Goal: Task Accomplishment & Management: Use online tool/utility

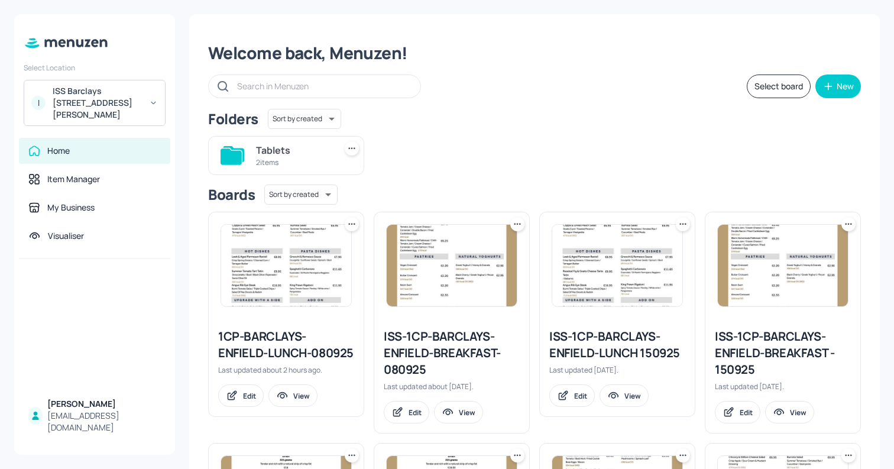
click at [98, 106] on div "ISS Barclays 1 Churchill Place" at bounding box center [97, 102] width 89 height 35
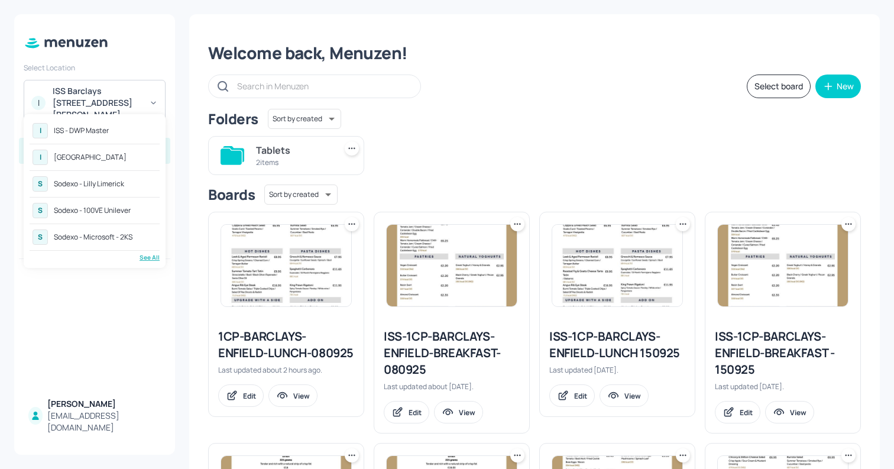
click at [145, 251] on div "I ISS - DWP Master I ISS - West Middlesex Hospital S Sodexo - Lilly Limerick S …" at bounding box center [95, 191] width 130 height 142
click at [85, 133] on div "ISS - DWP Master" at bounding box center [81, 130] width 55 height 7
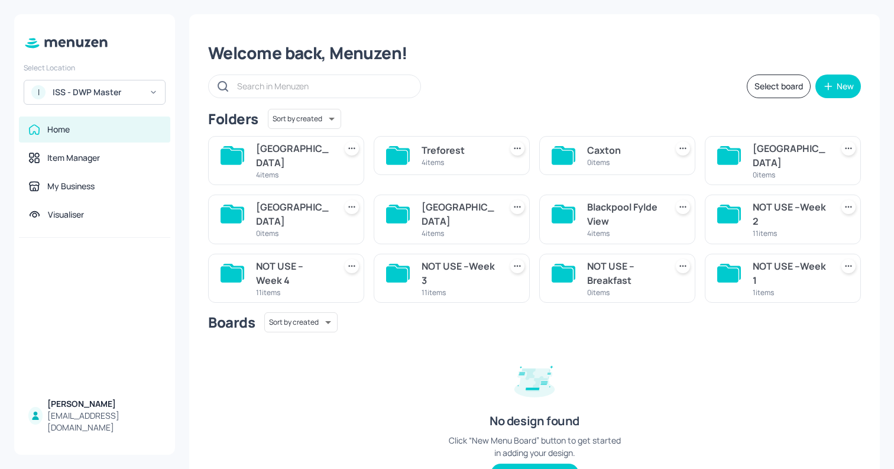
click at [762, 151] on div "[GEOGRAPHIC_DATA]" at bounding box center [789, 155] width 74 height 28
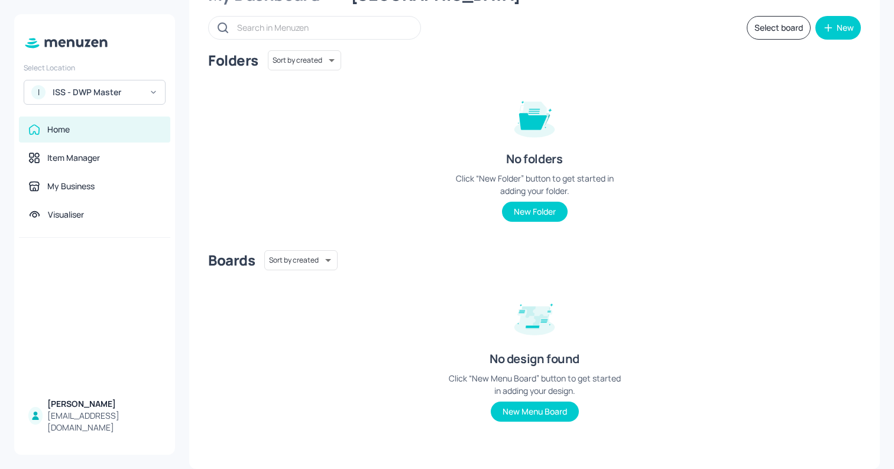
scroll to position [57, 0]
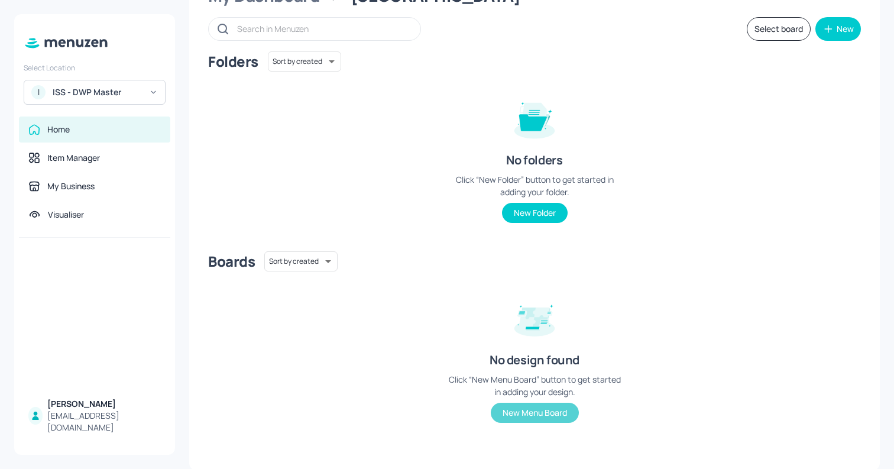
click at [508, 420] on button "New Menu Board" at bounding box center [535, 412] width 88 height 20
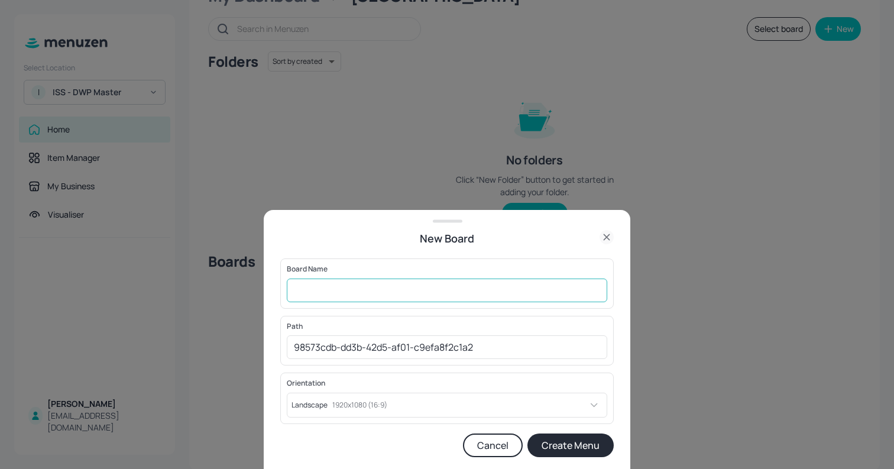
click at [308, 283] on input "text" at bounding box center [447, 290] width 320 height 24
click at [410, 295] on input "DWP-Leed-Lunch-" at bounding box center [447, 290] width 320 height 24
type input "DWP-Leed-Lunch-SC1-WK1-MON"
click at [527, 433] on button "Create Menu" at bounding box center [570, 445] width 86 height 24
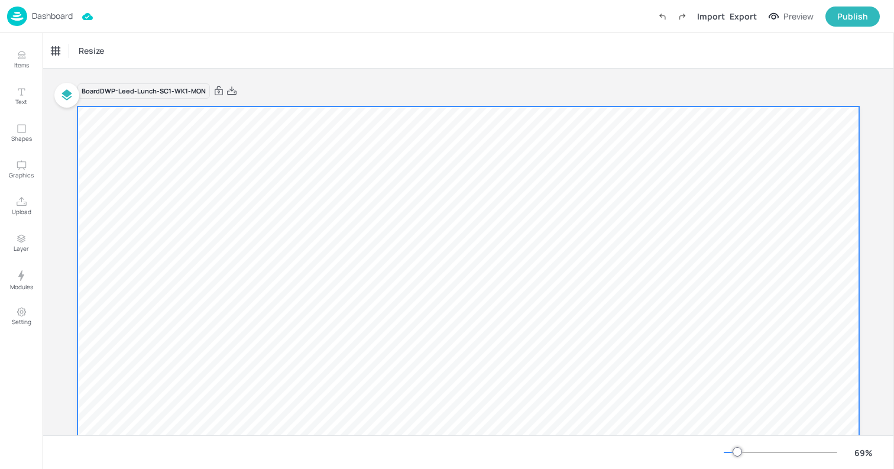
click at [133, 151] on div at bounding box center [467, 326] width 781 height 440
click at [100, 51] on span "Resize" at bounding box center [115, 50] width 30 height 12
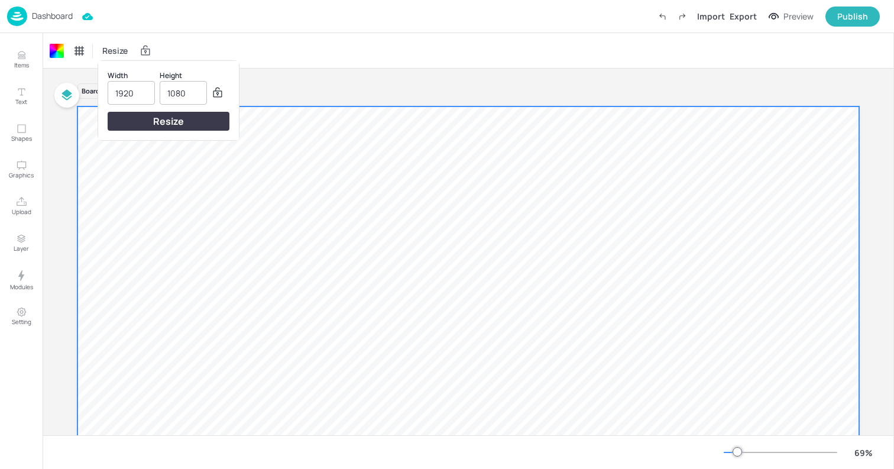
click at [130, 93] on input "1920" at bounding box center [131, 93] width 32 height 22
type input "1080"
type input "1920"
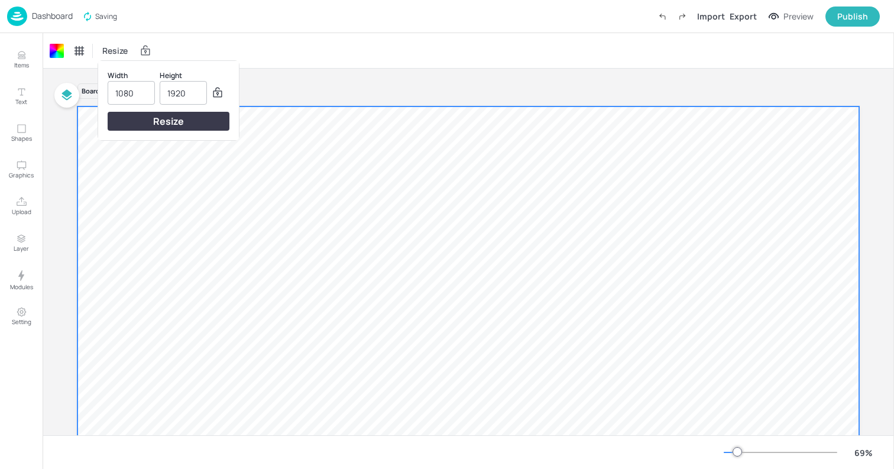
click at [178, 120] on div "Resize" at bounding box center [169, 121] width 122 height 19
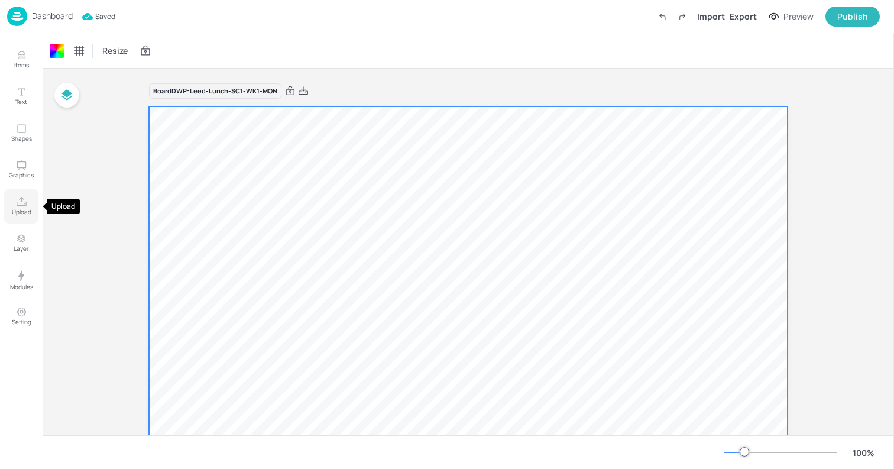
click at [21, 202] on icon "Upload" at bounding box center [21, 201] width 11 height 11
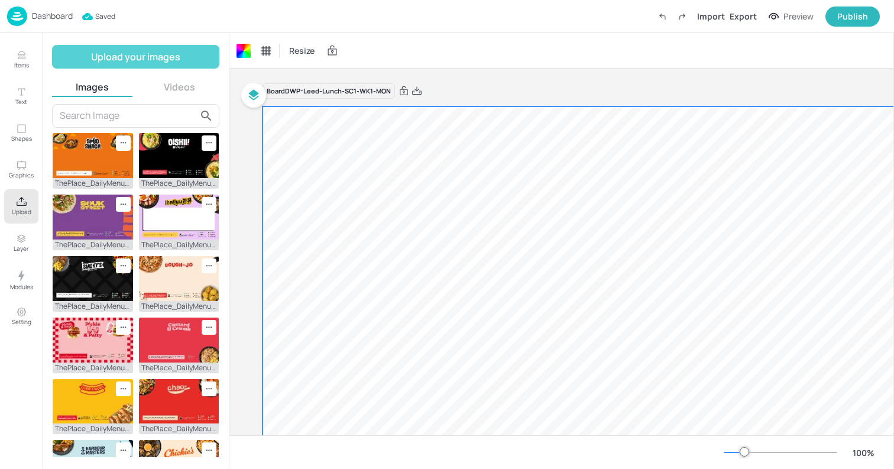
click at [102, 57] on button "Upload your images" at bounding box center [135, 57] width 167 height 24
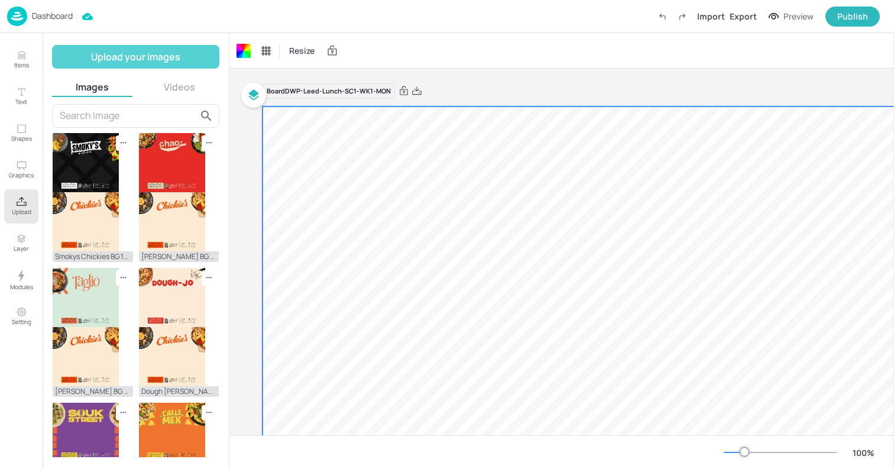
click at [93, 59] on button "Upload your images" at bounding box center [135, 57] width 167 height 24
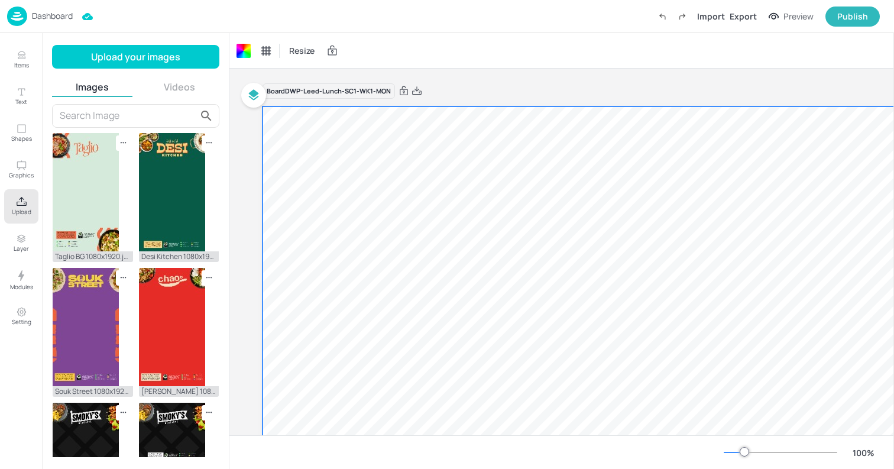
click at [121, 54] on button "Upload your images" at bounding box center [135, 57] width 167 height 24
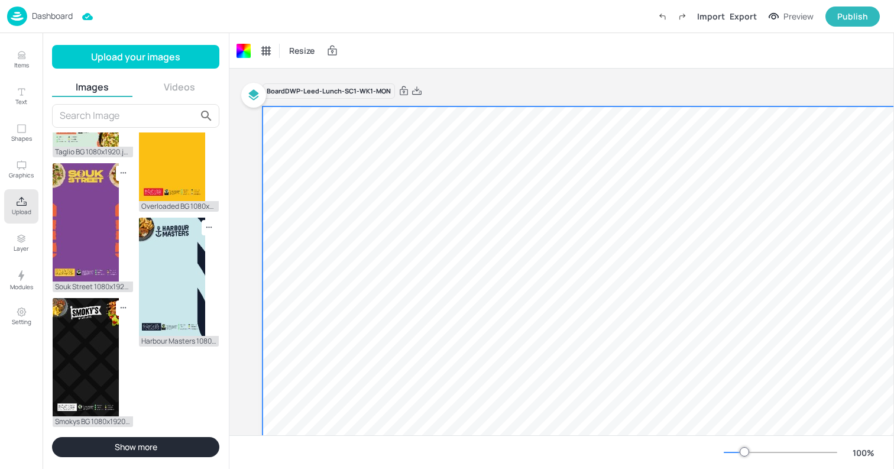
scroll to position [697, 0]
click at [104, 112] on input "text" at bounding box center [128, 115] width 137 height 19
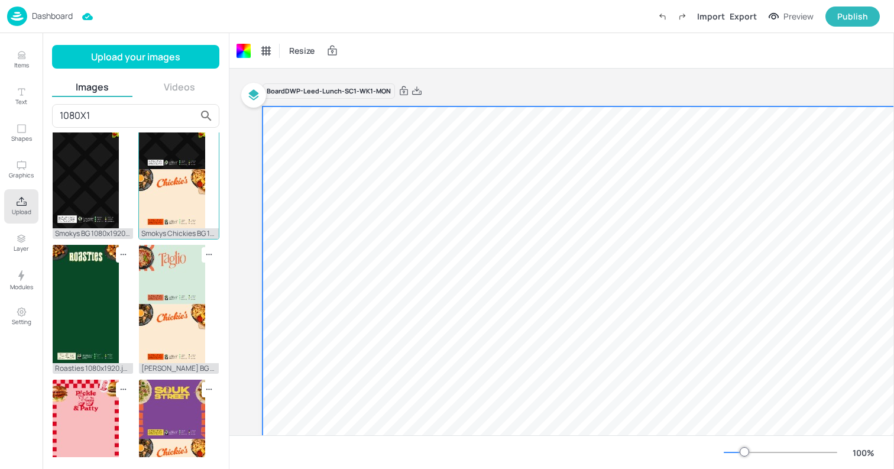
scroll to position [0, 0]
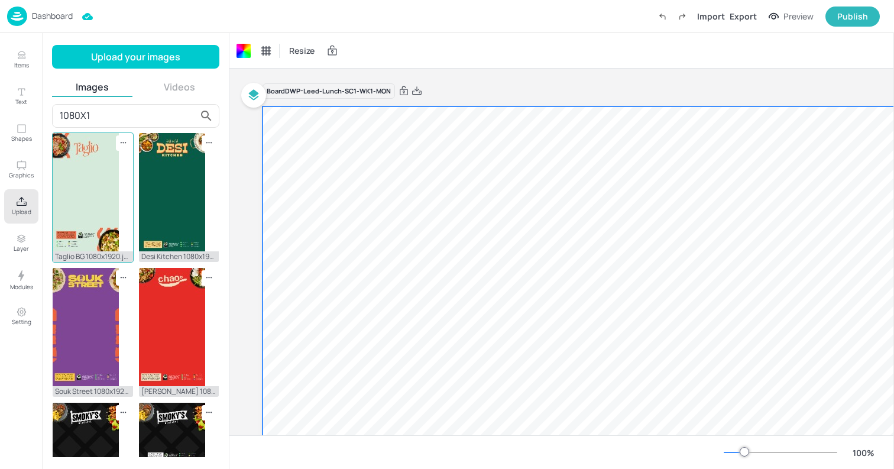
type input "1080X1"
click at [102, 196] on img at bounding box center [86, 192] width 66 height 118
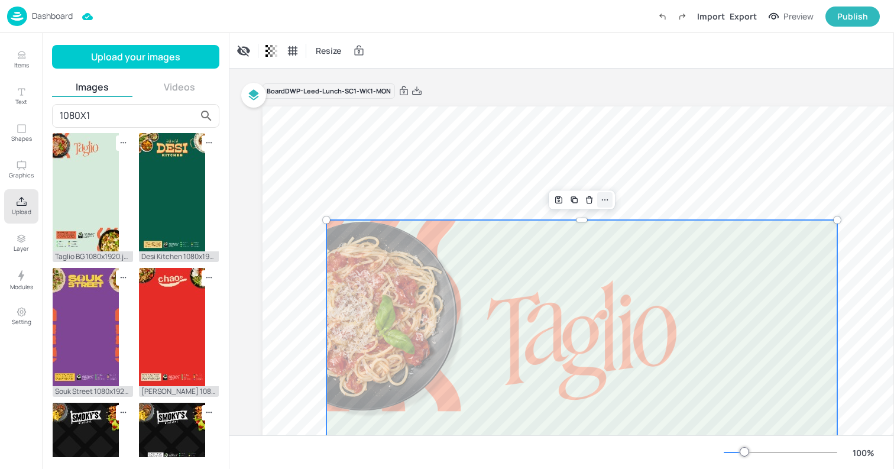
click at [605, 205] on div at bounding box center [604, 199] width 15 height 15
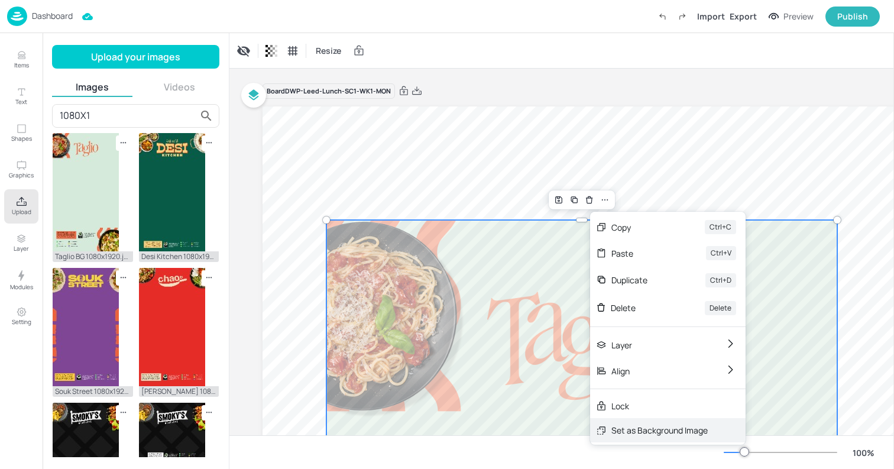
click at [623, 436] on div "Set as Background Image" at bounding box center [659, 430] width 96 height 12
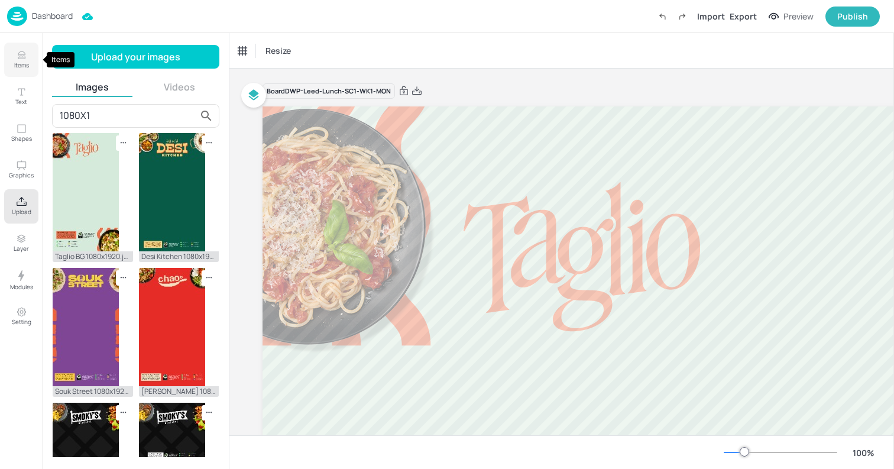
click at [20, 64] on p "Items" at bounding box center [21, 65] width 15 height 8
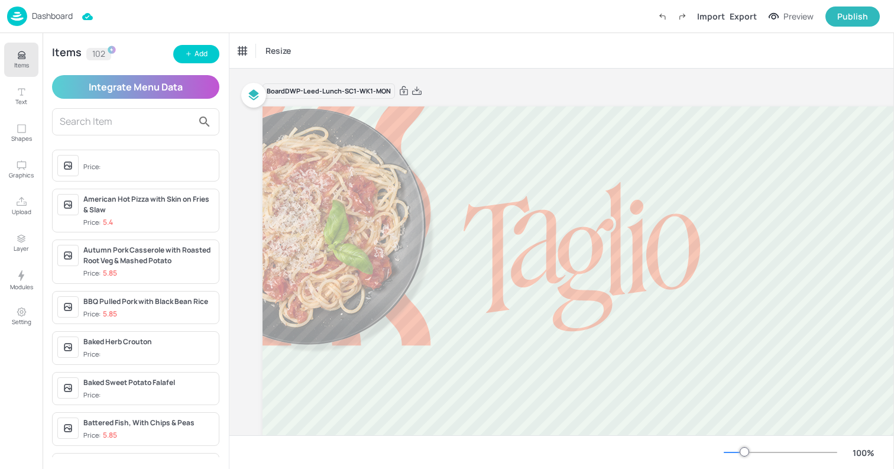
click at [137, 126] on input "text" at bounding box center [126, 121] width 133 height 19
click at [122, 215] on div "American Hot Pizza with Skin on Fries & Slaw Price: 5.4" at bounding box center [148, 211] width 131 height 34
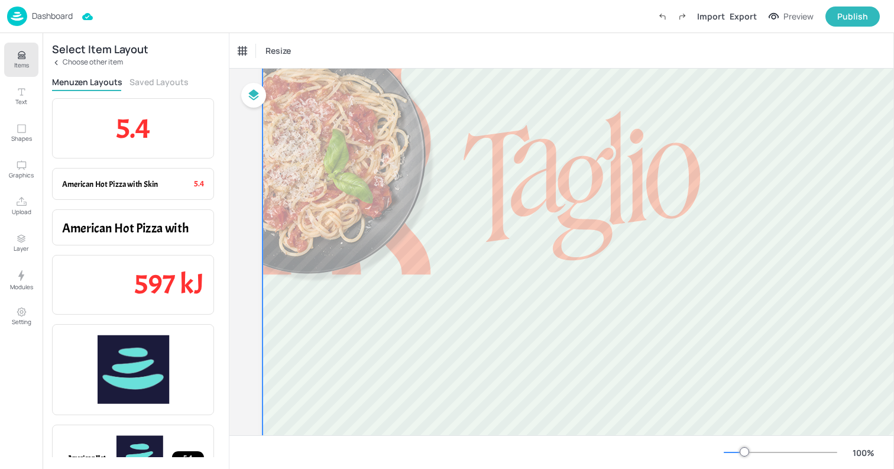
scroll to position [73, 0]
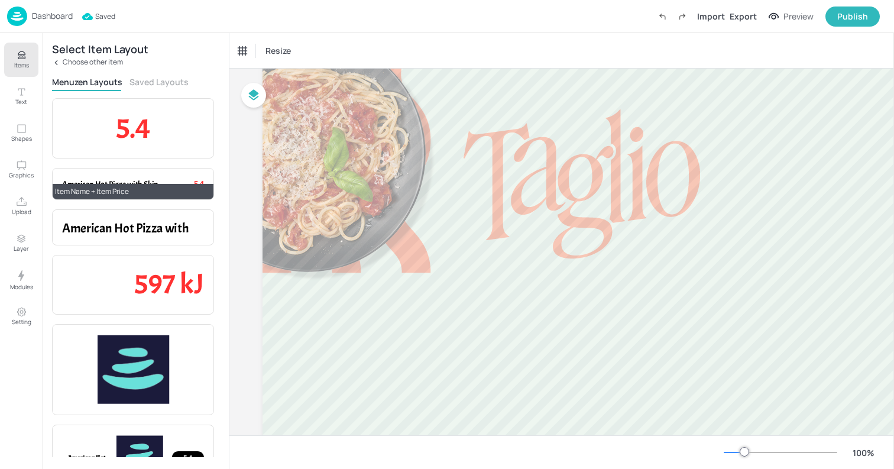
click at [125, 185] on div "Item Name + Item Price" at bounding box center [133, 191] width 161 height 15
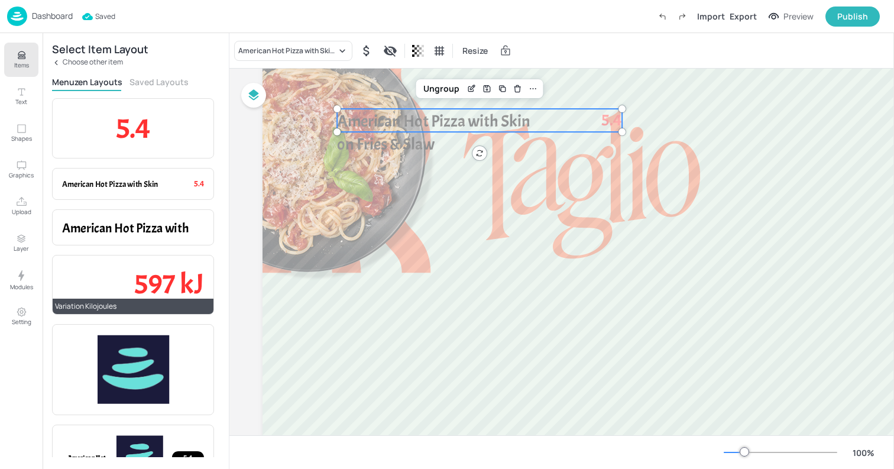
click at [128, 284] on p "597 kJ" at bounding box center [133, 285] width 142 height 40
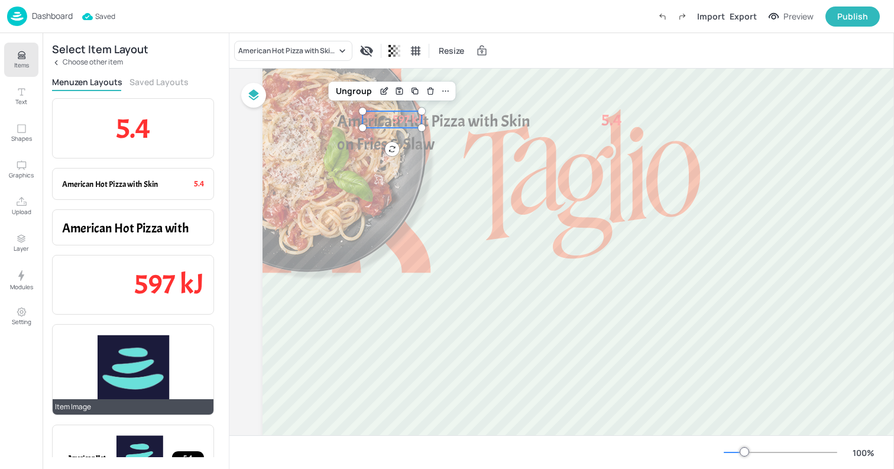
scroll to position [34, 0]
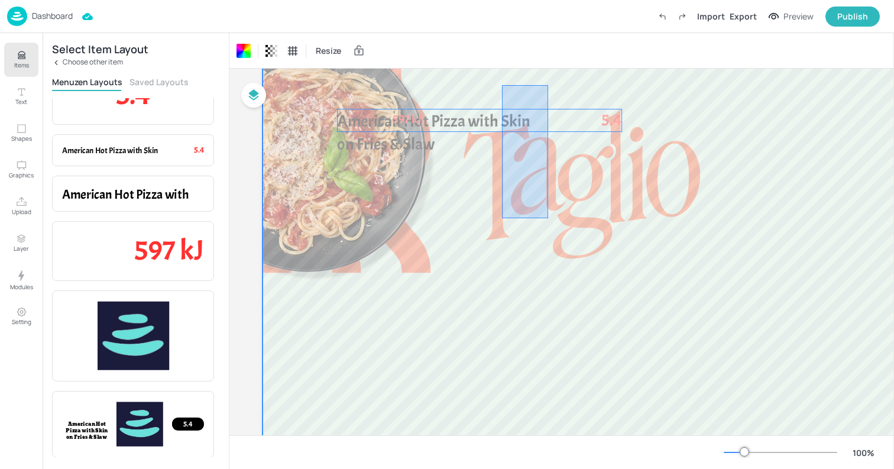
drag, startPoint x: 502, startPoint y: 218, endPoint x: 553, endPoint y: 85, distance: 142.9
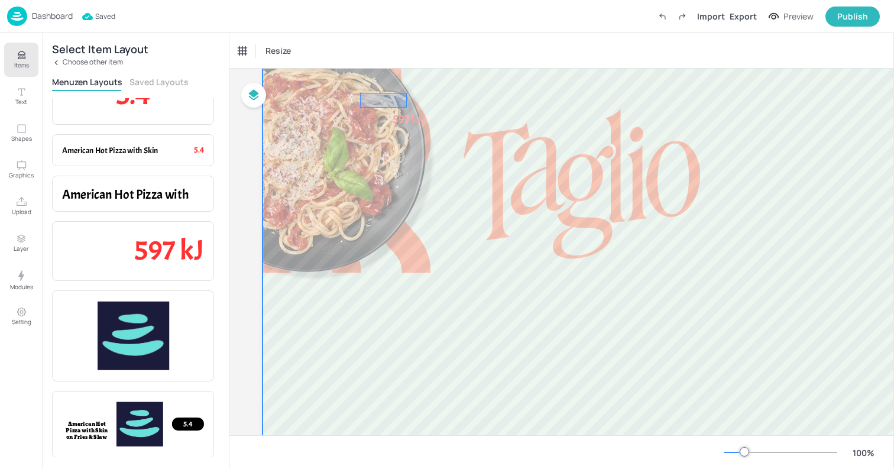
drag, startPoint x: 360, startPoint y: 93, endPoint x: 459, endPoint y: 138, distance: 109.0
click at [85, 62] on p "Choose other item" at bounding box center [93, 62] width 60 height 8
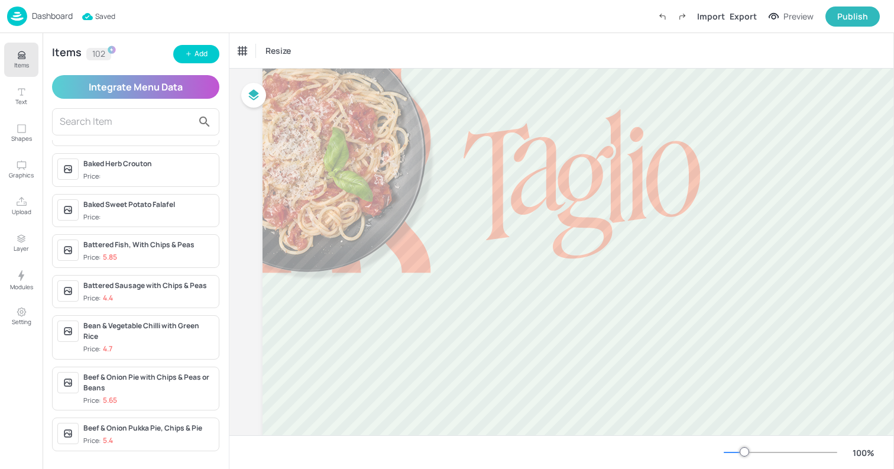
scroll to position [178, 0]
click at [131, 337] on div "Bean & Vegetable Chilli with Green Rice" at bounding box center [148, 330] width 131 height 21
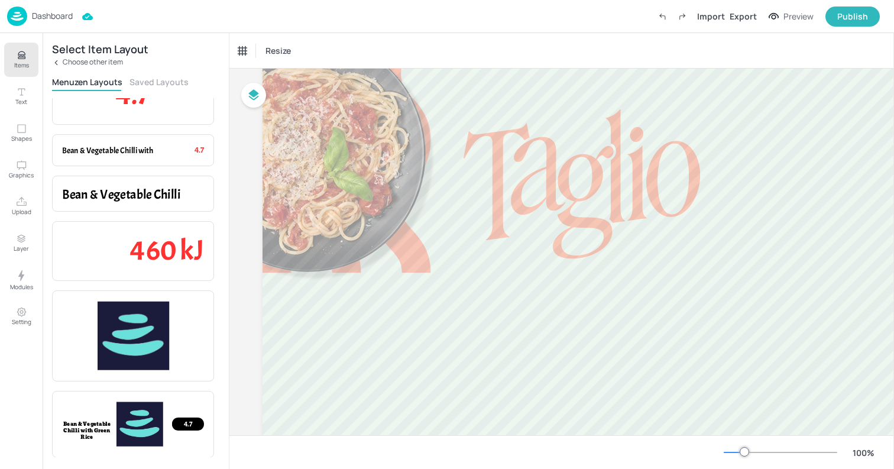
scroll to position [0, 0]
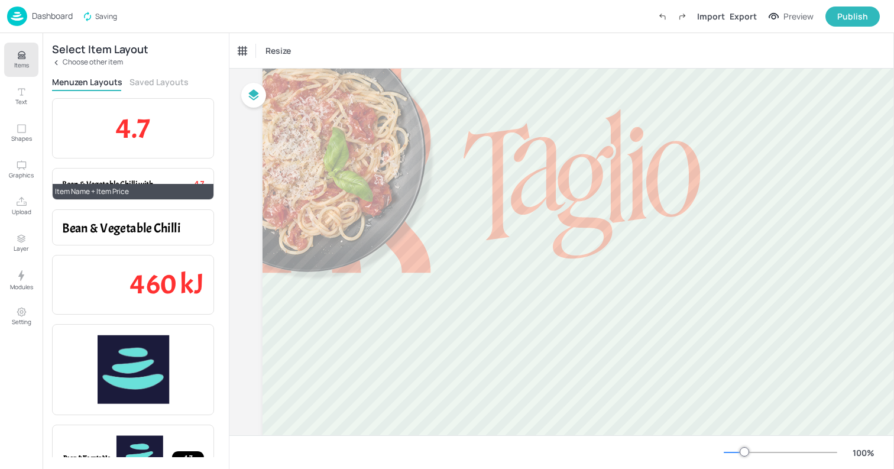
click at [123, 191] on div "Item Name + Item Price" at bounding box center [133, 191] width 161 height 15
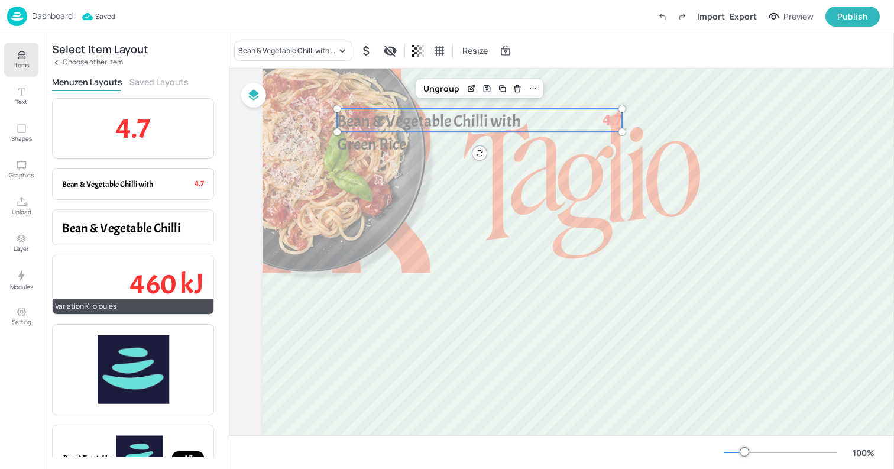
click at [128, 278] on p "460 kJ" at bounding box center [133, 285] width 142 height 40
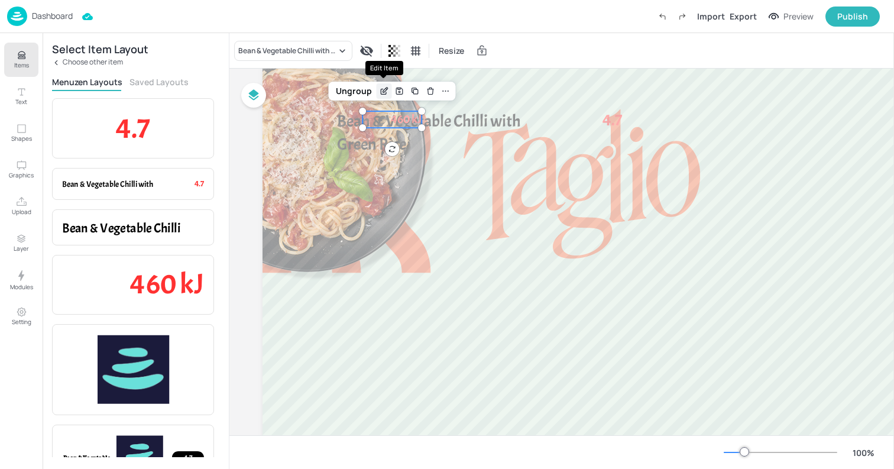
click at [380, 88] on icon "Edit Item" at bounding box center [384, 90] width 10 height 9
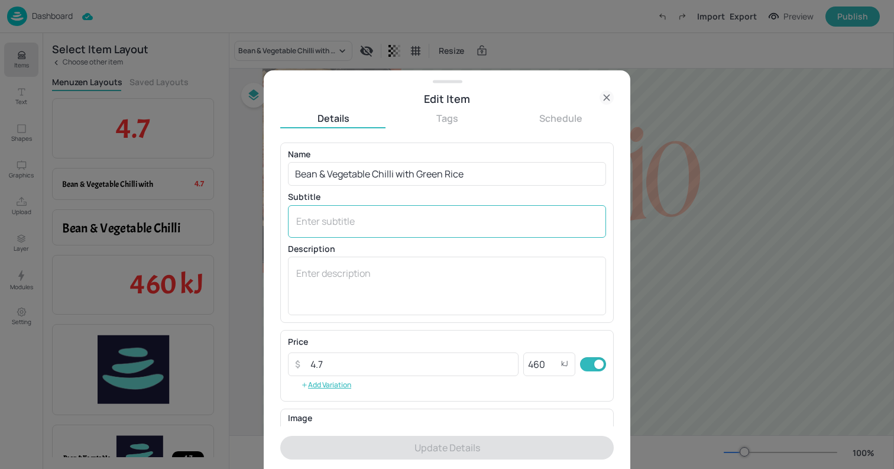
scroll to position [154, 0]
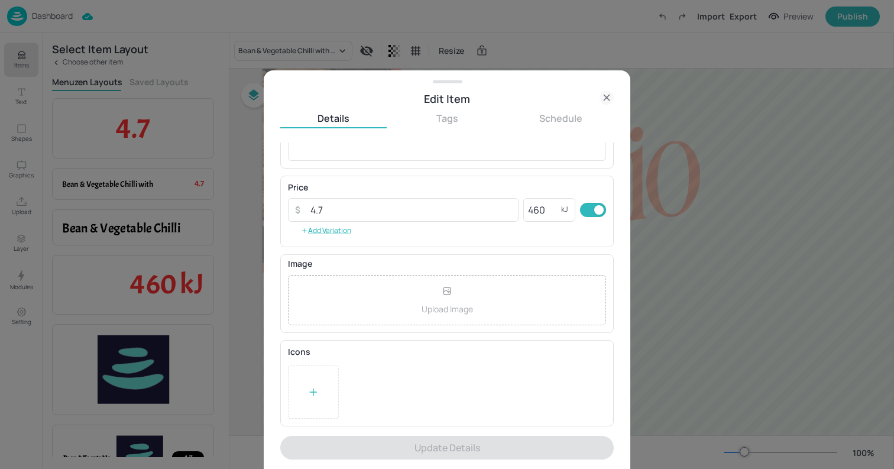
click at [295, 418] on div at bounding box center [313, 391] width 51 height 53
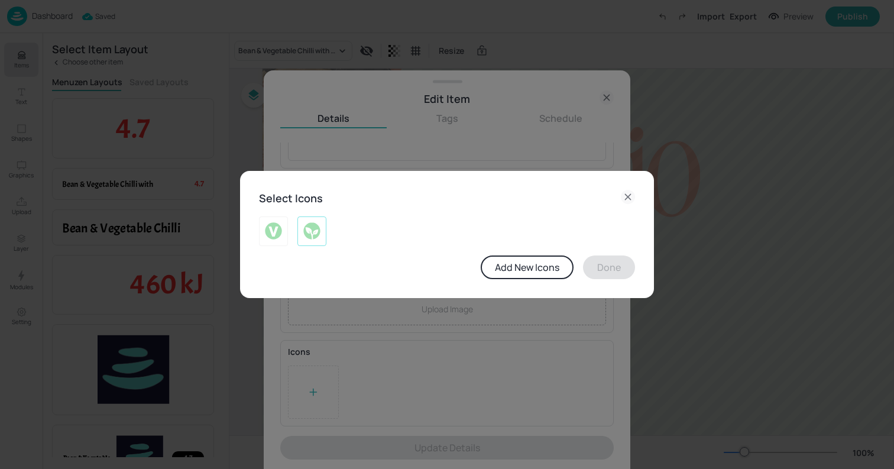
click at [310, 234] on img at bounding box center [312, 231] width 18 height 19
click at [608, 274] on button "Done" at bounding box center [609, 267] width 52 height 24
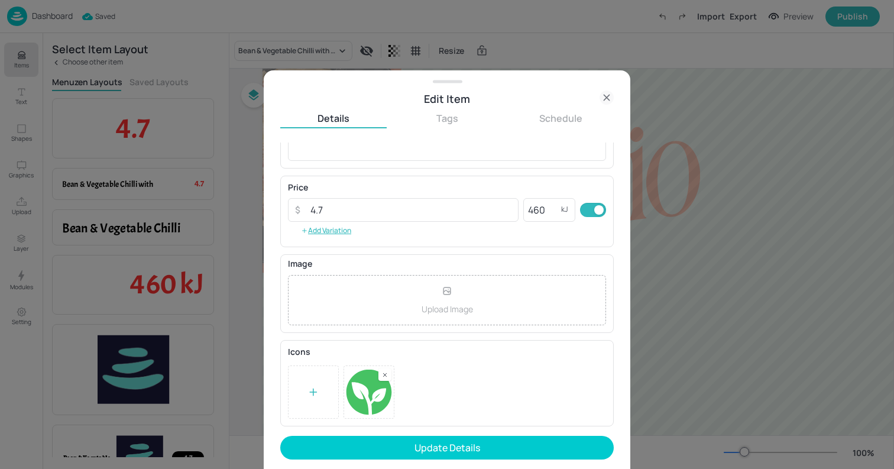
click at [385, 376] on rect at bounding box center [385, 375] width 8 height 8
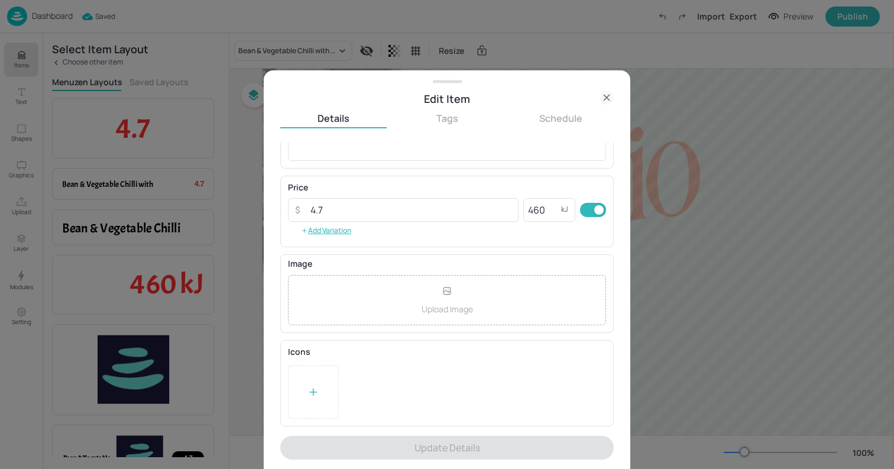
click at [302, 389] on div at bounding box center [313, 391] width 51 height 53
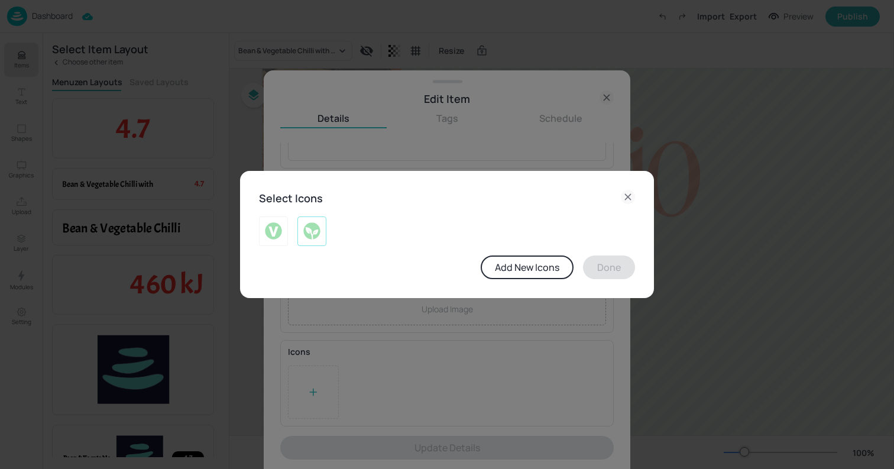
click at [313, 229] on img at bounding box center [312, 231] width 18 height 19
click at [596, 269] on button "Done" at bounding box center [609, 267] width 52 height 24
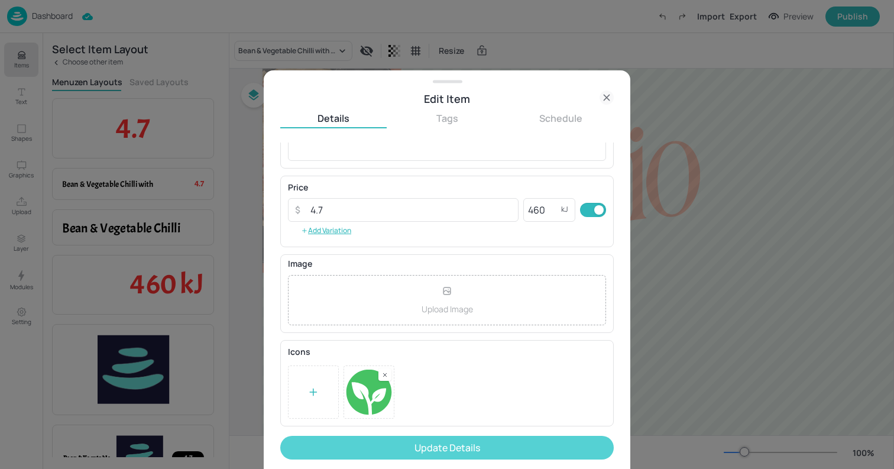
click at [420, 446] on button "Update Details" at bounding box center [446, 448] width 333 height 24
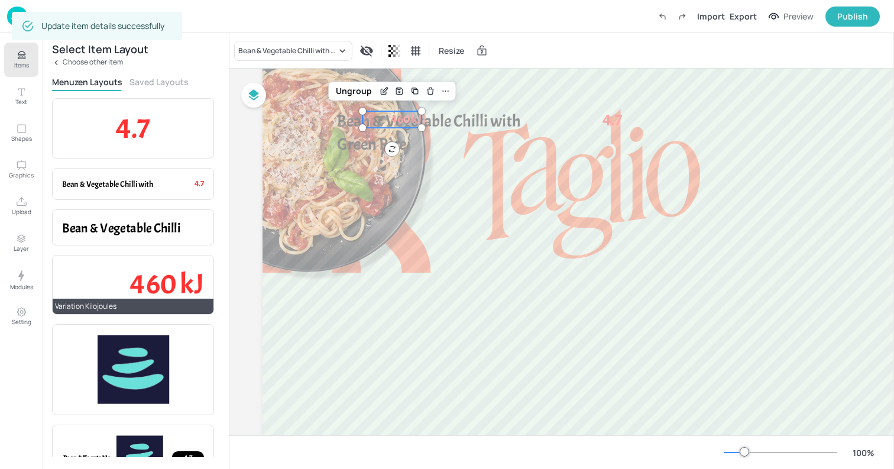
scroll to position [100, 0]
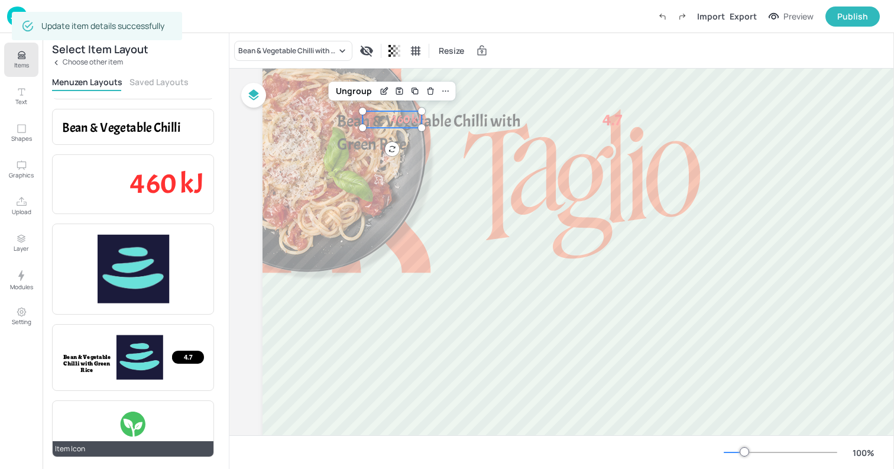
click at [122, 438] on div at bounding box center [133, 428] width 142 height 37
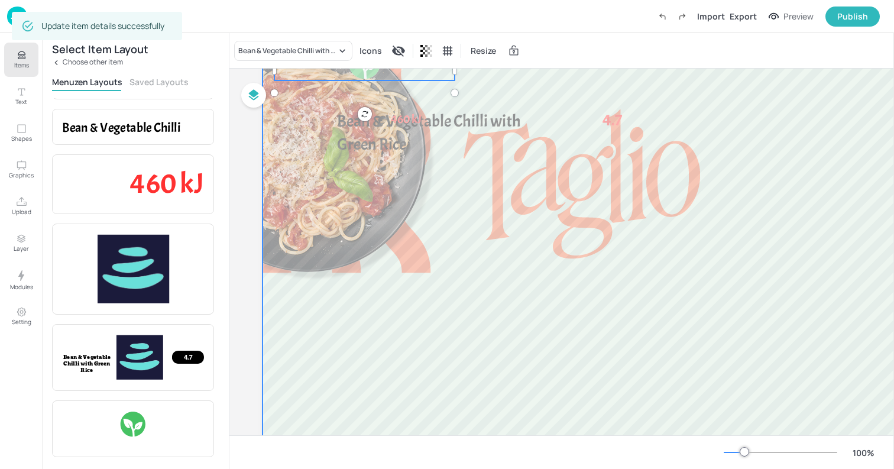
scroll to position [0, 0]
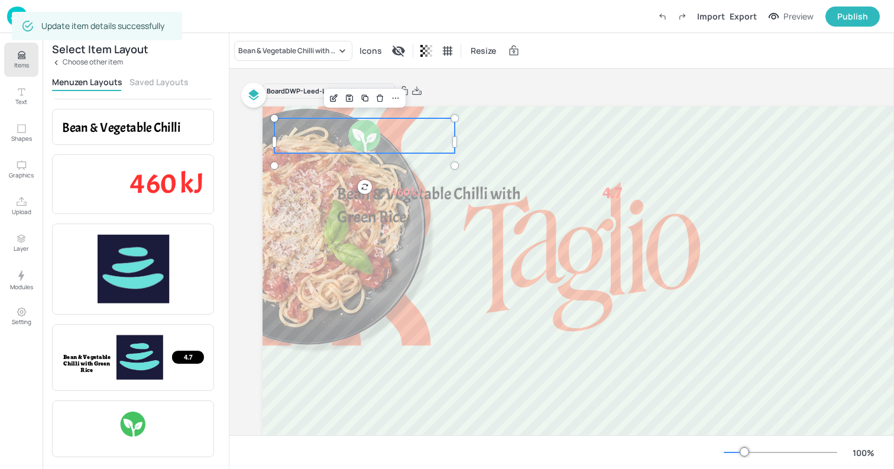
click at [25, 56] on icon "Items" at bounding box center [21, 55] width 11 height 11
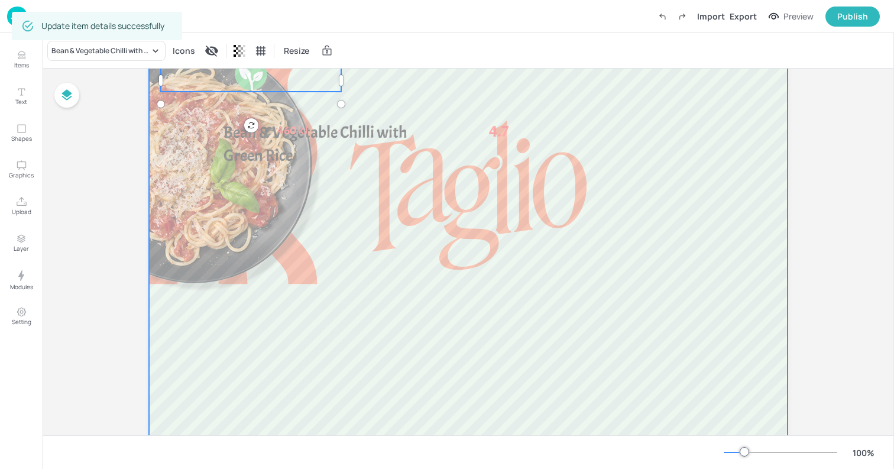
scroll to position [63, 0]
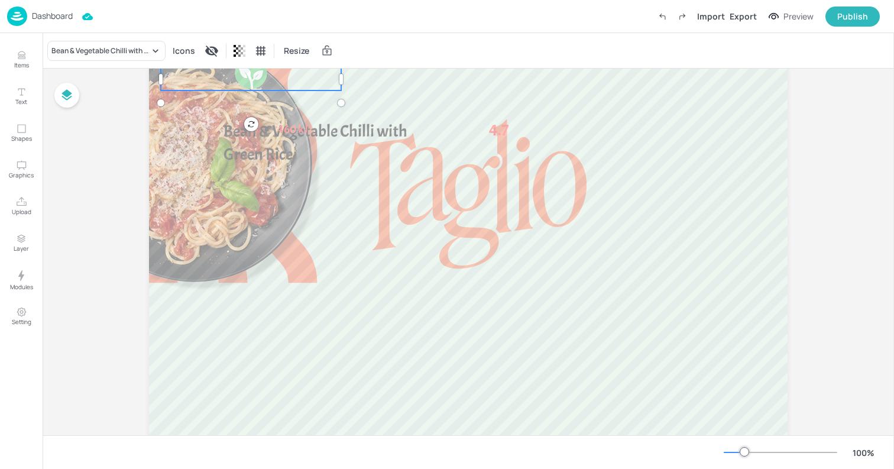
click at [732, 451] on div at bounding box center [733, 451] width 21 height 1
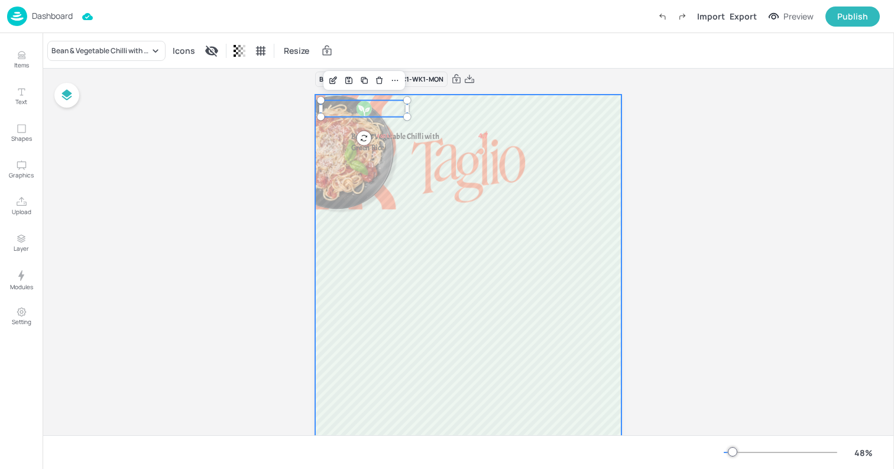
scroll to position [0, 0]
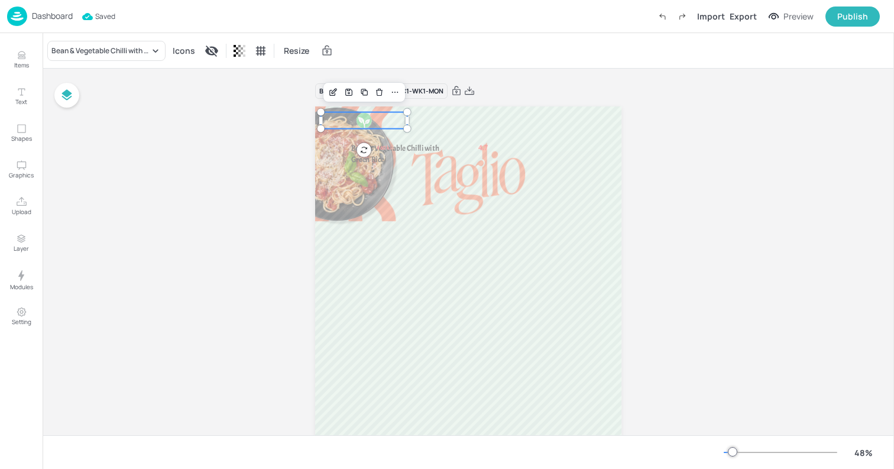
click at [743, 452] on div at bounding box center [779, 451] width 113 height 9
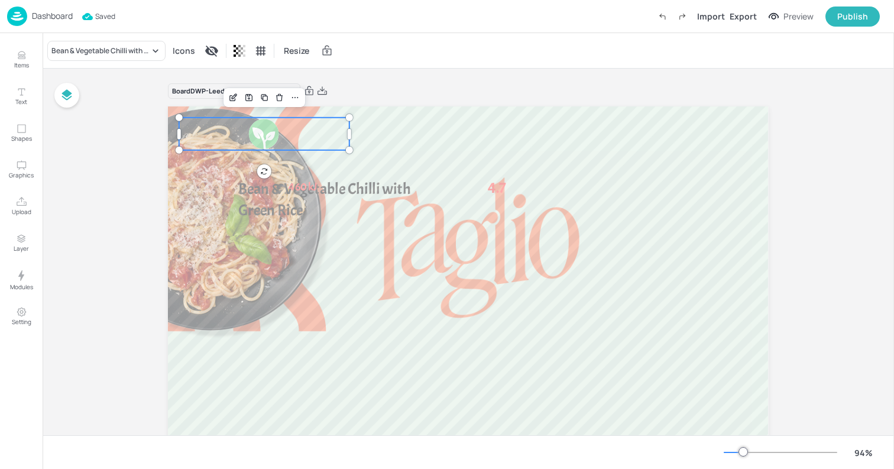
click at [737, 451] on div at bounding box center [779, 451] width 113 height 9
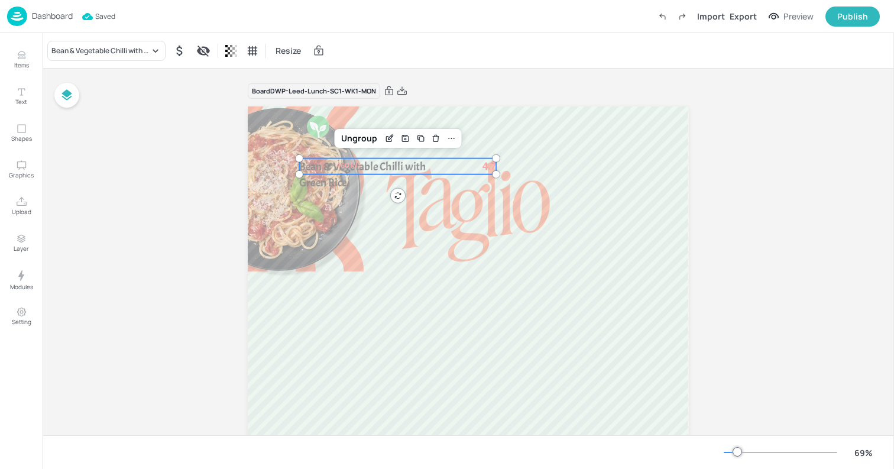
click at [374, 173] on span "Bean & Vegetable Chilli with Green Rice" at bounding box center [362, 175] width 127 height 31
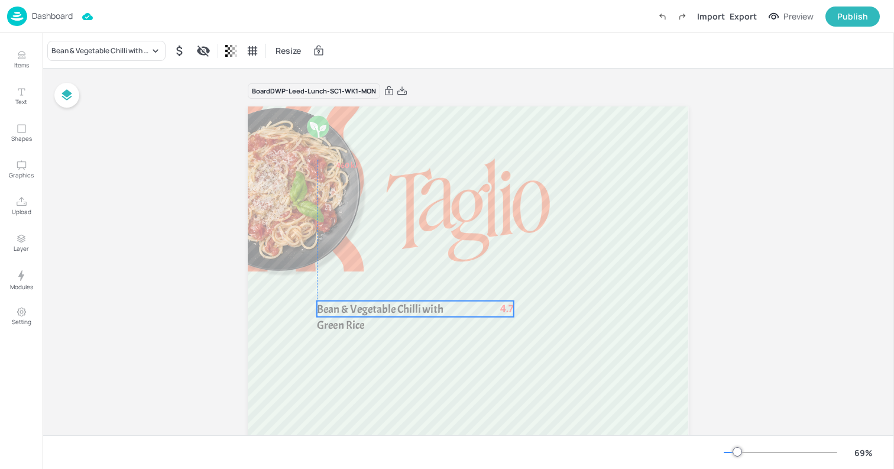
drag, startPoint x: 374, startPoint y: 173, endPoint x: 389, endPoint y: 316, distance: 143.8
click at [389, 317] on span "Bean & Vegetable Chilli with Green Rice" at bounding box center [380, 317] width 127 height 31
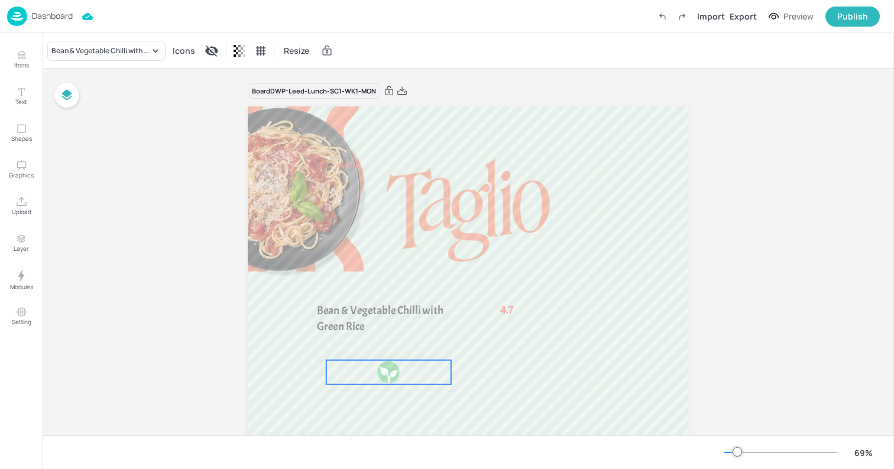
drag, startPoint x: 311, startPoint y: 122, endPoint x: 366, endPoint y: 397, distance: 279.5
click at [376, 384] on div at bounding box center [388, 372] width 24 height 24
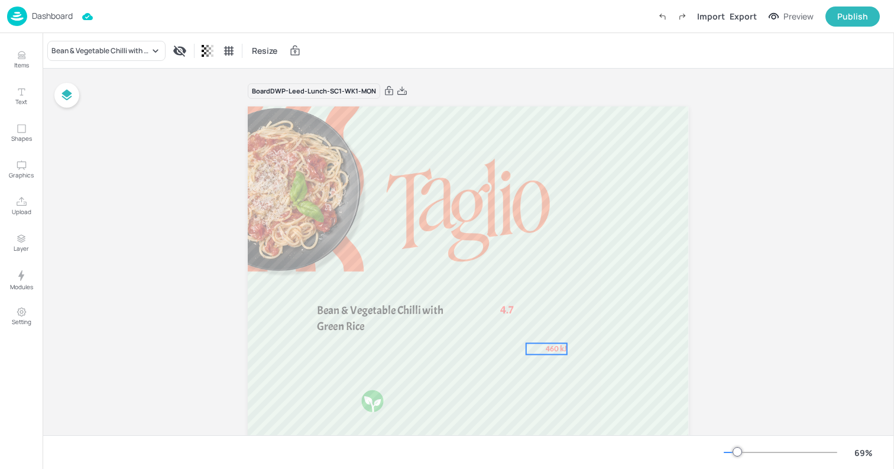
drag, startPoint x: 335, startPoint y: 164, endPoint x: 552, endPoint y: 369, distance: 298.1
click at [552, 353] on span "460 kJ" at bounding box center [555, 348] width 21 height 10
click at [518, 346] on div "Ungroup" at bounding box center [516, 343] width 46 height 15
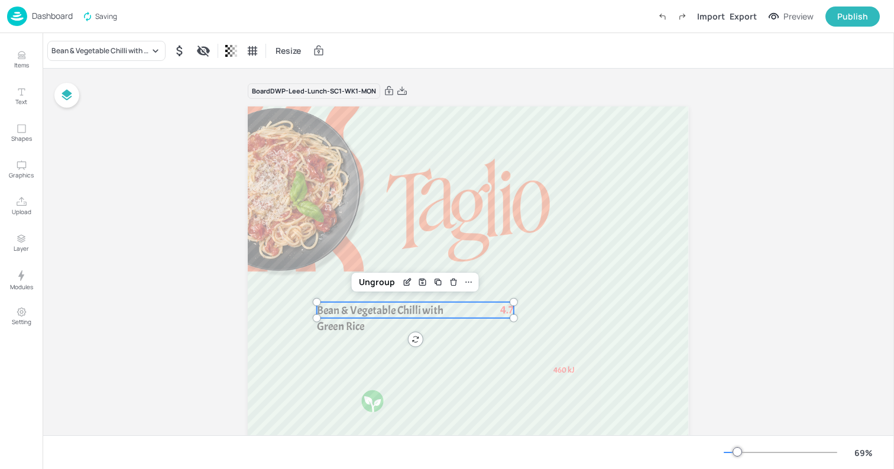
click at [356, 321] on span "Bean & Vegetable Chilli with Green Rice" at bounding box center [380, 318] width 127 height 31
click at [493, 313] on p "4.7" at bounding box center [496, 310] width 33 height 16
click at [367, 283] on div "Ungroup" at bounding box center [377, 281] width 46 height 15
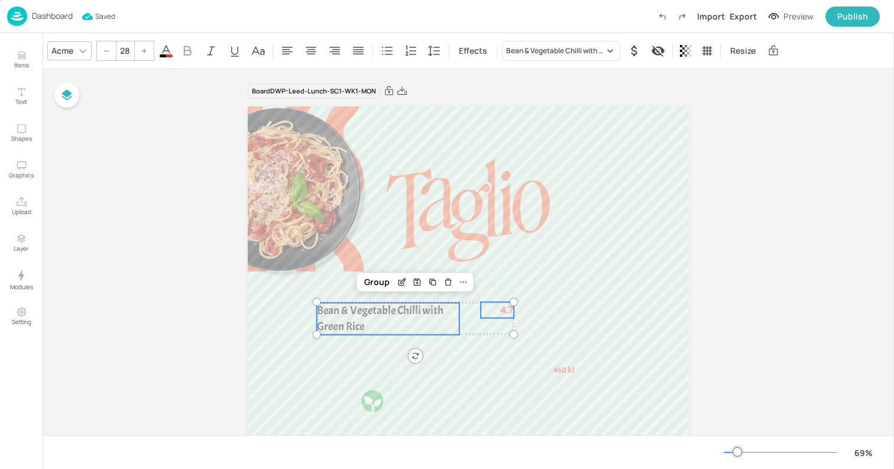
click at [500, 311] on span "4.7" at bounding box center [507, 310] width 14 height 16
click at [40, 313] on div "Items Text Shapes Graphics Upload Layer Modules Setting" at bounding box center [21, 251] width 43 height 436
click at [25, 315] on icon "Setting" at bounding box center [21, 311] width 11 height 11
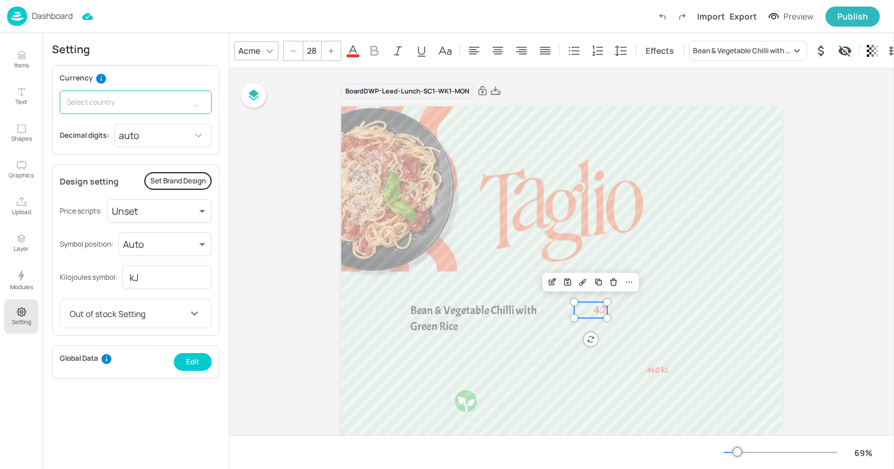
click at [114, 97] on input "text" at bounding box center [124, 102] width 129 height 24
click at [99, 119] on li "£GBP - [GEOGRAPHIC_DATA]" at bounding box center [136, 128] width 152 height 18
type input "£GBP - [GEOGRAPHIC_DATA]"
click at [150, 281] on input "kJ" at bounding box center [166, 277] width 89 height 24
type input "kcal"
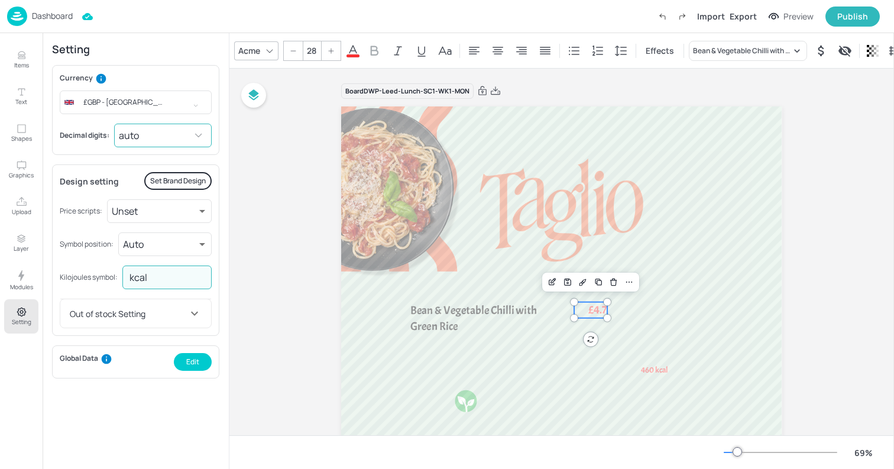
click at [147, 135] on body "Dashboard Import Export Preview Publish Items Text Shapes Graphics Upload Layer…" at bounding box center [447, 234] width 894 height 469
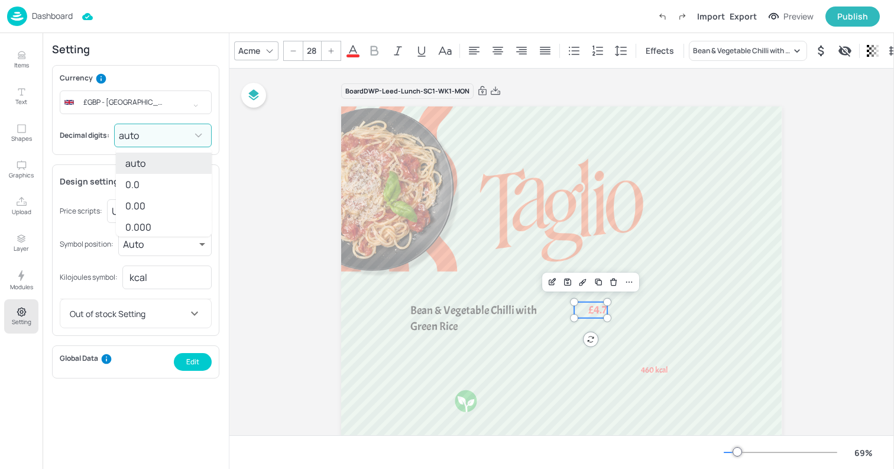
click at [152, 209] on li "0.00" at bounding box center [164, 205] width 96 height 21
type input "2"
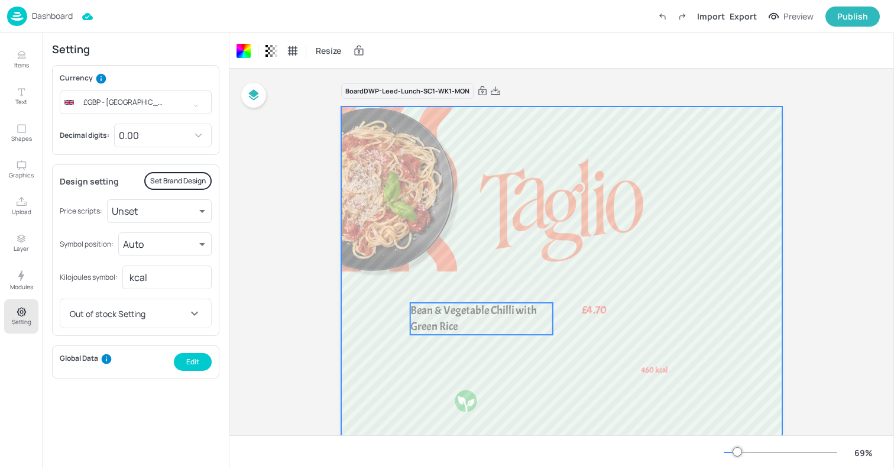
click at [499, 318] on p "Bean & Vegetable Chilli with Green Rice" at bounding box center [481, 319] width 142 height 32
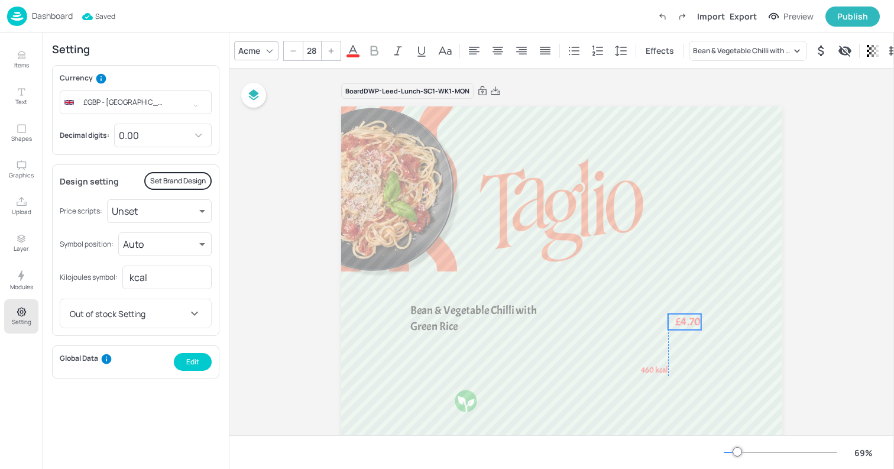
drag, startPoint x: 590, startPoint y: 310, endPoint x: 676, endPoint y: 317, distance: 86.0
click at [676, 317] on span "£4.70" at bounding box center [687, 322] width 25 height 16
click at [499, 47] on icon at bounding box center [497, 51] width 11 height 8
click at [443, 314] on span "Bean & Vegetable Chilli with Green Rice" at bounding box center [473, 318] width 127 height 31
click at [470, 48] on icon at bounding box center [474, 51] width 14 height 14
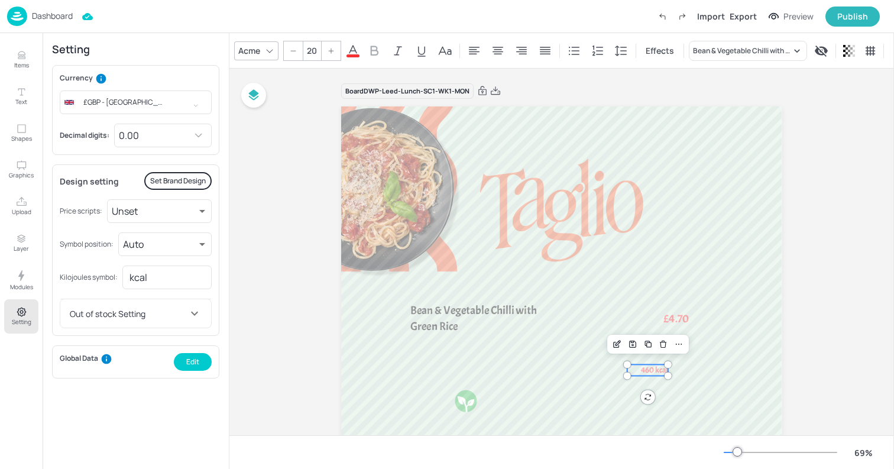
click at [651, 369] on span "460 kcal" at bounding box center [654, 370] width 27 height 10
click at [472, 57] on div at bounding box center [473, 50] width 19 height 19
click at [479, 328] on p "Bean & Vegetable Chilli with Green Rice" at bounding box center [481, 319] width 142 height 32
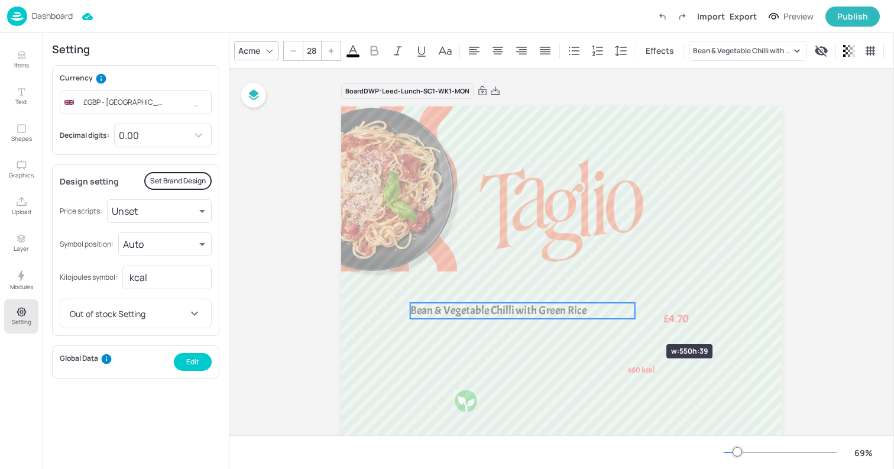
drag, startPoint x: 548, startPoint y: 323, endPoint x: 646, endPoint y: 321, distance: 97.5
type input "28"
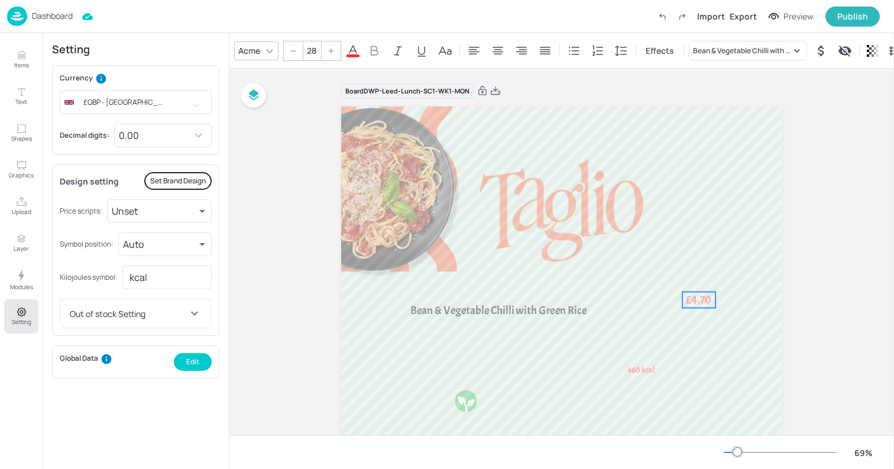
drag, startPoint x: 673, startPoint y: 317, endPoint x: 691, endPoint y: 303, distance: 22.8
click at [691, 303] on span "£4.70" at bounding box center [698, 299] width 25 height 15
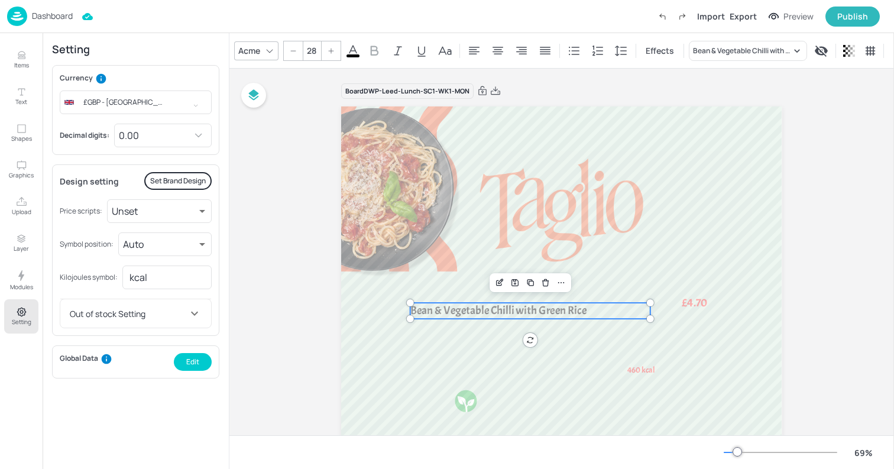
click at [518, 312] on span "Bean & Vegetable Chilli with Green Rice" at bounding box center [498, 310] width 176 height 15
click at [698, 308] on span "£4.70" at bounding box center [694, 302] width 25 height 15
click at [255, 53] on div "Acme" at bounding box center [249, 50] width 27 height 17
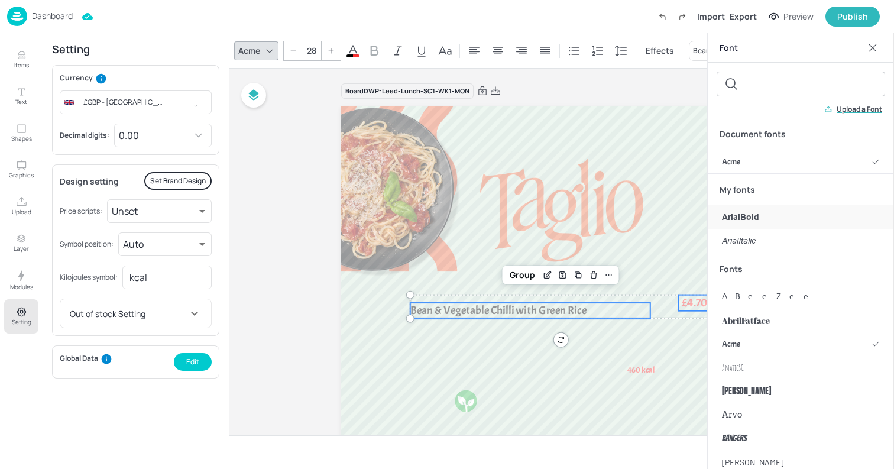
click at [735, 222] on span "ArialBold" at bounding box center [740, 217] width 37 height 12
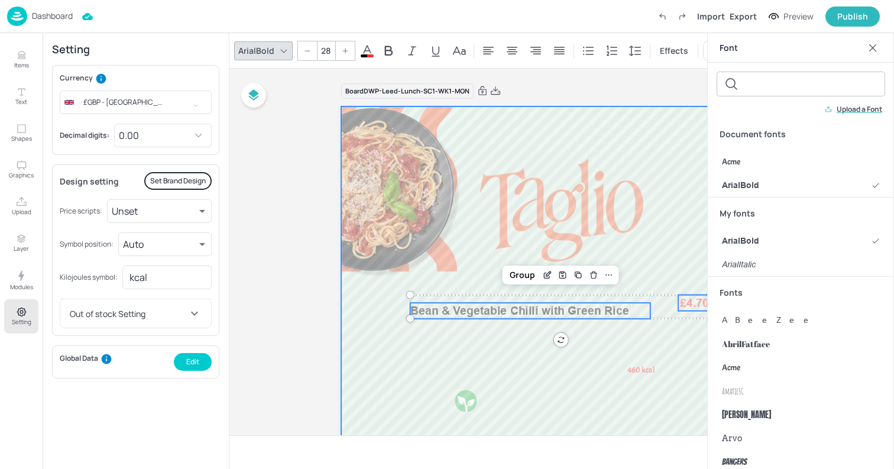
type input "20"
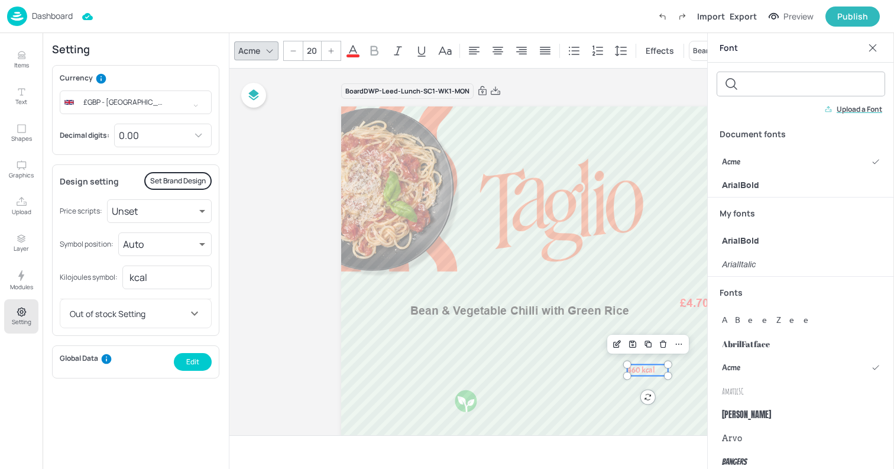
click at [642, 369] on span "460 kcal" at bounding box center [640, 370] width 27 height 10
click at [728, 269] on span "ArialItalic" at bounding box center [739, 264] width 34 height 12
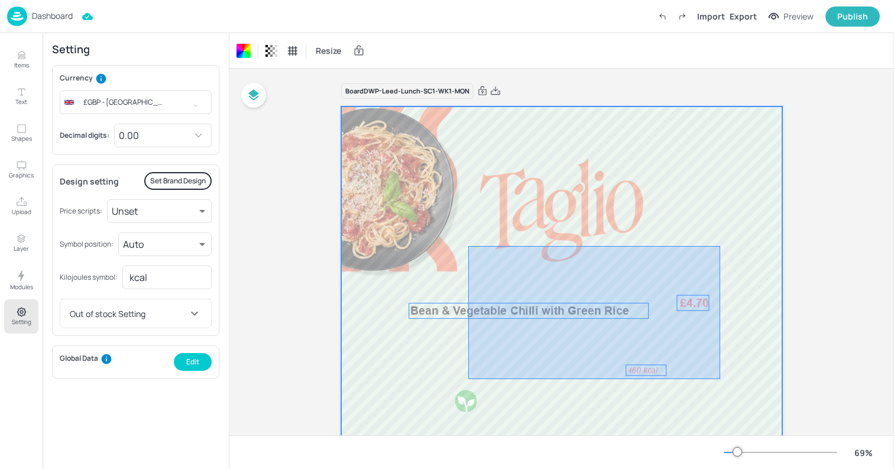
drag, startPoint x: 468, startPoint y: 246, endPoint x: 720, endPoint y: 377, distance: 283.9
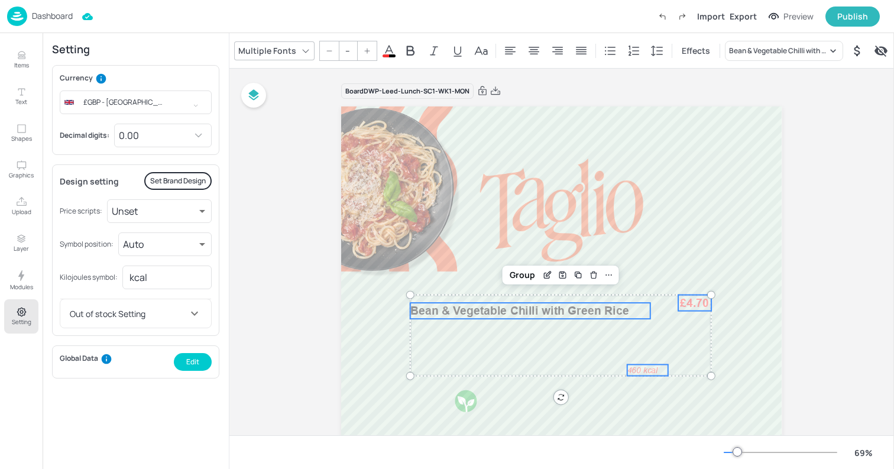
click at [393, 52] on icon at bounding box center [389, 51] width 14 height 14
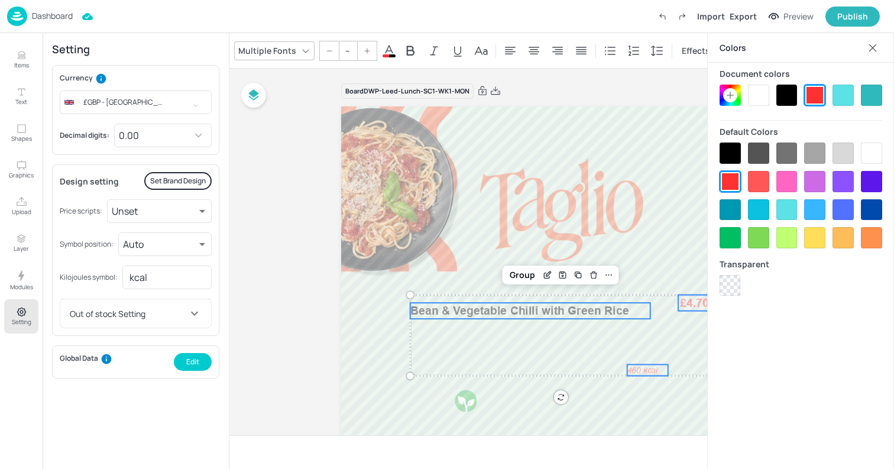
click at [733, 151] on div at bounding box center [729, 152] width 21 height 21
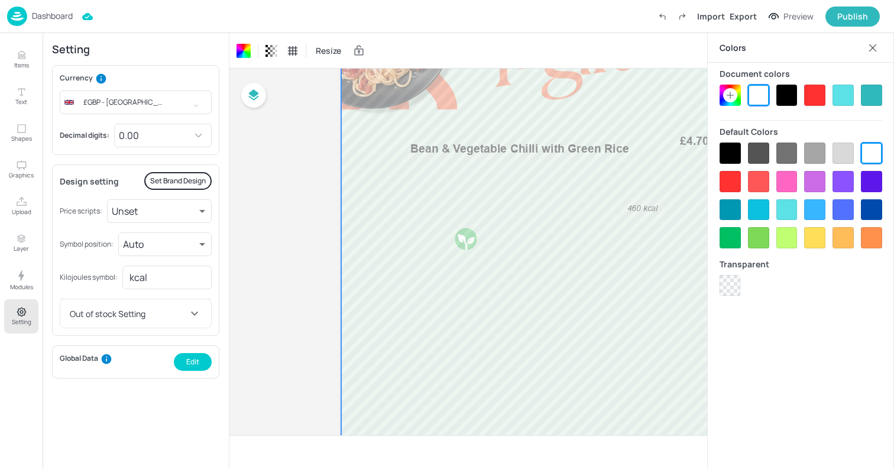
scroll to position [168, 0]
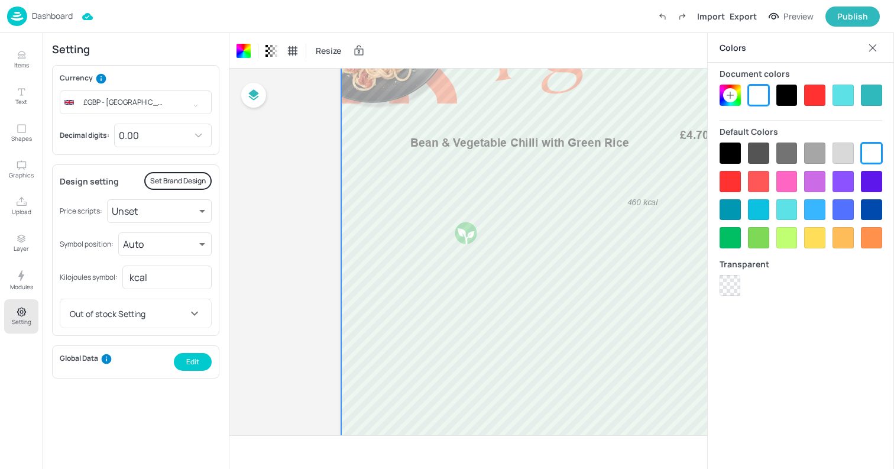
click at [873, 53] on icon at bounding box center [872, 48] width 12 height 12
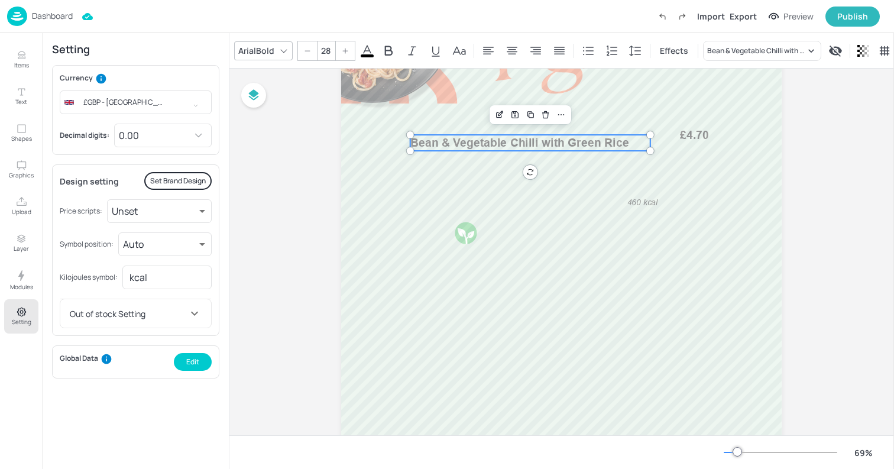
click at [560, 142] on span "Bean & Vegetable Chilli with Green Rice" at bounding box center [519, 143] width 219 height 14
click at [695, 137] on span "£4.70" at bounding box center [695, 135] width 30 height 14
click at [320, 47] on input "28" at bounding box center [325, 50] width 17 height 19
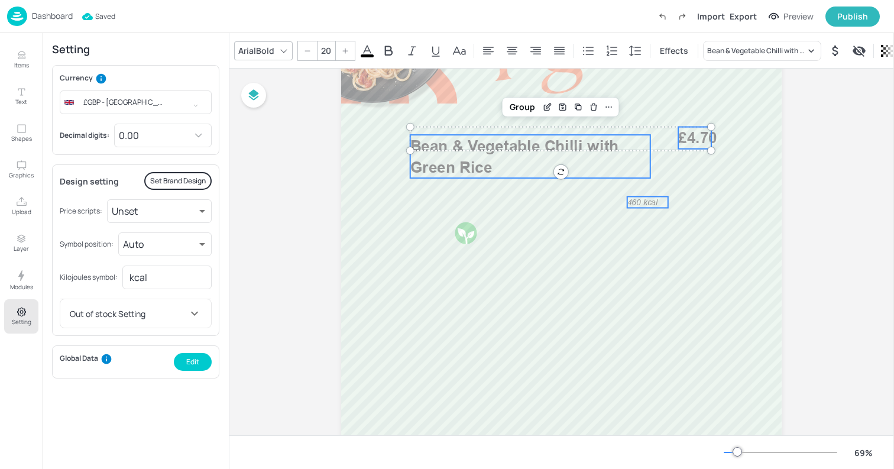
click at [641, 203] on span "460 kcal" at bounding box center [642, 202] width 30 height 10
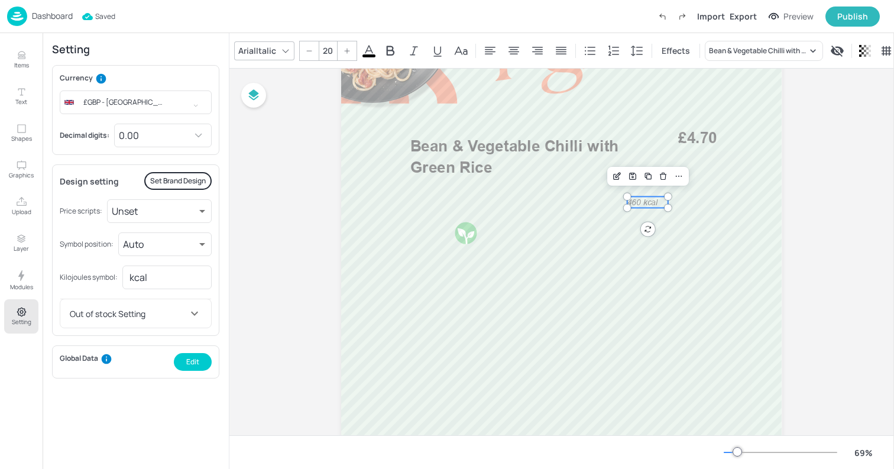
click at [329, 47] on input "20" at bounding box center [327, 50] width 17 height 19
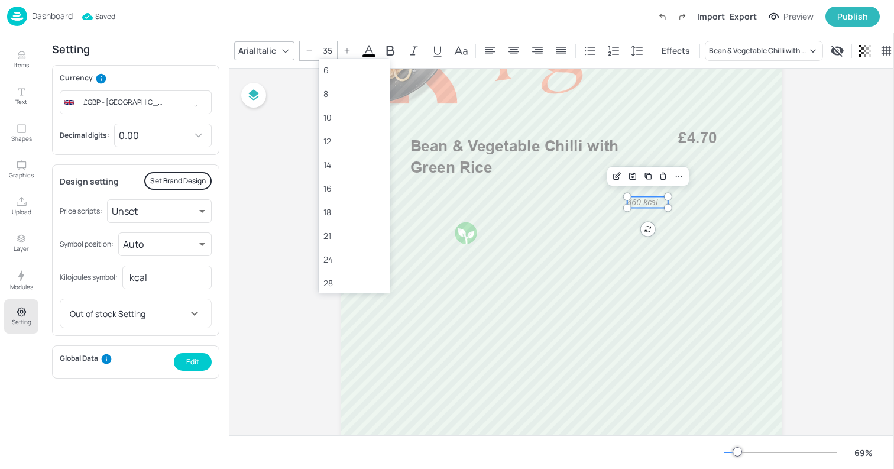
type input "35"
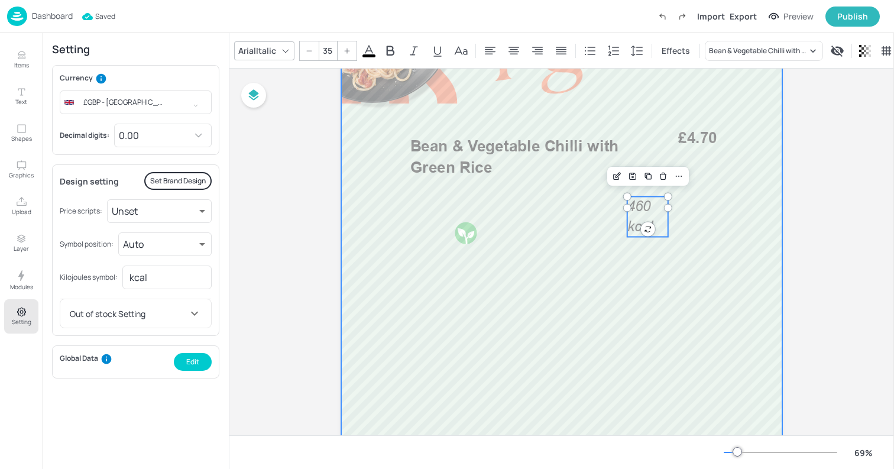
click at [717, 270] on div at bounding box center [561, 330] width 440 height 783
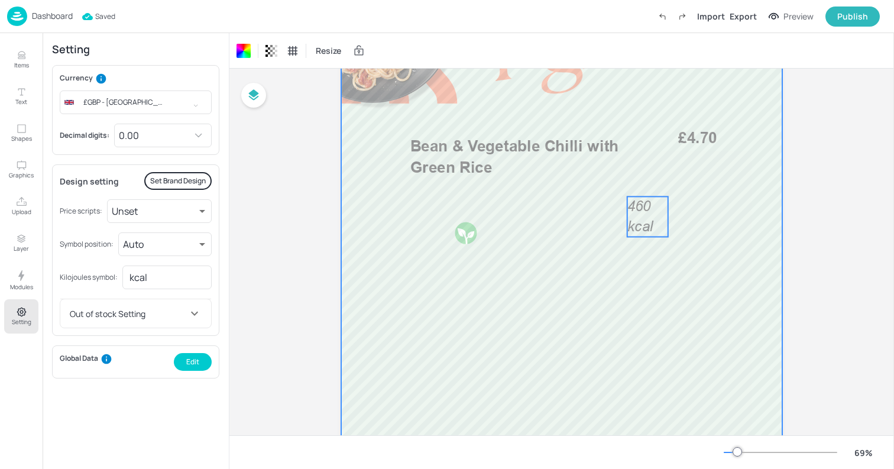
click at [664, 227] on div "Bean & Vegetable Chilli with Green Rice £4.70 460 kcal" at bounding box center [561, 330] width 440 height 783
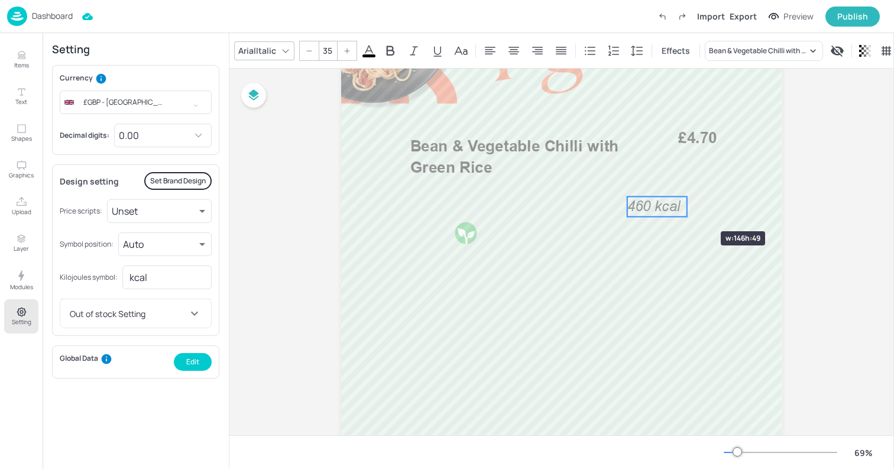
drag, startPoint x: 666, startPoint y: 212, endPoint x: 686, endPoint y: 210, distance: 19.6
drag, startPoint x: 654, startPoint y: 206, endPoint x: 441, endPoint y: 201, distance: 212.8
click at [441, 201] on span "460 kcal" at bounding box center [440, 201] width 53 height 17
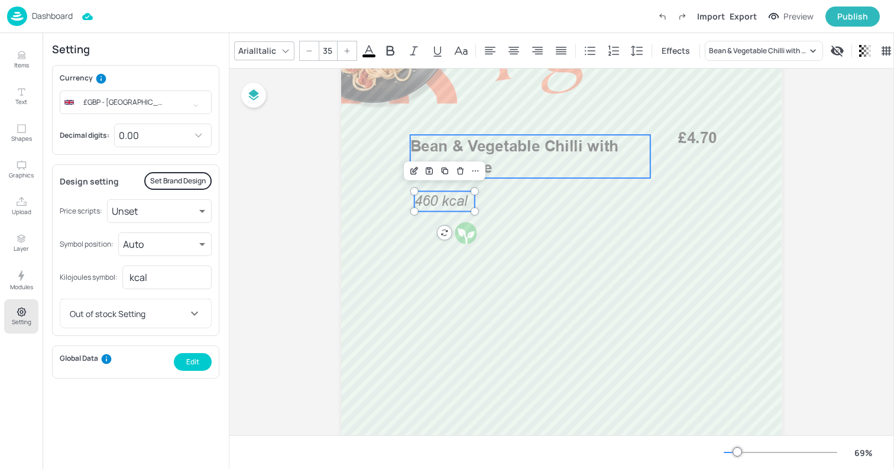
type input "38"
click at [441, 160] on span "Bean & Vegetable Chilli with Green Rice" at bounding box center [514, 157] width 209 height 40
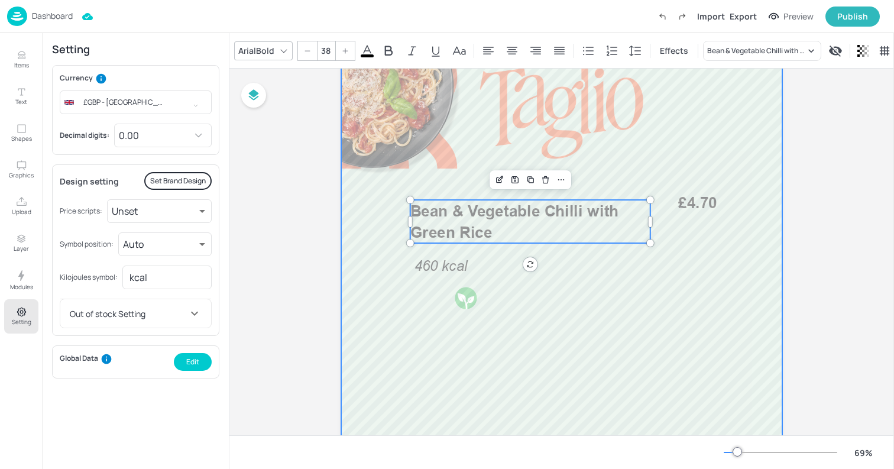
scroll to position [102, 0]
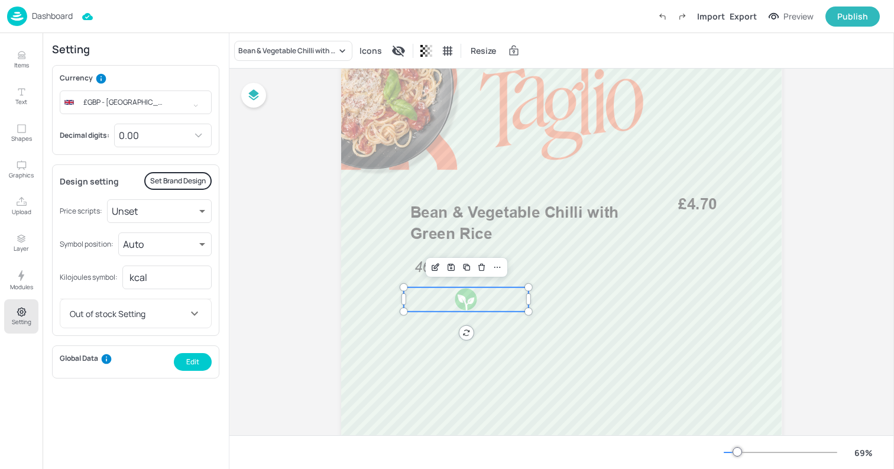
click at [486, 302] on div at bounding box center [466, 299] width 125 height 24
drag, startPoint x: 527, startPoint y: 297, endPoint x: 437, endPoint y: 298, distance: 89.3
click at [442, 298] on div at bounding box center [444, 299] width 4 height 11
drag, startPoint x: 436, startPoint y: 312, endPoint x: 428, endPoint y: 306, distance: 10.1
click at [428, 306] on div at bounding box center [432, 306] width 9 height 9
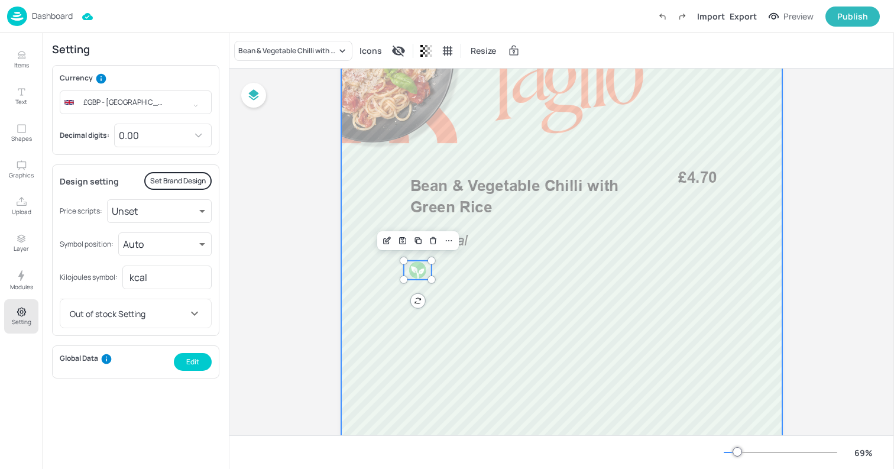
scroll to position [132, 0]
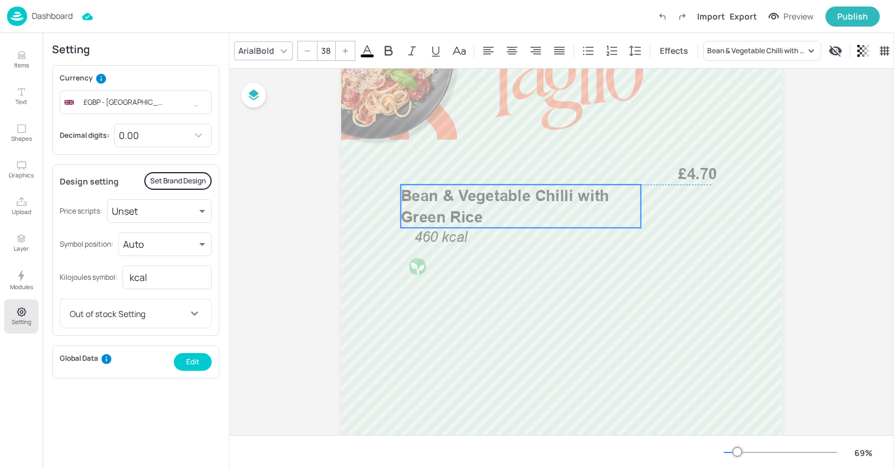
drag, startPoint x: 486, startPoint y: 197, endPoint x: 477, endPoint y: 213, distance: 18.0
click at [477, 213] on span "Bean & Vegetable Chilli with Green Rice" at bounding box center [505, 206] width 209 height 40
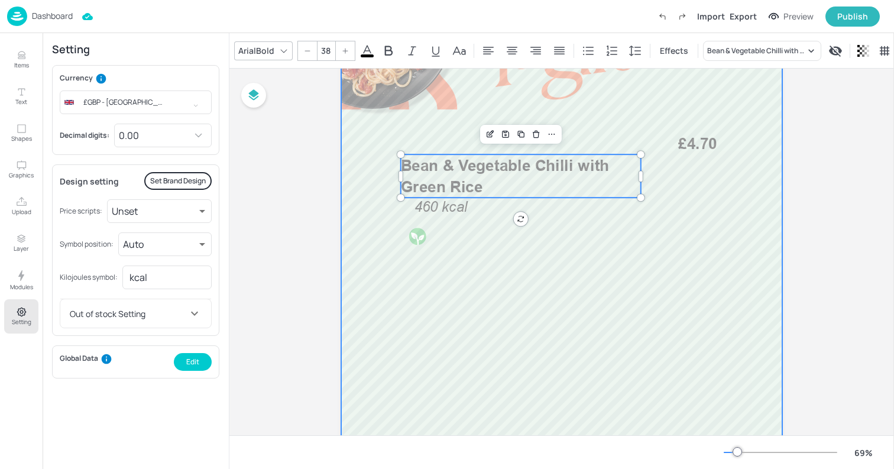
scroll to position [137, 0]
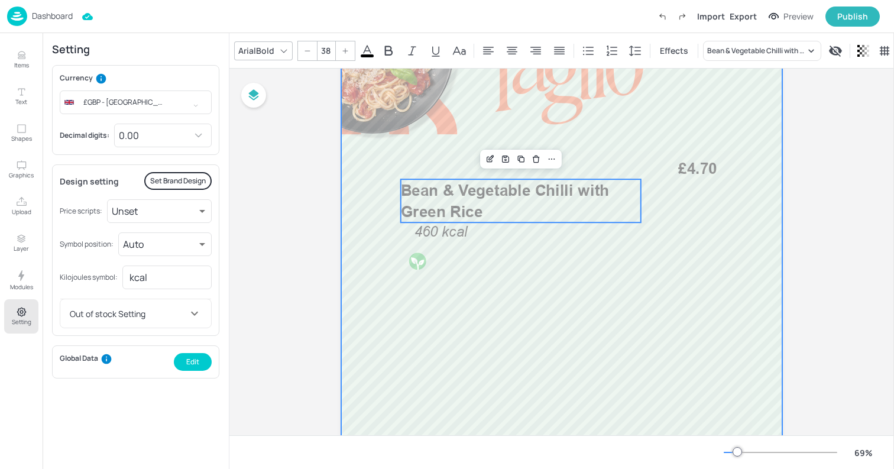
click at [693, 180] on div at bounding box center [561, 360] width 440 height 783
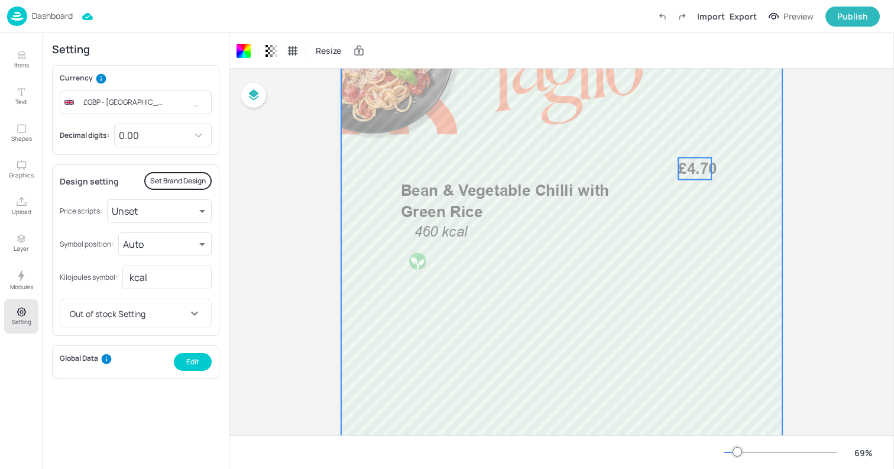
click at [693, 168] on span "£4.70" at bounding box center [697, 168] width 39 height 18
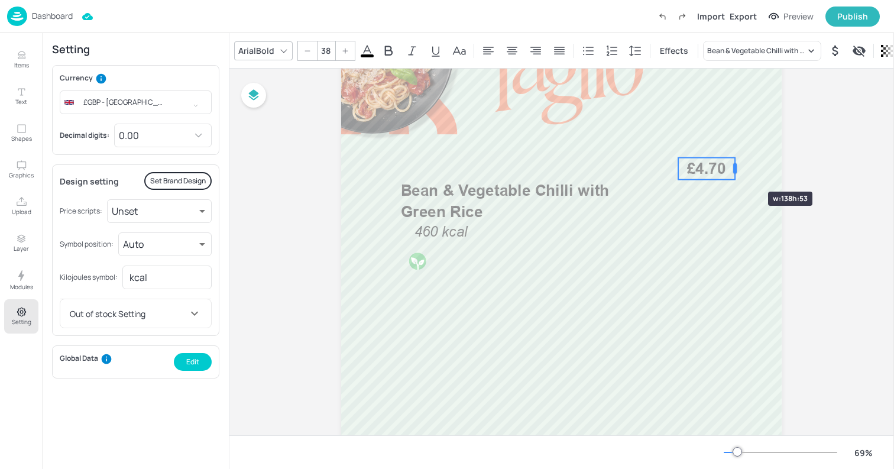
drag, startPoint x: 709, startPoint y: 168, endPoint x: 732, endPoint y: 170, distance: 23.7
click at [733, 170] on div at bounding box center [735, 168] width 4 height 11
click at [727, 171] on div at bounding box center [728, 168] width 4 height 11
drag, startPoint x: 705, startPoint y: 170, endPoint x: 712, endPoint y: 237, distance: 67.1
click at [712, 237] on span "£4.70" at bounding box center [710, 233] width 39 height 18
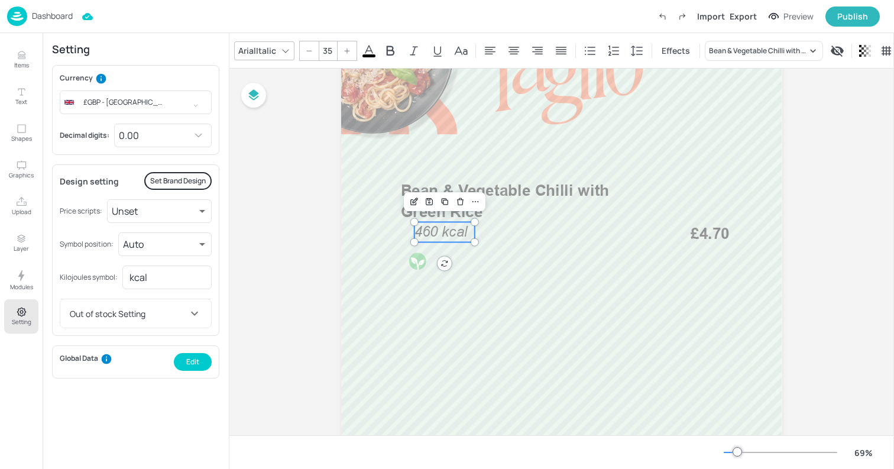
click at [444, 232] on span "460 kcal" at bounding box center [440, 231] width 53 height 17
click at [424, 261] on div at bounding box center [417, 261] width 19 height 19
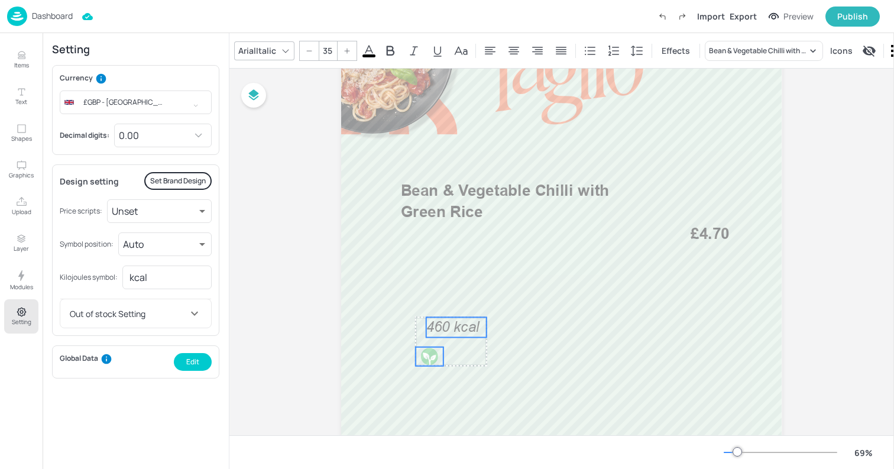
drag, startPoint x: 436, startPoint y: 235, endPoint x: 448, endPoint y: 331, distance: 96.5
click at [448, 331] on span "460 kcal" at bounding box center [452, 327] width 53 height 17
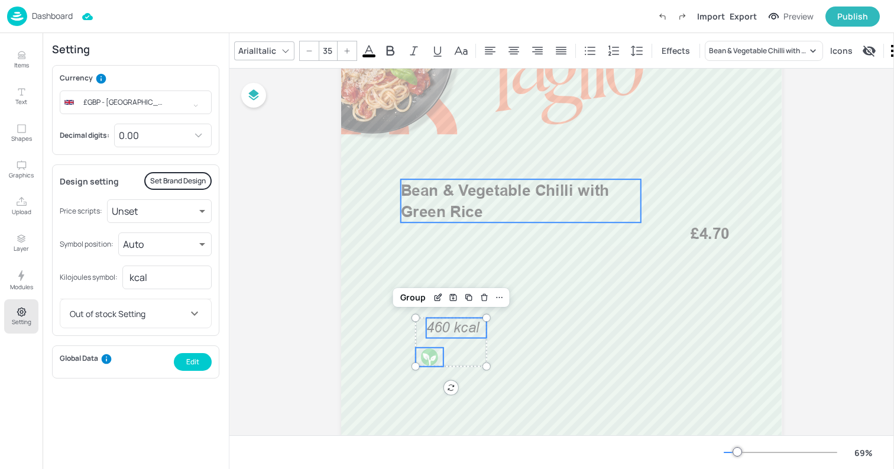
type input "38"
click at [415, 182] on span "Bean & Vegetable Chilli with Green Rice" at bounding box center [505, 201] width 209 height 40
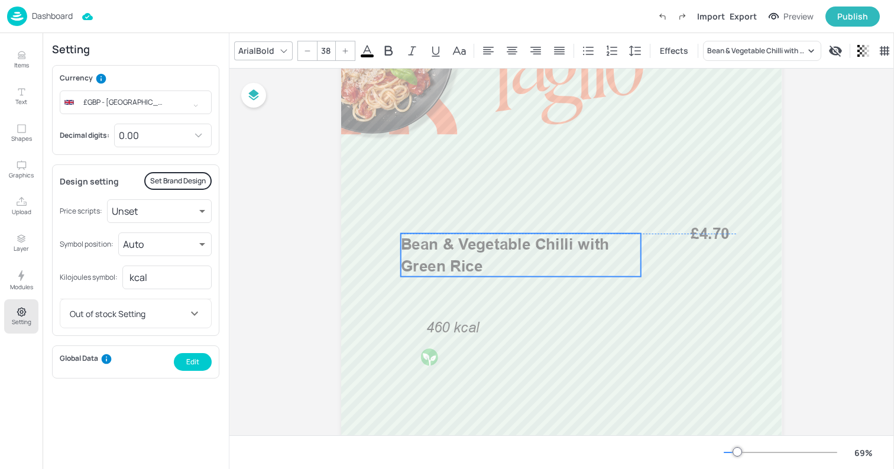
drag, startPoint x: 415, startPoint y: 198, endPoint x: 415, endPoint y: 251, distance: 52.6
click at [415, 251] on span "Bean & Vegetable Chilli with Green Rice" at bounding box center [505, 255] width 209 height 40
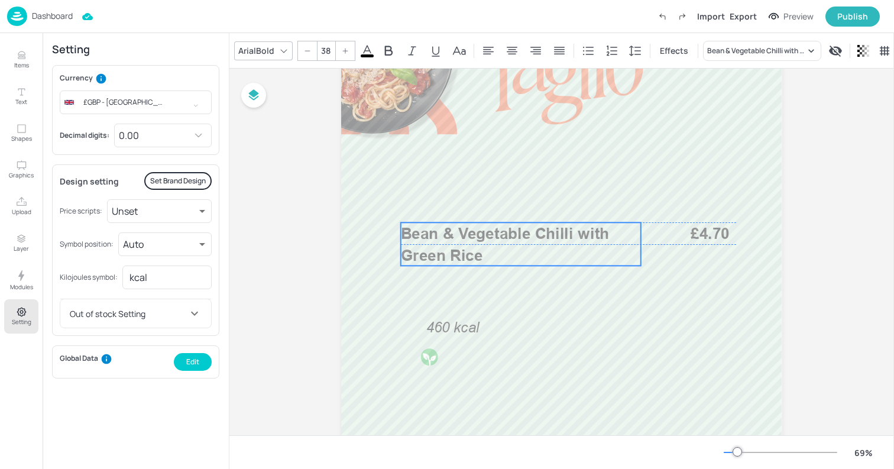
drag, startPoint x: 415, startPoint y: 251, endPoint x: 415, endPoint y: 239, distance: 11.2
click at [415, 239] on span "Bean & Vegetable Chilli with Green Rice" at bounding box center [505, 244] width 209 height 40
click at [694, 238] on span "£4.70" at bounding box center [710, 233] width 39 height 18
click at [556, 246] on p "Bean & Vegetable Chilli with Green Rice" at bounding box center [521, 243] width 240 height 43
click at [423, 358] on div at bounding box center [429, 356] width 19 height 19
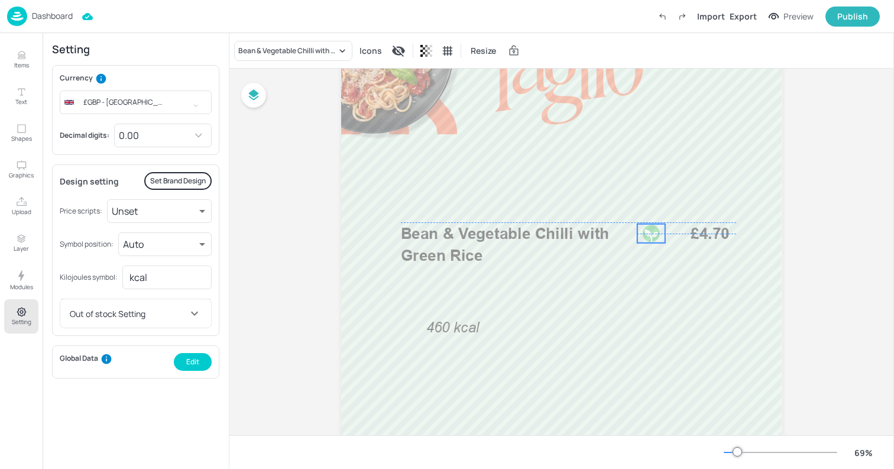
drag, startPoint x: 423, startPoint y: 358, endPoint x: 645, endPoint y: 232, distance: 254.6
click at [645, 232] on div at bounding box center [651, 233] width 19 height 19
click at [563, 239] on span "Bean & Vegetable Chilli with Green Rice" at bounding box center [505, 244] width 209 height 40
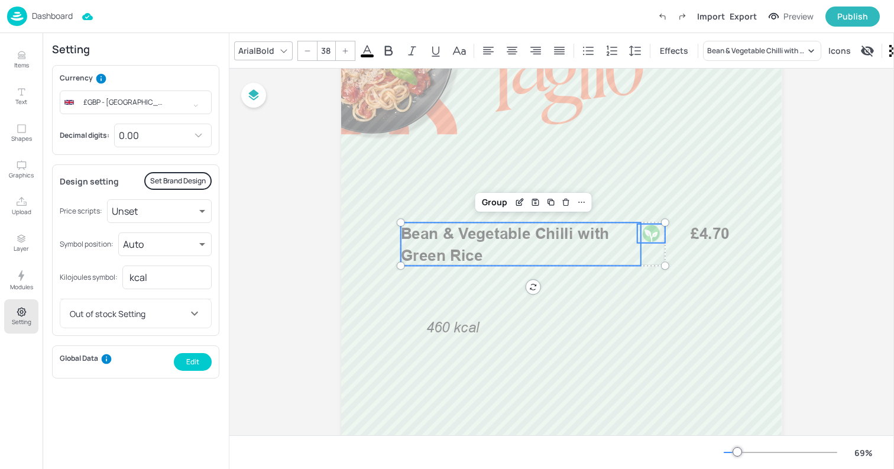
click at [651, 232] on div at bounding box center [651, 233] width 19 height 19
click at [655, 232] on div at bounding box center [651, 233] width 19 height 19
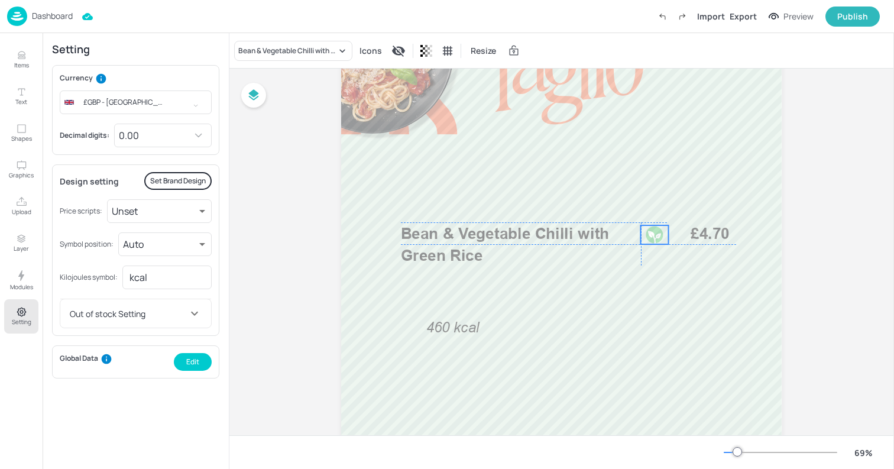
click at [651, 232] on div at bounding box center [654, 234] width 19 height 19
click at [582, 230] on span "Bean & Vegetable Chilli with Green Rice" at bounding box center [505, 244] width 209 height 40
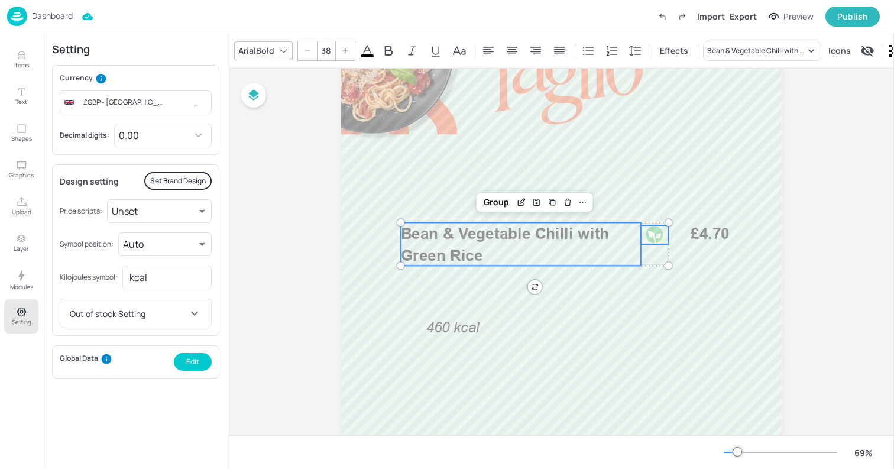
click at [652, 230] on div at bounding box center [654, 234] width 19 height 19
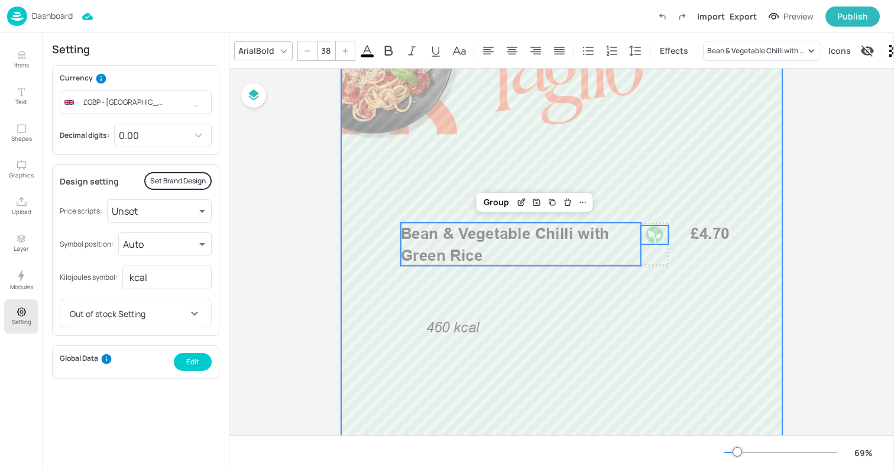
click at [671, 235] on div at bounding box center [561, 360] width 440 height 783
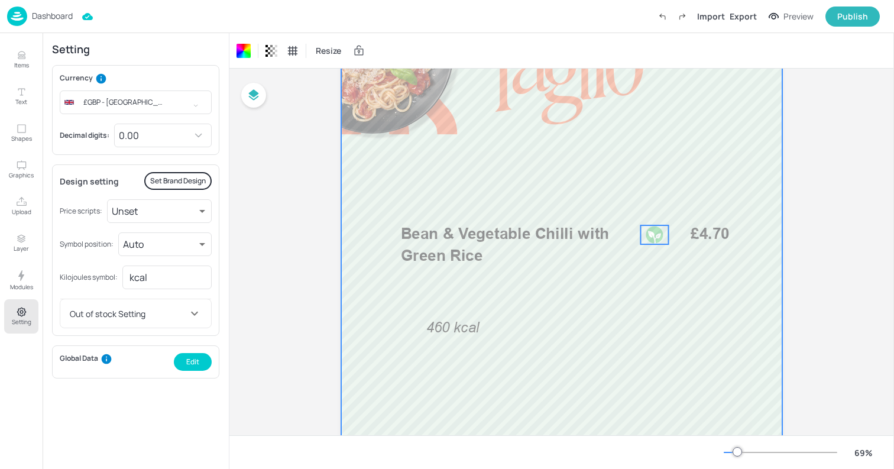
click at [658, 235] on div at bounding box center [654, 234] width 19 height 19
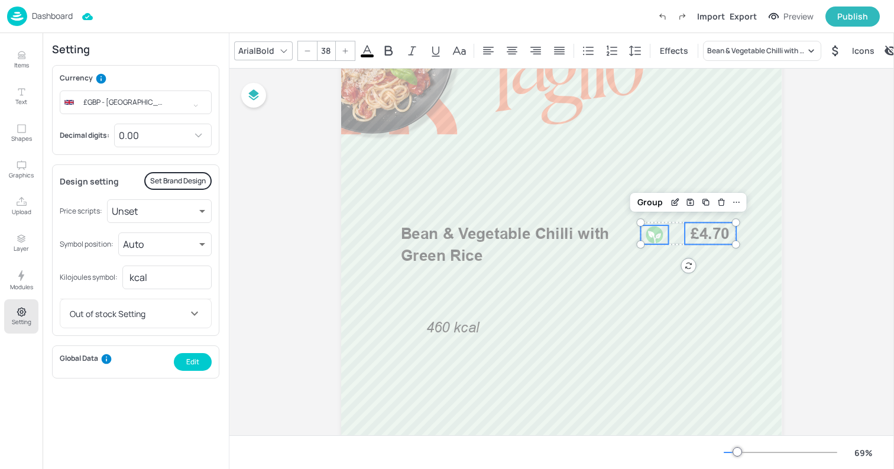
click at [711, 233] on span "£4.70" at bounding box center [710, 233] width 39 height 18
click at [641, 204] on div "Group" at bounding box center [649, 201] width 35 height 15
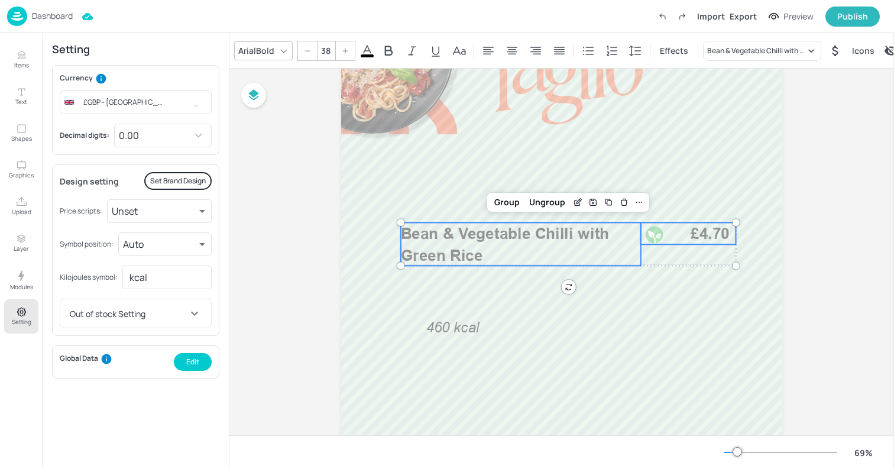
click at [573, 233] on span "Bean & Vegetable Chilli with Green Rice" at bounding box center [505, 244] width 209 height 40
click at [439, 336] on p "460 kcal" at bounding box center [456, 327] width 60 height 20
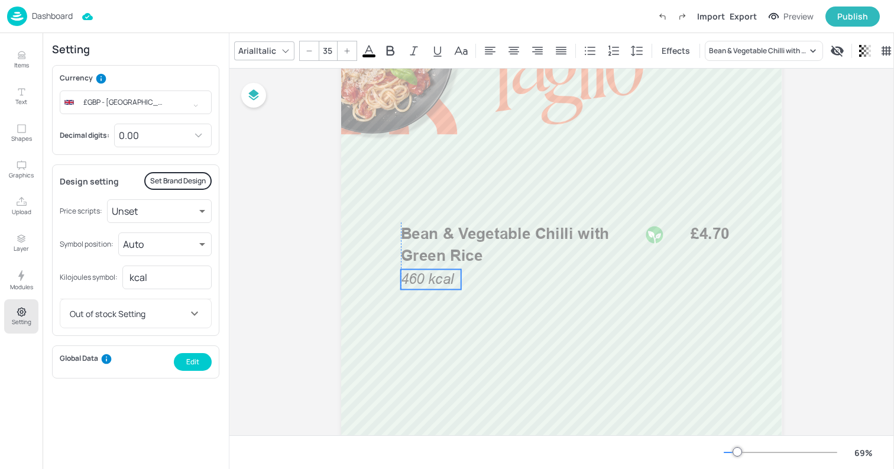
drag, startPoint x: 437, startPoint y: 332, endPoint x: 413, endPoint y: 284, distance: 53.9
click at [413, 284] on span "460 kcal" at bounding box center [427, 279] width 53 height 17
click at [428, 279] on span "460 kcal" at bounding box center [427, 275] width 53 height 17
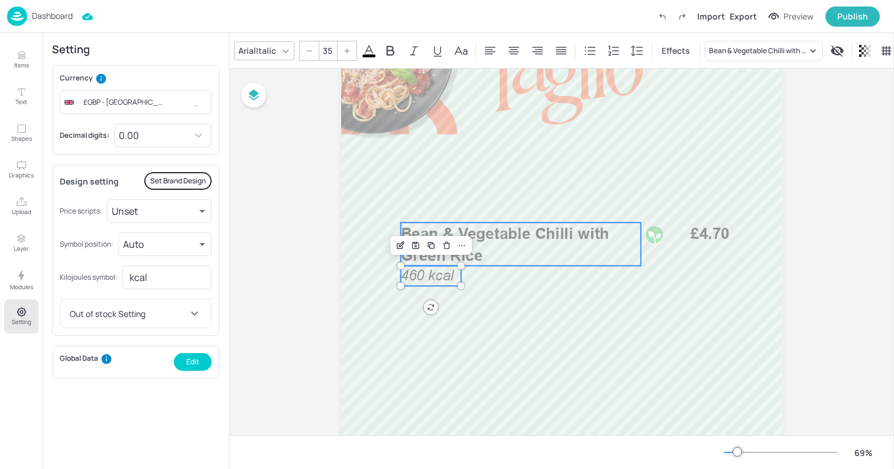
type input "--"
click at [532, 230] on span "Bean & Vegetable Chilli with Green Rice" at bounding box center [505, 244] width 209 height 40
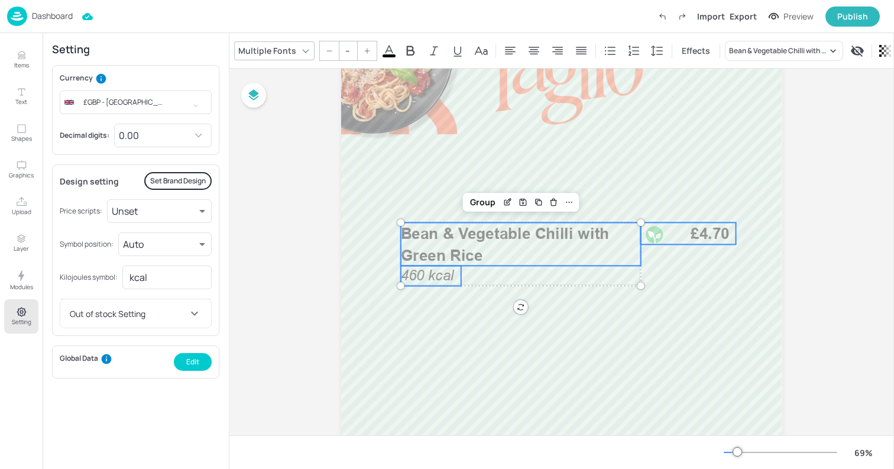
click at [655, 234] on div at bounding box center [654, 234] width 19 height 19
click at [504, 201] on div "Group" at bounding box center [506, 201] width 35 height 15
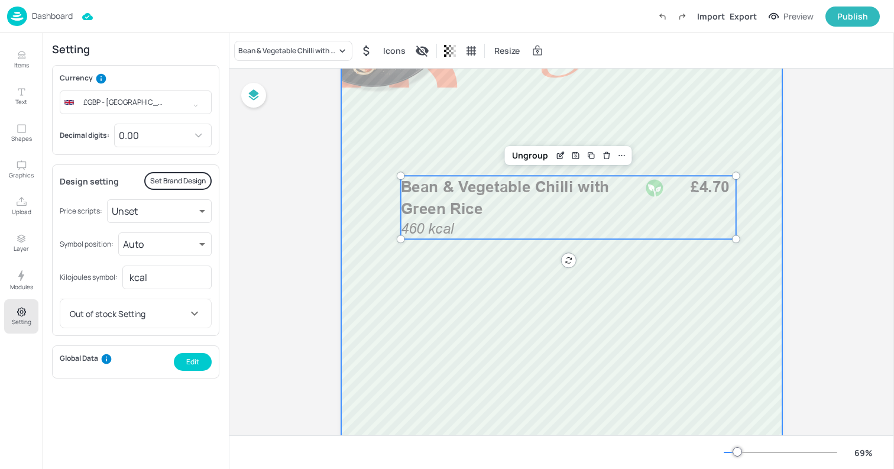
scroll to position [125, 0]
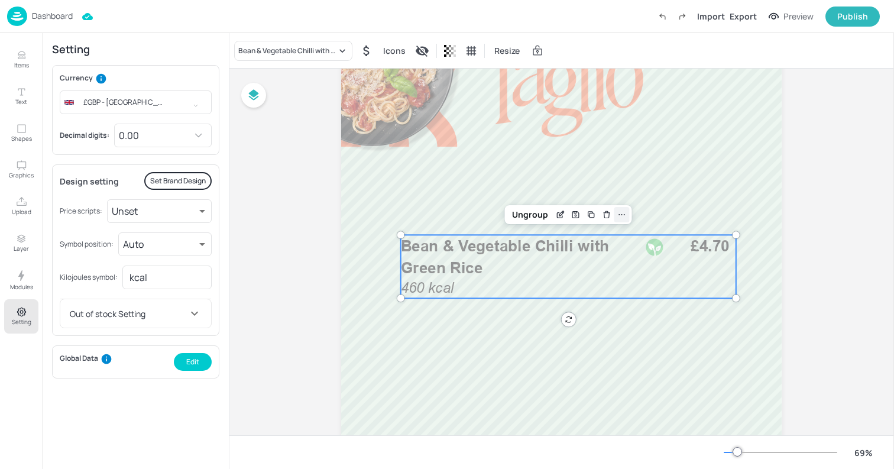
click at [619, 214] on icon at bounding box center [622, 214] width 7 height 1
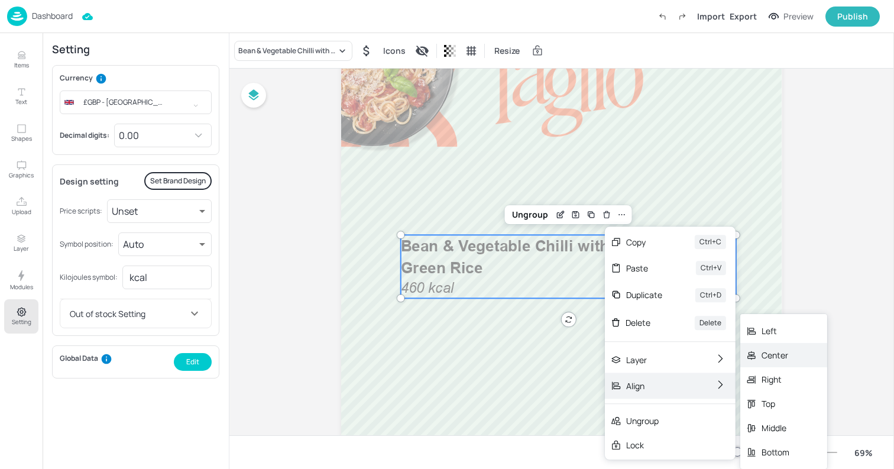
click at [766, 357] on div "Center" at bounding box center [775, 355] width 28 height 12
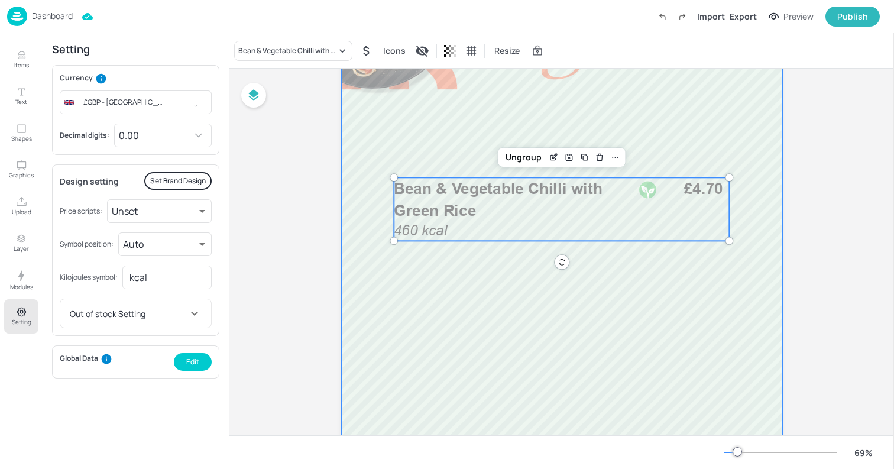
scroll to position [176, 0]
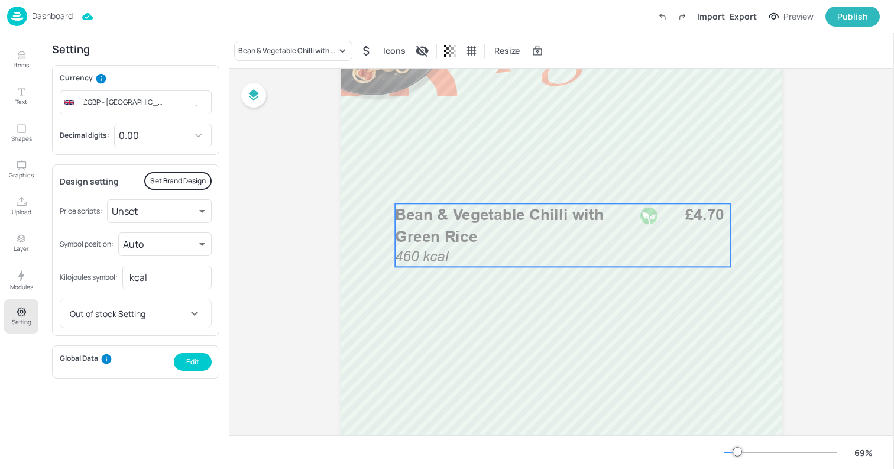
drag, startPoint x: 587, startPoint y: 198, endPoint x: 588, endPoint y: 217, distance: 19.5
click at [588, 217] on span "Bean & Vegetable Chilli with Green Rice" at bounding box center [499, 225] width 209 height 40
click at [613, 184] on icon at bounding box center [616, 182] width 9 height 9
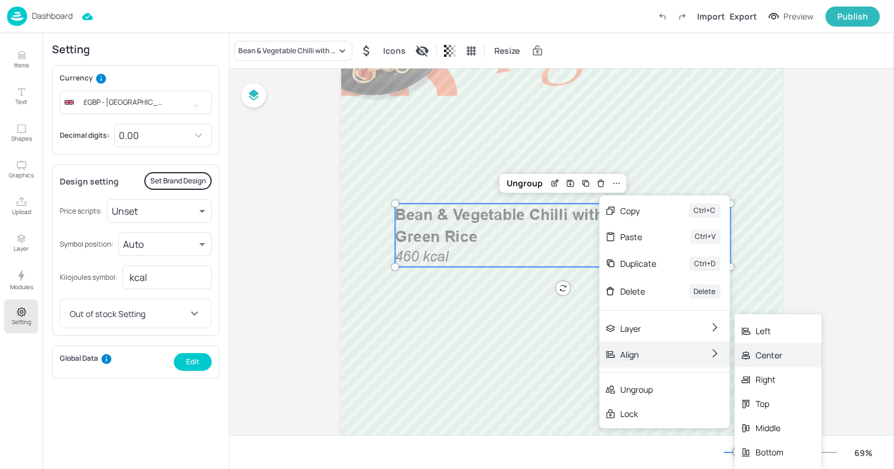
click at [741, 353] on icon at bounding box center [745, 355] width 11 height 11
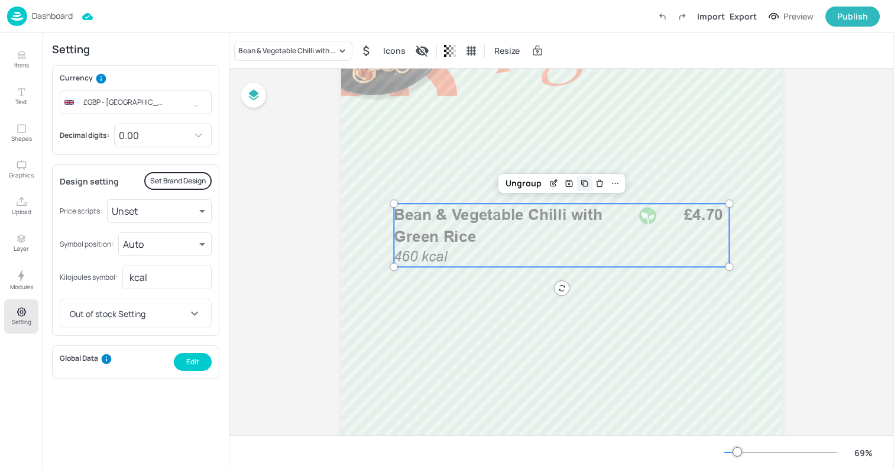
click at [583, 188] on div "Duplicate" at bounding box center [584, 183] width 15 height 15
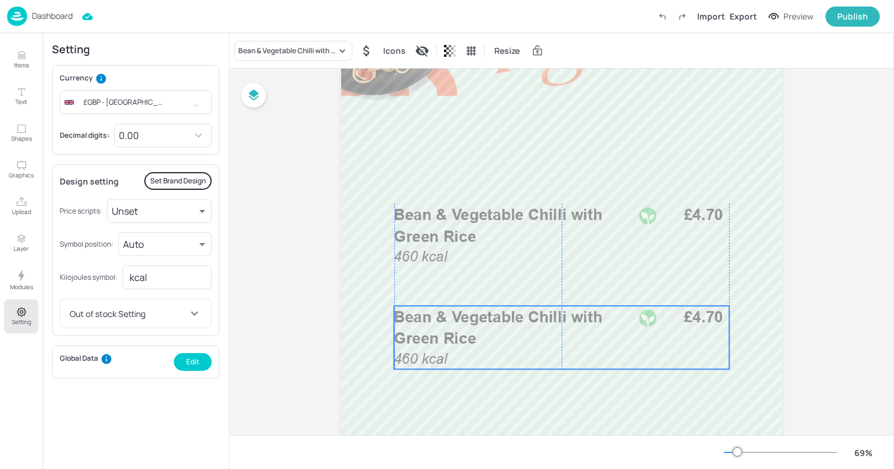
drag, startPoint x: 541, startPoint y: 231, endPoint x: 538, endPoint y: 329, distance: 98.1
click at [538, 329] on p "Bean & Vegetable Chilli with Green Rice" at bounding box center [514, 327] width 240 height 43
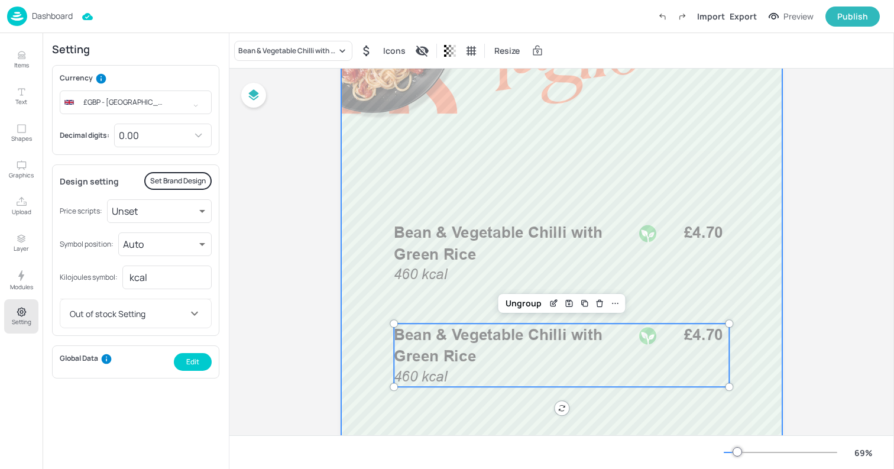
scroll to position [85, 0]
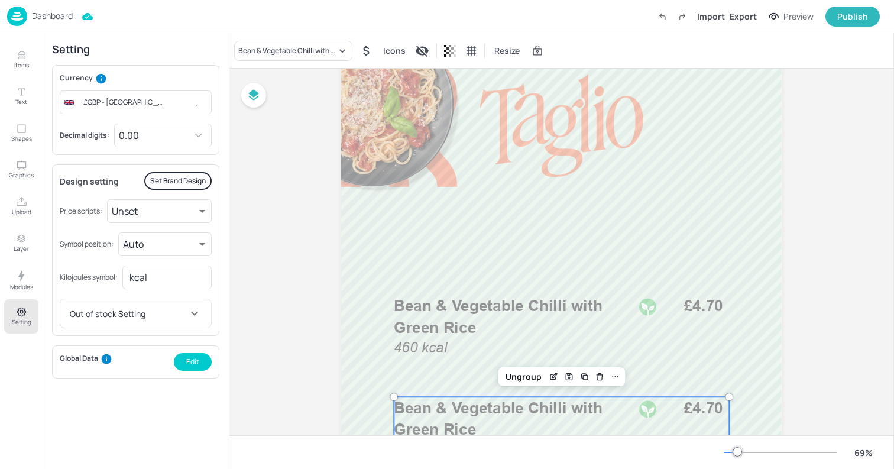
click at [301, 223] on div "Board DWP-Leed-Lunch-SC1-WK1-MON Bean & Vegetable Chilli with Green Rice 460 kc…" at bounding box center [561, 409] width 664 height 850
click at [799, 15] on div "Preview" at bounding box center [798, 16] width 30 height 13
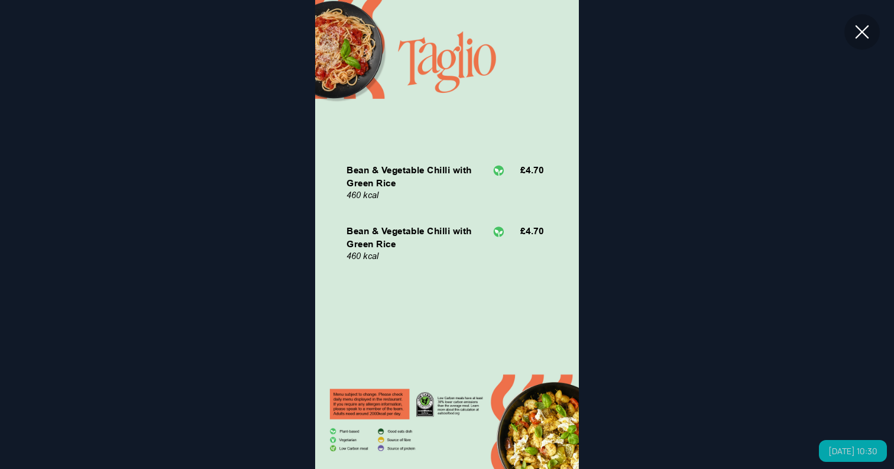
click at [865, 35] on icon at bounding box center [862, 32] width 14 height 14
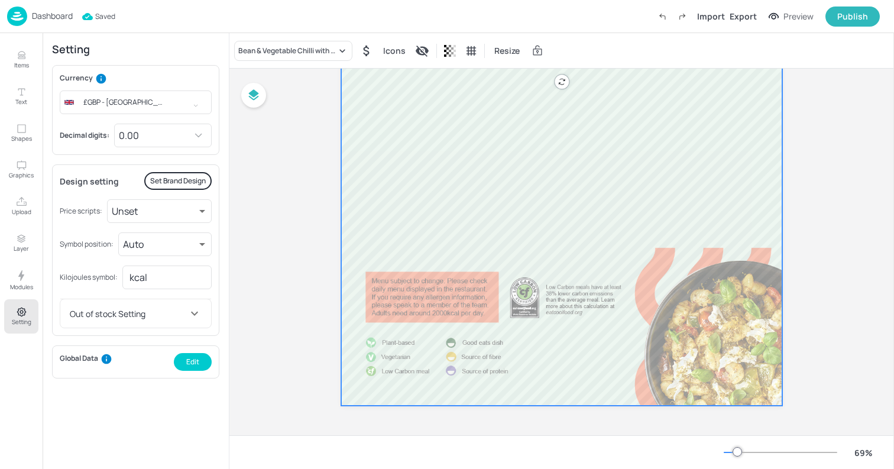
scroll to position [0, 0]
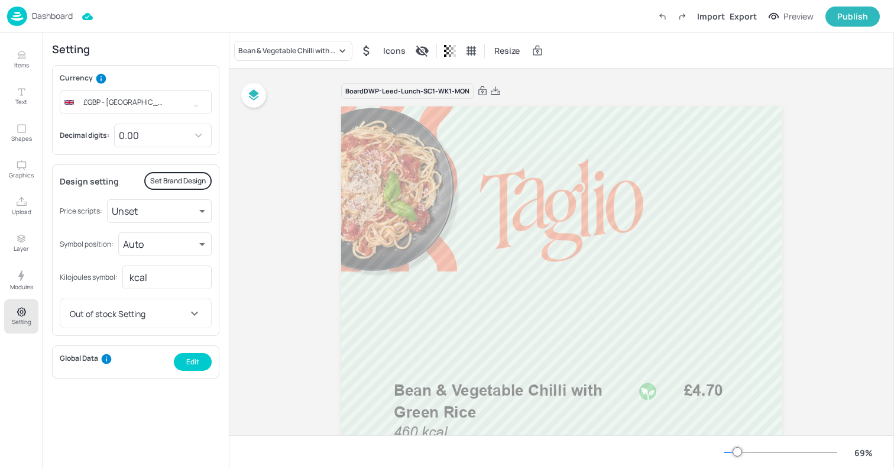
click at [28, 12] on div "Dashboard" at bounding box center [40, 17] width 66 height 20
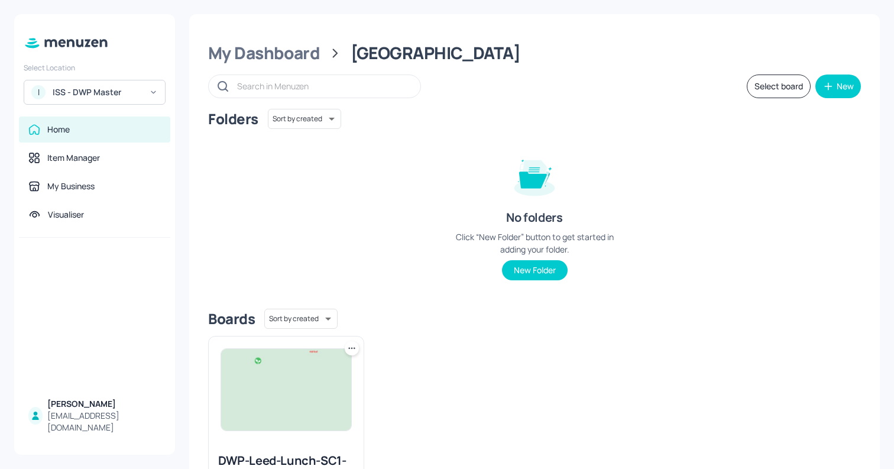
click at [281, 66] on div "My Dashboard Leeds Select board New Folders Sort by created id ​ No folders Cli…" at bounding box center [534, 291] width 690 height 555
click at [273, 57] on div "My Dashboard" at bounding box center [264, 53] width 112 height 21
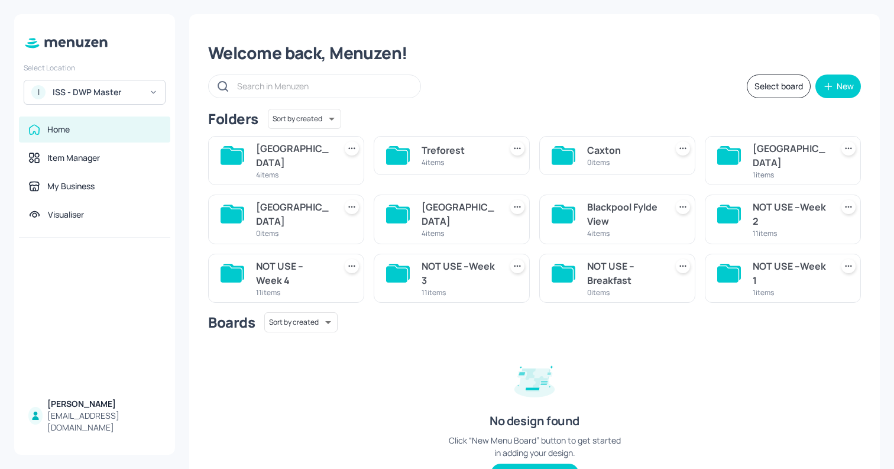
click at [303, 204] on div "[GEOGRAPHIC_DATA]" at bounding box center [293, 214] width 74 height 28
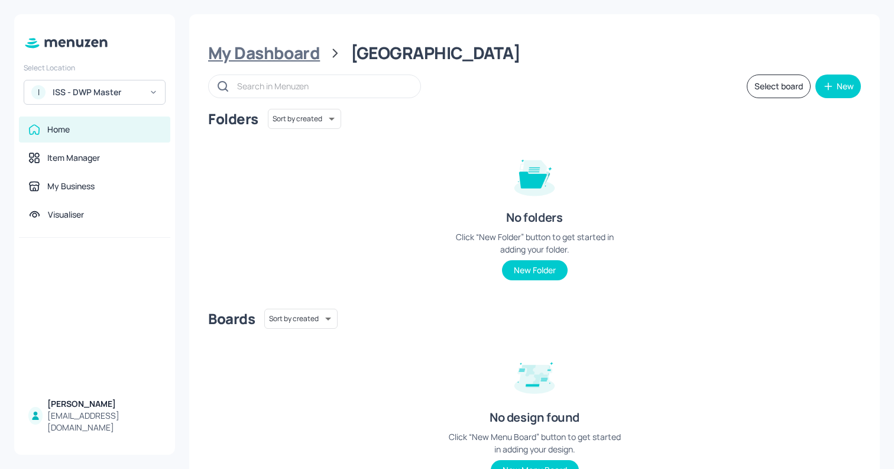
click at [258, 46] on div "My Dashboard" at bounding box center [264, 53] width 112 height 21
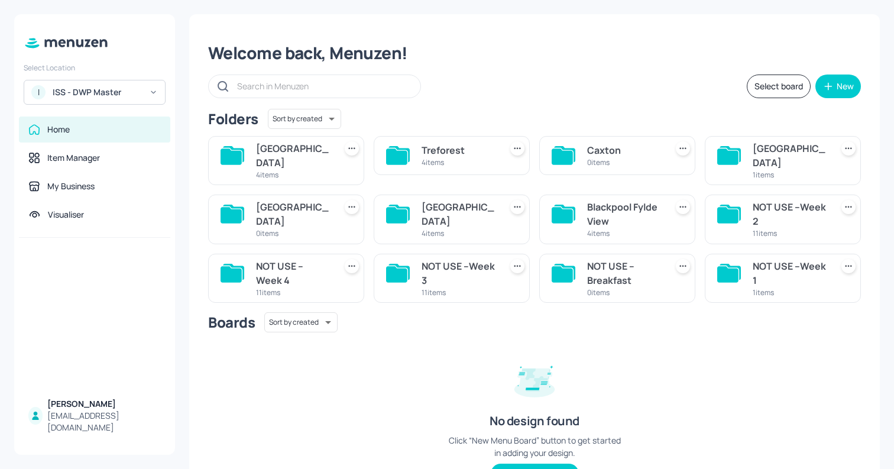
click at [781, 170] on div "1 items" at bounding box center [789, 175] width 74 height 10
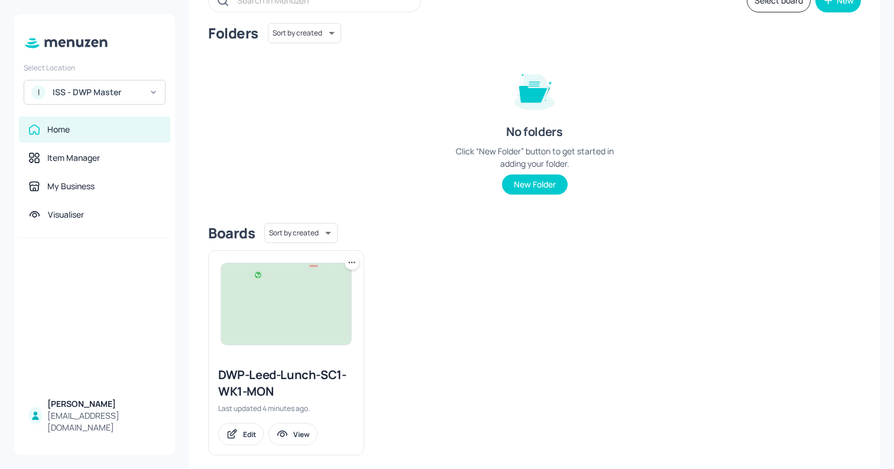
scroll to position [100, 0]
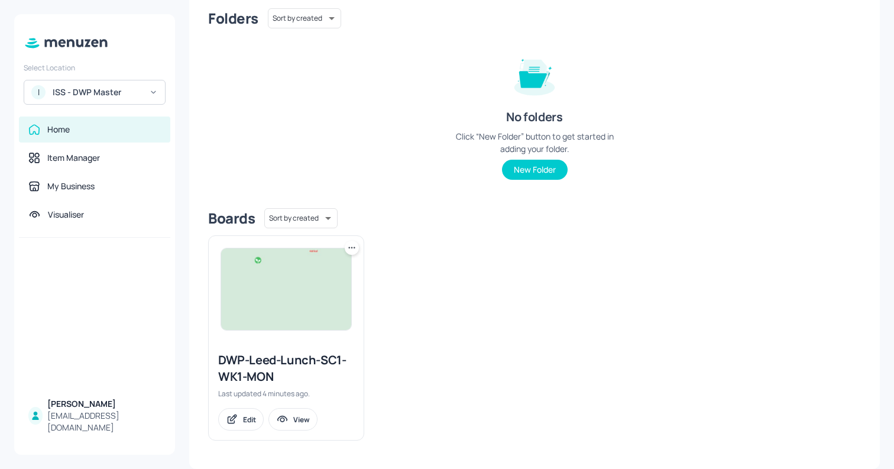
click at [350, 249] on icon at bounding box center [352, 248] width 12 height 12
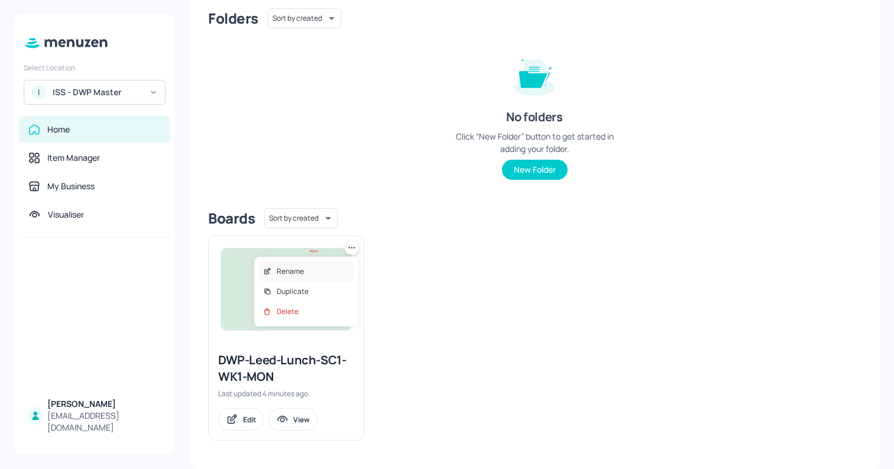
click at [306, 268] on div "Rename" at bounding box center [306, 271] width 95 height 20
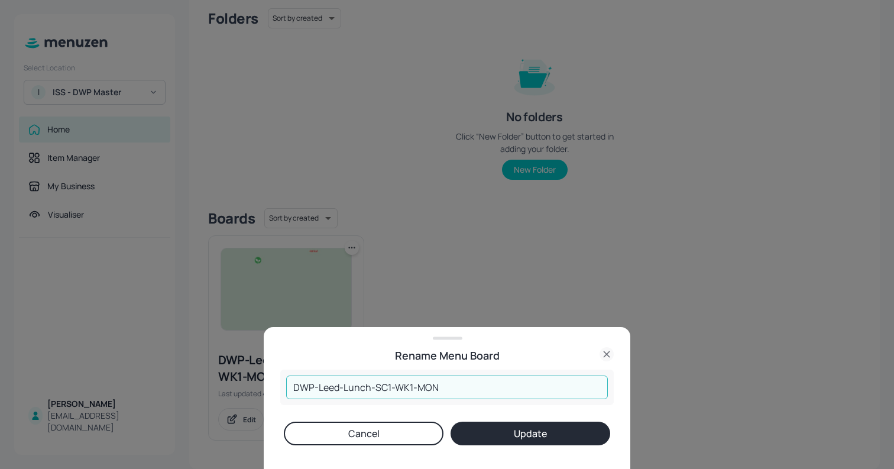
click at [339, 386] on input "DWP-Leed-Lunch-SC1-WK1-MON" at bounding box center [446, 387] width 321 height 24
type input "DWP-Leeds-Lunch-SC1-WK1-MON"
click at [486, 428] on button "Update" at bounding box center [530, 433] width 160 height 24
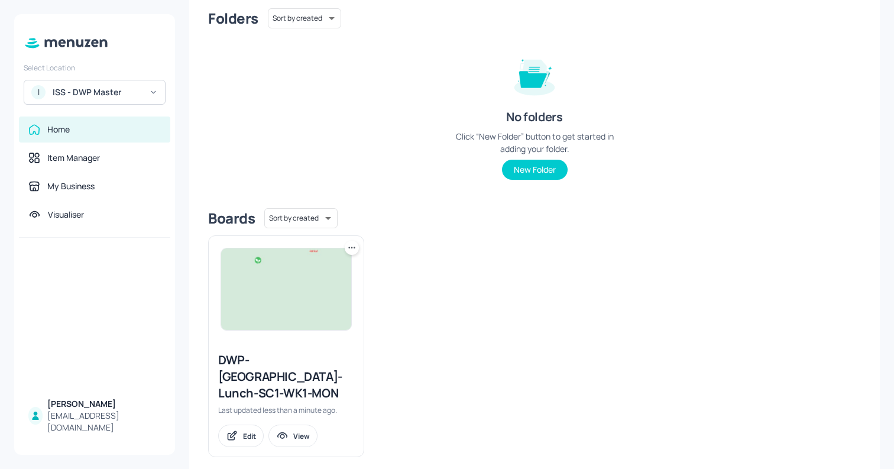
click at [350, 248] on icon at bounding box center [352, 248] width 12 height 12
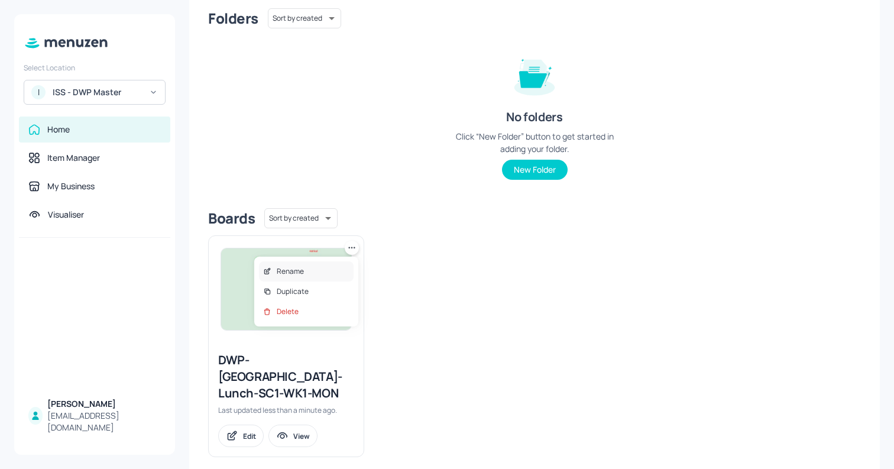
click at [319, 267] on div "Rename" at bounding box center [306, 271] width 95 height 20
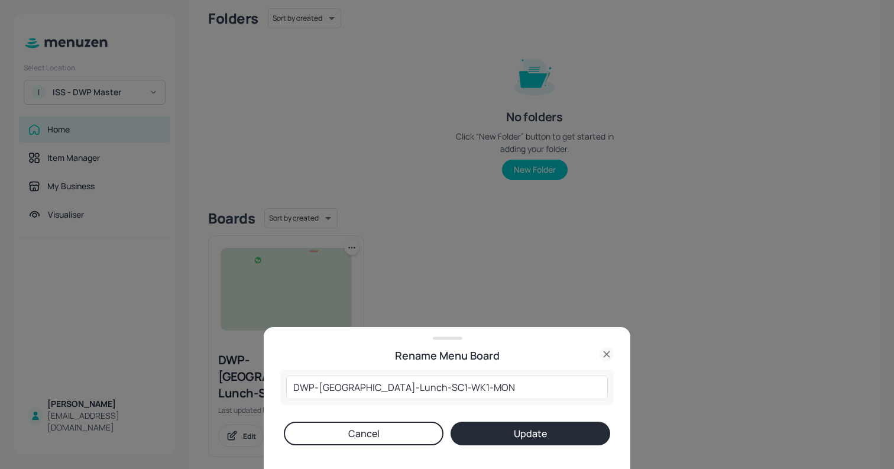
click at [352, 430] on button "Cancel" at bounding box center [364, 433] width 160 height 24
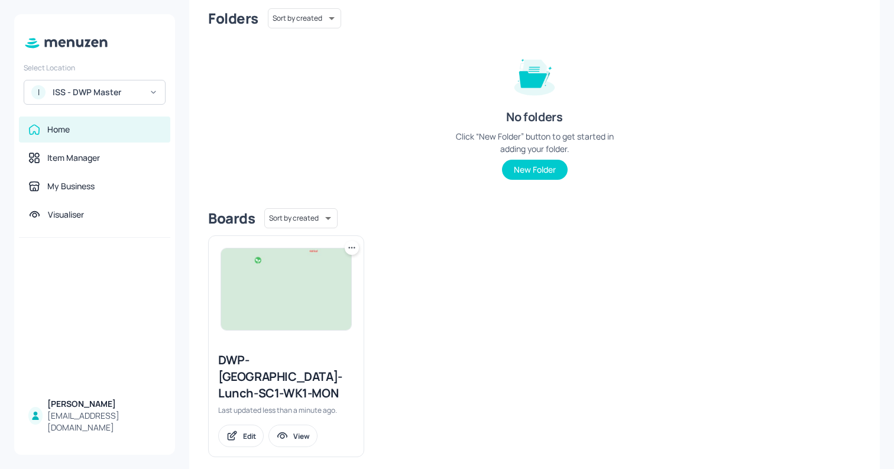
click at [353, 248] on icon at bounding box center [354, 247] width 2 height 2
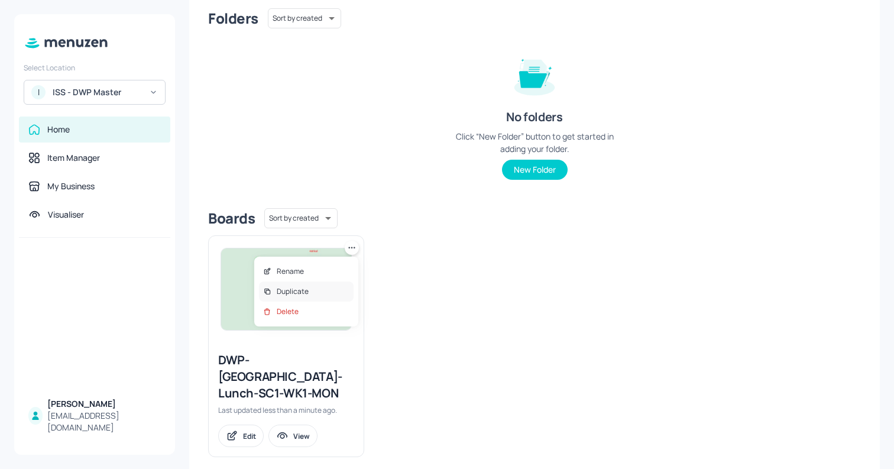
click at [311, 285] on div "Duplicate" at bounding box center [306, 291] width 95 height 20
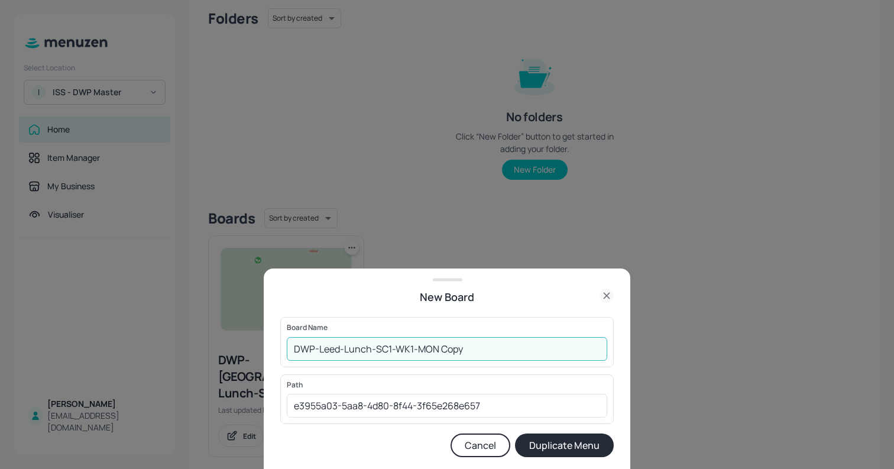
click at [319, 354] on input "DWP-Leed-Lunch-SC1-WK1-MON Copy" at bounding box center [447, 349] width 320 height 24
click at [339, 349] on input "DWP-Leed-Lunch-SC1-WK1-MON Copy" at bounding box center [447, 349] width 320 height 24
click at [485, 352] on input "DWP-Dundee-Lunch-SC1-WK1-MON Copy" at bounding box center [447, 349] width 320 height 24
type input "DWP-[GEOGRAPHIC_DATA]-Lunch-SC1-WK1-MON"
click at [515, 433] on button "Duplicate Menu" at bounding box center [564, 445] width 99 height 24
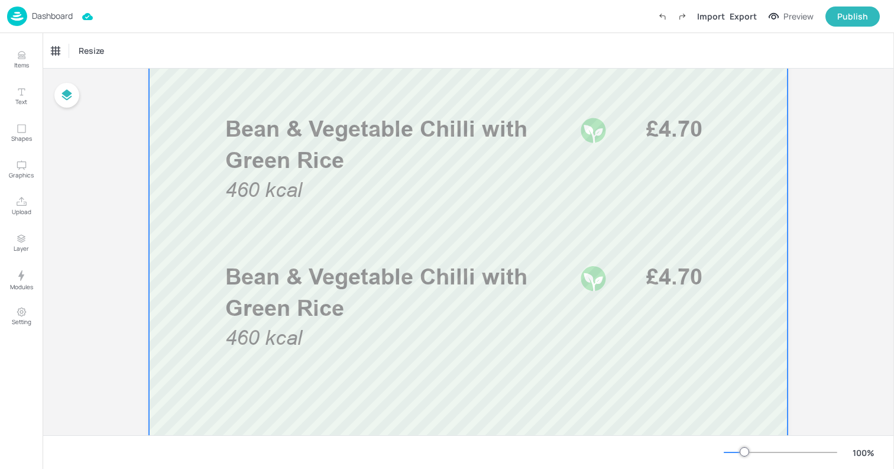
scroll to position [394, 0]
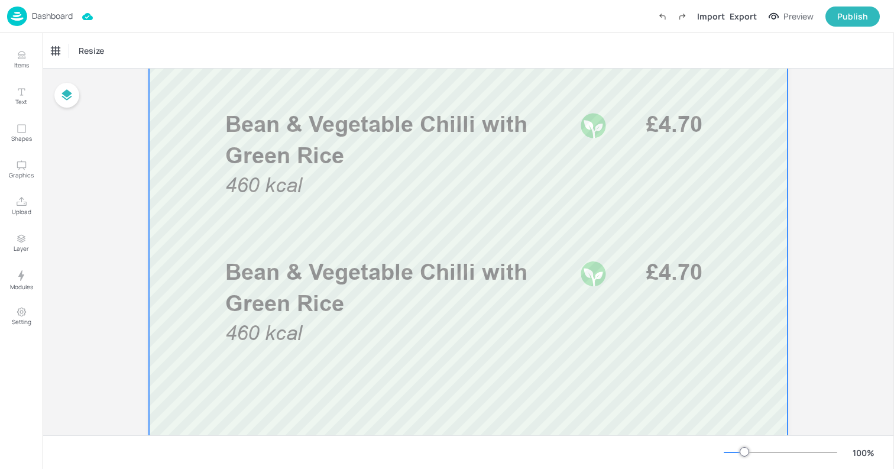
click at [428, 360] on div at bounding box center [468, 280] width 638 height 1135
click at [733, 450] on div at bounding box center [779, 451] width 113 height 9
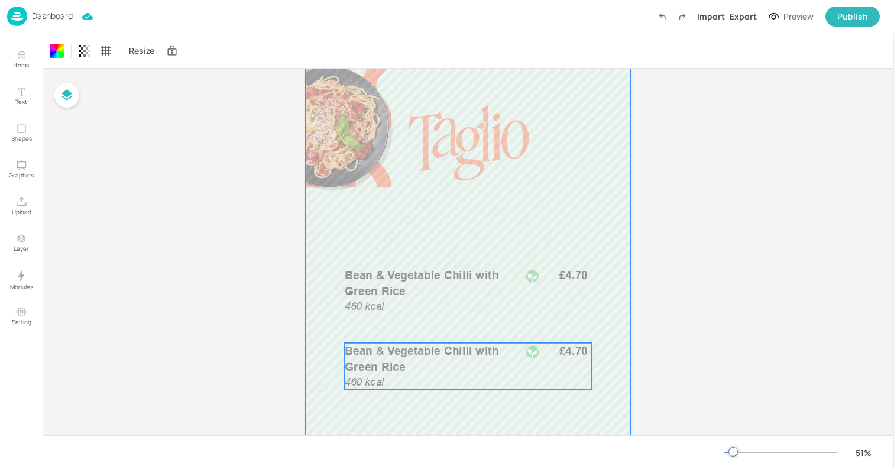
scroll to position [0, 0]
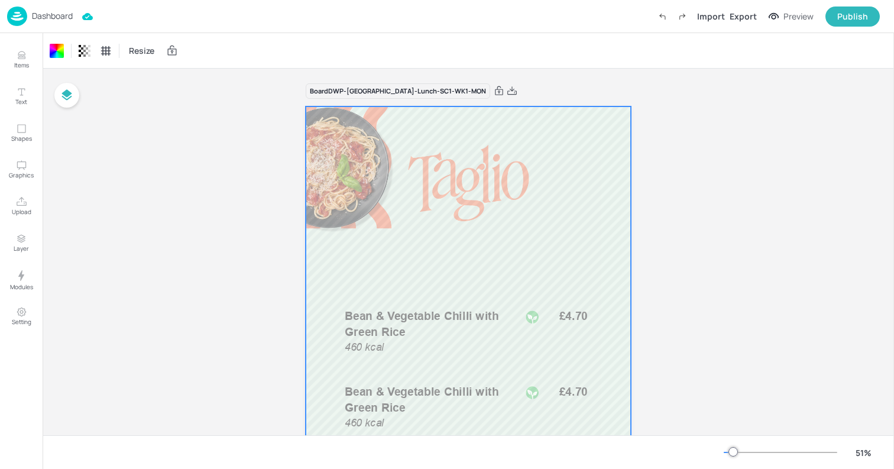
click at [53, 18] on p "Dashboard" at bounding box center [52, 16] width 41 height 8
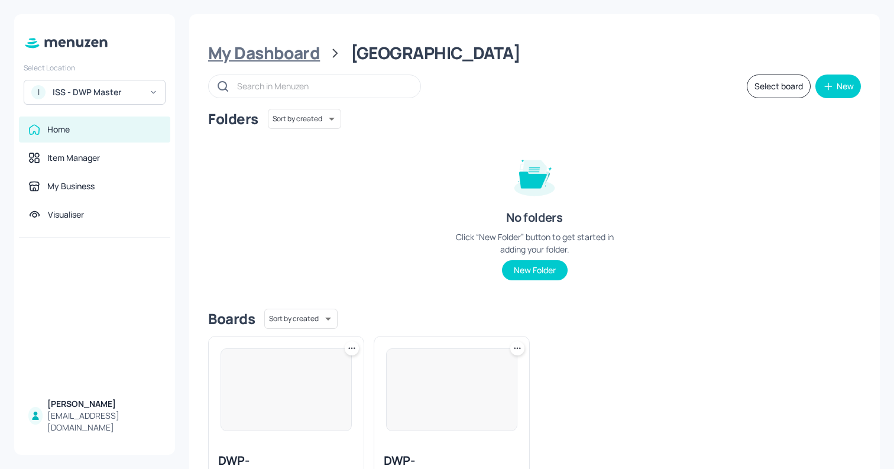
click at [262, 56] on div "My Dashboard" at bounding box center [264, 53] width 112 height 21
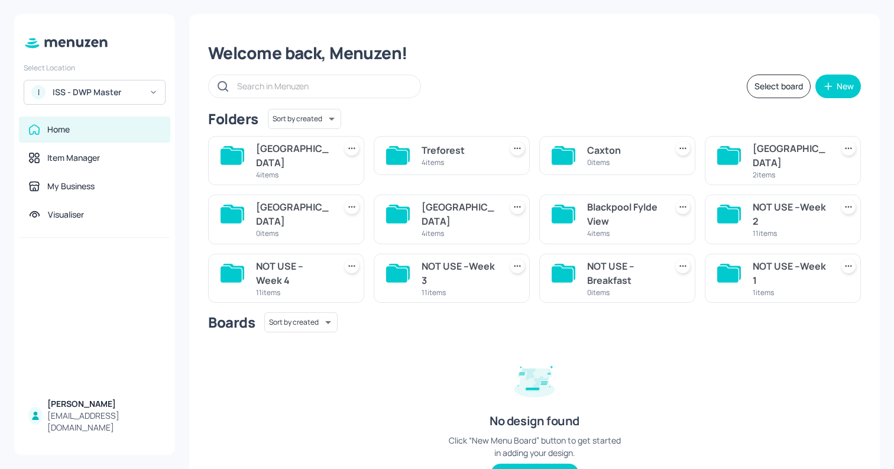
click at [454, 157] on div "Treforest" at bounding box center [458, 150] width 74 height 14
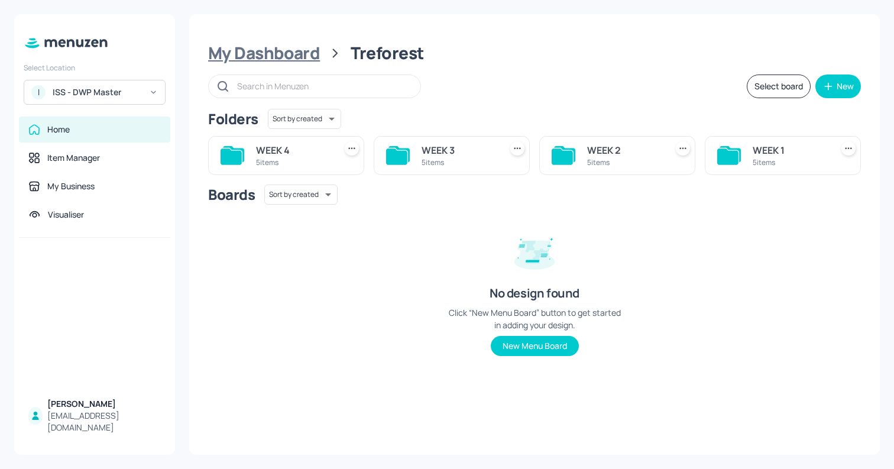
click at [280, 59] on div "My Dashboard" at bounding box center [264, 53] width 112 height 21
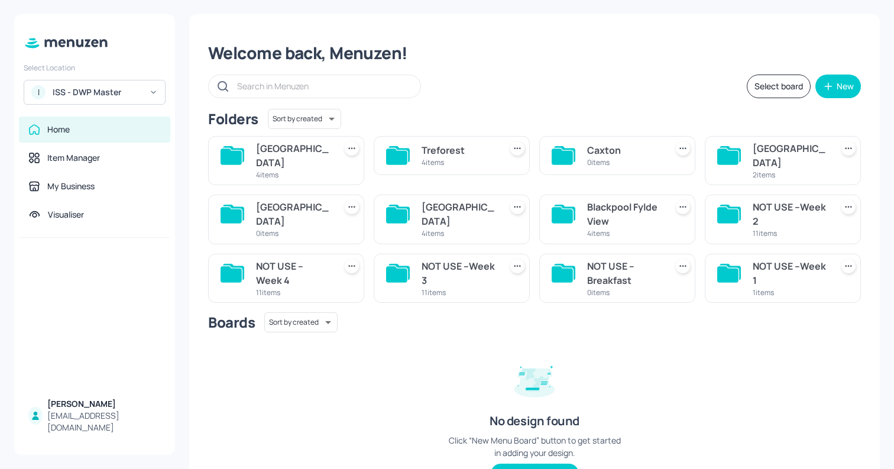
click at [594, 203] on div "Blackpool Fylde View" at bounding box center [624, 214] width 74 height 28
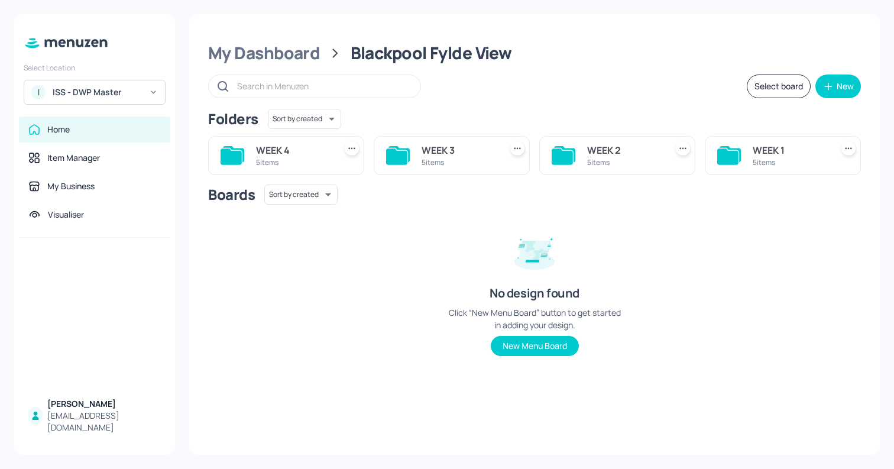
click at [275, 158] on div "5 items" at bounding box center [293, 162] width 74 height 10
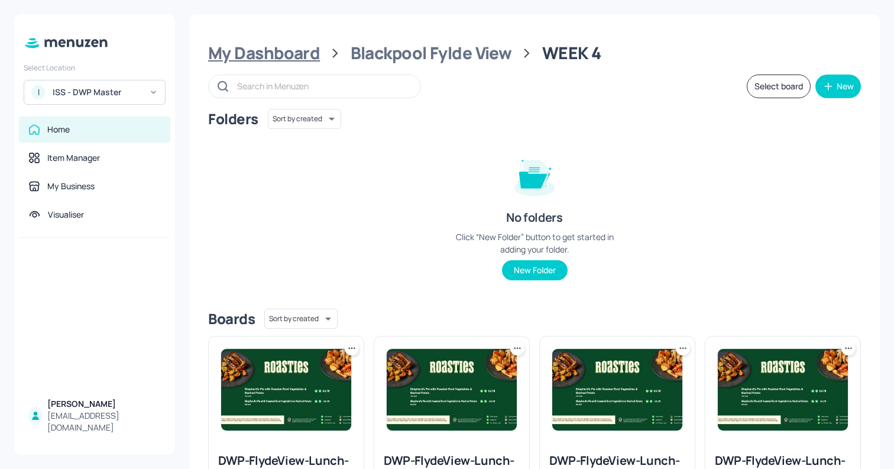
click at [300, 51] on div "My Dashboard" at bounding box center [264, 53] width 112 height 21
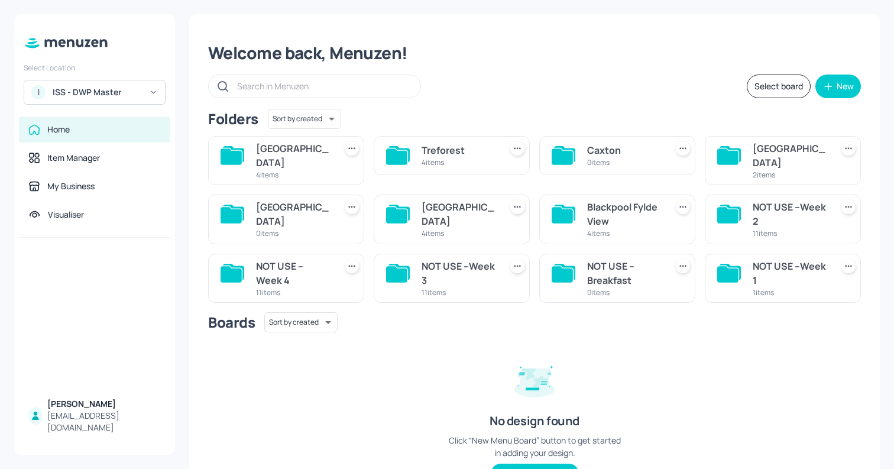
click at [769, 156] on div "[GEOGRAPHIC_DATA]" at bounding box center [789, 155] width 74 height 28
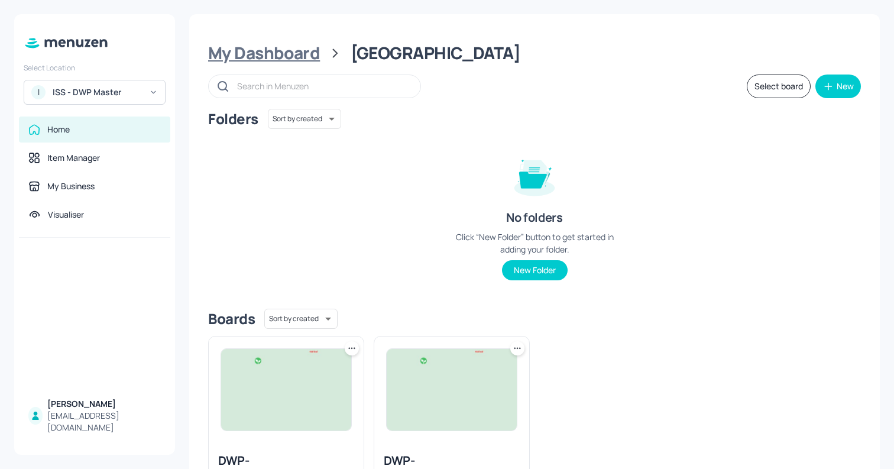
click at [288, 56] on div "My Dashboard" at bounding box center [264, 53] width 112 height 21
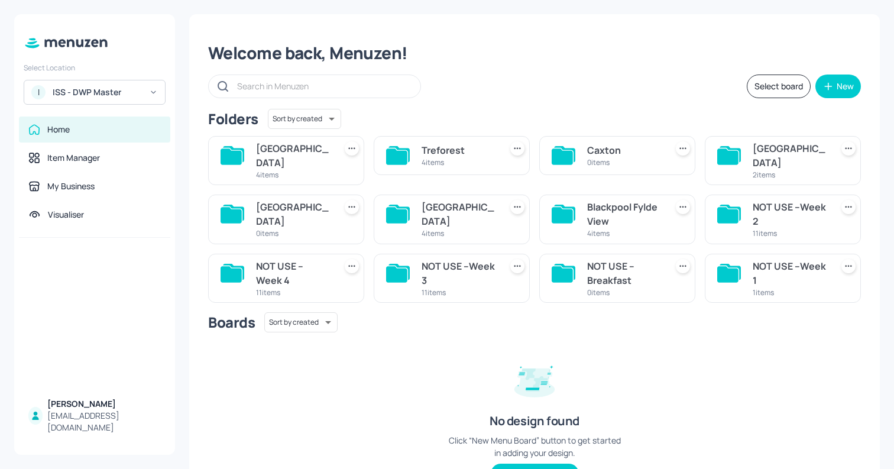
click at [771, 148] on div "[GEOGRAPHIC_DATA]" at bounding box center [789, 155] width 74 height 28
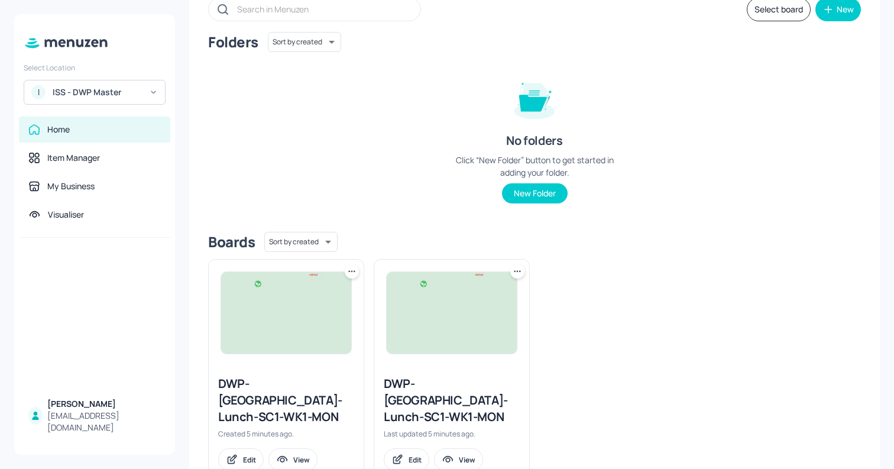
scroll to position [100, 0]
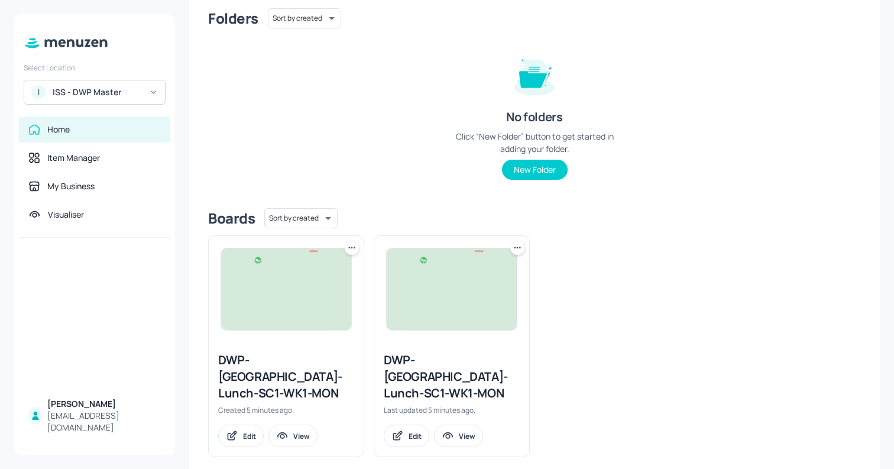
click at [346, 249] on icon at bounding box center [352, 248] width 12 height 12
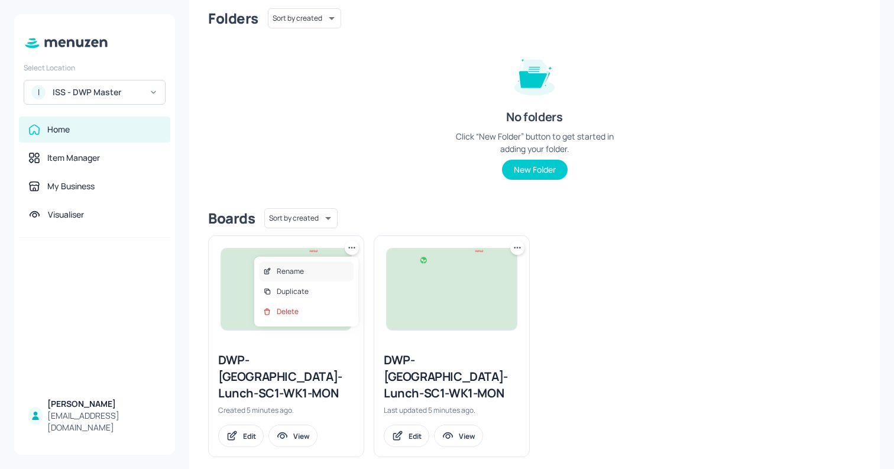
click at [310, 267] on div "Rename" at bounding box center [306, 271] width 95 height 20
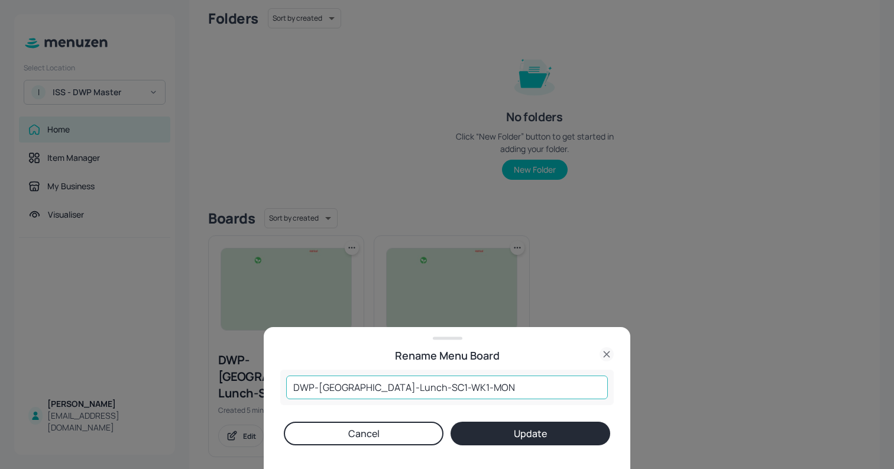
click at [350, 387] on input "DWP-[GEOGRAPHIC_DATA]-Lunch-SC1-WK1-MON" at bounding box center [446, 387] width 321 height 24
click at [400, 390] on input "DWP-Caxton-Lunch-SC1-WK1-MON" at bounding box center [446, 387] width 321 height 24
type input "DWP-Caxton-Lunch-WK1-MON"
click at [562, 439] on button "Update" at bounding box center [530, 433] width 160 height 24
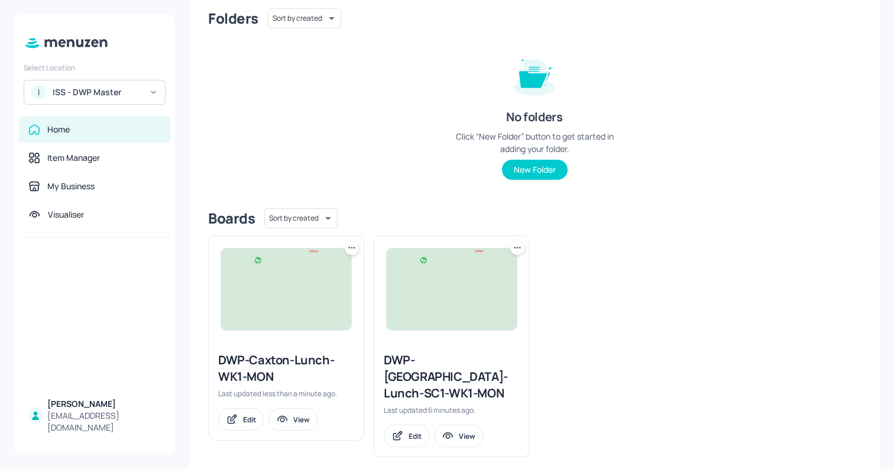
click at [243, 363] on div "DWP-Caxton-Lunch-WK1-MON" at bounding box center [286, 368] width 136 height 33
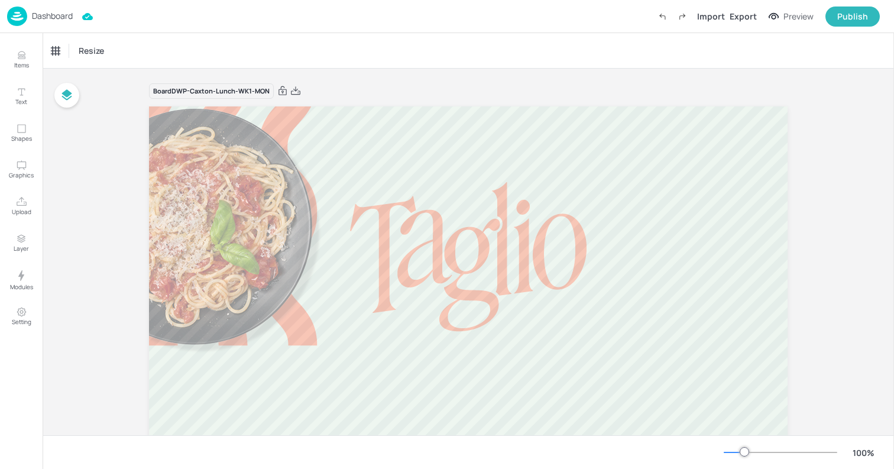
click at [25, 15] on img at bounding box center [17, 17] width 20 height 20
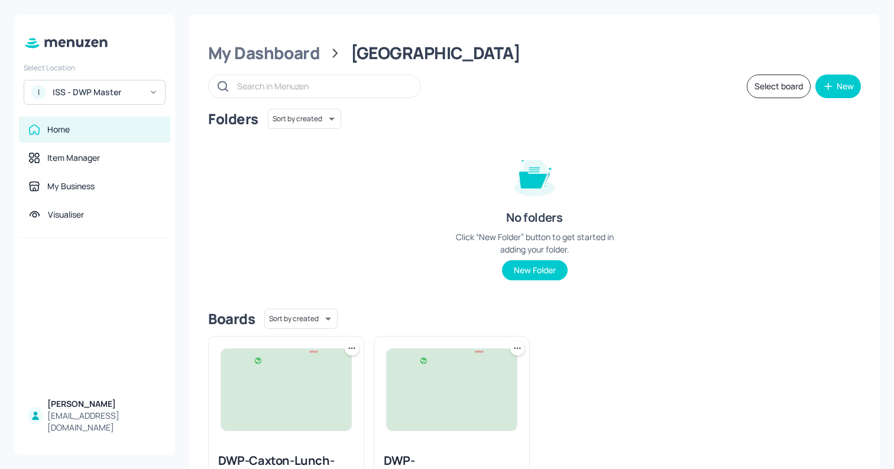
scroll to position [100, 0]
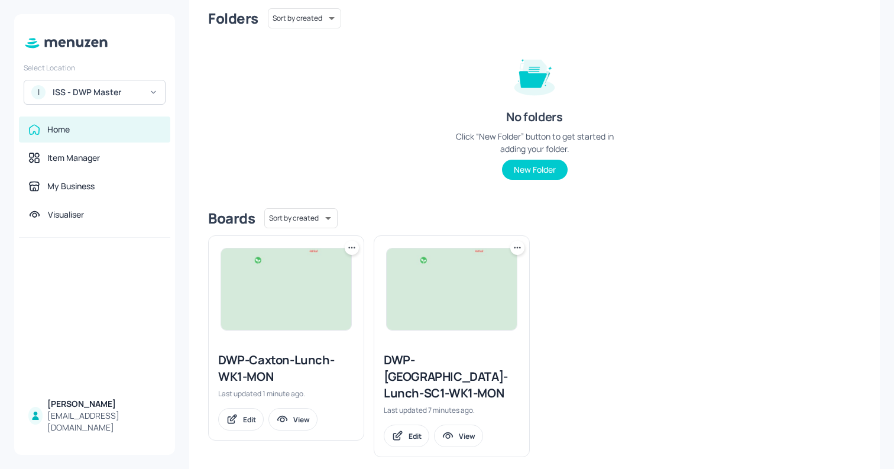
click at [253, 368] on div "DWP-Caxton-Lunch-WK1-MON" at bounding box center [286, 368] width 136 height 33
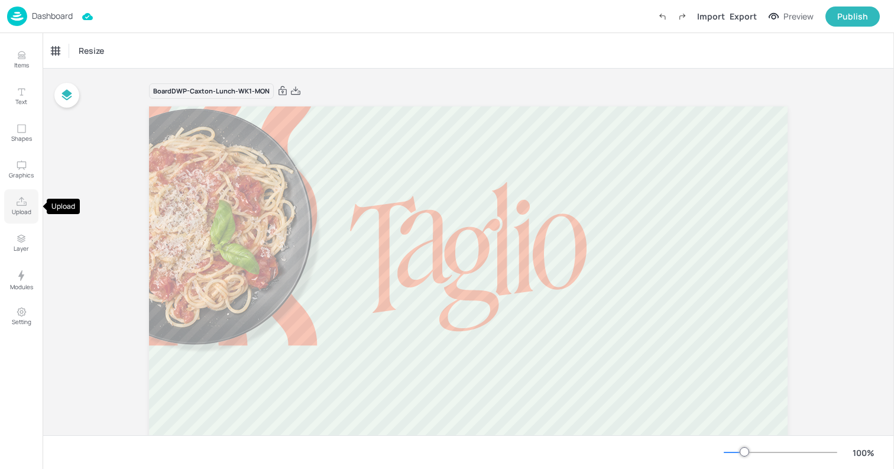
click at [20, 212] on p "Upload" at bounding box center [22, 211] width 20 height 8
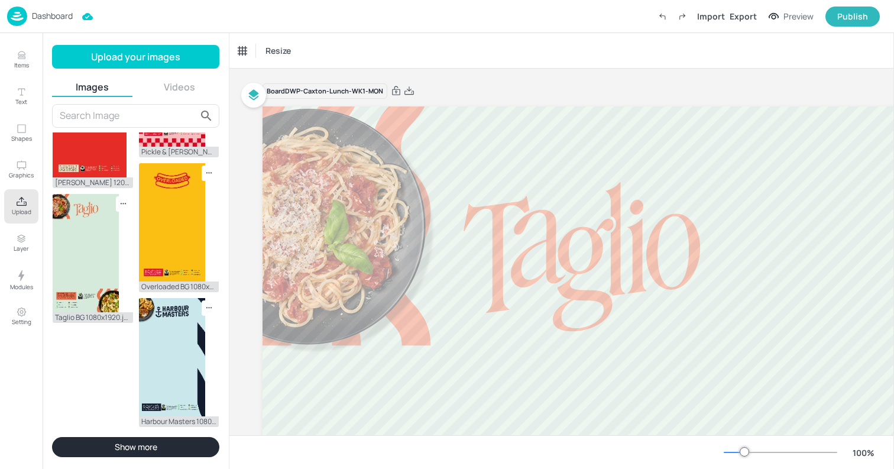
scroll to position [1053, 0]
click at [119, 441] on button "Show more" at bounding box center [135, 447] width 167 height 20
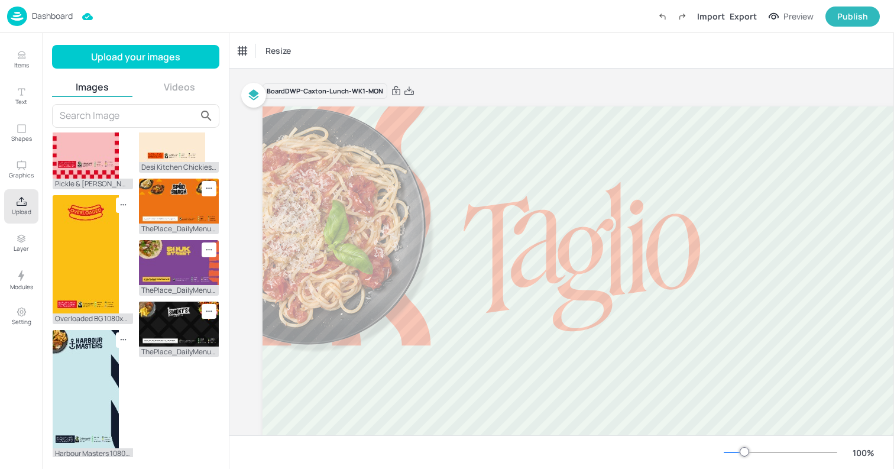
scroll to position [1162, 0]
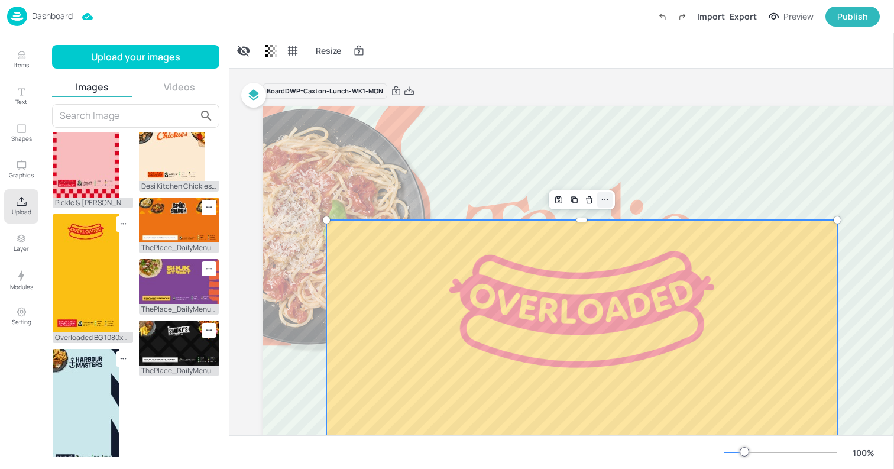
click at [606, 199] on icon at bounding box center [604, 199] width 9 height 9
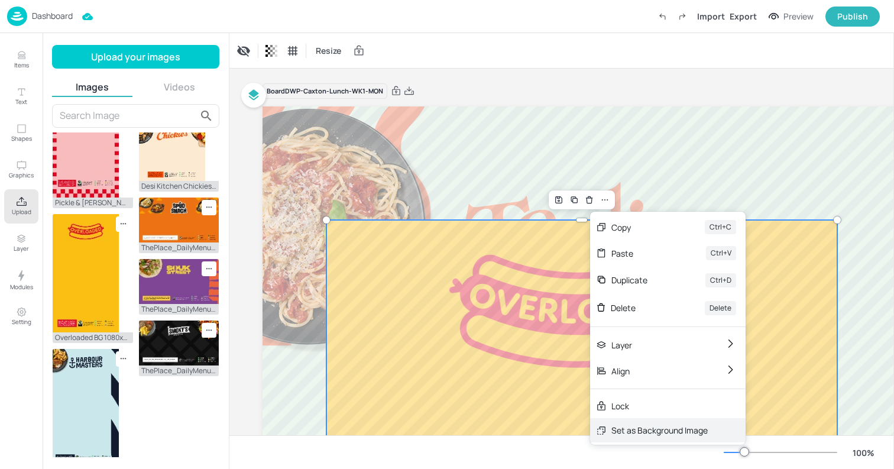
click at [624, 428] on div "Set as Background Image" at bounding box center [659, 430] width 96 height 12
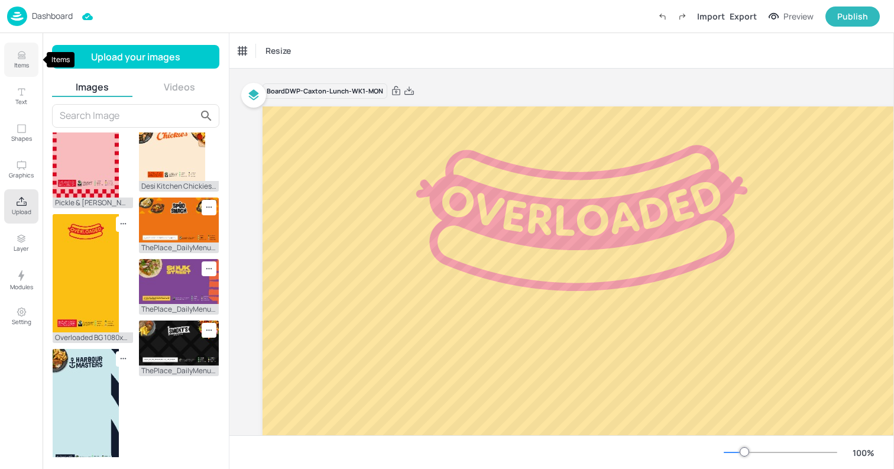
click at [22, 65] on p "Items" at bounding box center [21, 65] width 15 height 8
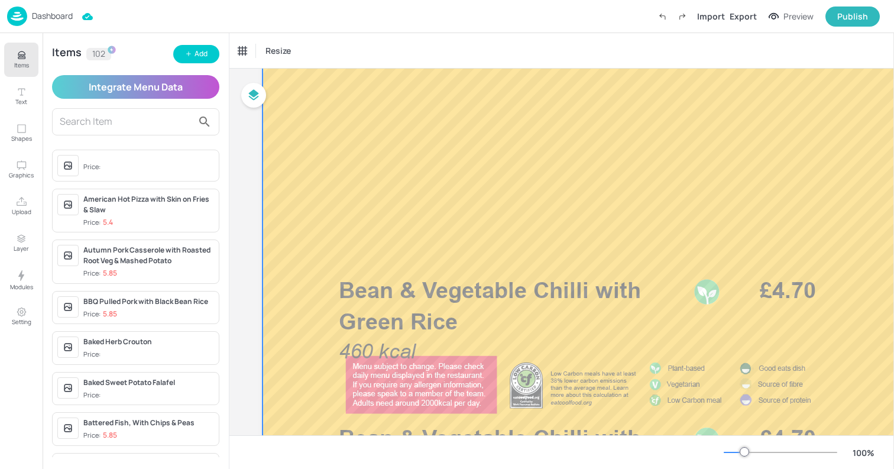
scroll to position [207, 0]
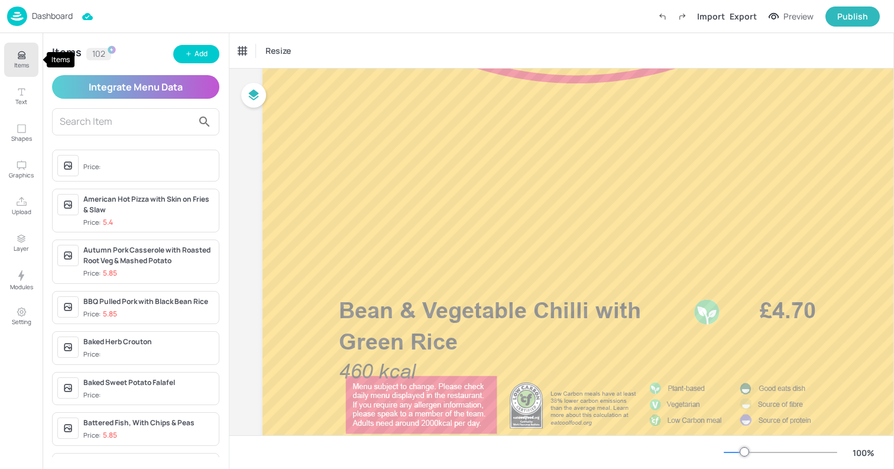
click at [17, 67] on p "Items" at bounding box center [21, 65] width 15 height 8
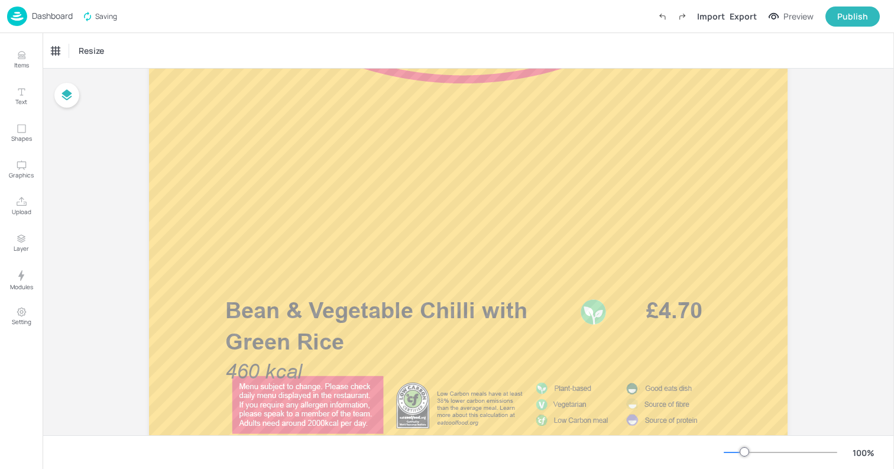
click at [733, 455] on div at bounding box center [779, 451] width 113 height 9
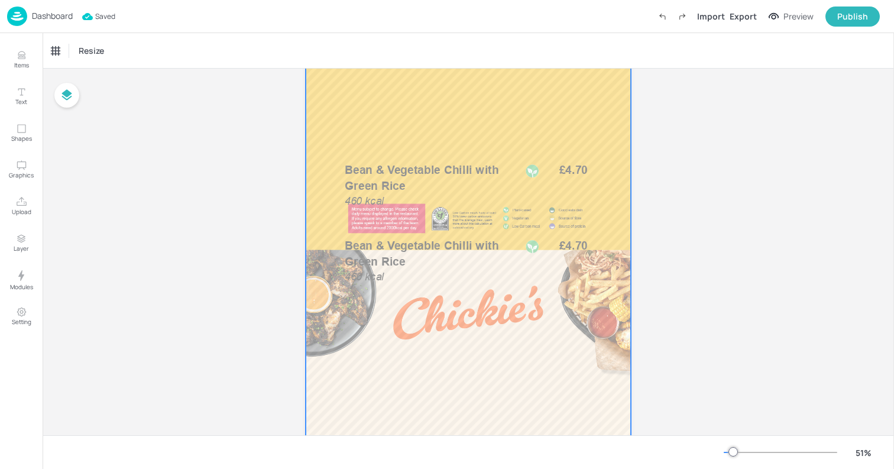
scroll to position [124, 0]
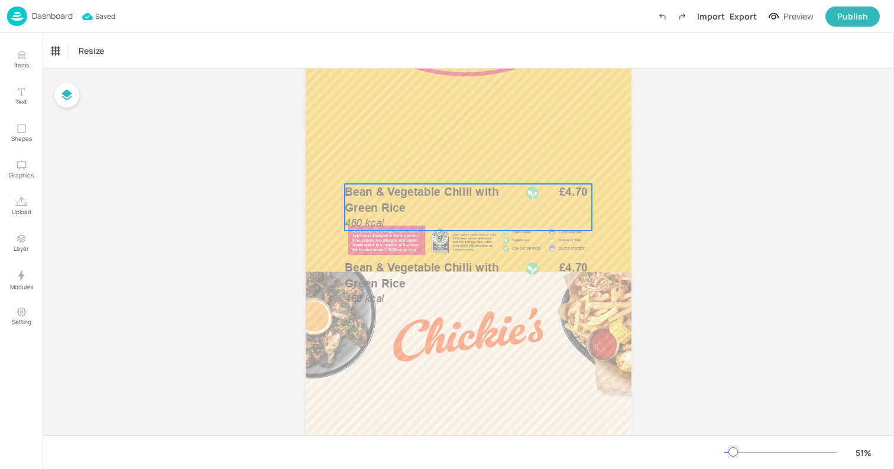
click at [408, 190] on span "Bean & Vegetable Chilli with Green Rice" at bounding box center [422, 200] width 154 height 30
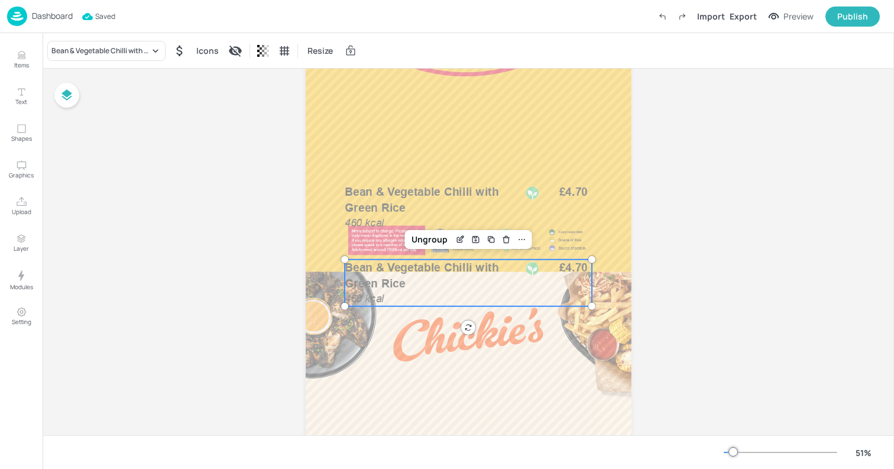
click at [385, 271] on span "Bean & Vegetable Chilli with Green Rice" at bounding box center [422, 276] width 154 height 30
click at [396, 201] on span "Bean & Vegetable Chilli with Green Rice" at bounding box center [422, 200] width 154 height 30
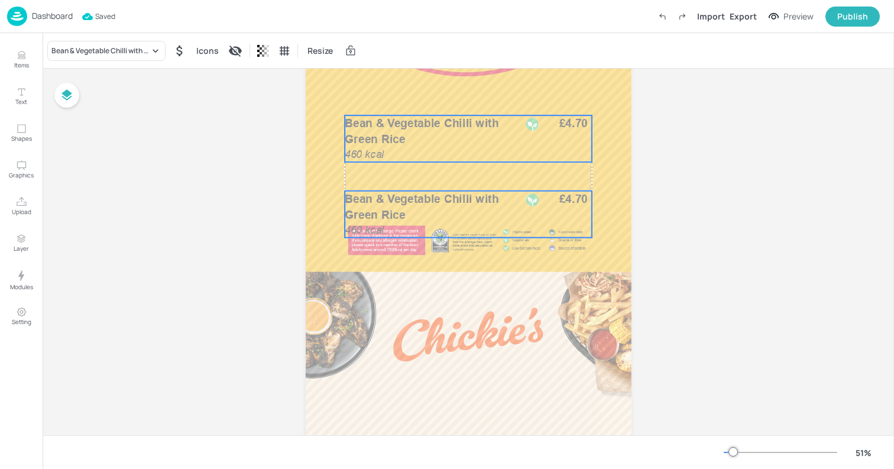
drag, startPoint x: 396, startPoint y: 201, endPoint x: 396, endPoint y: 105, distance: 95.7
click at [396, 116] on span "Bean & Vegetable Chilli with Green Rice" at bounding box center [422, 131] width 154 height 30
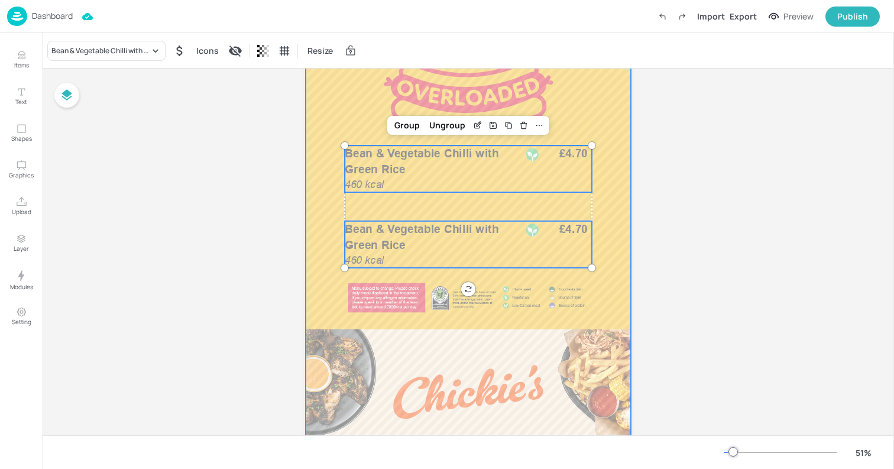
scroll to position [66, 0]
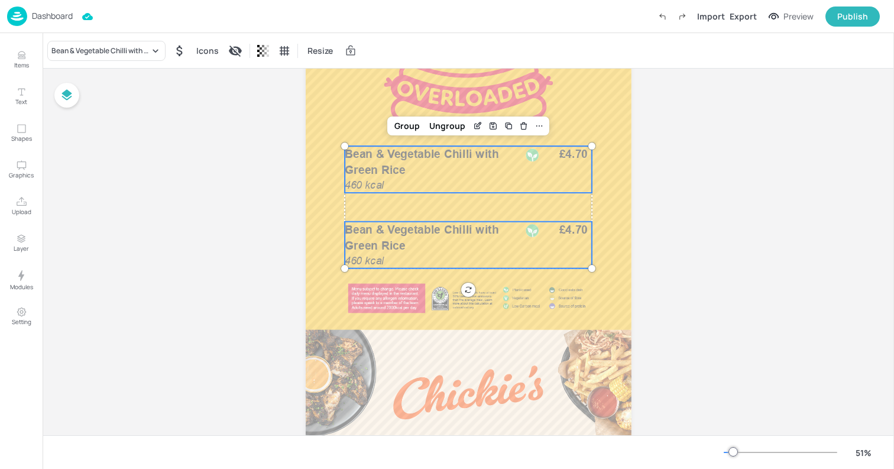
click at [491, 172] on p "Bean & Vegetable Chilli with Green Rice" at bounding box center [433, 162] width 177 height 32
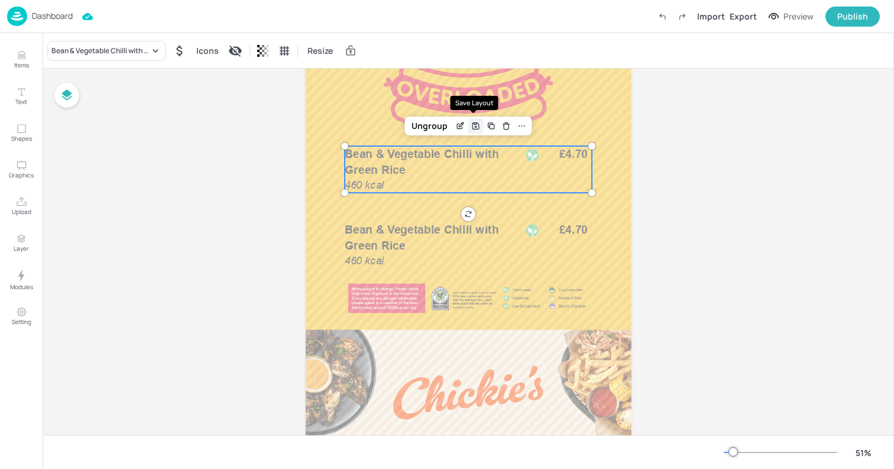
click at [467, 125] on div "Save Layout" at bounding box center [474, 125] width 15 height 15
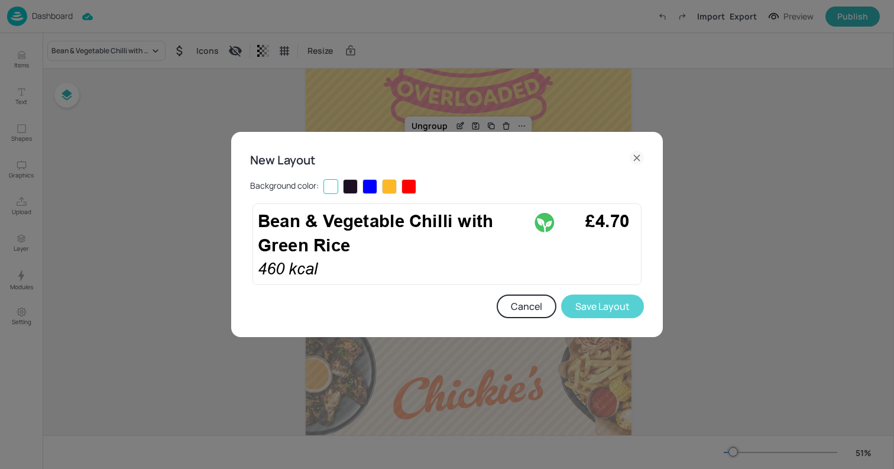
click at [606, 308] on button "Save Layout" at bounding box center [602, 306] width 83 height 24
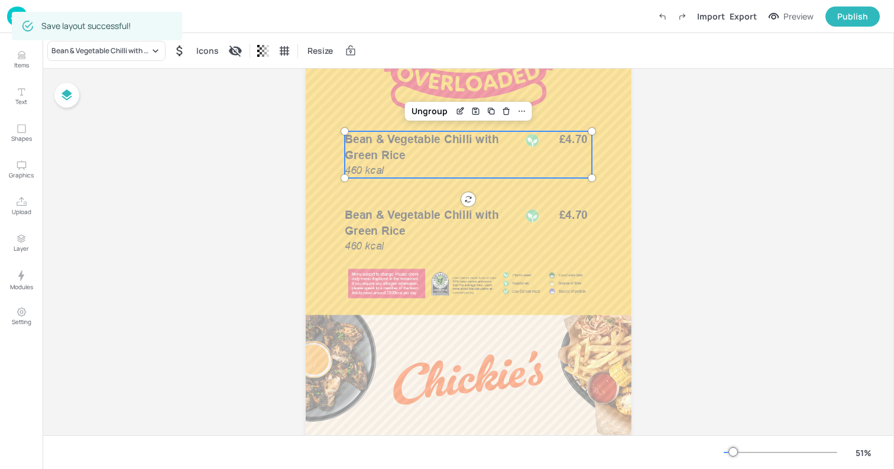
scroll to position [83, 0]
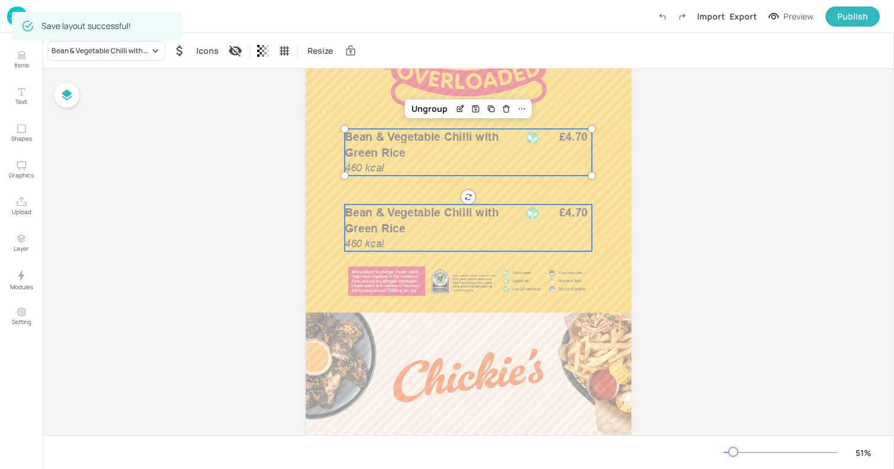
click at [408, 214] on span "Bean & Vegetable Chilli with Green Rice" at bounding box center [422, 221] width 154 height 30
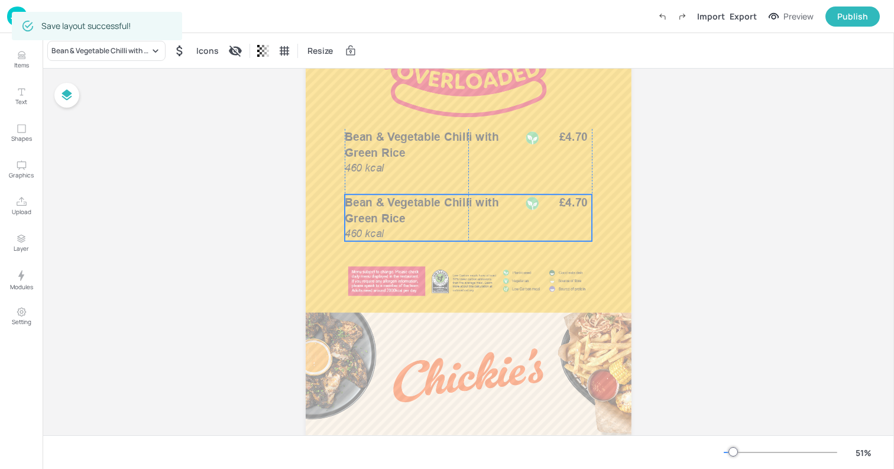
drag, startPoint x: 426, startPoint y: 214, endPoint x: 426, endPoint y: 203, distance: 10.6
click at [426, 203] on span "Bean & Vegetable Chilli with Green Rice" at bounding box center [422, 211] width 154 height 30
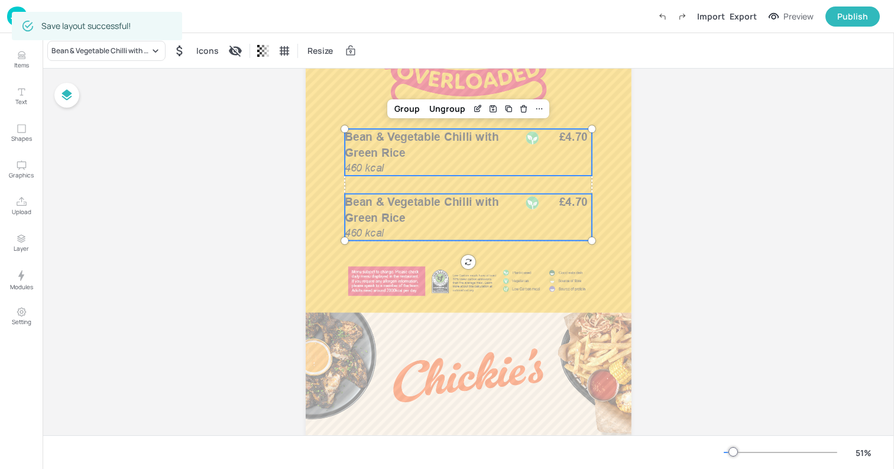
click at [373, 153] on span "Bean & Vegetable Chilli with Green Rice" at bounding box center [422, 145] width 154 height 30
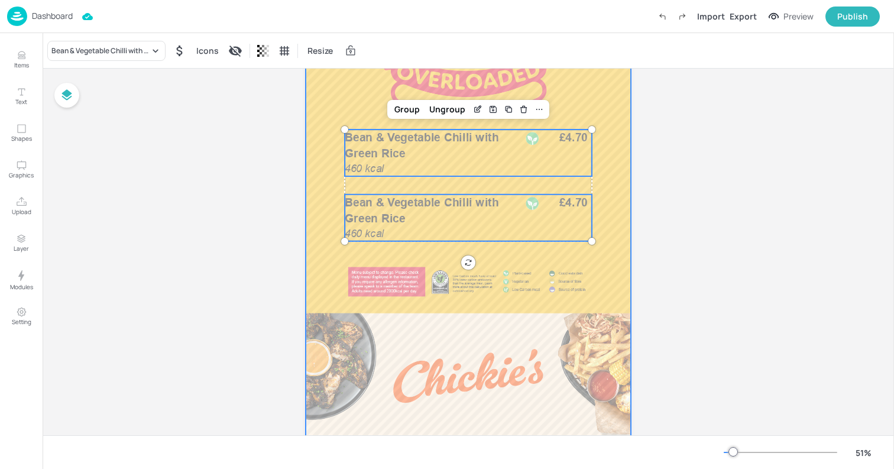
scroll to position [66, 0]
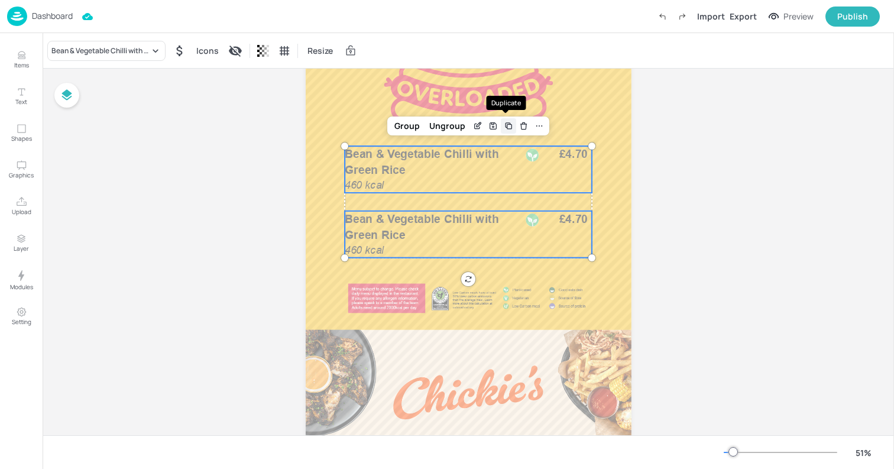
click at [508, 125] on icon "Duplicate" at bounding box center [509, 126] width 5 height 5
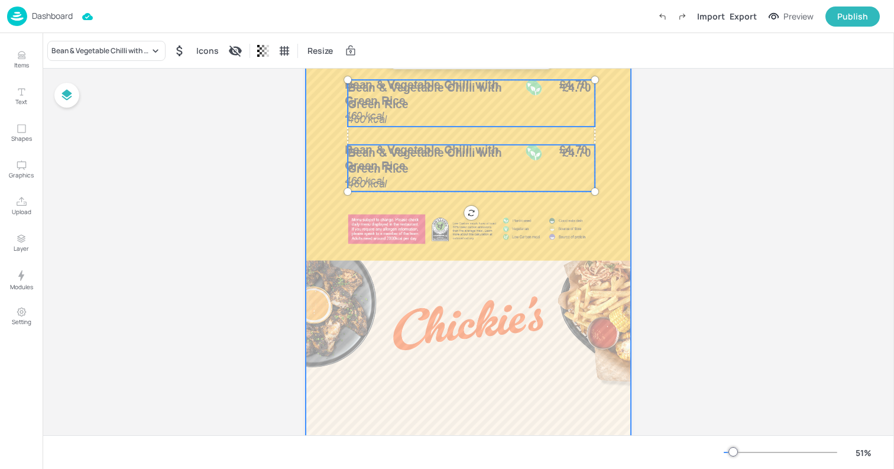
scroll to position [152, 0]
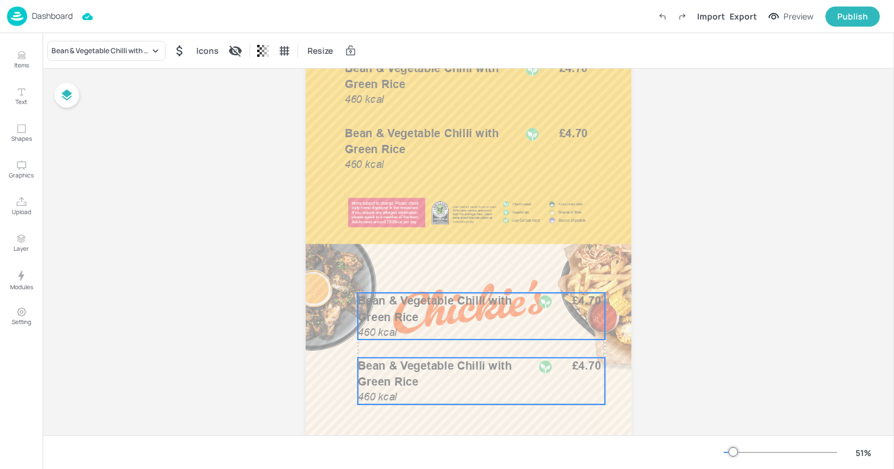
drag, startPoint x: 435, startPoint y: 165, endPoint x: 438, endPoint y: 421, distance: 255.9
click at [438, 404] on div "Bean & Vegetable Chilli with Green Rice 460 kcal £4.70" at bounding box center [482, 381] width 248 height 47
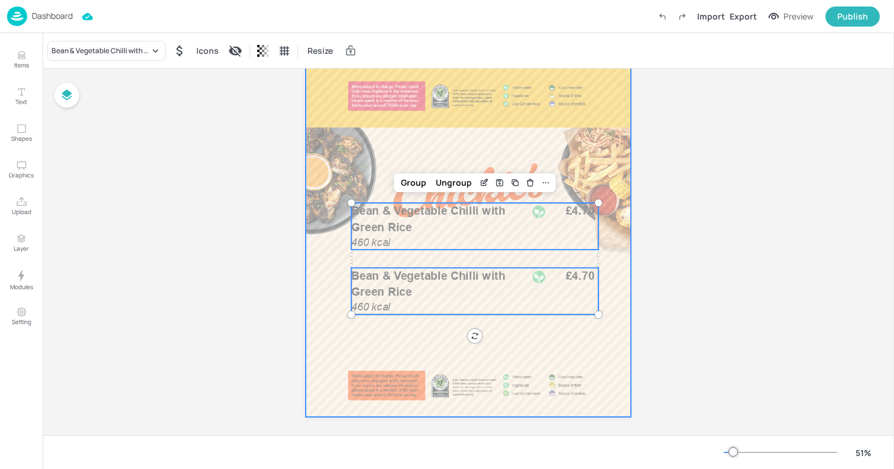
scroll to position [280, 0]
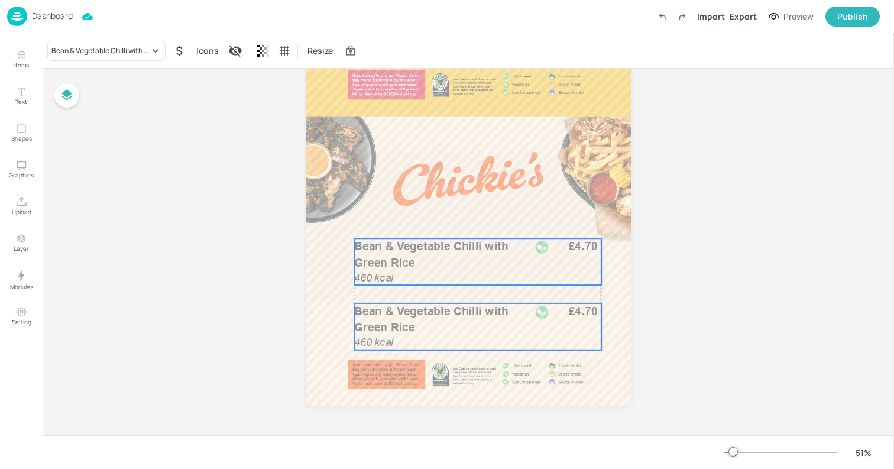
drag, startPoint x: 407, startPoint y: 215, endPoint x: 410, endPoint y: 261, distance: 46.8
click at [410, 261] on span "Bean & Vegetable Chilli with Green Rice" at bounding box center [431, 254] width 154 height 30
click at [550, 221] on icon at bounding box center [548, 217] width 9 height 9
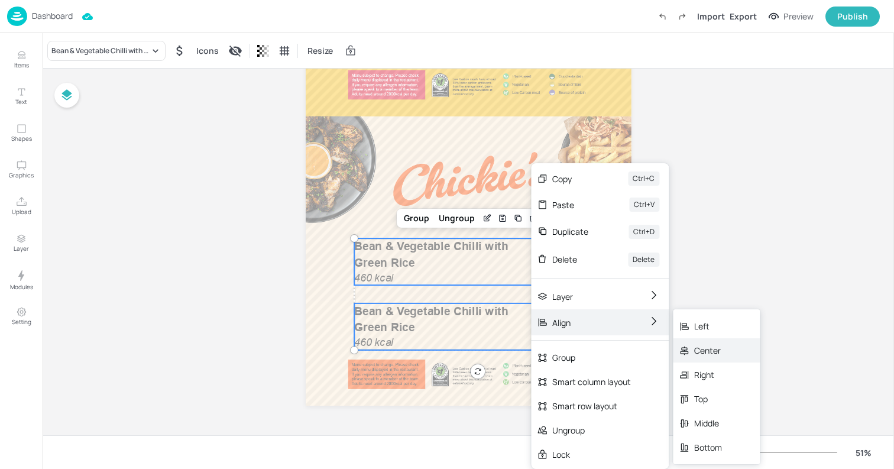
click at [696, 351] on div "Center" at bounding box center [708, 350] width 28 height 12
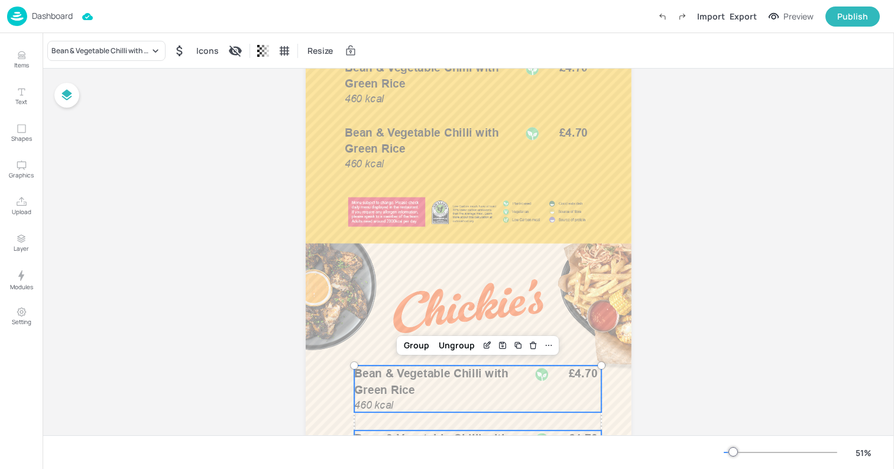
scroll to position [0, 0]
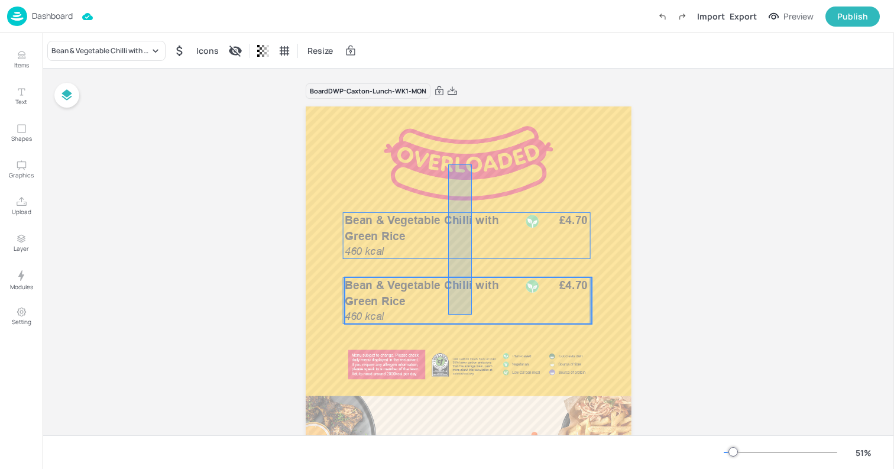
drag, startPoint x: 448, startPoint y: 164, endPoint x: 472, endPoint y: 317, distance: 154.3
click at [472, 106] on div "Bean & Vegetable Chilli with Green Rice 460 kcal £4.70 Bean & Vegetable Chilli …" at bounding box center [469, 106] width 326 height 0
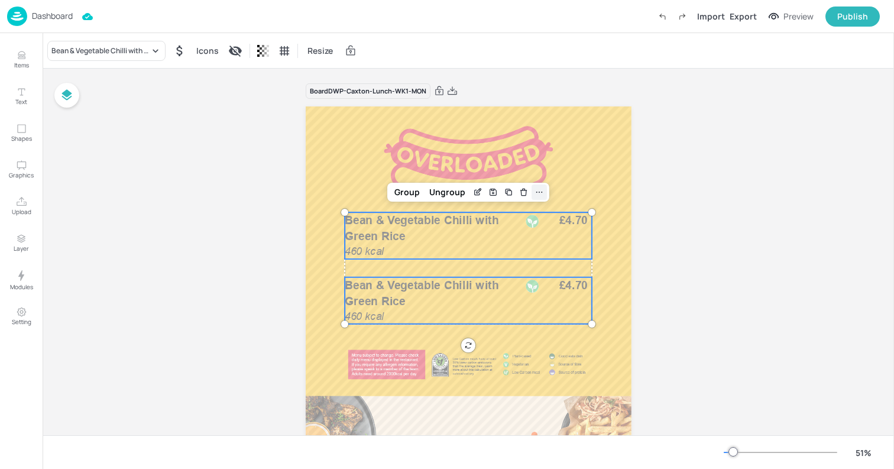
click at [534, 194] on icon at bounding box center [538, 191] width 9 height 9
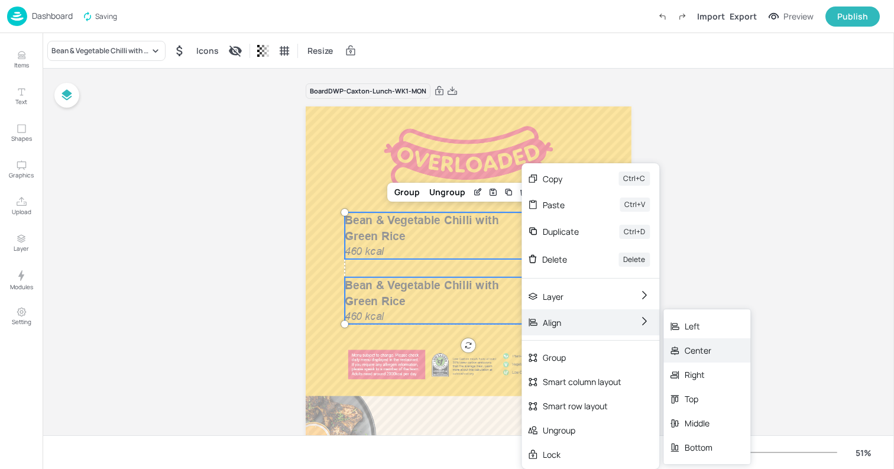
click at [683, 350] on div "Center" at bounding box center [706, 350] width 87 height 24
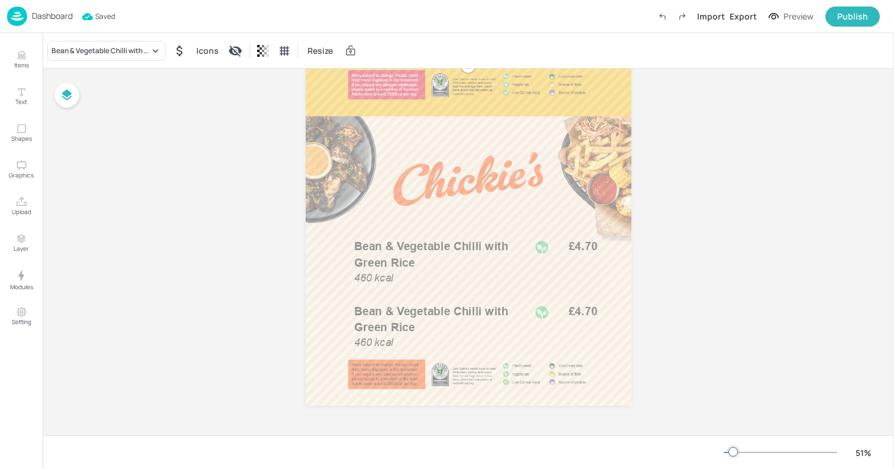
click at [704, 267] on div "Board DWP-Caxton-Lunch-WK1-MON Bean & Vegetable Chilli with Green Rice 460 kcal…" at bounding box center [468, 112] width 851 height 646
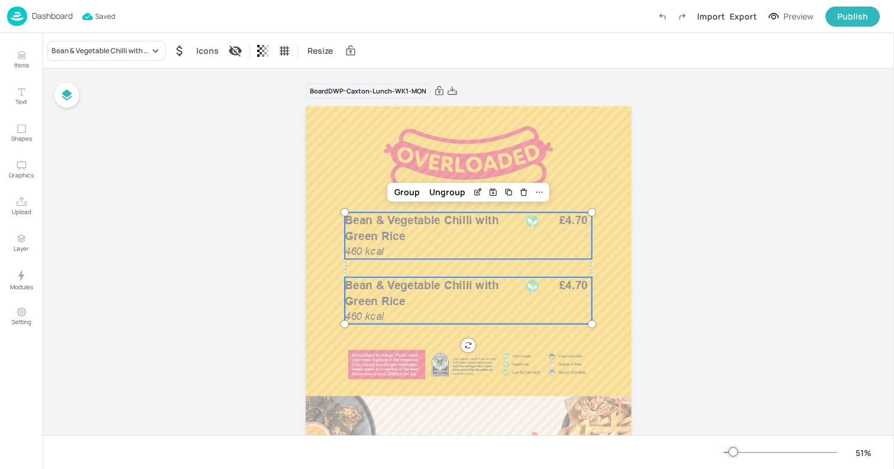
click at [704, 267] on div "Board DWP-Caxton-Lunch-WK1-MON Bean & Vegetable Chilli with Green Rice 460 kcal…" at bounding box center [468, 392] width 851 height 646
click at [416, 38] on div "Bean & Vegetable Chilli with Green Rice Icons Resize" at bounding box center [468, 50] width 851 height 35
click at [28, 12] on div "Dashboard" at bounding box center [40, 17] width 66 height 20
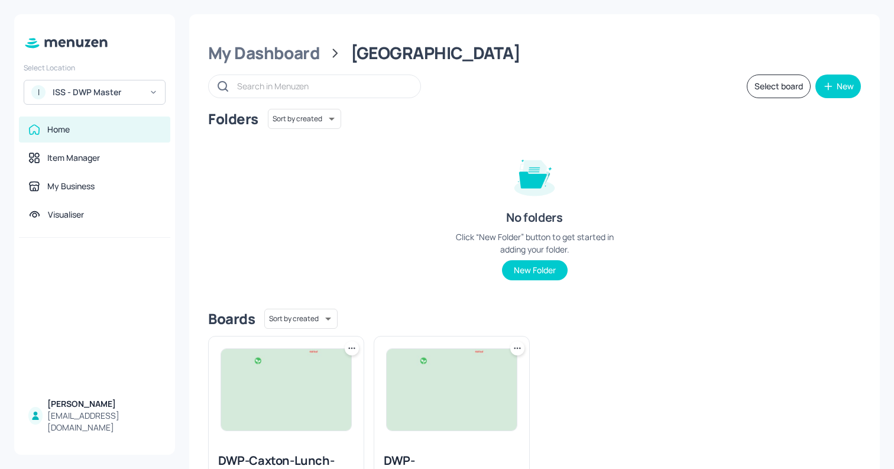
click at [354, 349] on icon at bounding box center [352, 348] width 12 height 12
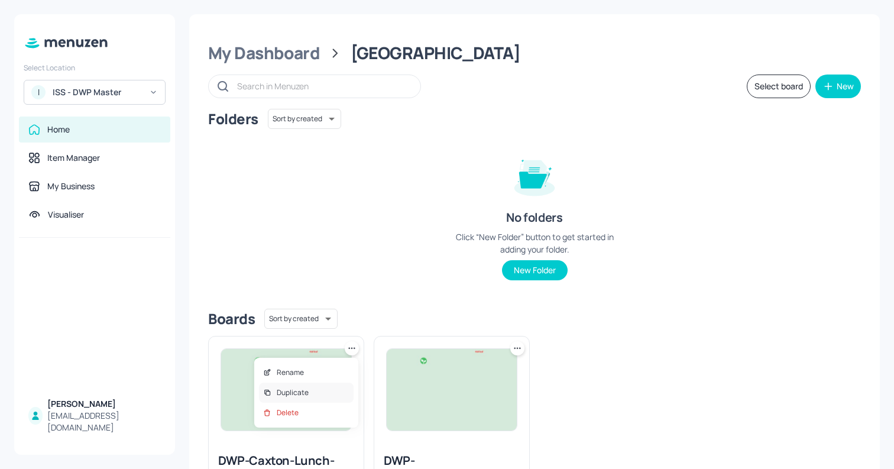
click at [301, 392] on p "Duplicate" at bounding box center [293, 392] width 32 height 11
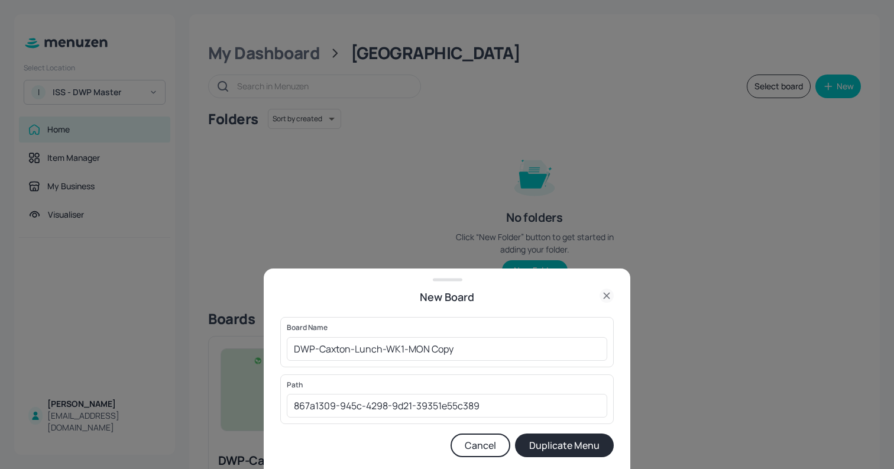
click at [607, 296] on icon at bounding box center [605, 295] width 5 height 5
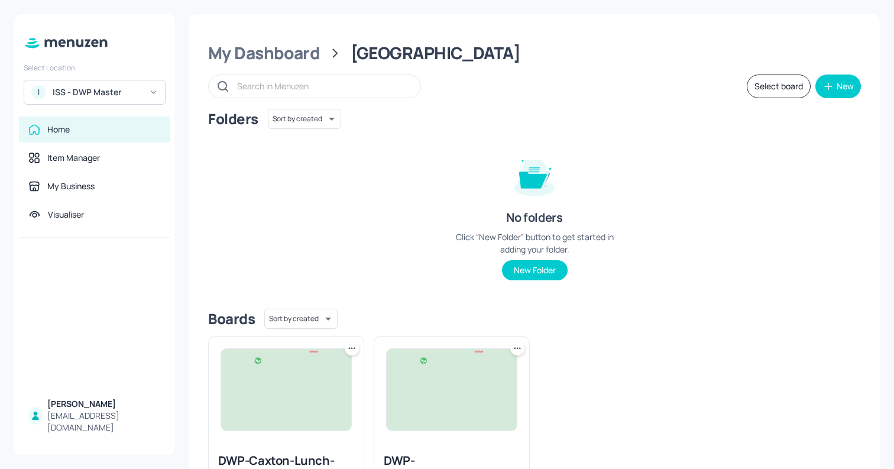
click at [356, 346] on icon at bounding box center [352, 348] width 12 height 12
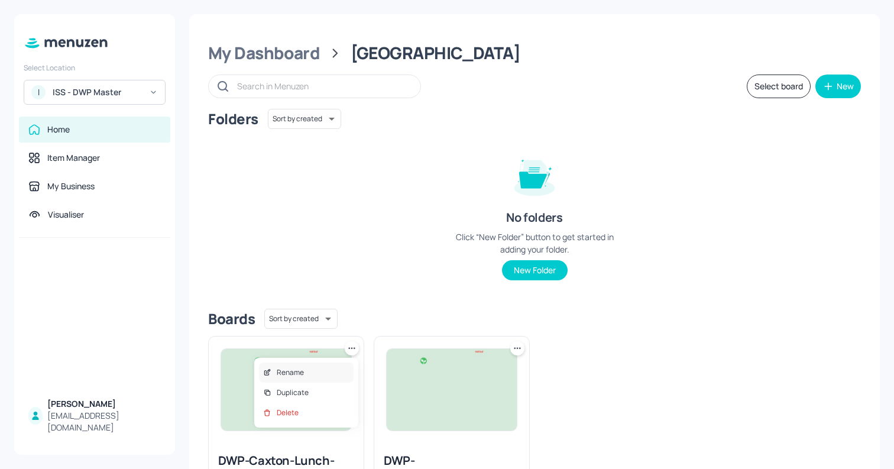
click at [316, 368] on div "Rename" at bounding box center [306, 372] width 95 height 20
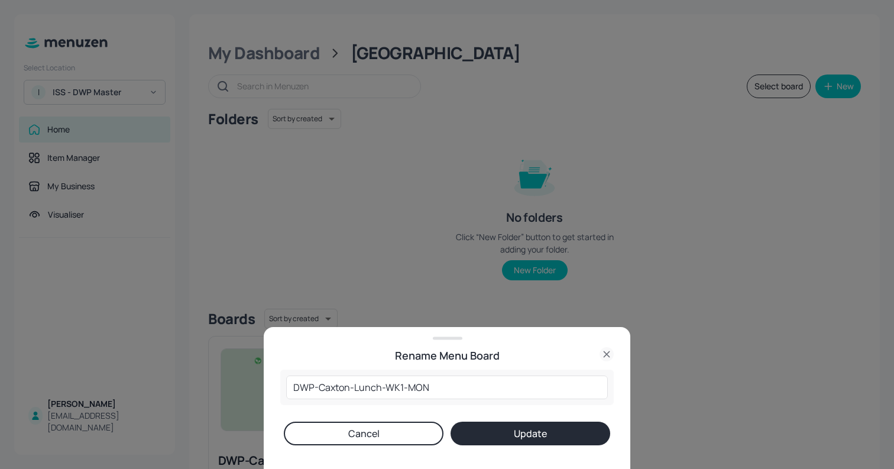
click at [386, 436] on button "Cancel" at bounding box center [364, 433] width 160 height 24
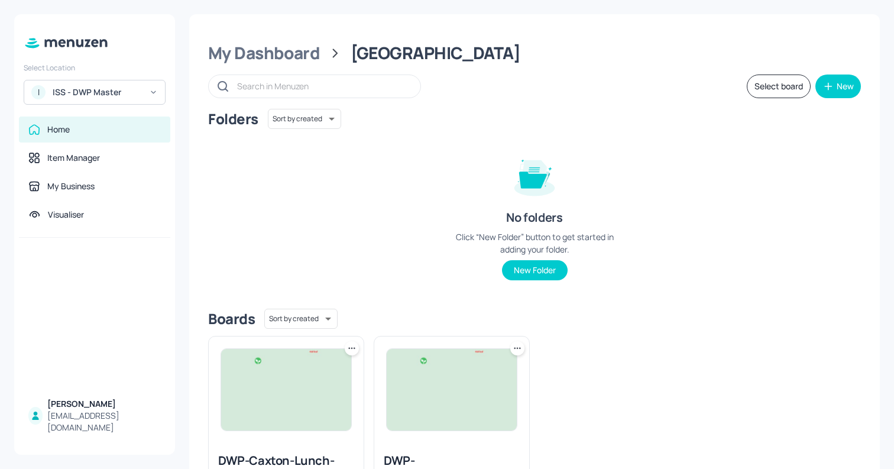
click at [766, 92] on button "Select board" at bounding box center [778, 86] width 64 height 24
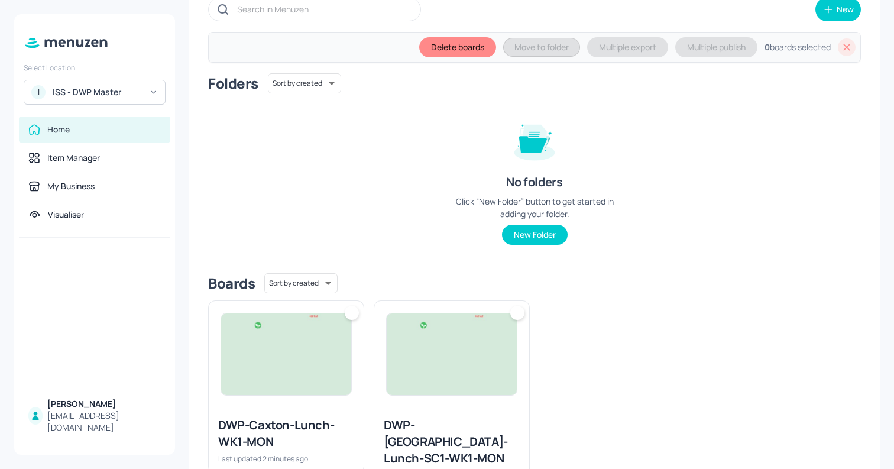
scroll to position [104, 0]
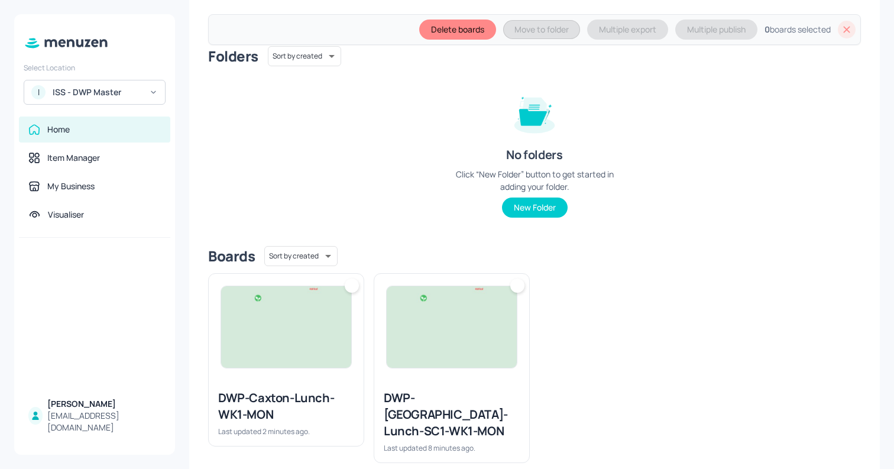
click at [353, 288] on div at bounding box center [352, 285] width 14 height 14
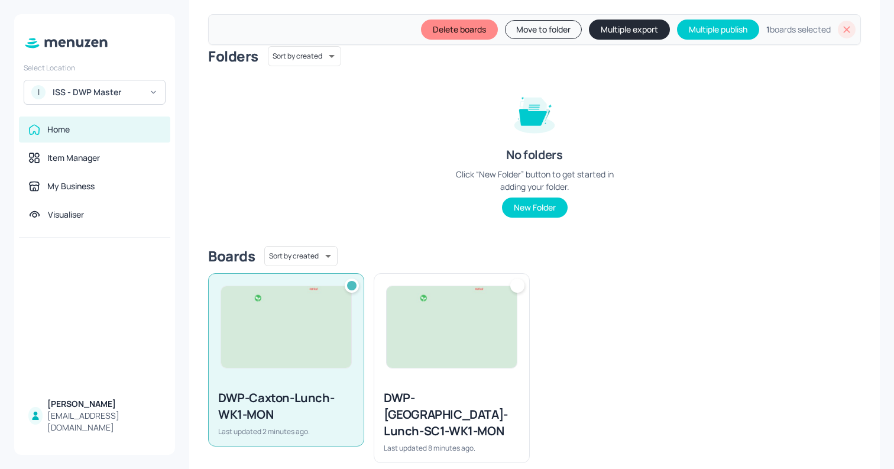
scroll to position [69, 0]
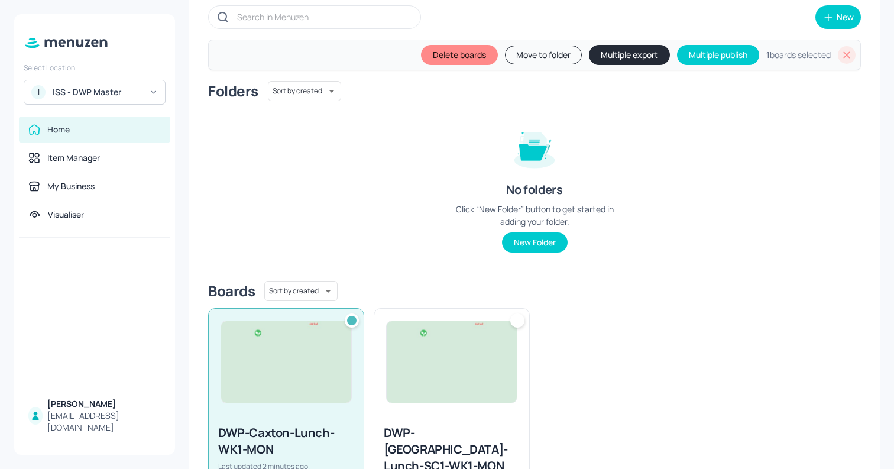
click at [543, 53] on button "Move to folder" at bounding box center [543, 55] width 77 height 19
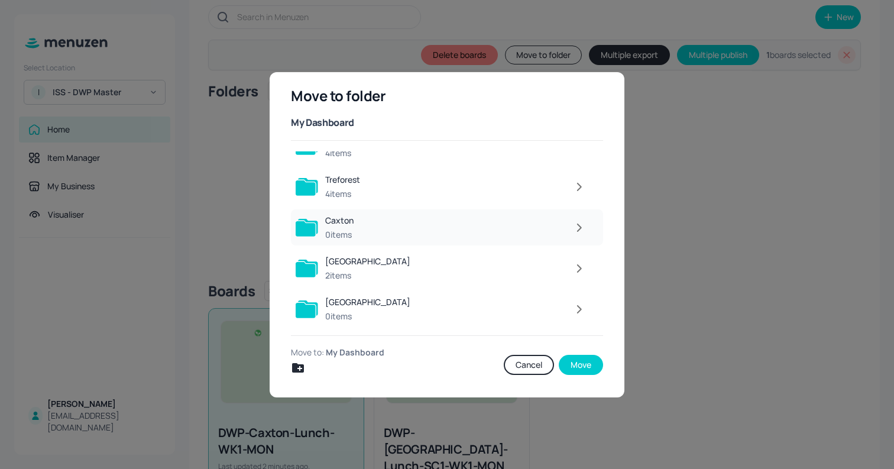
scroll to position [0, 0]
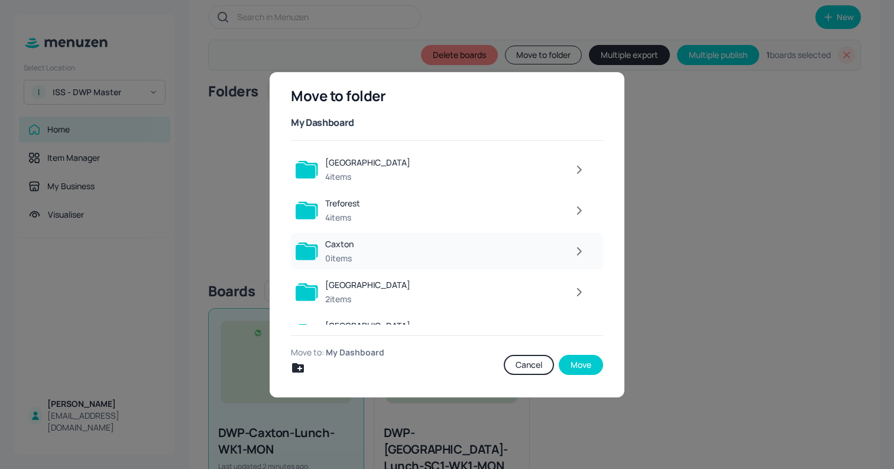
click at [583, 253] on button "button" at bounding box center [579, 251] width 24 height 24
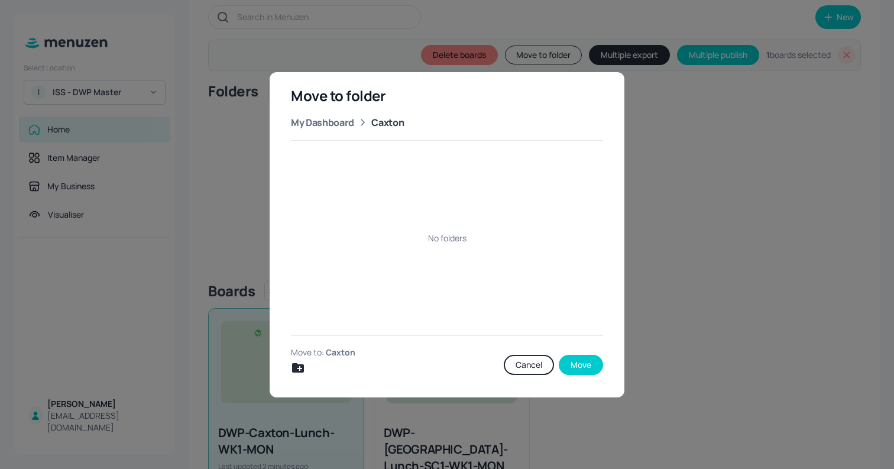
click at [299, 367] on icon "Create new folder" at bounding box center [298, 367] width 14 height 14
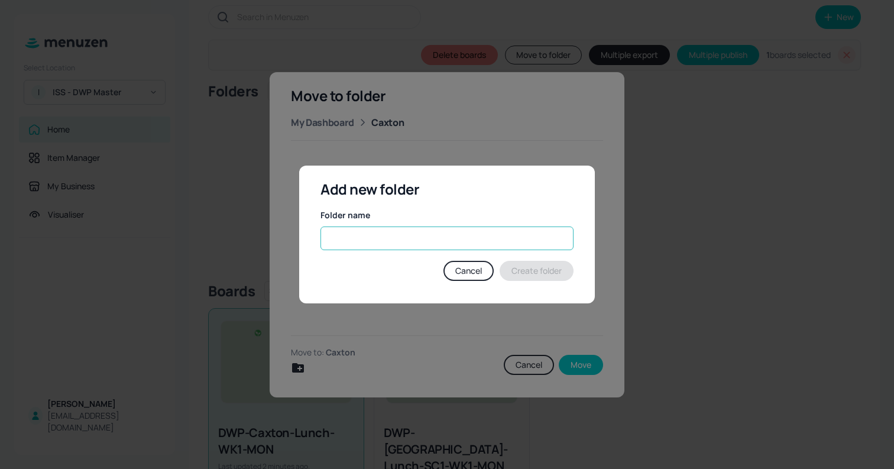
click at [365, 236] on input "text" at bounding box center [446, 238] width 253 height 24
type input "Q"
type input "Week 1"
click at [531, 281] on div "Add new folder Folder name Week 1 ​ Cancel Create folder" at bounding box center [446, 234] width 295 height 138
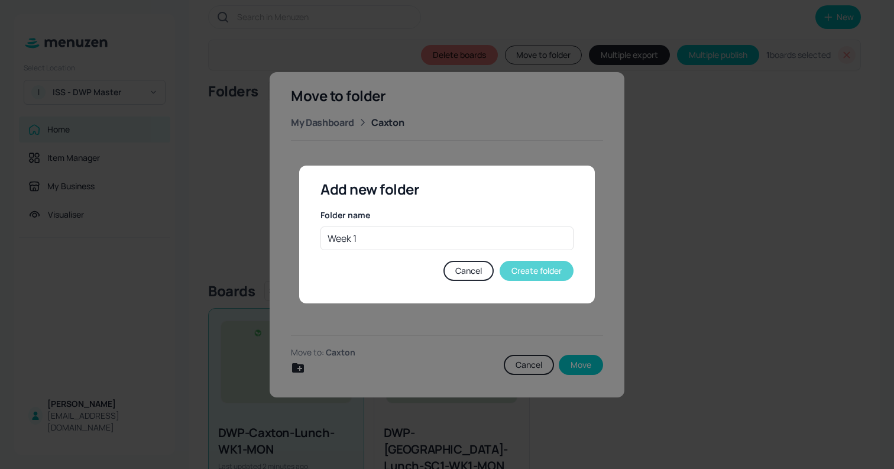
click at [527, 276] on button "Create folder" at bounding box center [536, 271] width 74 height 20
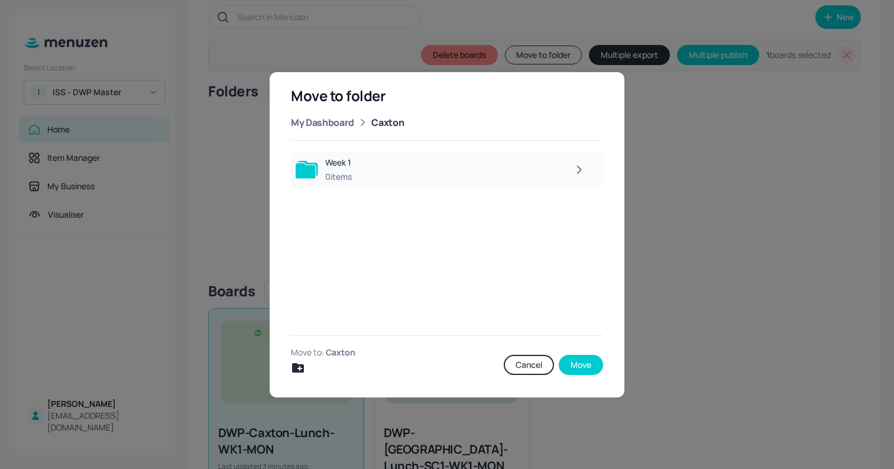
click at [573, 173] on icon "button" at bounding box center [578, 170] width 15 height 14
click at [574, 362] on button "Move" at bounding box center [580, 365] width 44 height 20
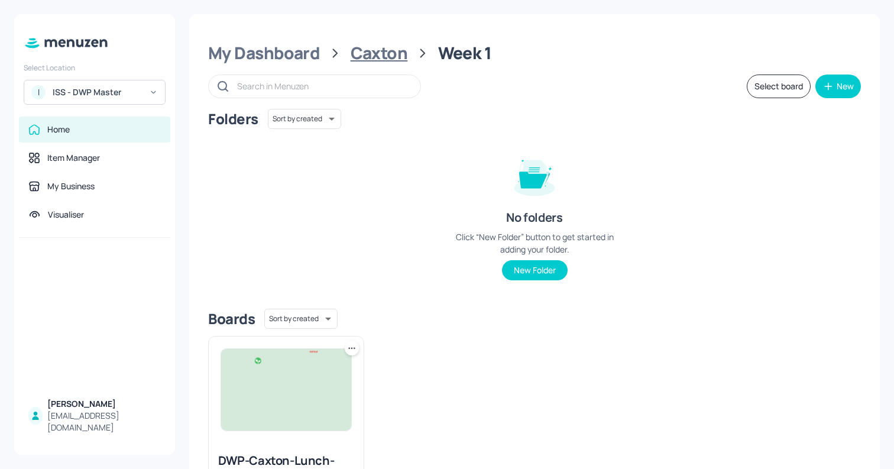
click at [364, 62] on div "Caxton" at bounding box center [378, 53] width 57 height 21
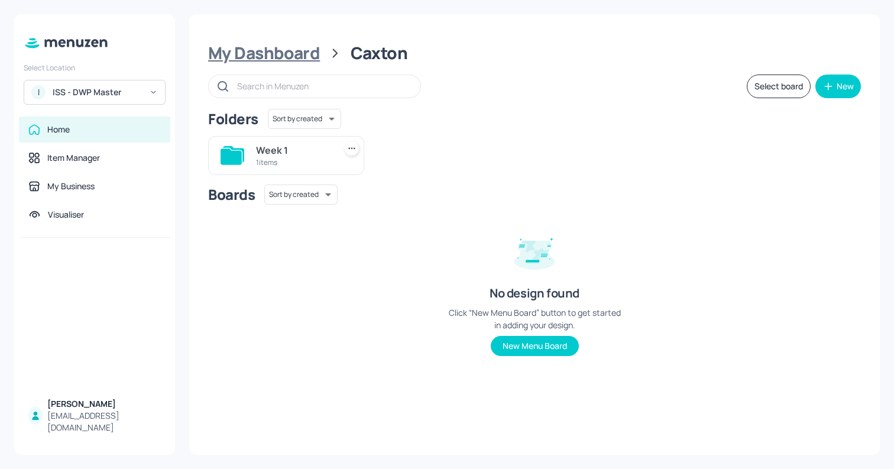
click at [277, 55] on div "My Dashboard" at bounding box center [264, 53] width 112 height 21
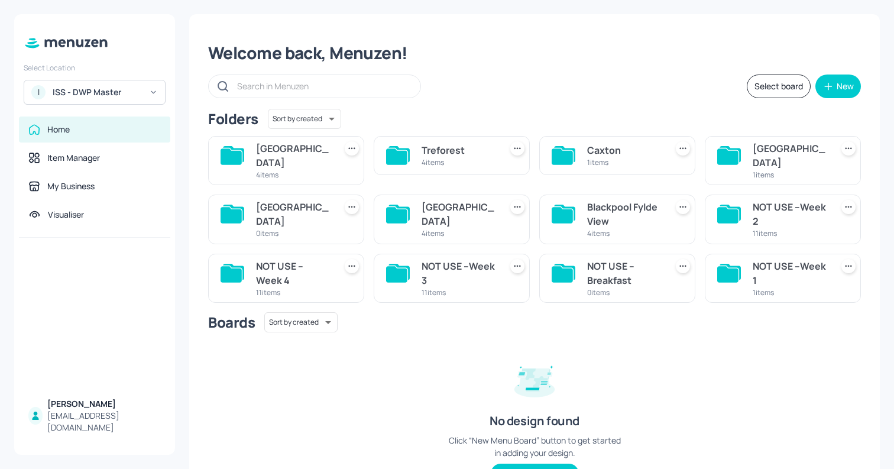
click at [752, 170] on div "1 items" at bounding box center [789, 175] width 74 height 10
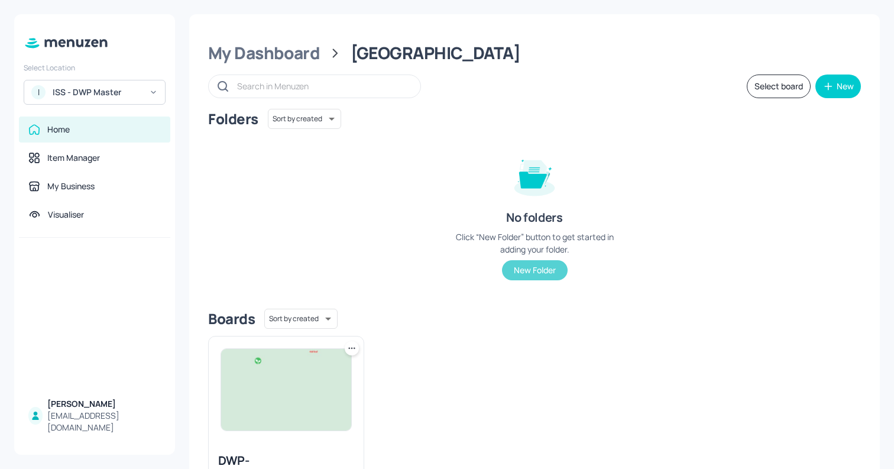
click at [528, 275] on button "New Folder" at bounding box center [535, 270] width 66 height 20
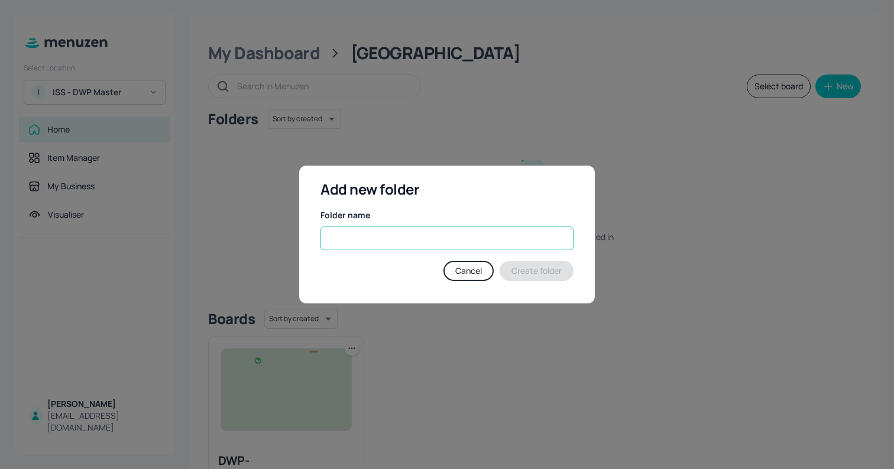
click at [395, 249] on input "text" at bounding box center [446, 238] width 253 height 24
type input "Week 1"
click at [543, 275] on button "Create folder" at bounding box center [536, 271] width 74 height 20
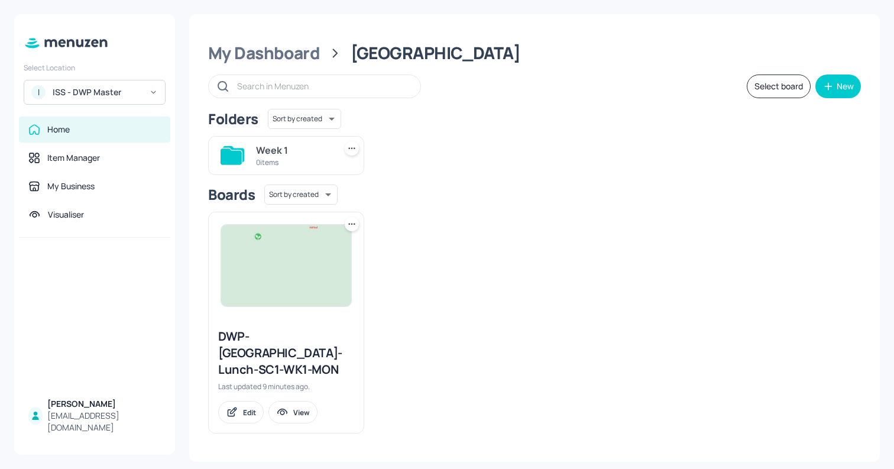
click at [350, 226] on icon at bounding box center [352, 224] width 12 height 12
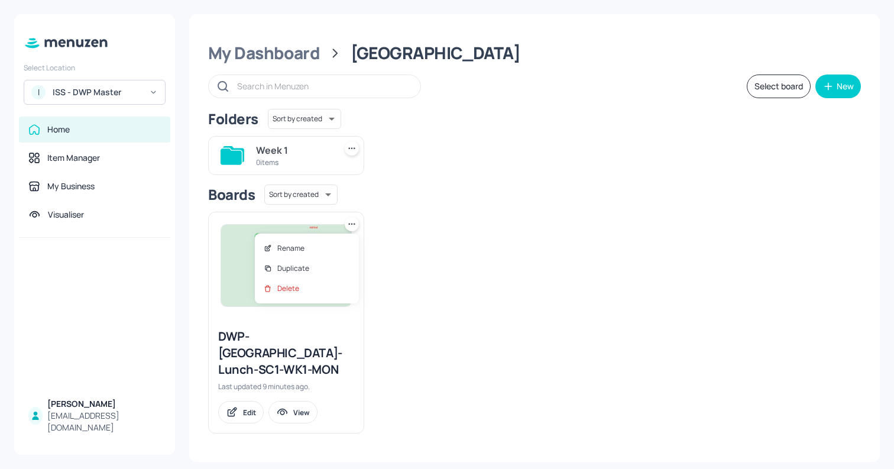
click at [758, 87] on div at bounding box center [447, 234] width 894 height 469
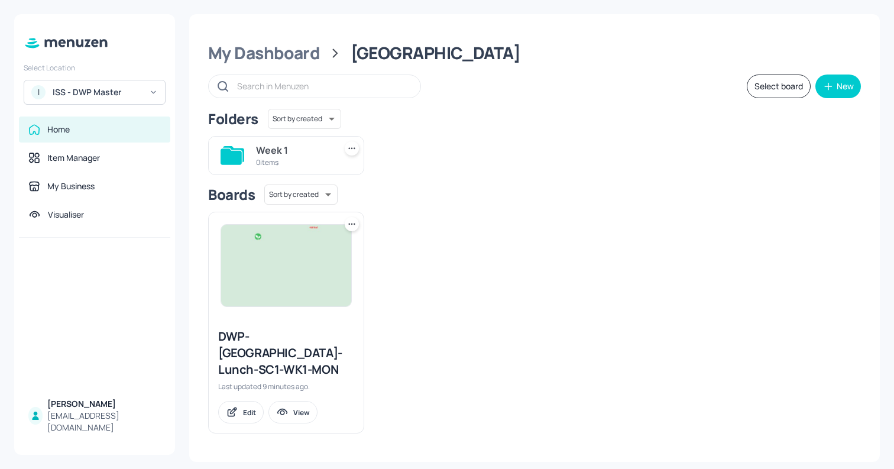
click at [762, 89] on button "Select board" at bounding box center [778, 86] width 64 height 24
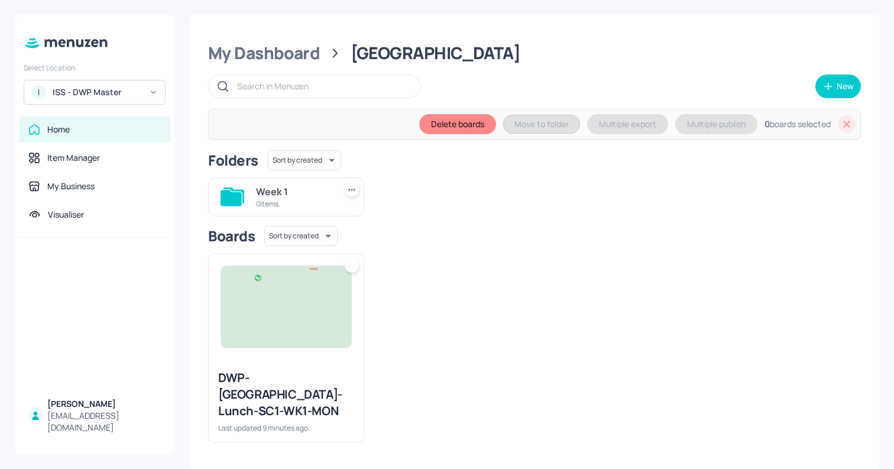
click at [343, 286] on img at bounding box center [286, 307] width 130 height 82
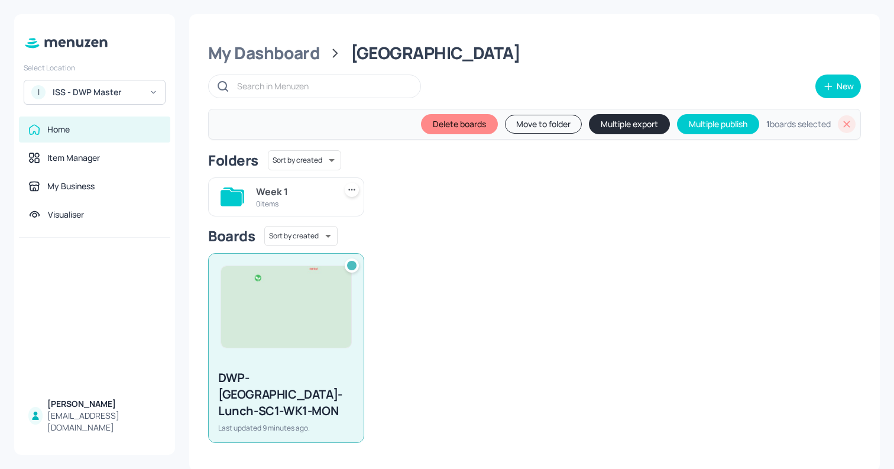
click at [548, 129] on button "Move to folder" at bounding box center [543, 124] width 77 height 19
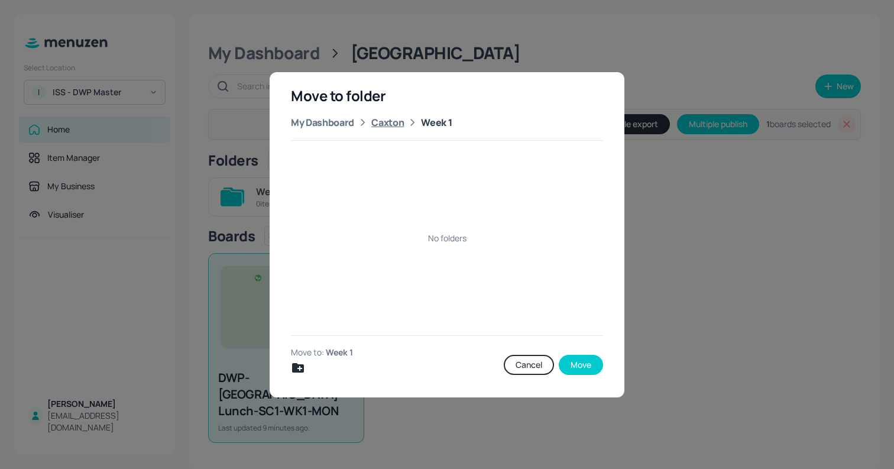
click at [395, 124] on div "Caxton" at bounding box center [387, 122] width 33 height 14
click at [337, 113] on div "Move to folder My Dashboard Caxton Week 1 1 items Move to: Caxton Cancel Move" at bounding box center [446, 234] width 355 height 325
click at [322, 130] on div "Move to folder My Dashboard Caxton Week 1 1 items Move to: Caxton Cancel Move" at bounding box center [446, 234] width 355 height 325
click at [318, 126] on div "My Dashboard" at bounding box center [322, 122] width 63 height 14
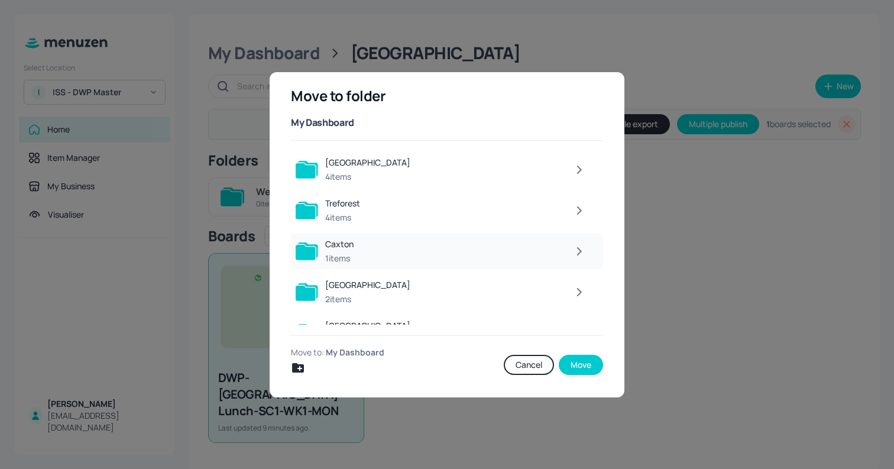
scroll to position [41, 0]
click at [577, 252] on icon "button" at bounding box center [579, 251] width 4 height 7
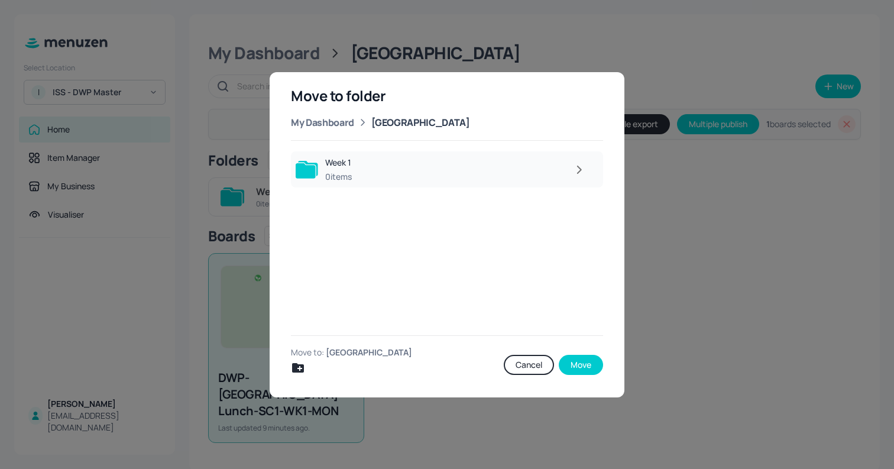
click at [579, 168] on icon "button" at bounding box center [578, 170] width 15 height 14
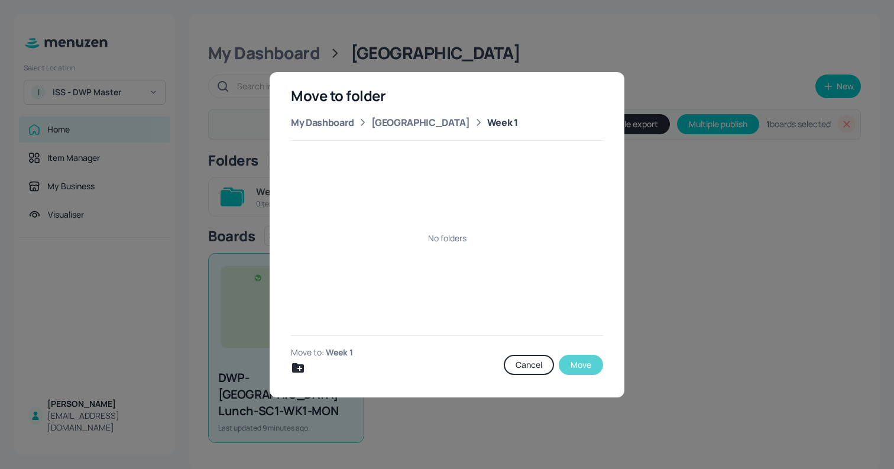
click at [582, 363] on button "Move" at bounding box center [580, 365] width 44 height 20
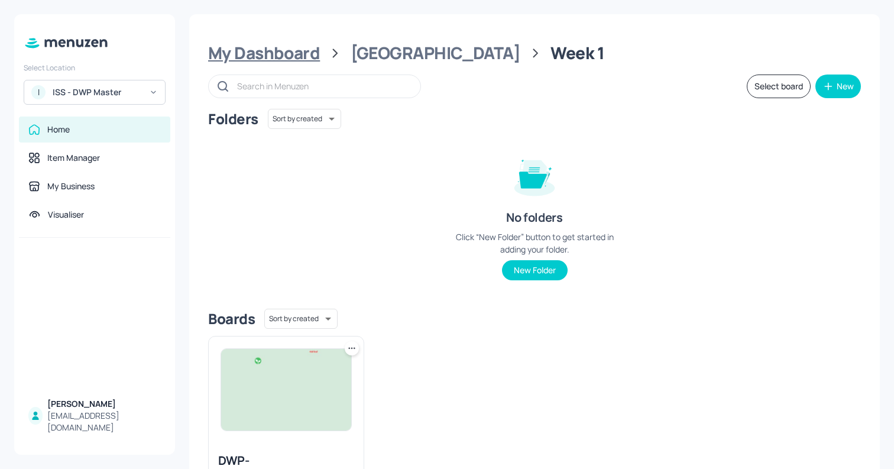
click at [297, 55] on div "My Dashboard" at bounding box center [264, 53] width 112 height 21
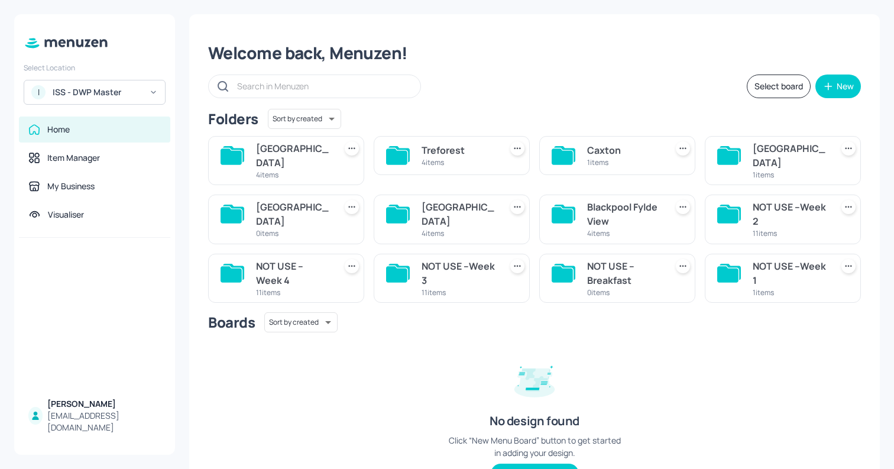
click at [781, 154] on div "[GEOGRAPHIC_DATA]" at bounding box center [789, 155] width 74 height 28
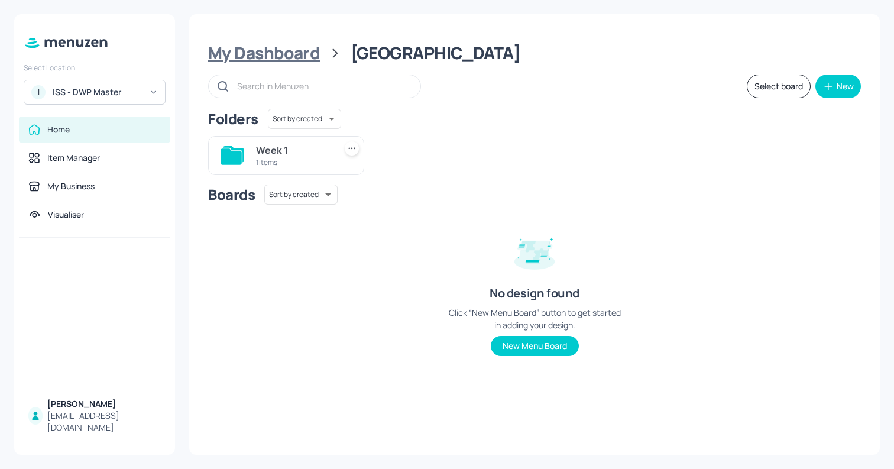
click at [267, 53] on div "My Dashboard" at bounding box center [264, 53] width 112 height 21
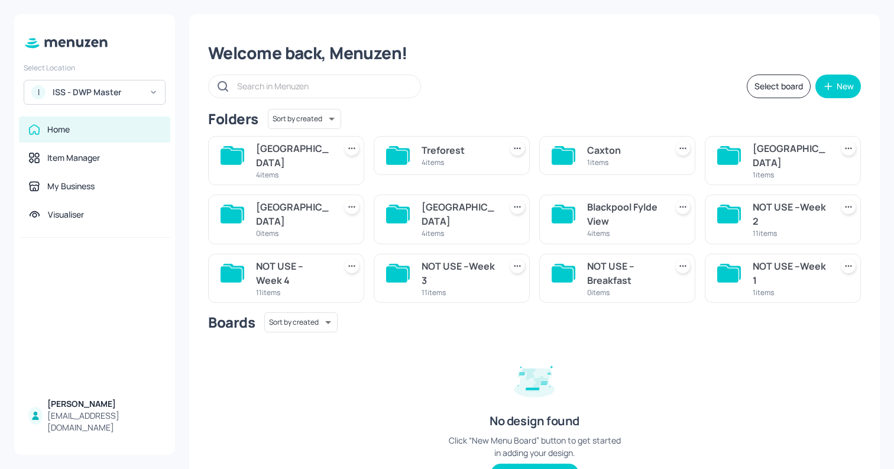
click at [607, 157] on div "1 items" at bounding box center [624, 162] width 74 height 10
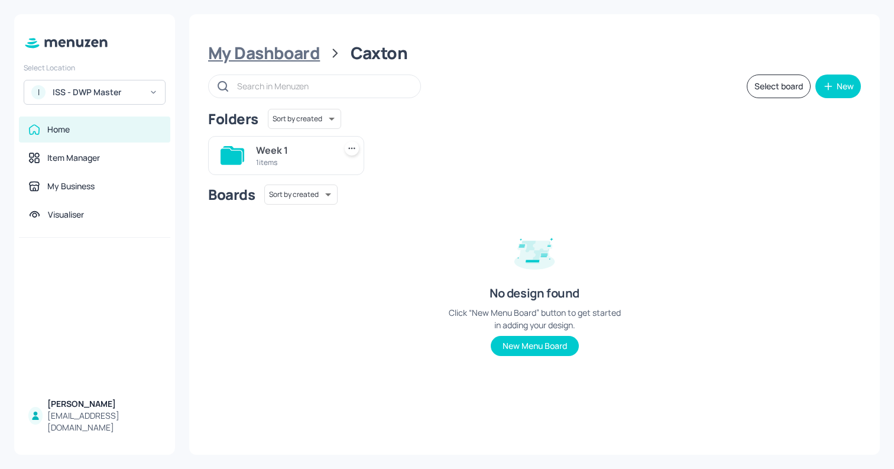
click at [275, 63] on div "My Dashboard" at bounding box center [264, 53] width 112 height 21
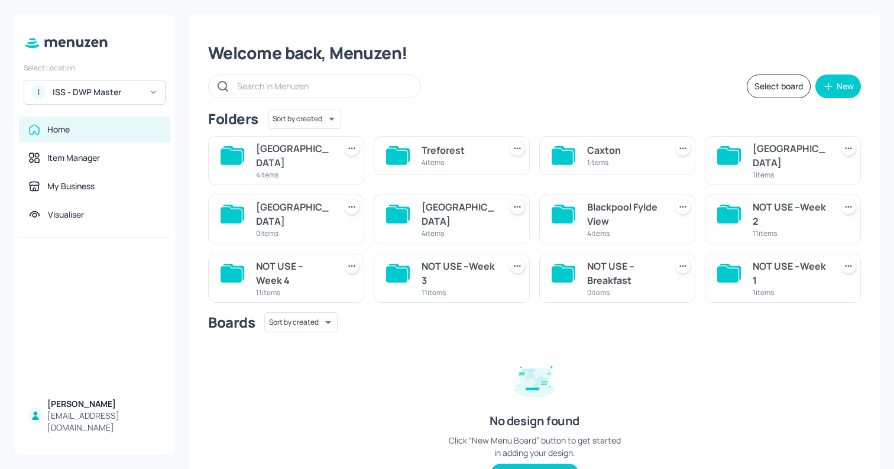
click at [440, 368] on div "Boards Sort by created id ​ No design found Click “New Menu Board” button to ge…" at bounding box center [534, 407] width 652 height 190
click at [382, 330] on div "Boards Sort by created id ​ No design found Click “New Menu Board” button to ge…" at bounding box center [534, 407] width 652 height 190
click at [765, 155] on div "[GEOGRAPHIC_DATA]" at bounding box center [789, 155] width 74 height 28
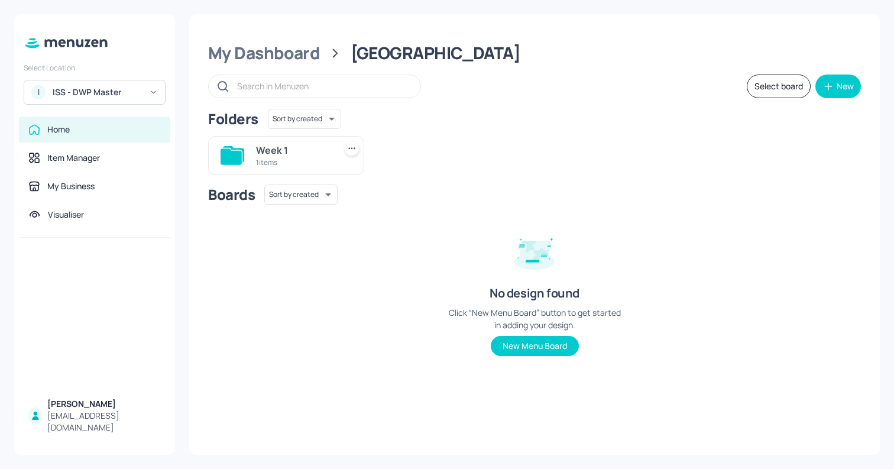
click at [268, 151] on div "Week 1" at bounding box center [293, 150] width 74 height 14
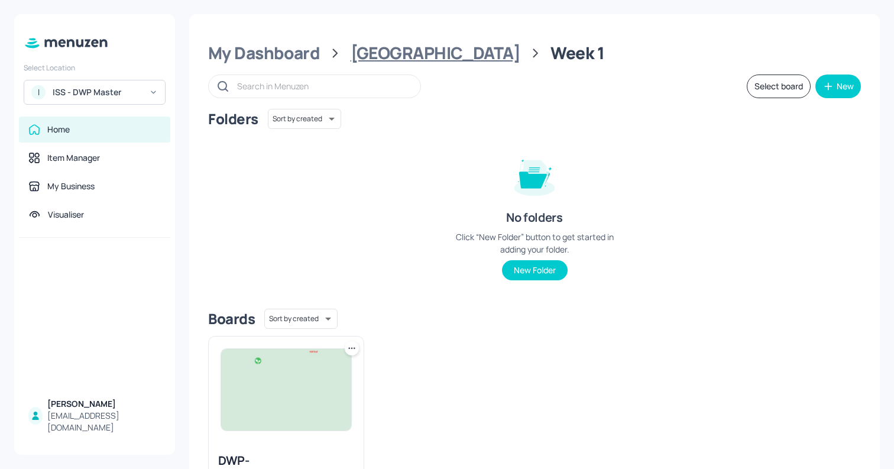
click at [372, 56] on div "[GEOGRAPHIC_DATA]" at bounding box center [435, 53] width 170 height 21
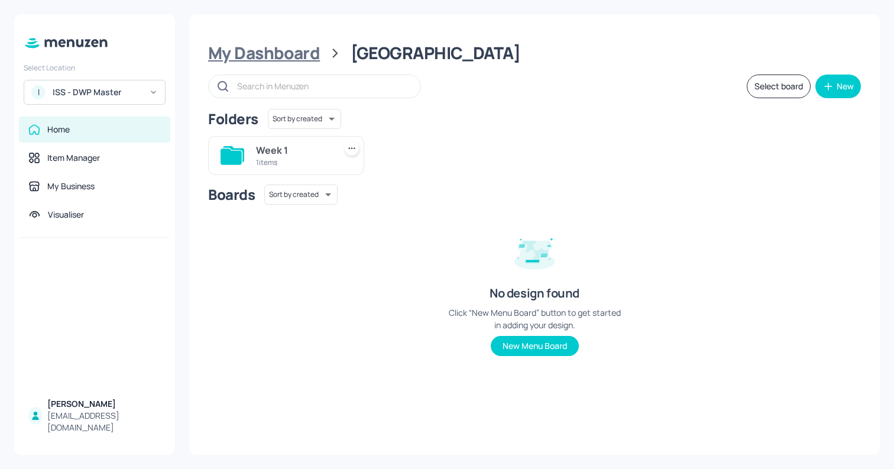
click at [292, 61] on div "My Dashboard" at bounding box center [264, 53] width 112 height 21
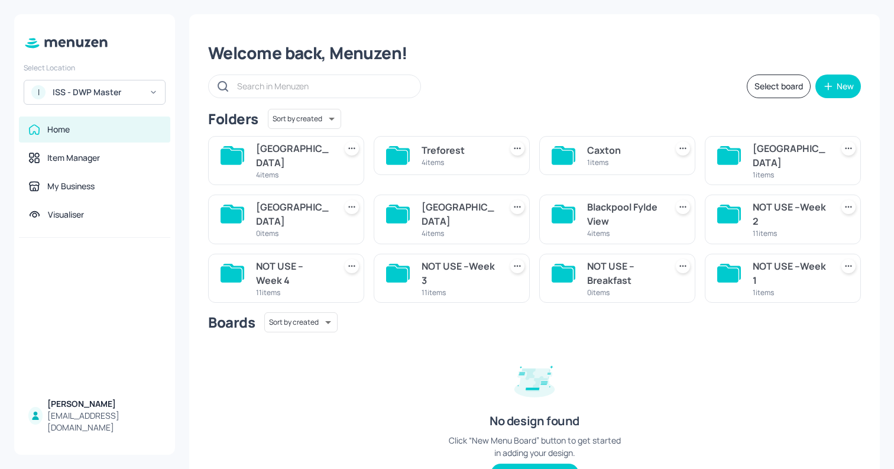
click at [777, 170] on div "1 items" at bounding box center [789, 175] width 74 height 10
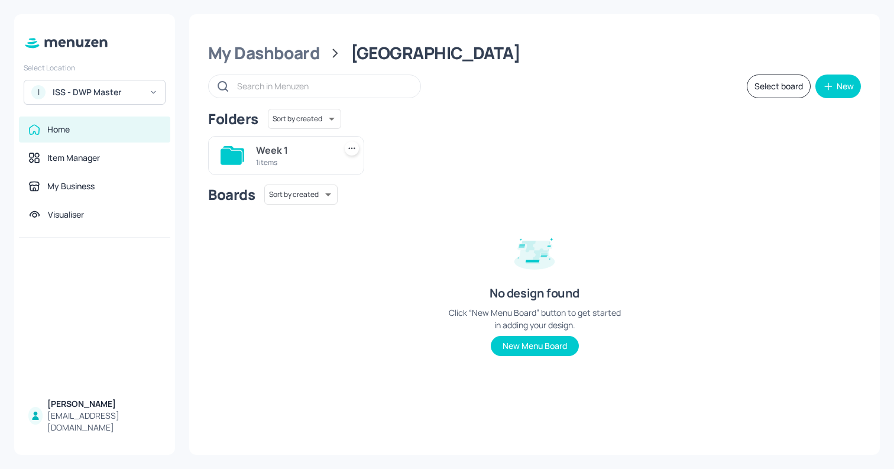
click at [297, 151] on div "Week 1" at bounding box center [293, 150] width 74 height 14
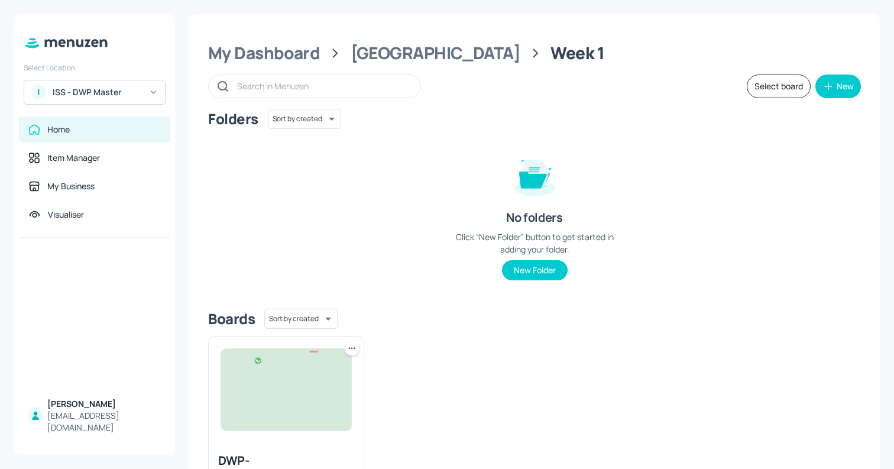
click at [355, 351] on icon at bounding box center [352, 348] width 12 height 12
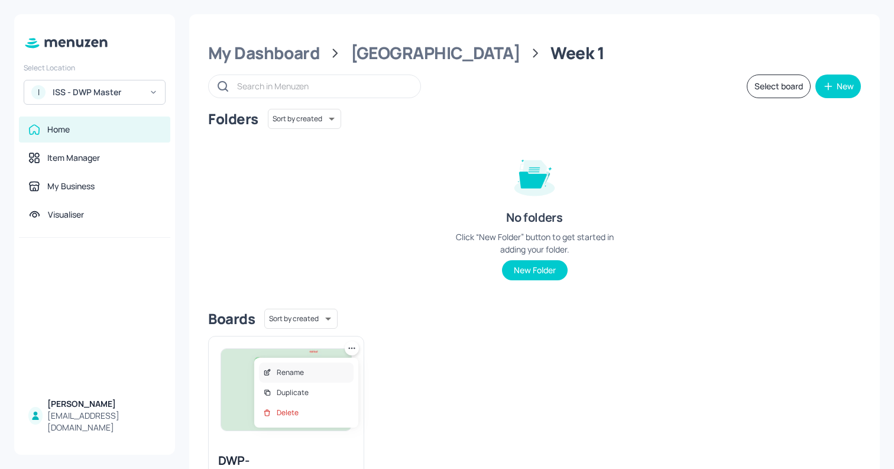
click at [300, 363] on div "Rename" at bounding box center [306, 372] width 95 height 20
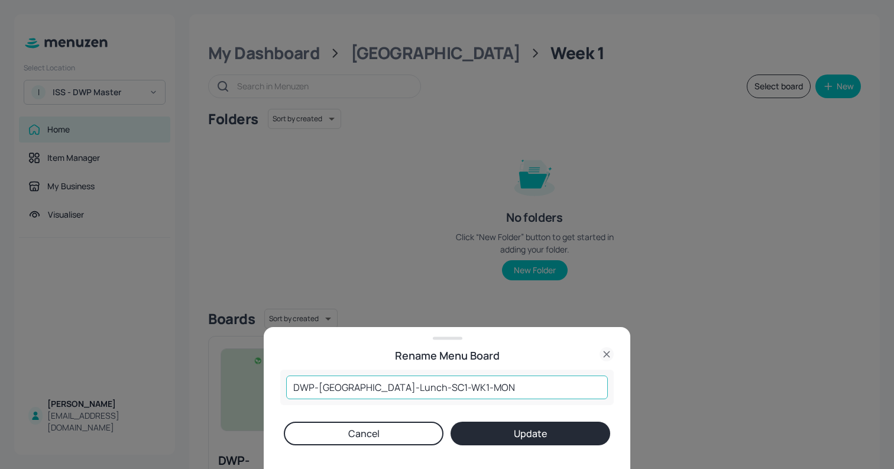
click at [376, 389] on input "DWP-Leeds-Lunch-SC1-WK1-MON" at bounding box center [446, 387] width 321 height 24
click at [346, 388] on input "DWP-Leeds-Lunch-SC1-WK1-MON" at bounding box center [446, 387] width 321 height 24
type input "DWP-[GEOGRAPHIC_DATA]-Lunch-SC1-WK1-MON"
click at [479, 430] on button "Update" at bounding box center [530, 433] width 160 height 24
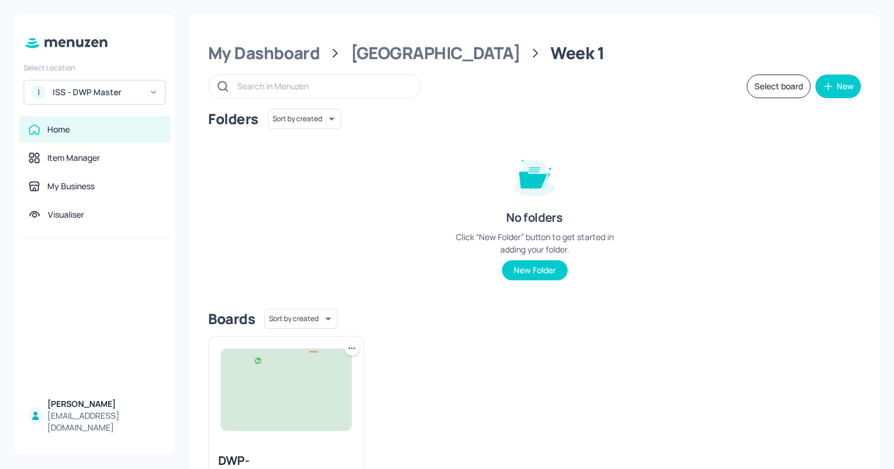
click at [353, 346] on icon at bounding box center [352, 348] width 12 height 12
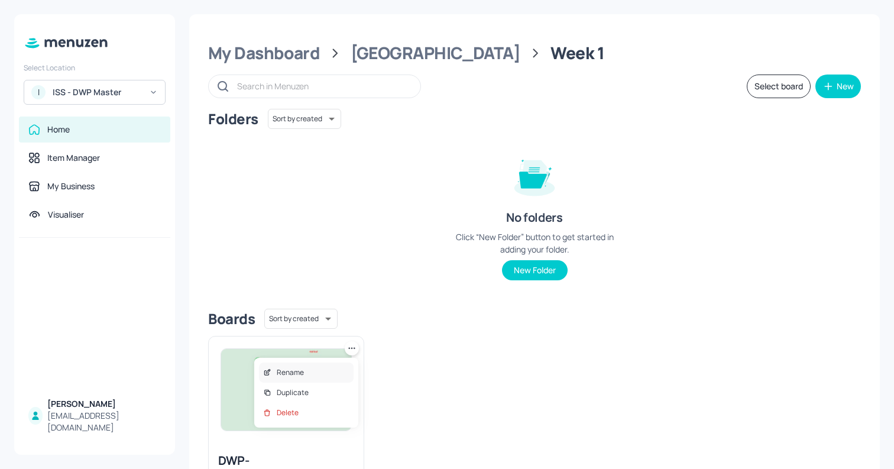
click at [300, 369] on p "Rename" at bounding box center [290, 372] width 27 height 11
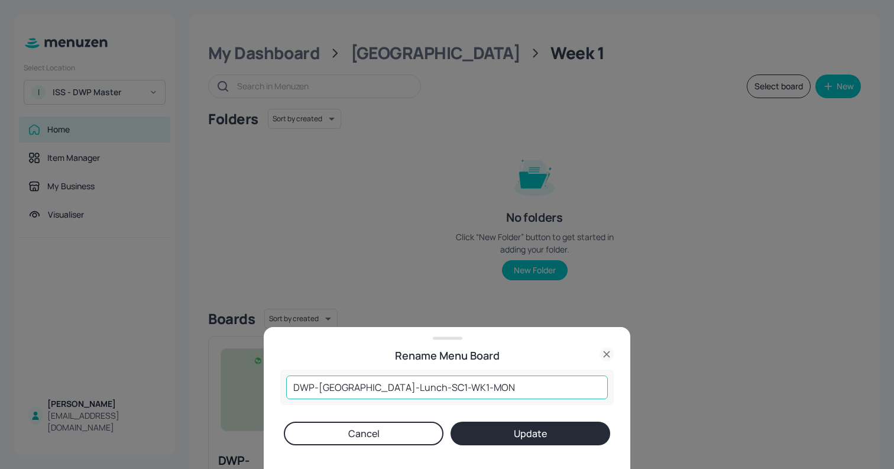
click at [352, 389] on input "DWP-[GEOGRAPHIC_DATA]-Lunch-SC1-WK1-MON" at bounding box center [446, 387] width 321 height 24
type input "DWP-Leeds-Lunch-SC1-WK1-MON"
click at [567, 434] on button "Update" at bounding box center [530, 433] width 160 height 24
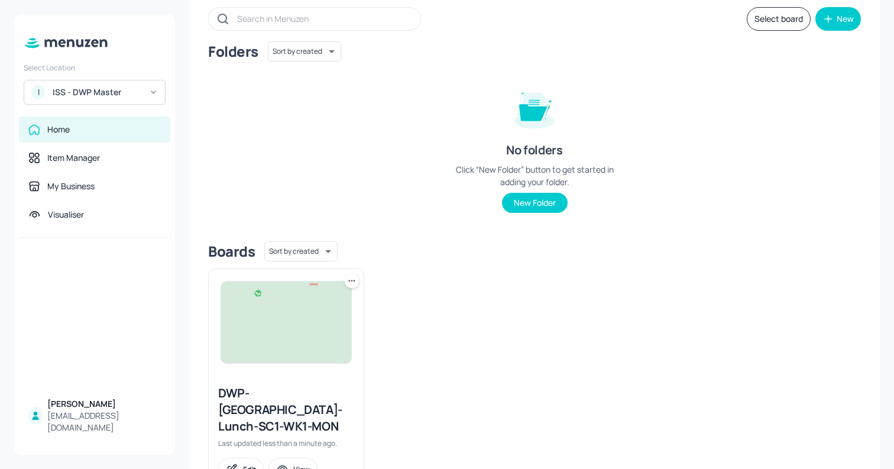
scroll to position [87, 0]
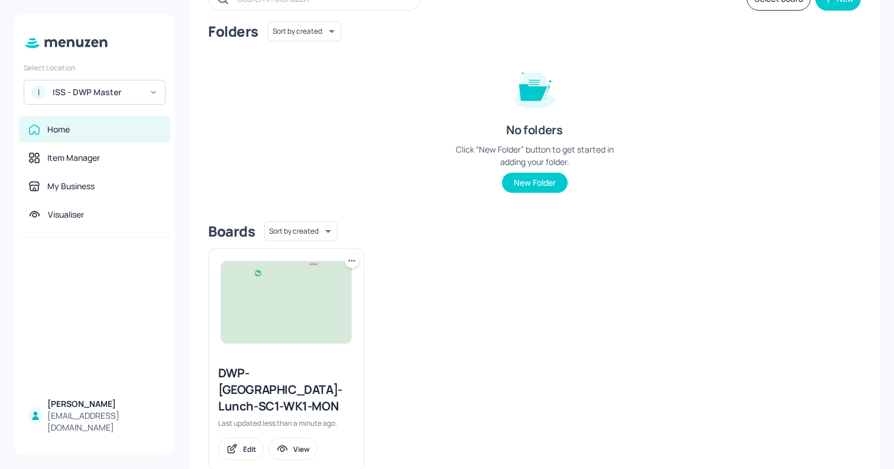
click at [346, 259] on icon at bounding box center [352, 261] width 12 height 12
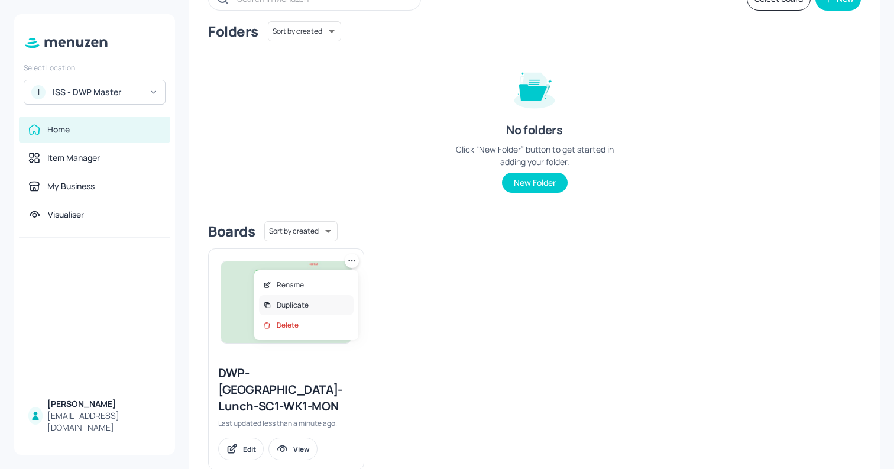
click at [291, 303] on p "Duplicate" at bounding box center [293, 305] width 32 height 11
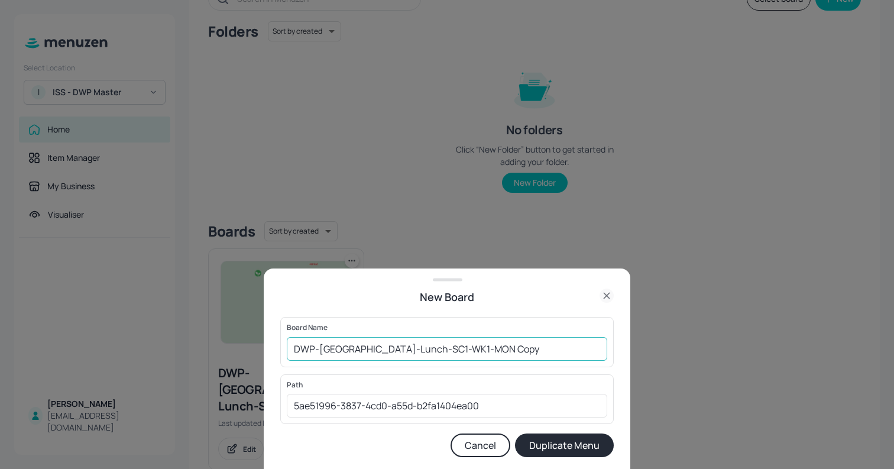
click at [344, 349] on input "DWP-Leeds-Lunch-SC1-WK1-MON Copy" at bounding box center [447, 349] width 320 height 24
drag, startPoint x: 453, startPoint y: 350, endPoint x: 551, endPoint y: 364, distance: 99.7
click at [551, 364] on div "Board Name DWP-Dundee-Lunch-SC1-WK1-MON Copy ​" at bounding box center [446, 342] width 333 height 50
type input "DWP-[GEOGRAPHIC_DATA]-Lunch-SC1-WK1-MON"
click at [515, 433] on button "Duplicate Menu" at bounding box center [564, 445] width 99 height 24
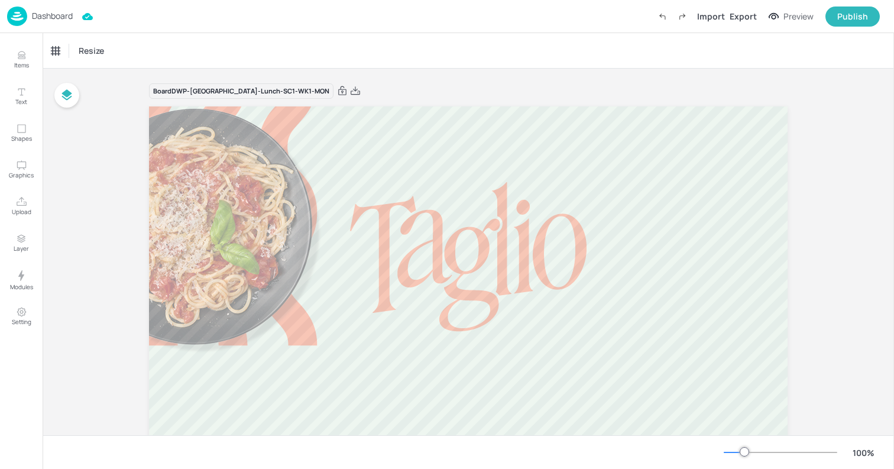
click at [50, 13] on p "Dashboard" at bounding box center [52, 16] width 41 height 8
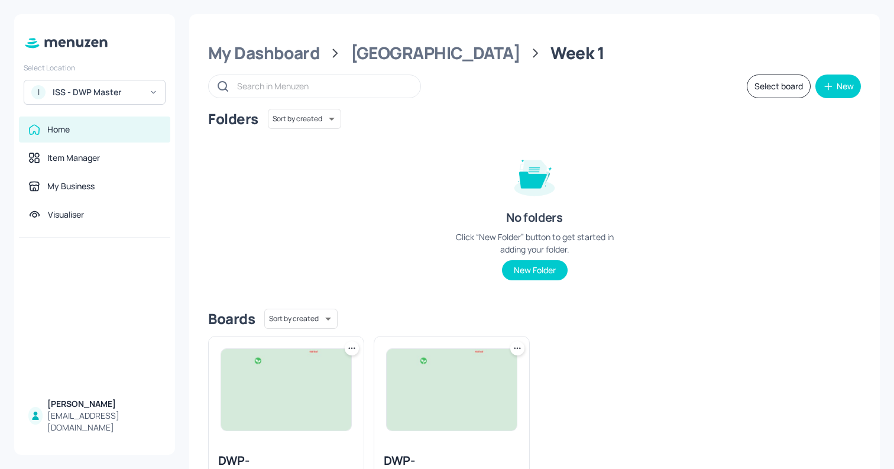
click at [348, 349] on icon at bounding box center [352, 348] width 12 height 12
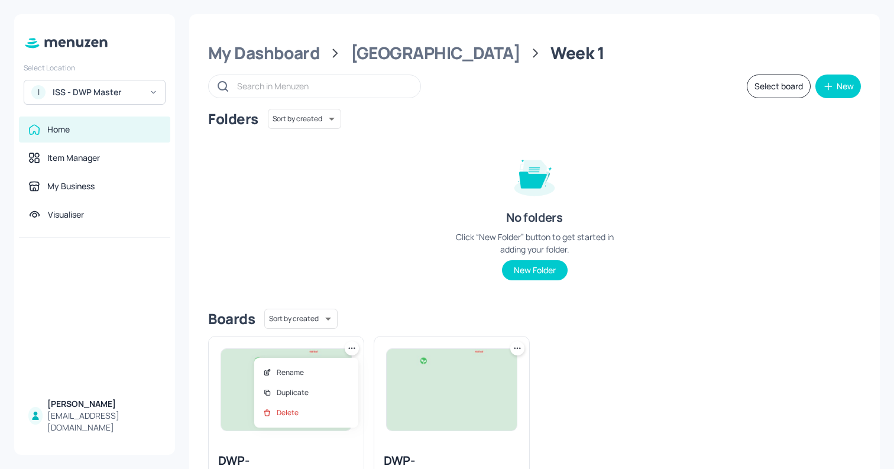
click at [786, 84] on div at bounding box center [447, 234] width 894 height 469
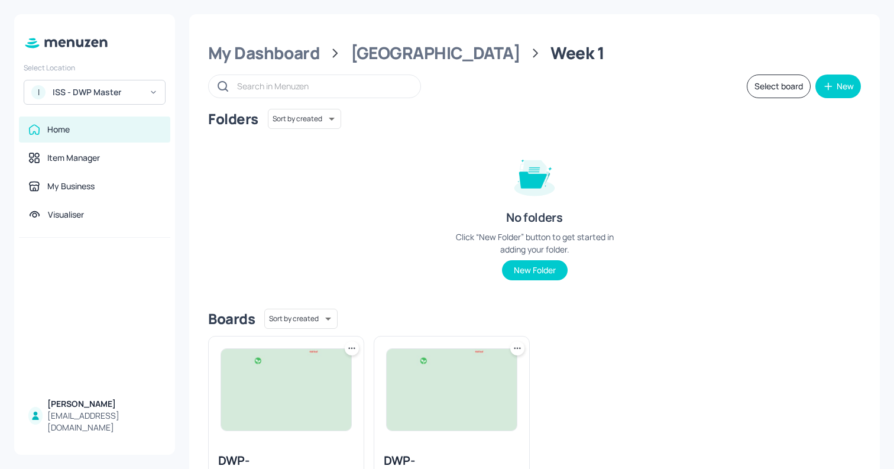
click at [786, 84] on button "Select board" at bounding box center [778, 86] width 64 height 24
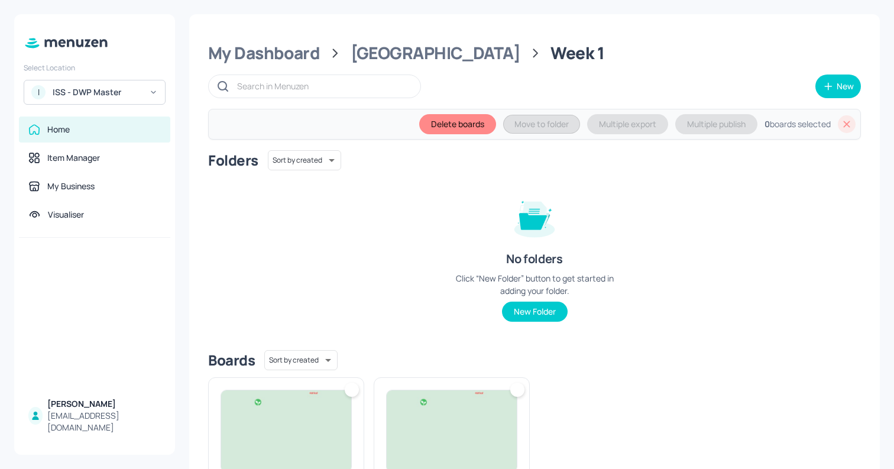
click at [345, 394] on div at bounding box center [352, 389] width 14 height 14
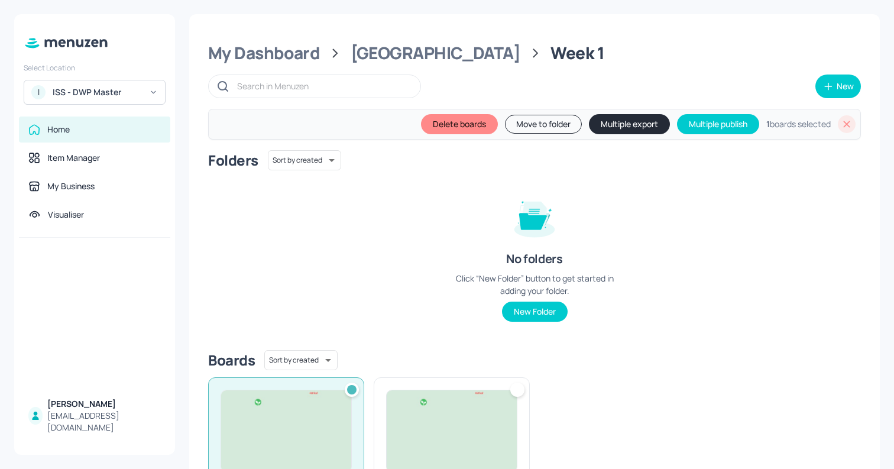
click at [529, 123] on button "Move to folder" at bounding box center [543, 124] width 77 height 19
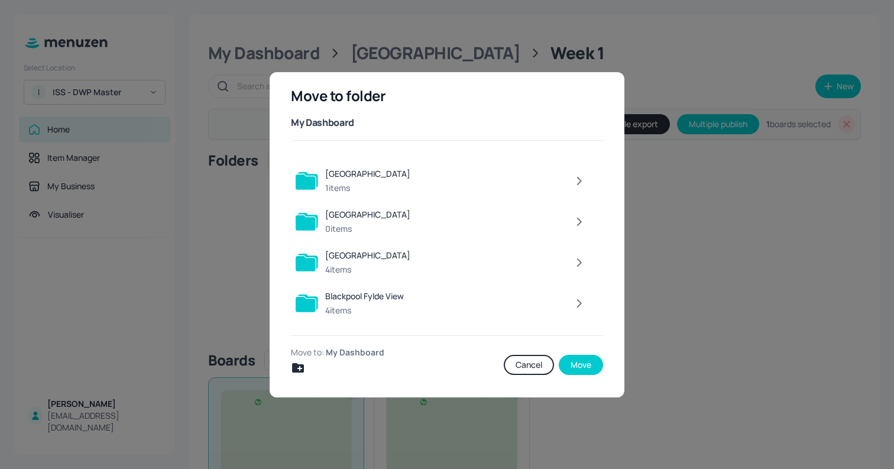
scroll to position [108, 0]
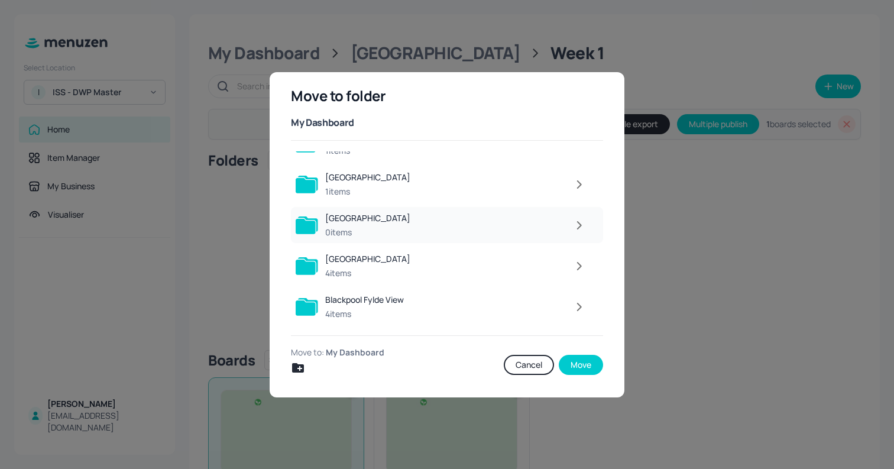
click at [417, 223] on div at bounding box center [504, 225] width 174 height 24
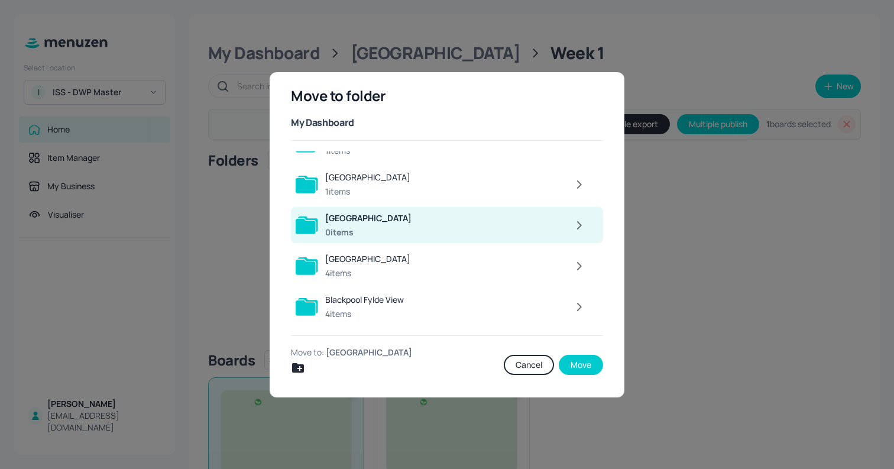
click at [577, 225] on icon "button" at bounding box center [579, 225] width 4 height 7
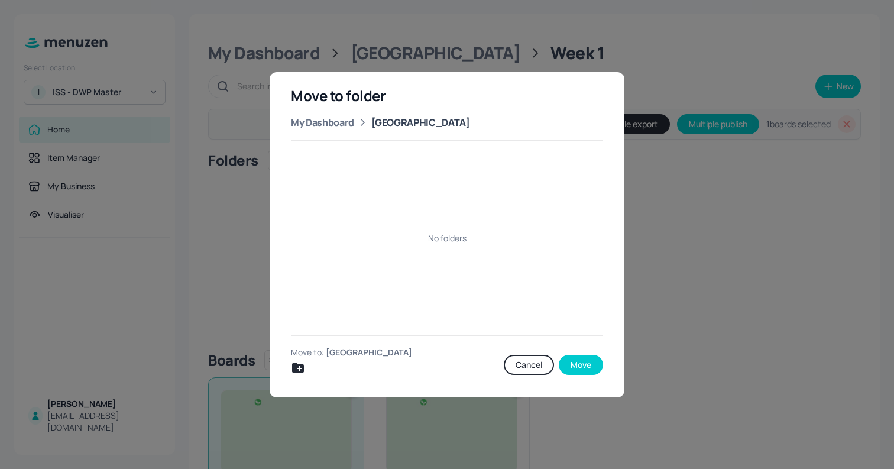
click at [306, 364] on div "Move to: Dundee" at bounding box center [395, 360] width 208 height 28
click at [297, 368] on icon "Create new folder" at bounding box center [298, 367] width 12 height 9
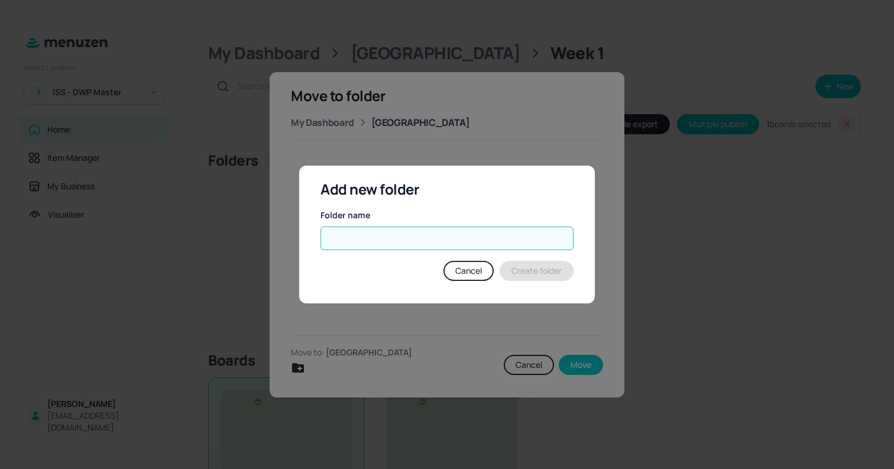
click at [351, 249] on input "text" at bounding box center [446, 238] width 253 height 24
type input "Week 1"
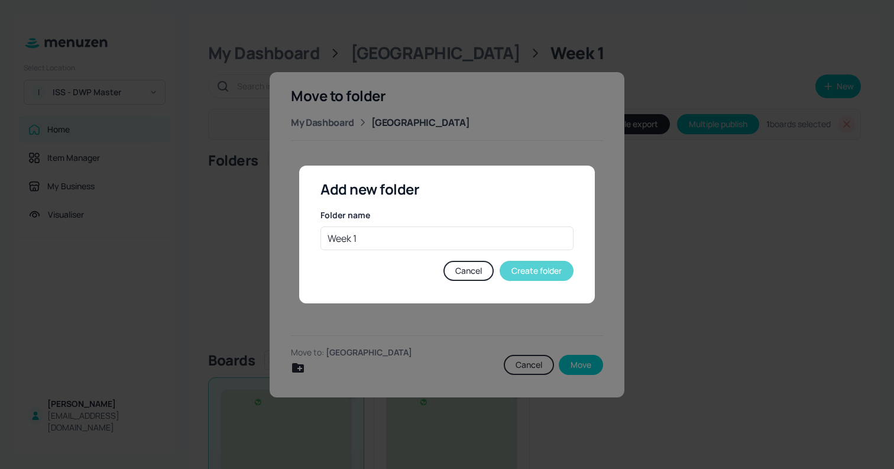
click at [521, 265] on button "Create folder" at bounding box center [536, 271] width 74 height 20
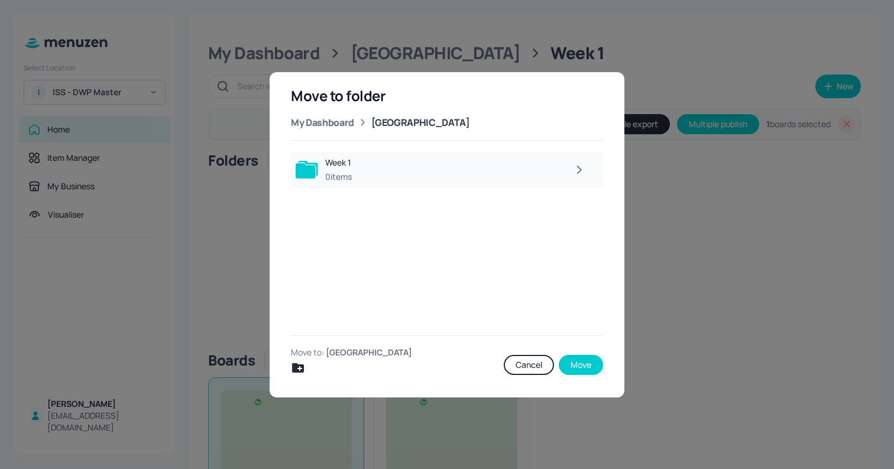
click at [584, 164] on icon "button" at bounding box center [578, 170] width 15 height 14
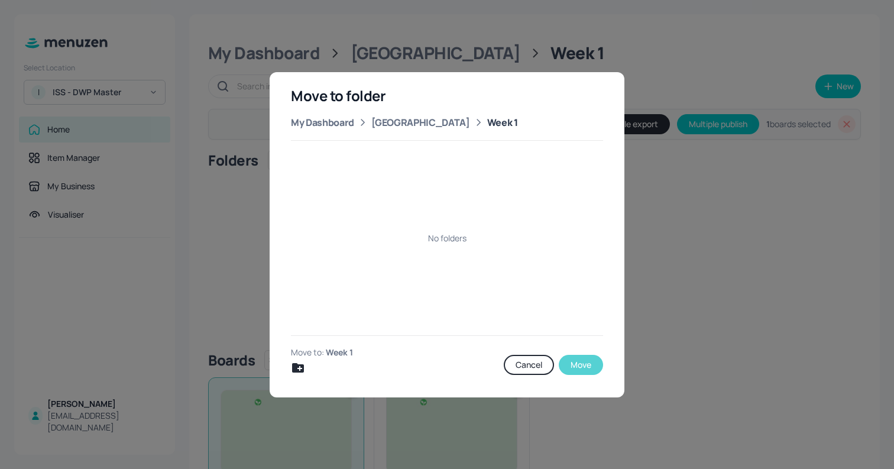
click at [576, 361] on button "Move" at bounding box center [580, 365] width 44 height 20
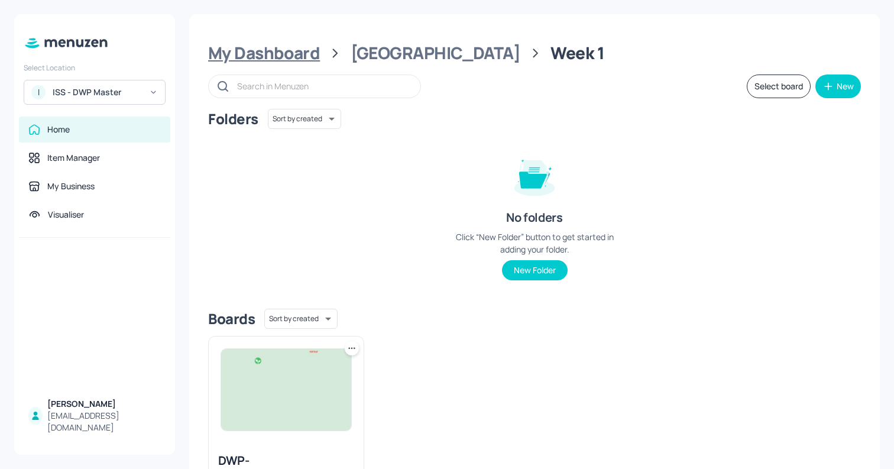
click at [307, 53] on div "My Dashboard" at bounding box center [264, 53] width 112 height 21
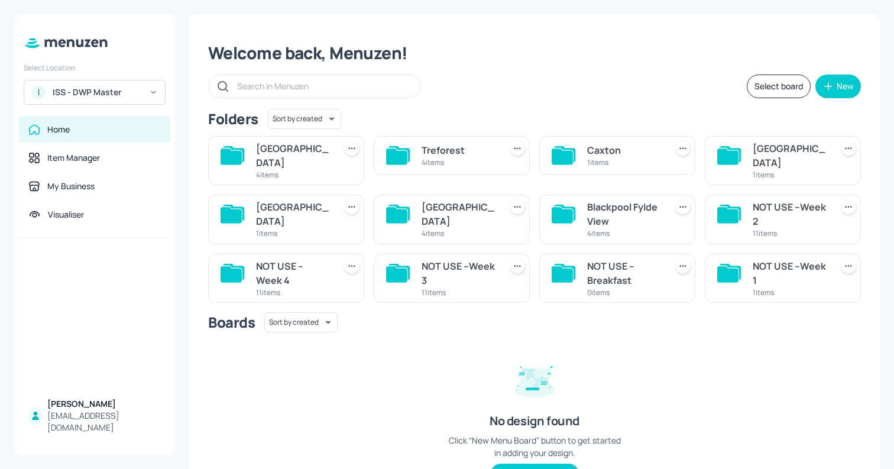
click at [592, 148] on div "Caxton" at bounding box center [624, 150] width 74 height 14
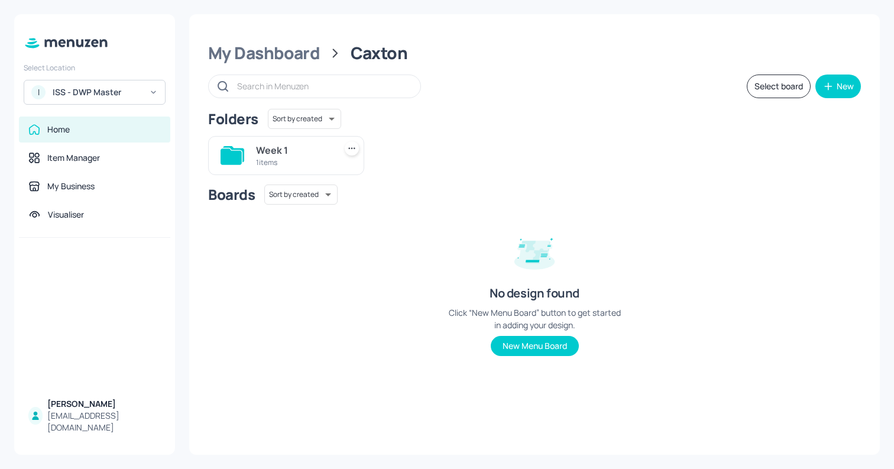
click at [311, 151] on div "Week 1" at bounding box center [293, 150] width 74 height 14
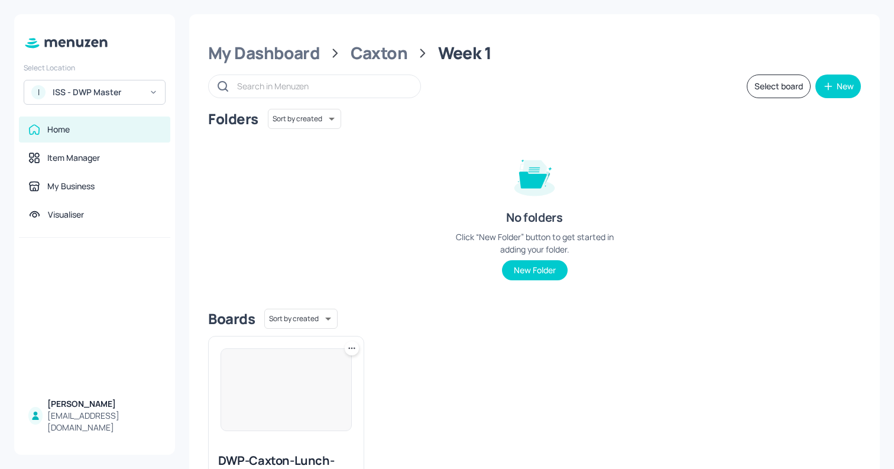
scroll to position [100, 0]
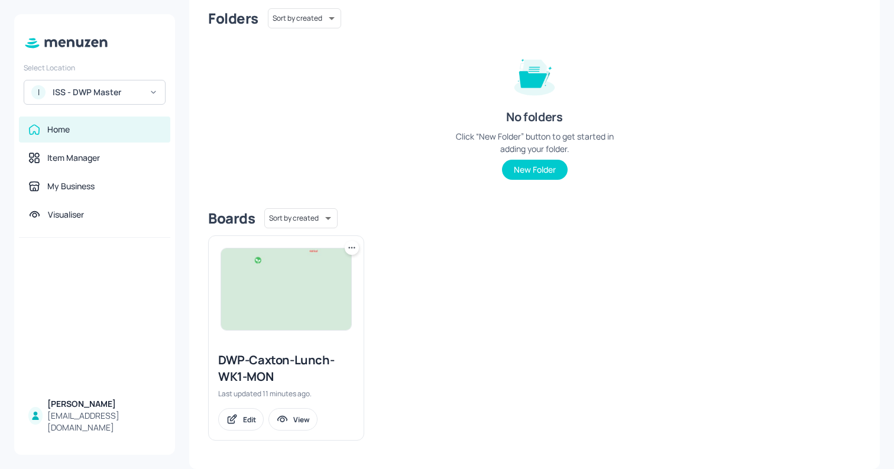
click at [349, 248] on icon at bounding box center [352, 248] width 12 height 12
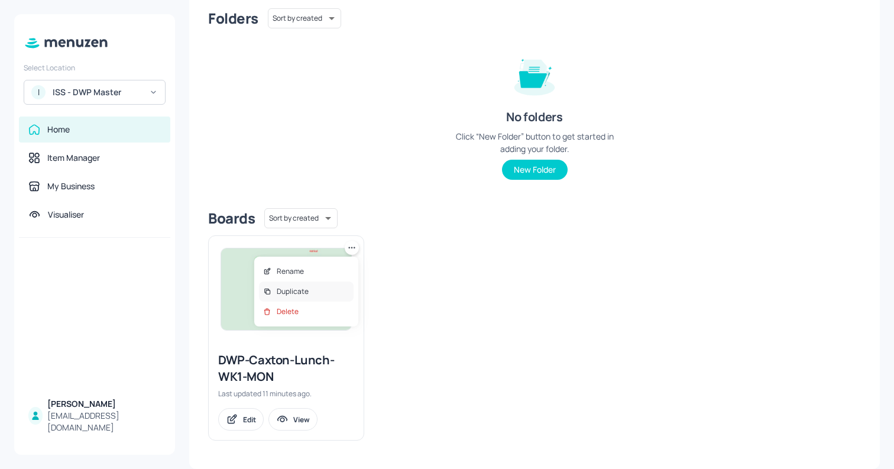
click at [285, 294] on p "Duplicate" at bounding box center [293, 291] width 32 height 11
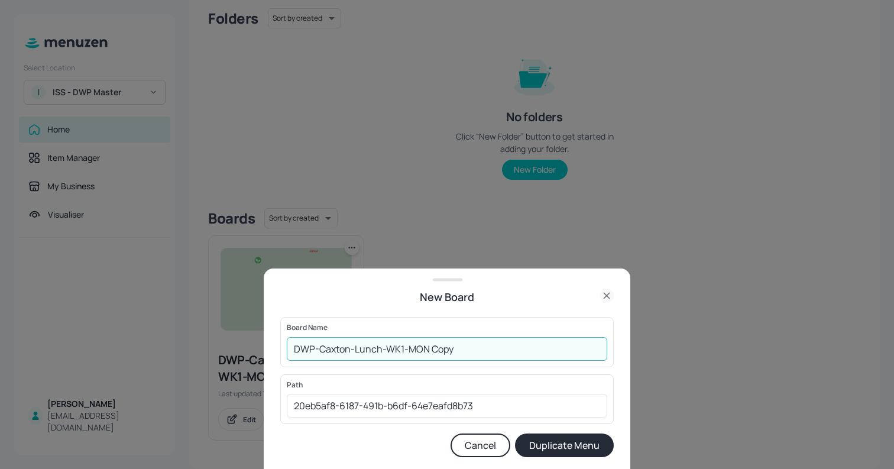
click at [403, 349] on input "DWP-Caxton-Lunch-WK1-MON Copy" at bounding box center [447, 349] width 320 height 24
drag, startPoint x: 411, startPoint y: 349, endPoint x: 611, endPoint y: 360, distance: 200.1
click at [611, 360] on div "Board Name DWP-Caxton-Lunch-WK2-MON Copy ​" at bounding box center [446, 342] width 333 height 50
type input "DWP-Caxton-Lunch-WK2-THU"
click at [515, 433] on button "Duplicate Menu" at bounding box center [564, 445] width 99 height 24
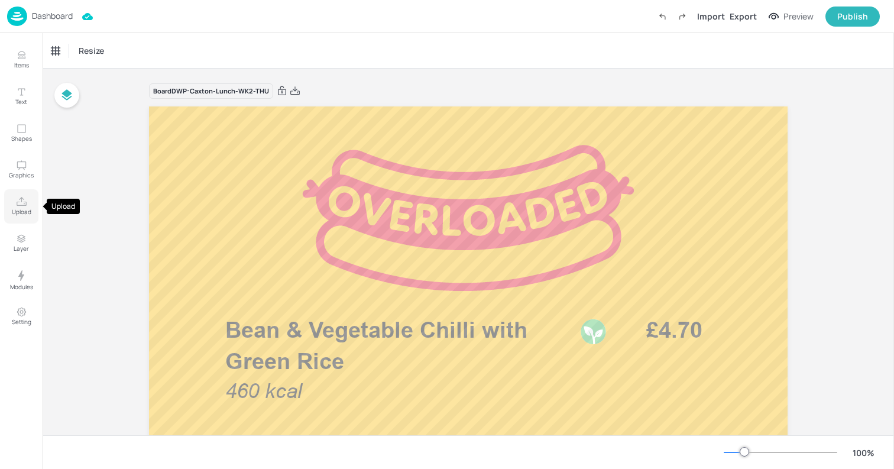
click at [21, 196] on icon "Upload" at bounding box center [21, 201] width 11 height 11
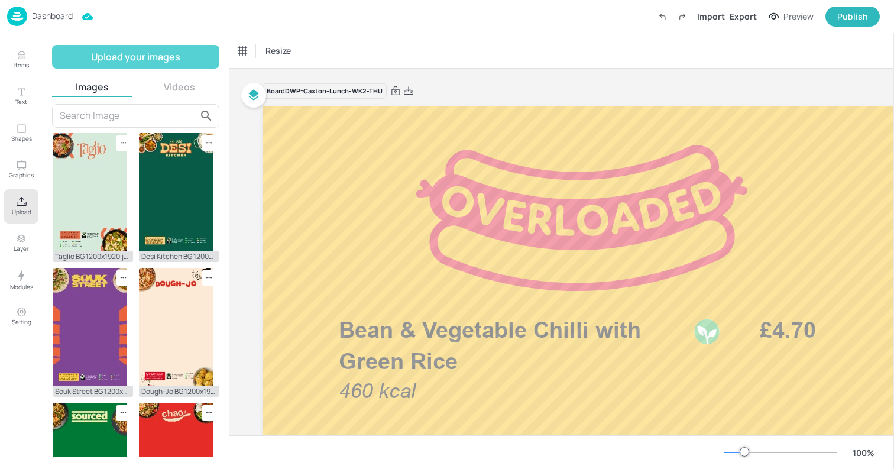
click at [113, 61] on button "Upload your images" at bounding box center [135, 57] width 167 height 24
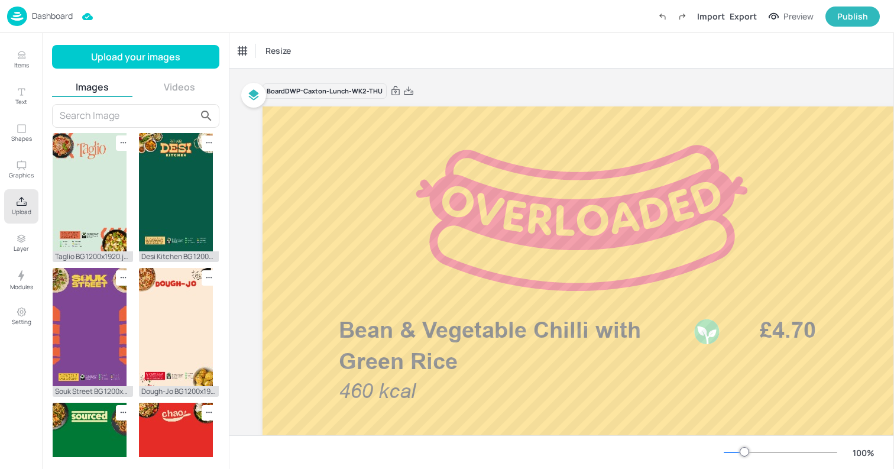
click at [151, 118] on input "text" at bounding box center [128, 115] width 137 height 19
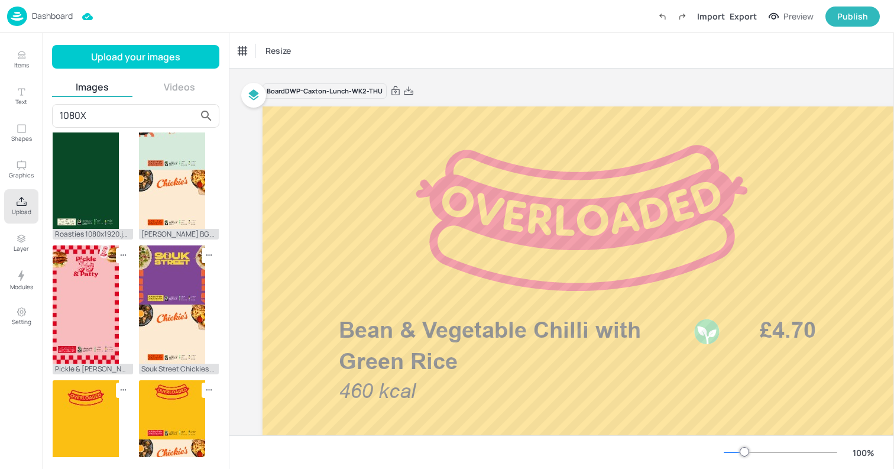
scroll to position [447, 0]
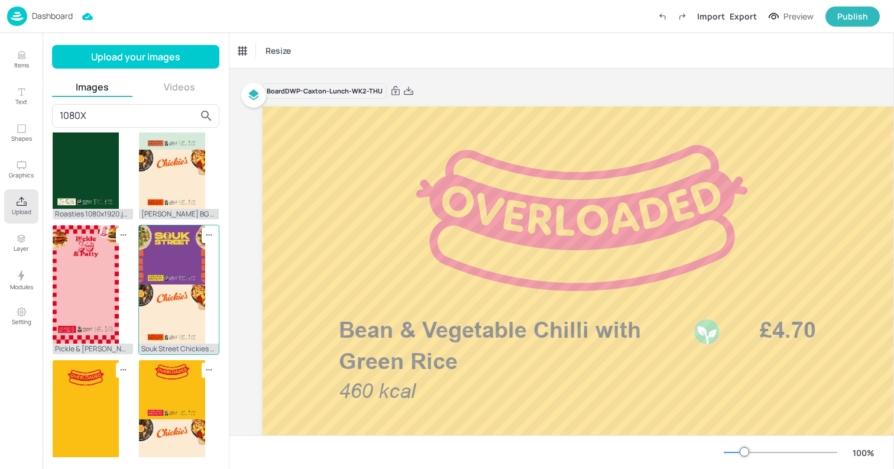
type input "1080X"
click at [168, 291] on img at bounding box center [172, 284] width 66 height 118
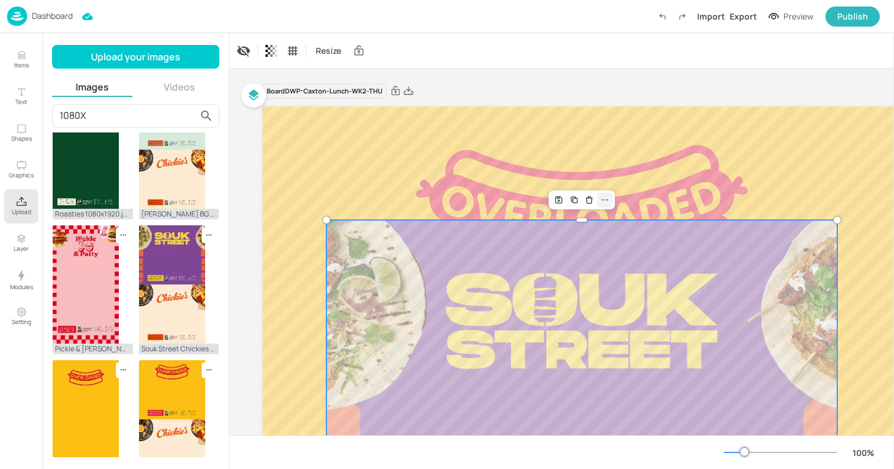
click at [605, 199] on icon at bounding box center [604, 199] width 9 height 9
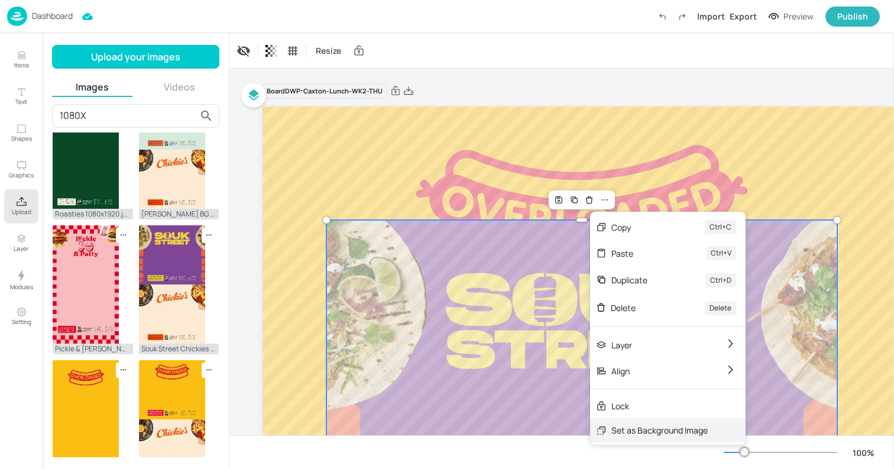
click at [632, 428] on div "Set as Background Image" at bounding box center [659, 430] width 96 height 12
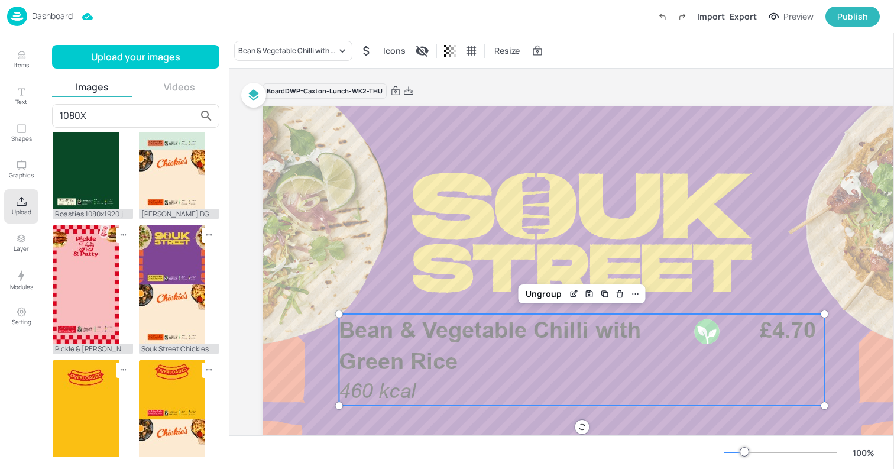
click at [464, 356] on p "Bean & Vegetable Chilli with Green Rice" at bounding box center [512, 345] width 347 height 63
click at [272, 51] on div "Bean & Vegetable Chilli with Green Rice" at bounding box center [287, 51] width 98 height 11
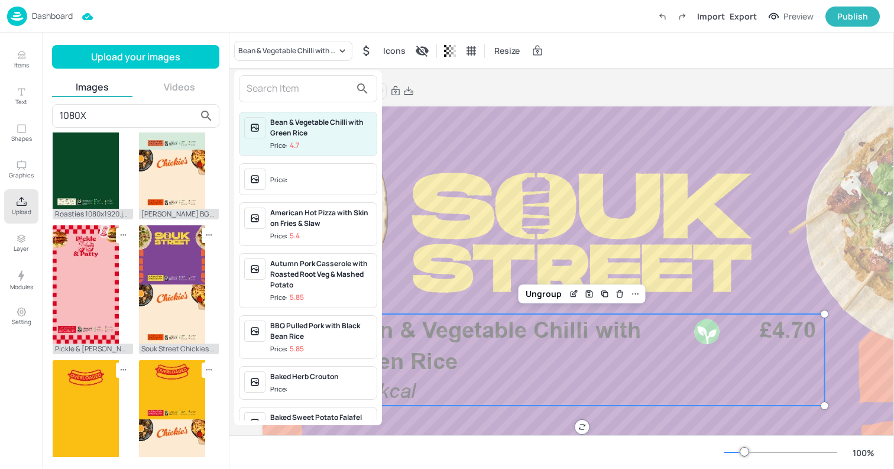
click at [270, 89] on input "text" at bounding box center [298, 88] width 104 height 19
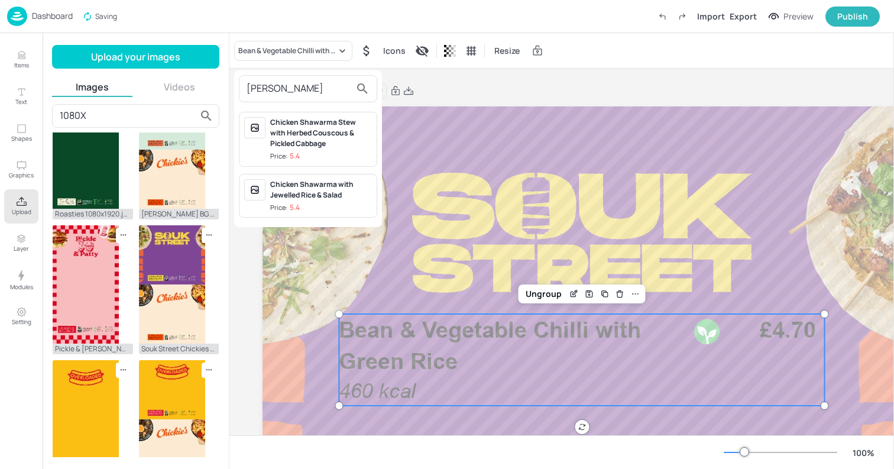
type input "[PERSON_NAME]"
click at [305, 189] on div "Chicken Shawarma with Jewelled Rice & Salad" at bounding box center [321, 189] width 102 height 21
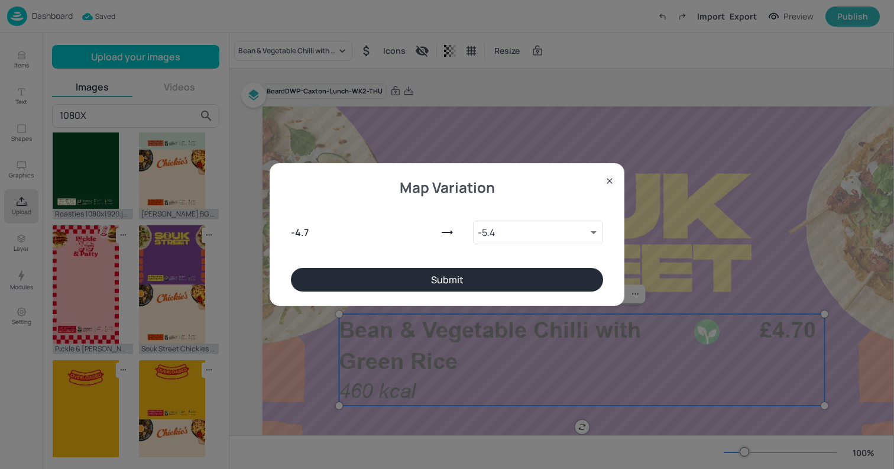
click at [410, 271] on button "Submit" at bounding box center [447, 280] width 312 height 24
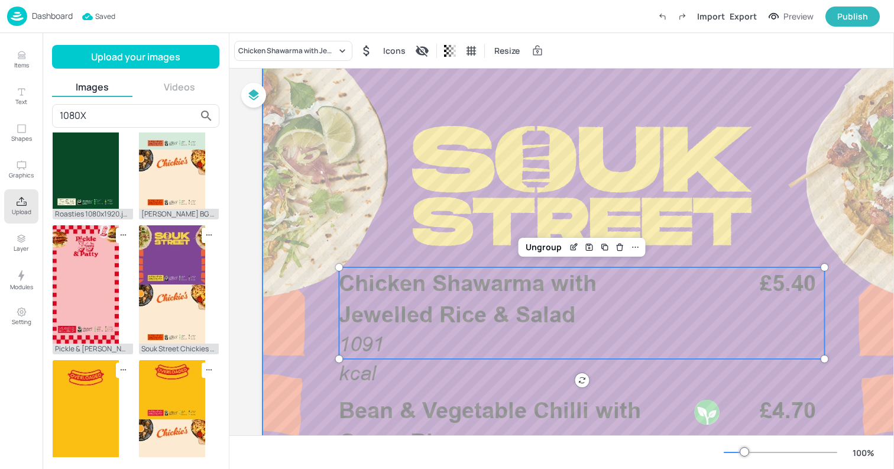
scroll to position [52, 0]
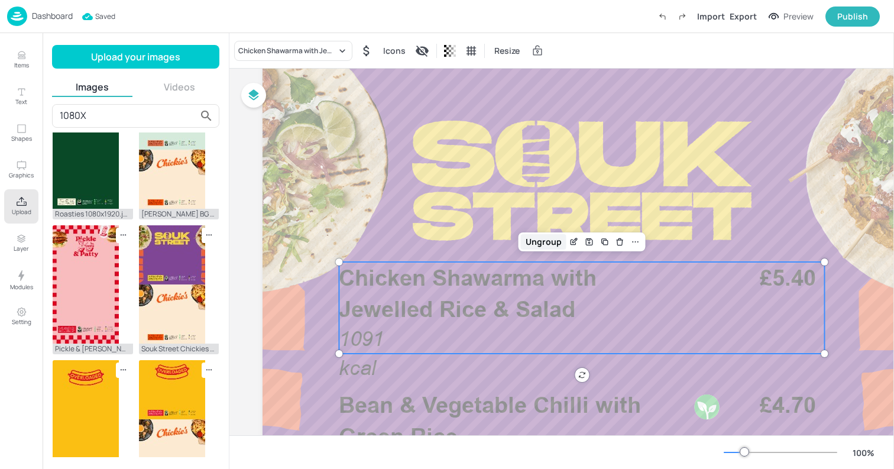
click at [549, 238] on div "Ungroup" at bounding box center [544, 241] width 46 height 15
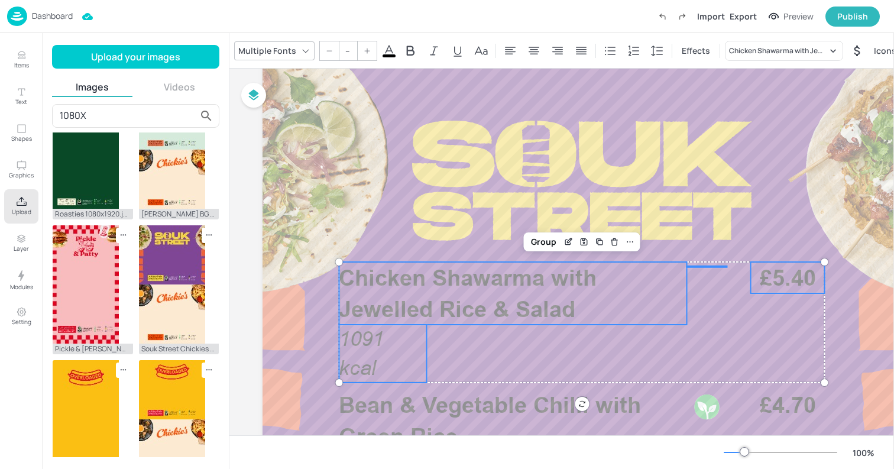
click at [402, 355] on p "1091 kcal" at bounding box center [382, 353] width 87 height 58
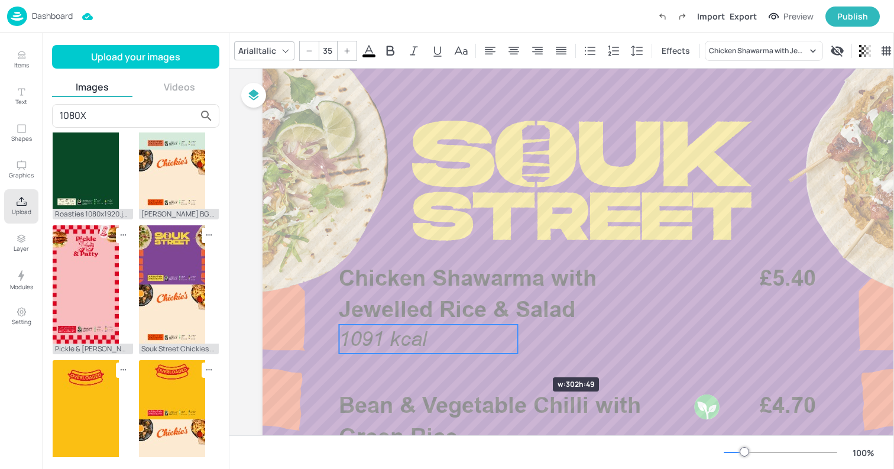
drag, startPoint x: 426, startPoint y: 354, endPoint x: 517, endPoint y: 356, distance: 91.0
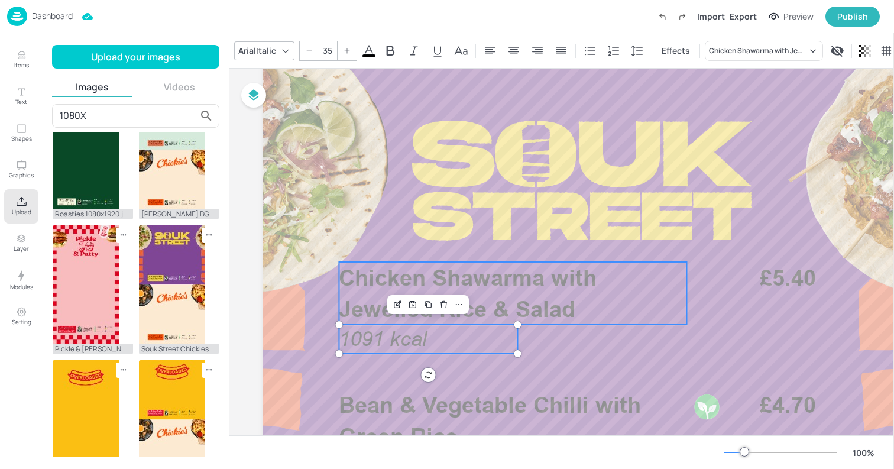
type input "--"
click at [556, 295] on p "Chicken Shawarma with Jewelled Rice & Salad" at bounding box center [512, 293] width 347 height 63
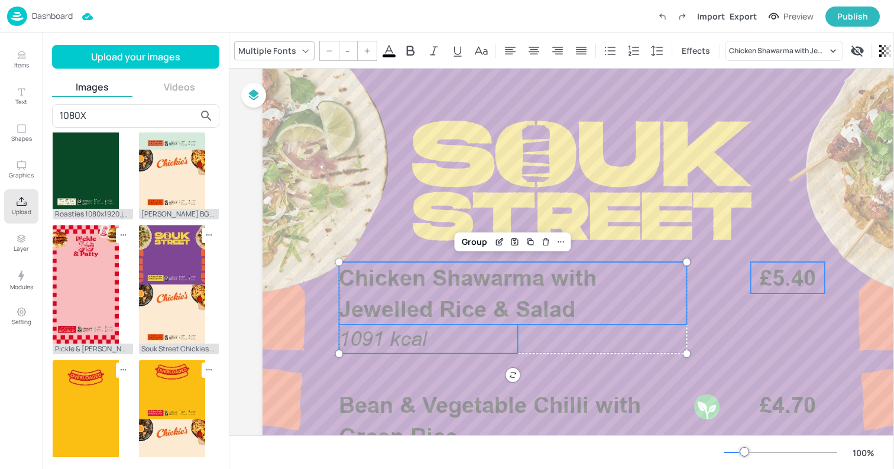
click at [792, 275] on span "£5.40" at bounding box center [787, 277] width 56 height 27
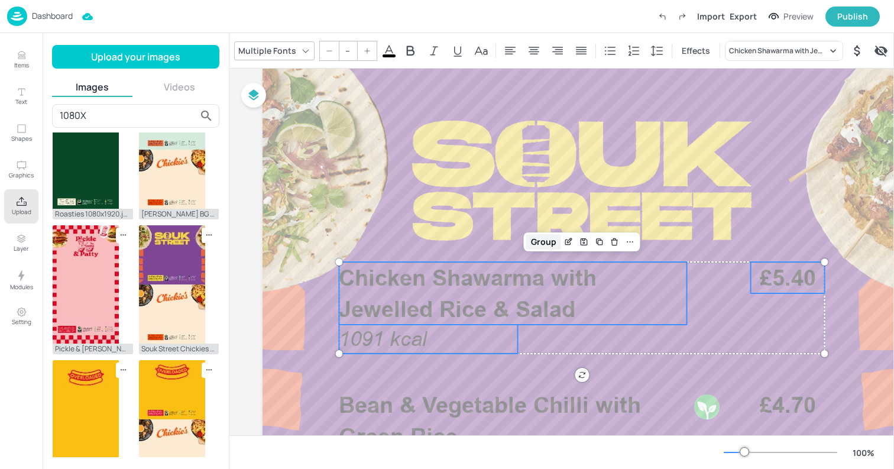
click at [542, 239] on div "Group" at bounding box center [543, 241] width 35 height 15
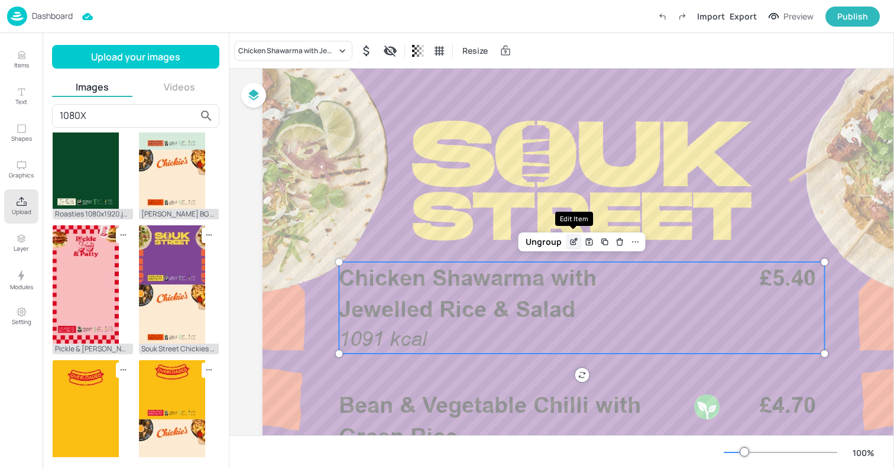
click at [577, 240] on icon "Edit Item" at bounding box center [574, 241] width 10 height 9
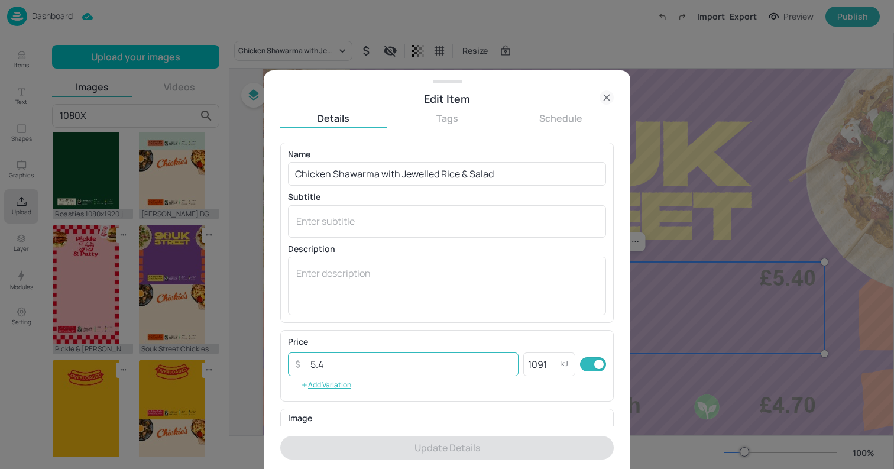
click at [334, 373] on input "5.4" at bounding box center [410, 364] width 215 height 24
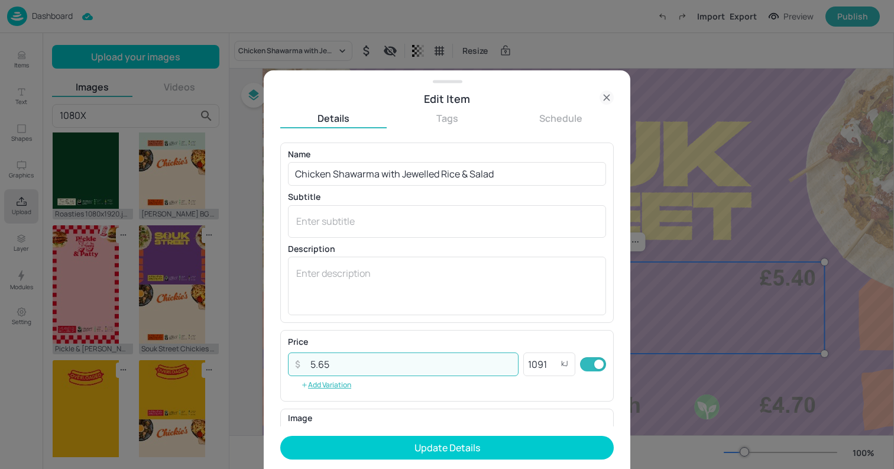
type input "5.65"
click at [280, 436] on button "Update Details" at bounding box center [446, 448] width 333 height 24
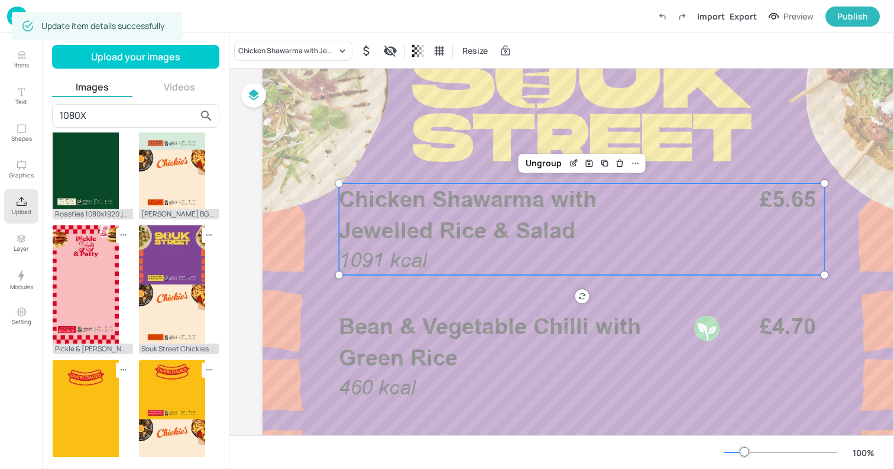
scroll to position [158, 0]
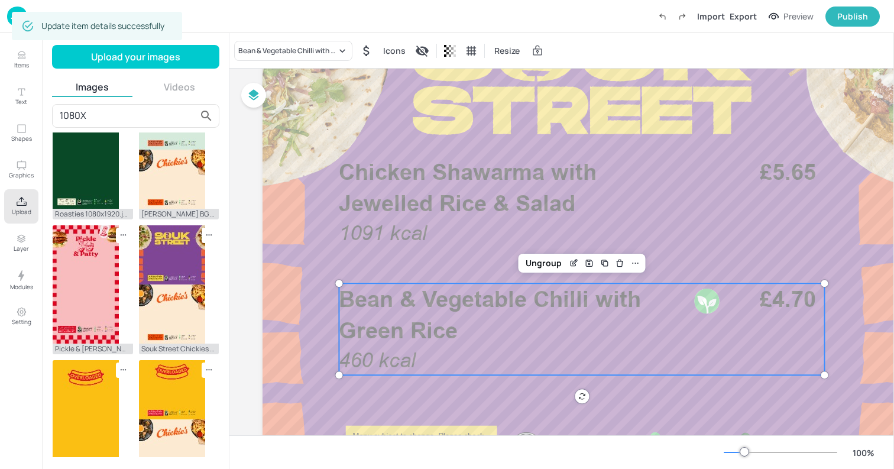
click at [520, 328] on p "Bean & Vegetable Chilli with Green Rice" at bounding box center [512, 314] width 347 height 63
click at [259, 52] on div "Bean & Vegetable Chilli with Green Rice" at bounding box center [287, 51] width 98 height 11
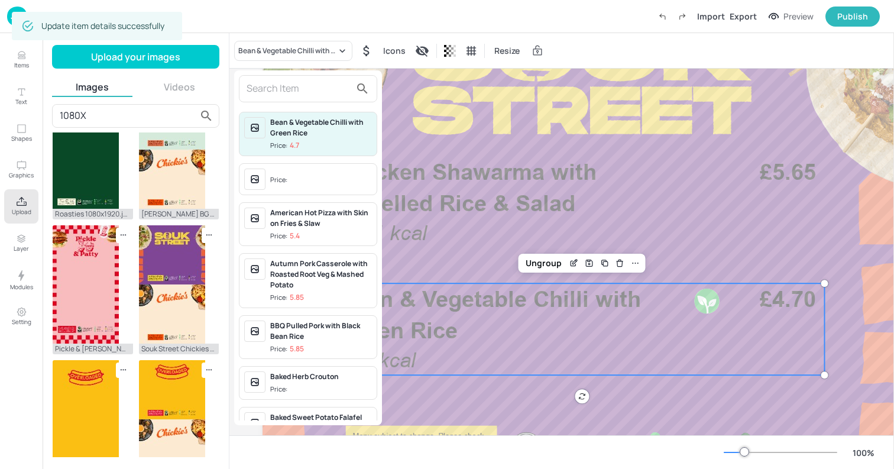
click at [261, 86] on input "text" at bounding box center [298, 88] width 104 height 19
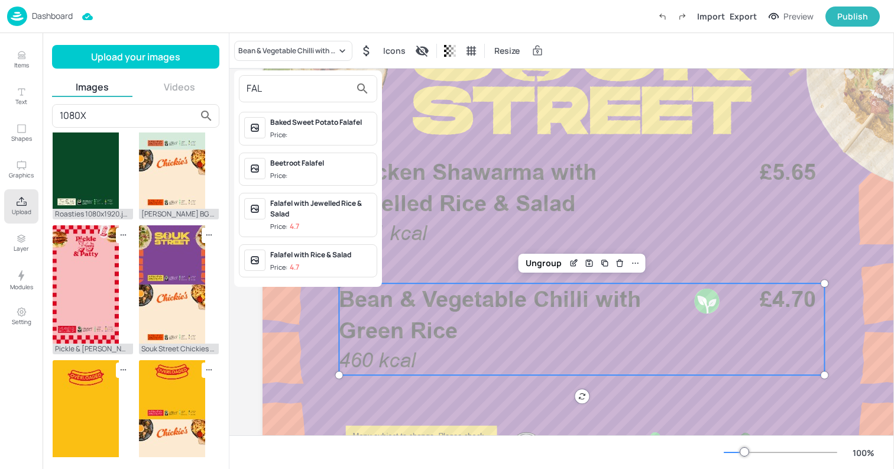
type input "FAL"
click at [298, 211] on div "Falafel with Jewelled Rice & Salad" at bounding box center [321, 208] width 102 height 21
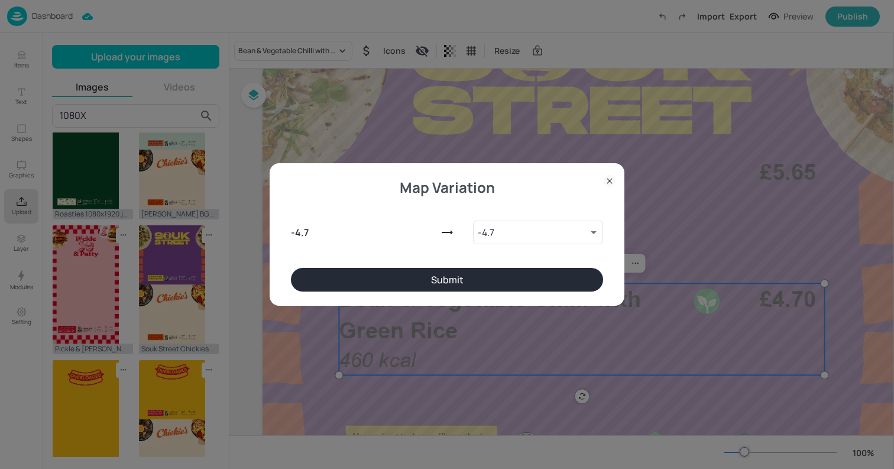
click at [433, 285] on button "Submit" at bounding box center [447, 280] width 312 height 24
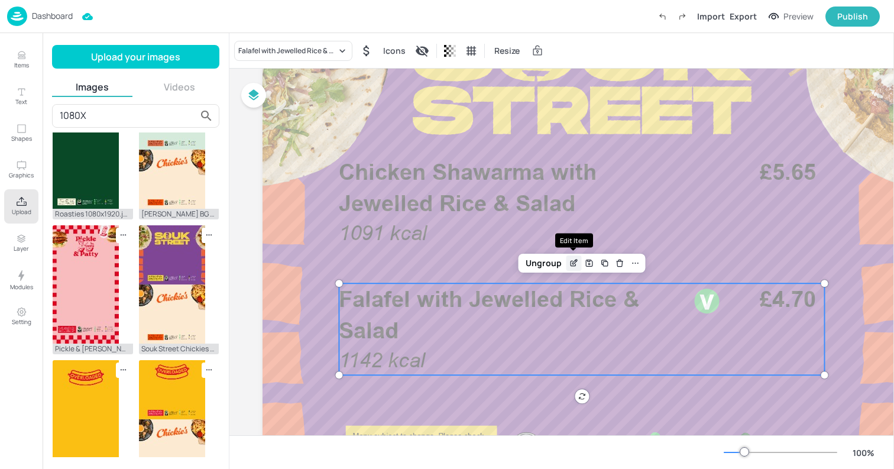
click at [574, 264] on icon "Edit Item" at bounding box center [574, 262] width 10 height 9
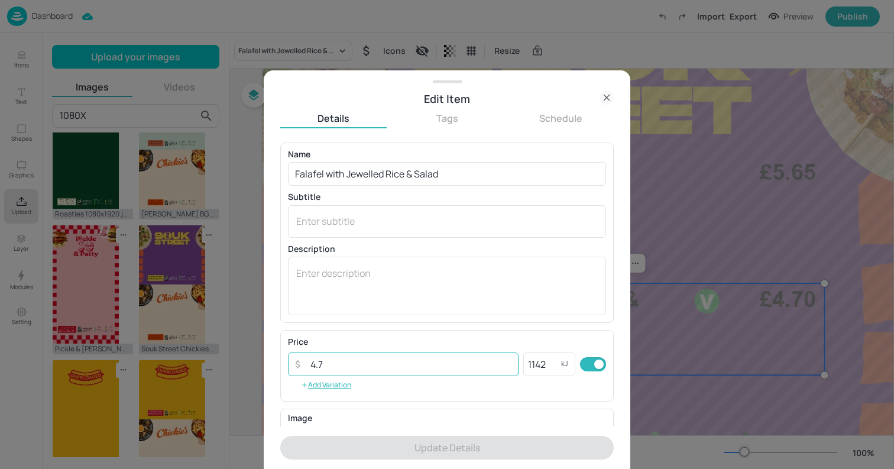
click at [418, 363] on input "4.7" at bounding box center [410, 364] width 215 height 24
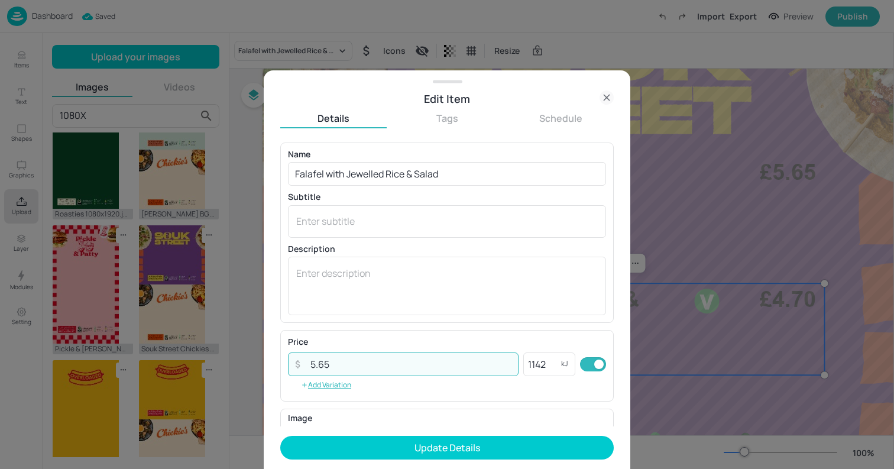
type input "5.65"
click at [280, 436] on button "Update Details" at bounding box center [446, 448] width 333 height 24
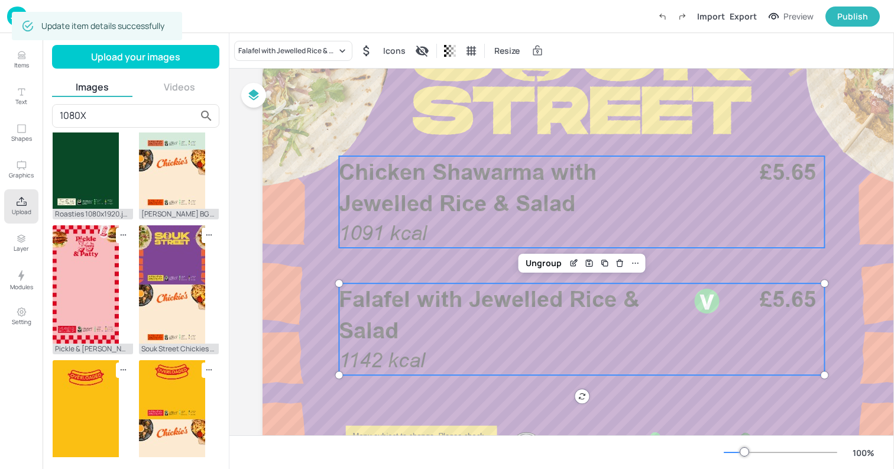
click at [759, 178] on span "£5.65" at bounding box center [787, 171] width 56 height 27
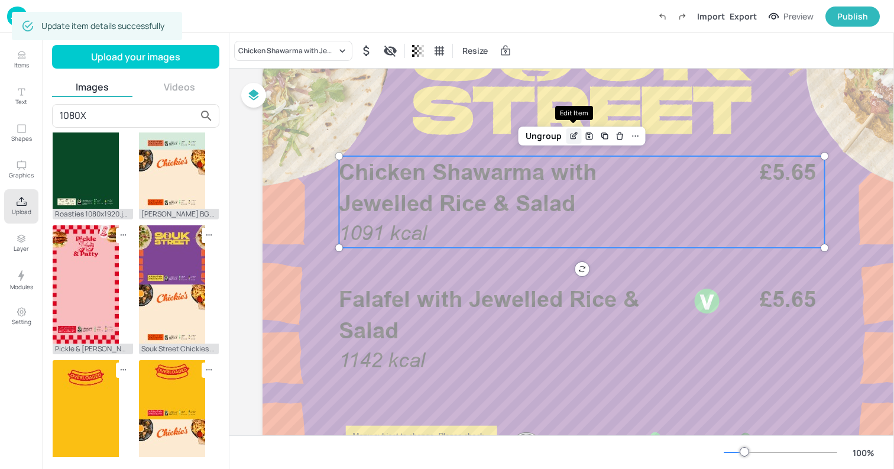
click at [574, 136] on icon "Edit Item" at bounding box center [574, 135] width 10 height 9
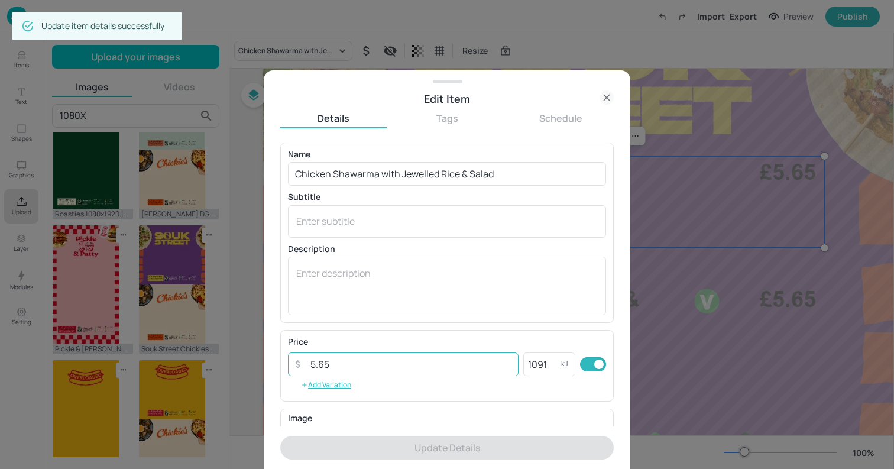
click at [337, 362] on input "5.65" at bounding box center [410, 364] width 215 height 24
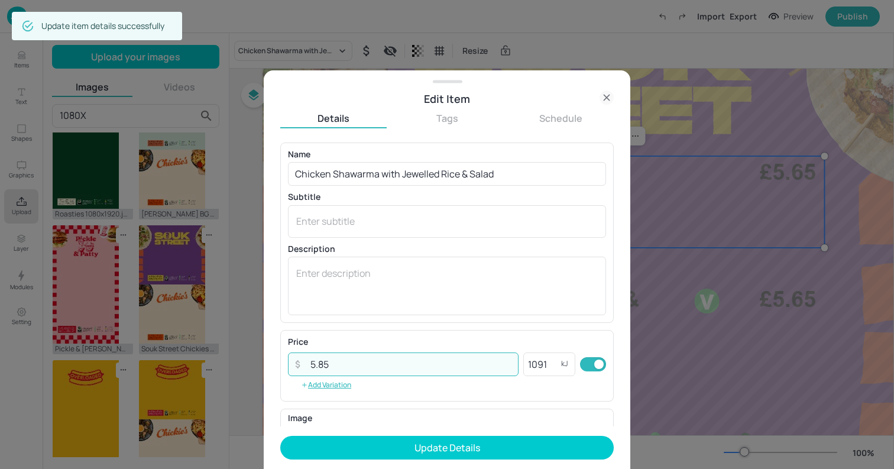
type input "5.85"
click at [280, 436] on button "Update Details" at bounding box center [446, 448] width 333 height 24
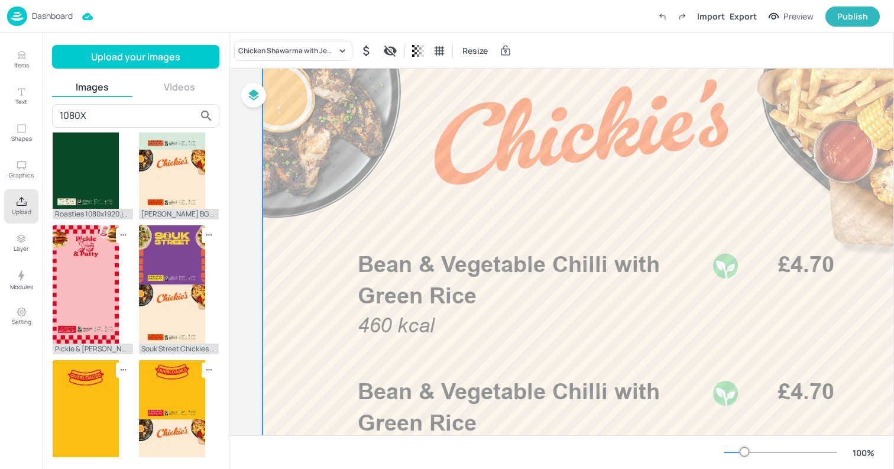
scroll to position [729, 0]
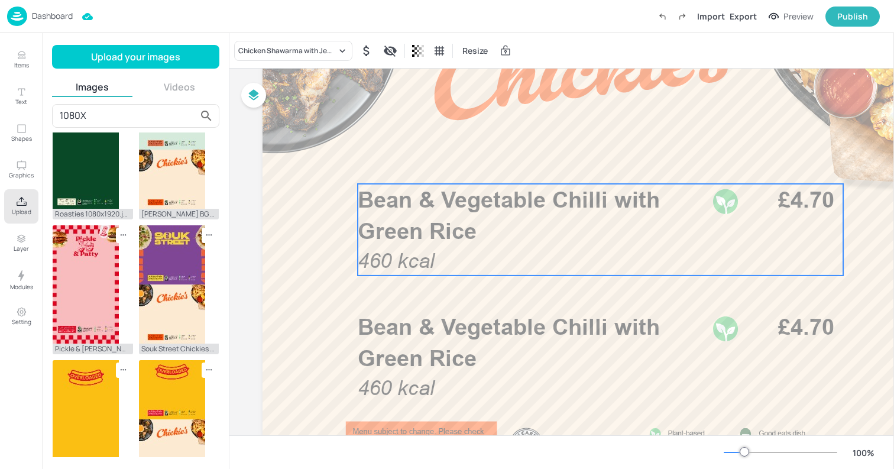
click at [420, 235] on span "Bean & Vegetable Chilli with Green Rice" at bounding box center [509, 215] width 302 height 58
click at [287, 47] on div "Bean & Vegetable Chilli with Green Rice" at bounding box center [287, 51] width 98 height 11
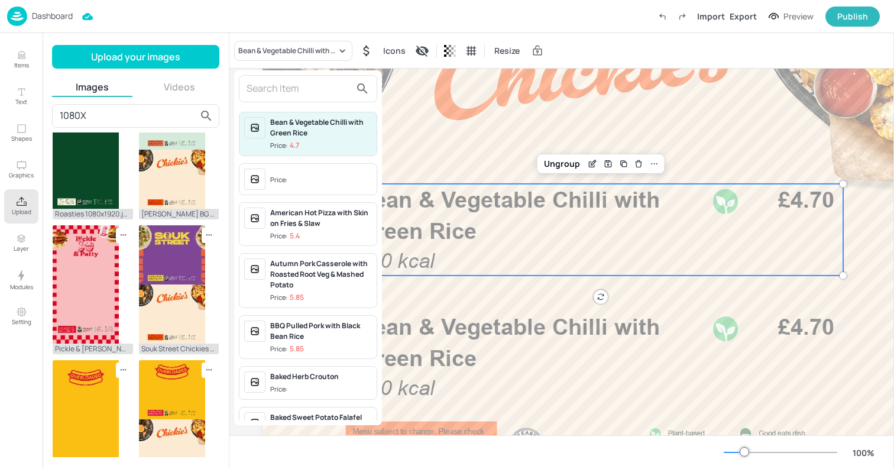
click at [285, 95] on input "text" at bounding box center [298, 88] width 104 height 19
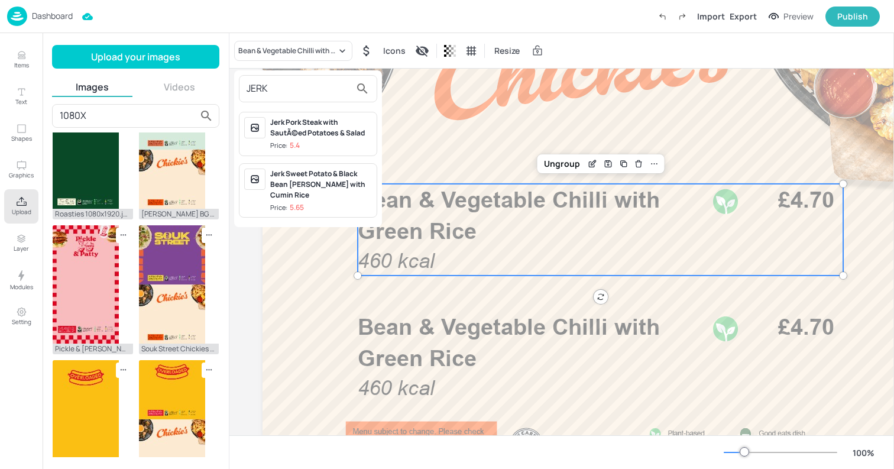
type input "JERK"
click at [280, 132] on div "Jerk Pork Steak with SautÃ©ed Potatoes & Salad" at bounding box center [321, 127] width 102 height 21
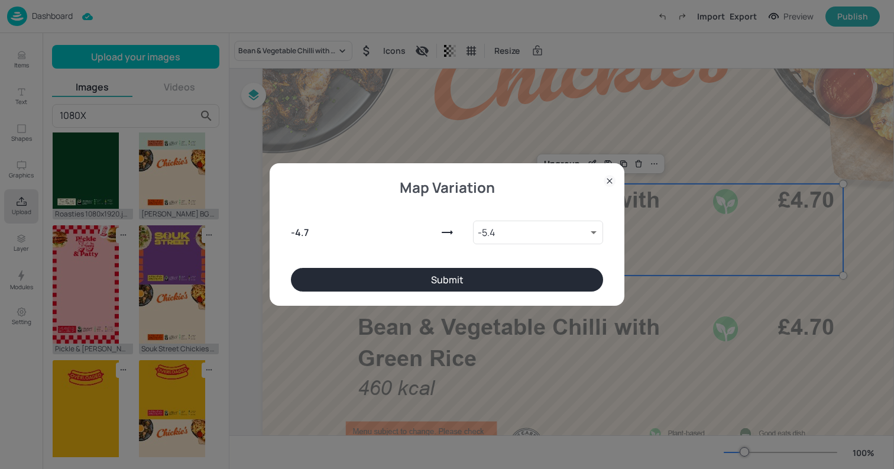
click at [503, 272] on button "Submit" at bounding box center [447, 280] width 312 height 24
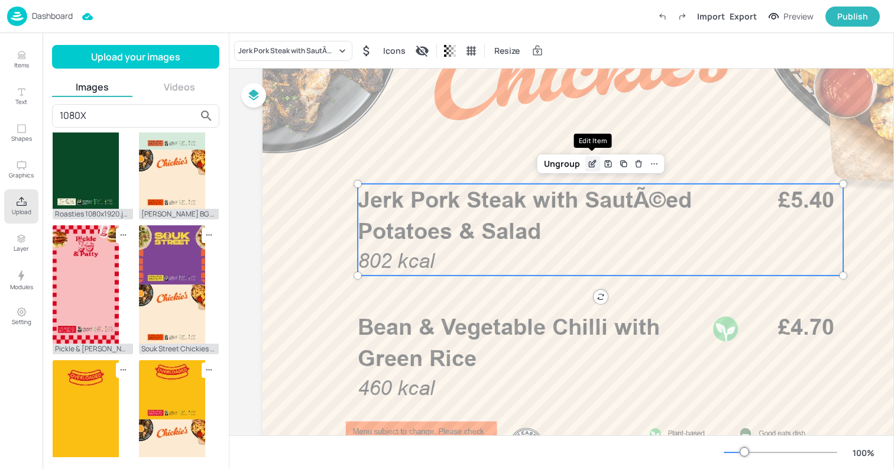
click at [594, 164] on icon "Edit Item" at bounding box center [592, 163] width 10 height 9
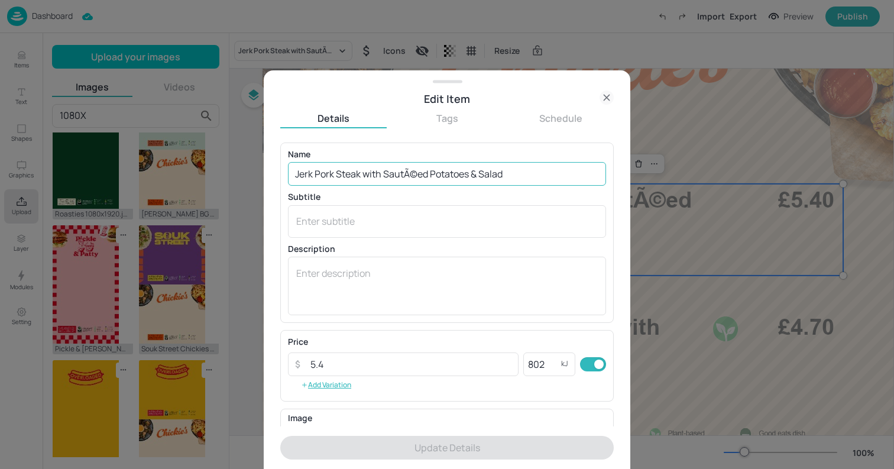
click at [429, 174] on input "Jerk Pork Steak with SautÃ©ed Potatoes & Salad" at bounding box center [447, 174] width 318 height 24
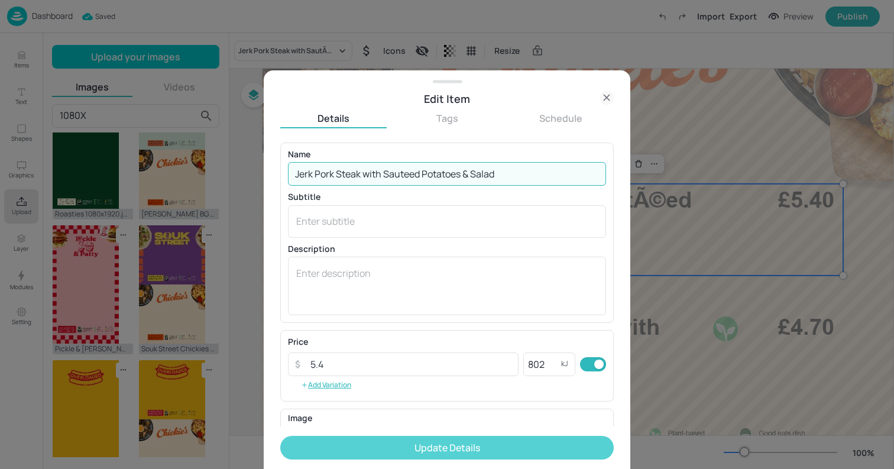
type input "Jerk Pork Steak with Sauteed Potatoes & Salad"
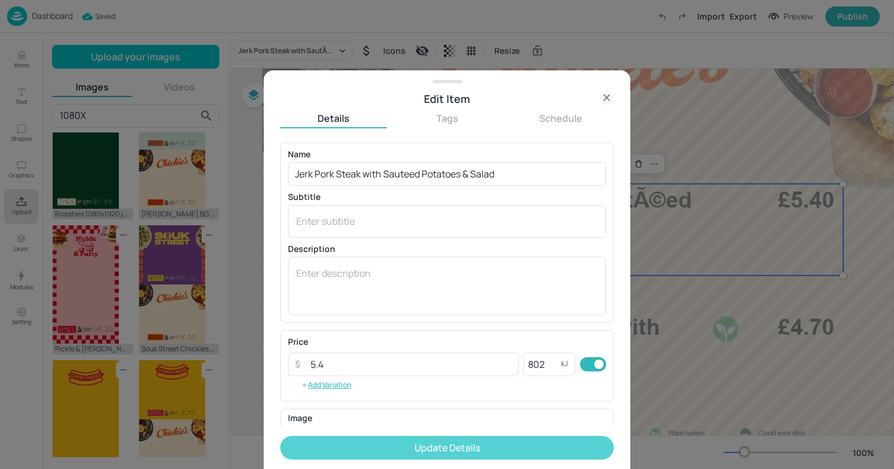
click at [359, 436] on button "Update Details" at bounding box center [446, 448] width 333 height 24
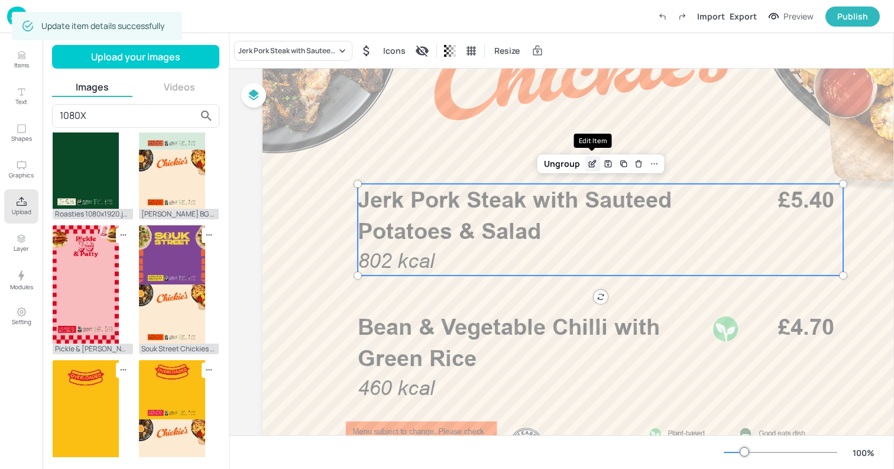
click at [589, 164] on icon "Edit Item" at bounding box center [592, 163] width 10 height 9
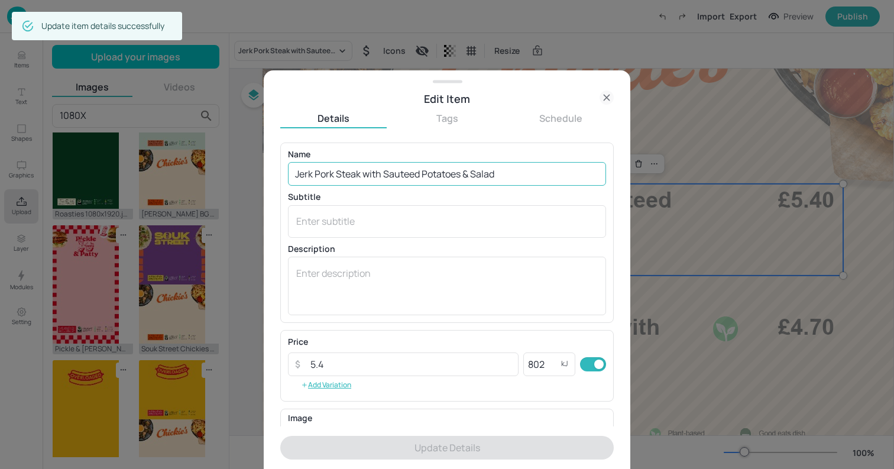
click at [402, 169] on input "Jerk Pork Steak with Sauteed Potatoes & Salad" at bounding box center [447, 174] width 318 height 24
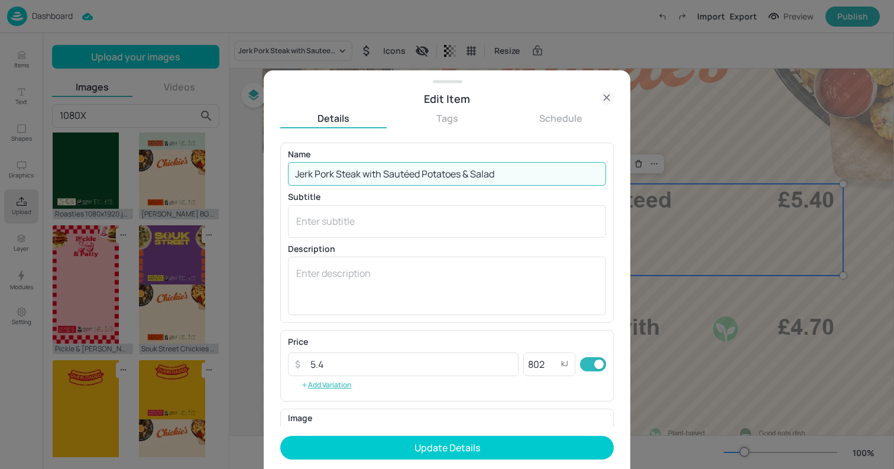
type input "Jerk Pork Steak with Sautéed Potatoes & Salad"
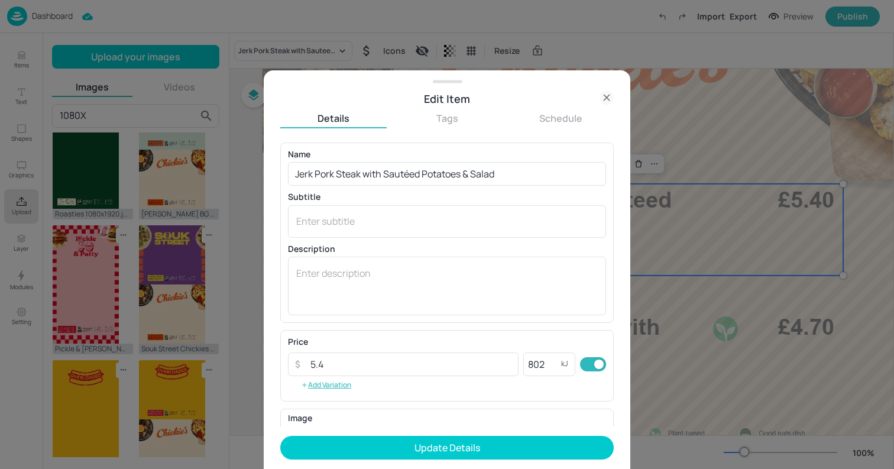
click at [376, 460] on form "Name Jerk Pork Steak with Sautéed Potatoes & Salad ​ Subtitle x ​ Description x…" at bounding box center [446, 305] width 333 height 326
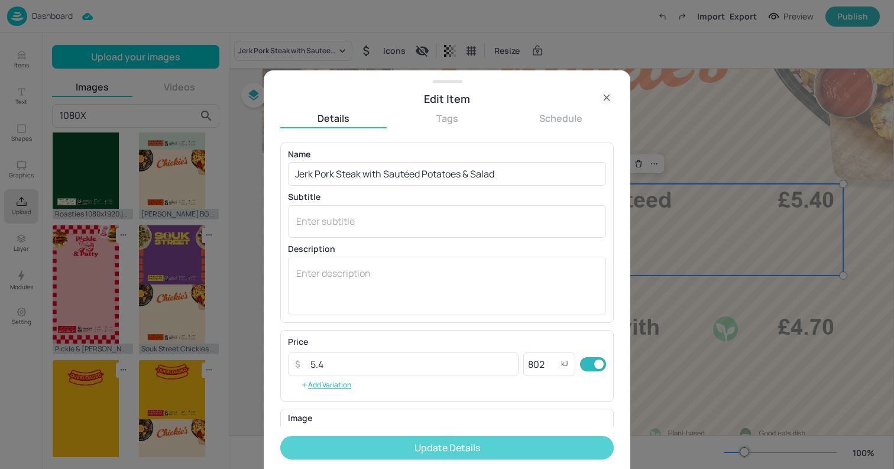
click at [371, 453] on button "Update Details" at bounding box center [446, 448] width 333 height 24
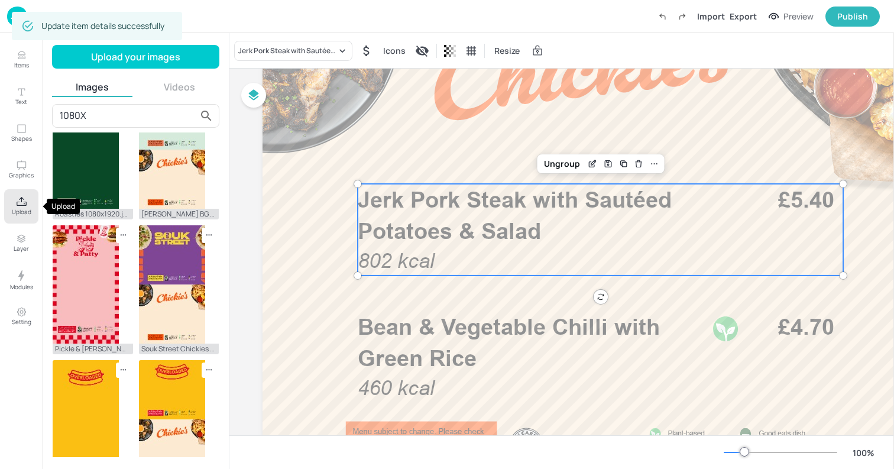
click at [25, 209] on p "Upload" at bounding box center [22, 211] width 20 height 8
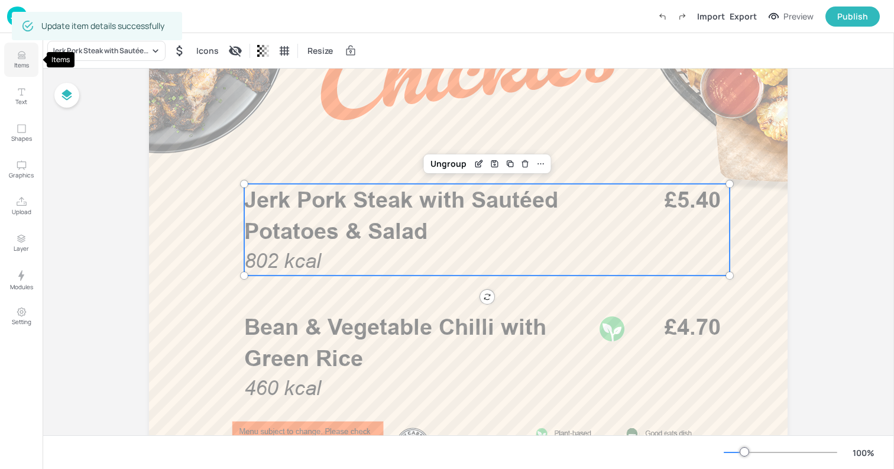
click at [18, 66] on p "Items" at bounding box center [21, 65] width 15 height 8
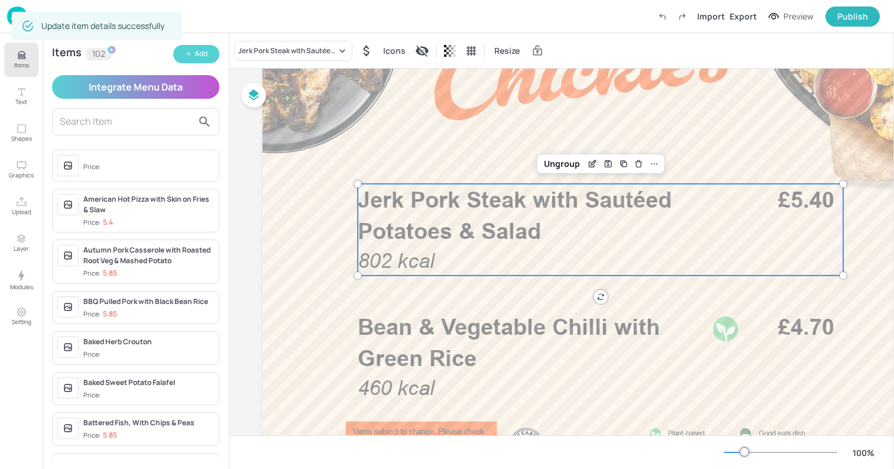
click at [200, 48] on div "Add" at bounding box center [200, 53] width 13 height 11
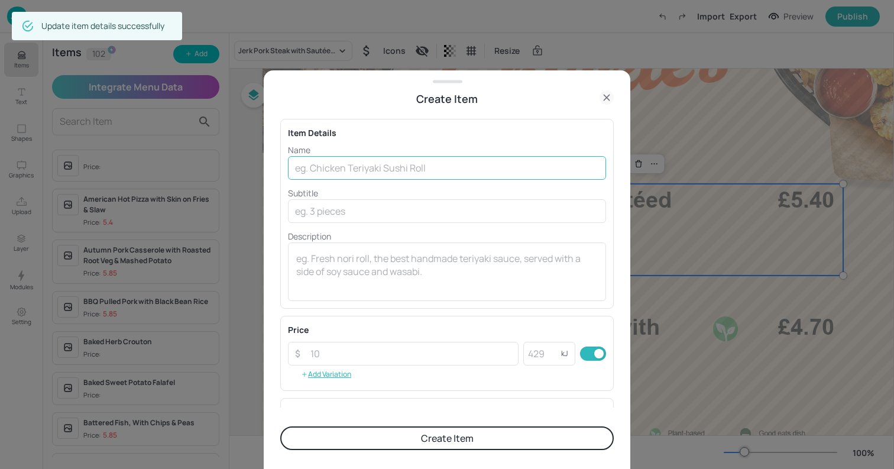
click at [469, 169] on input "text" at bounding box center [447, 168] width 318 height 24
paste input "Jerk Chicken Leg with Rice or Chips or Salad"
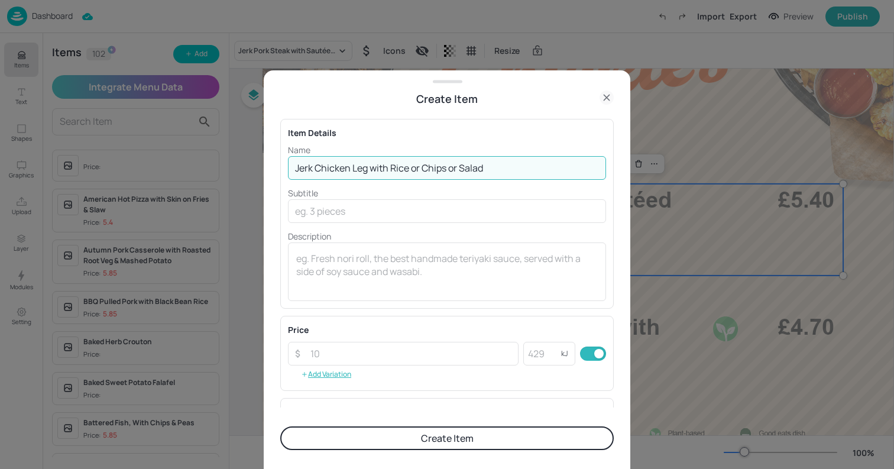
type input "Jerk Chicken Leg with Rice or Chips or Salad"
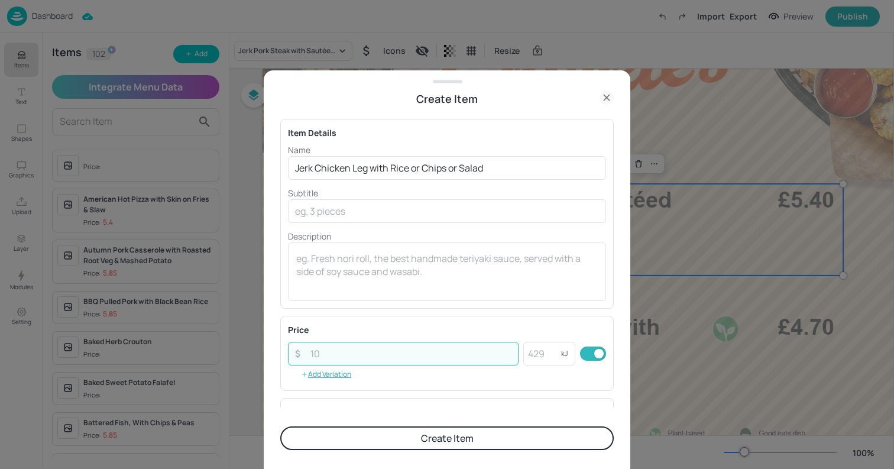
click at [336, 356] on input "number" at bounding box center [410, 354] width 215 height 24
type input "4.85"
click at [280, 426] on button "Create Item" at bounding box center [446, 438] width 333 height 24
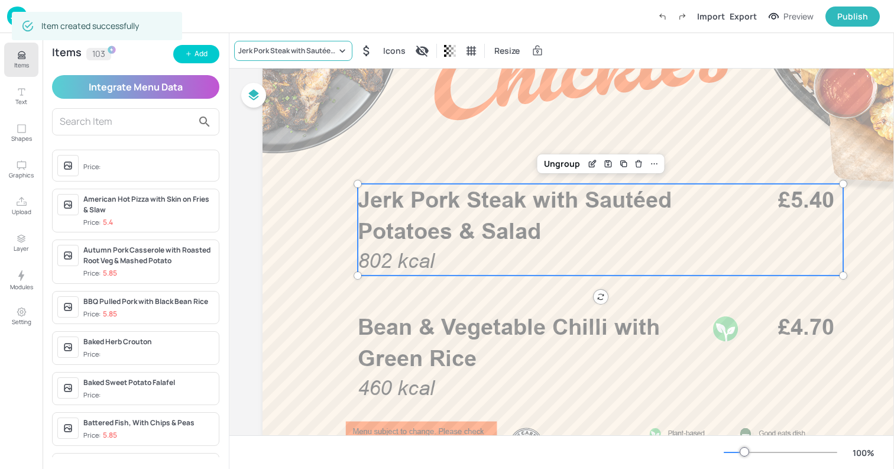
click at [281, 44] on div "Jerk Pork Steak with Sautéed Potatoes & Salad" at bounding box center [293, 51] width 118 height 20
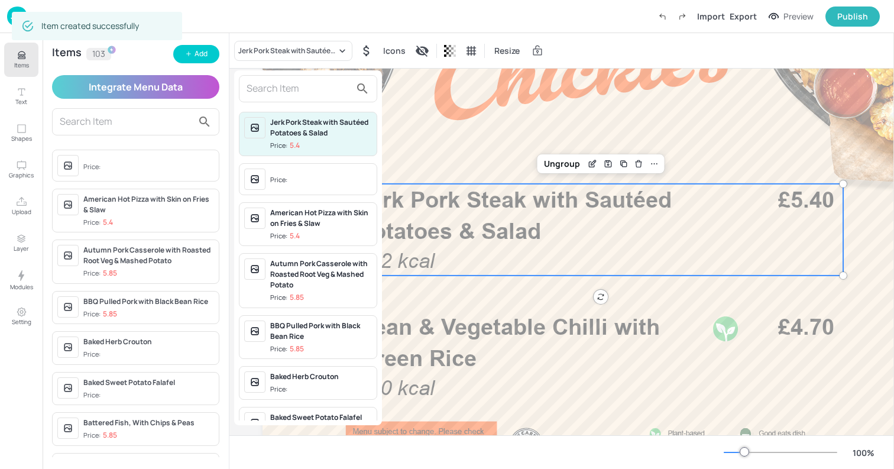
click at [284, 85] on input "text" at bounding box center [298, 88] width 104 height 19
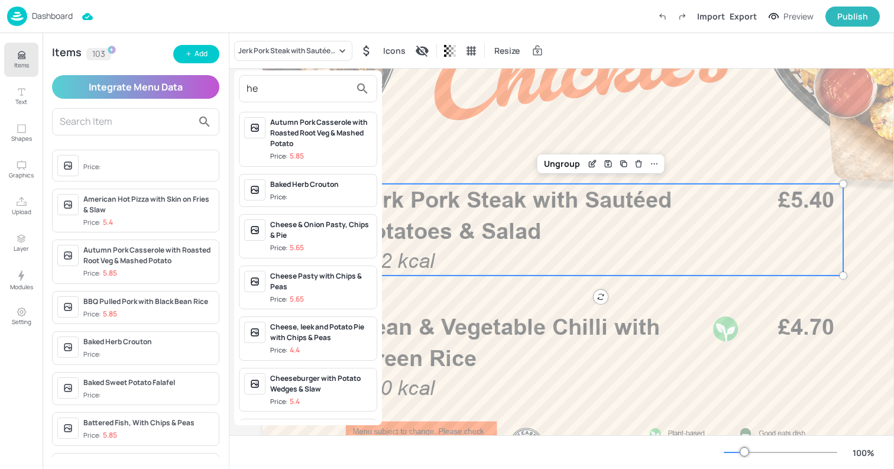
type input "h"
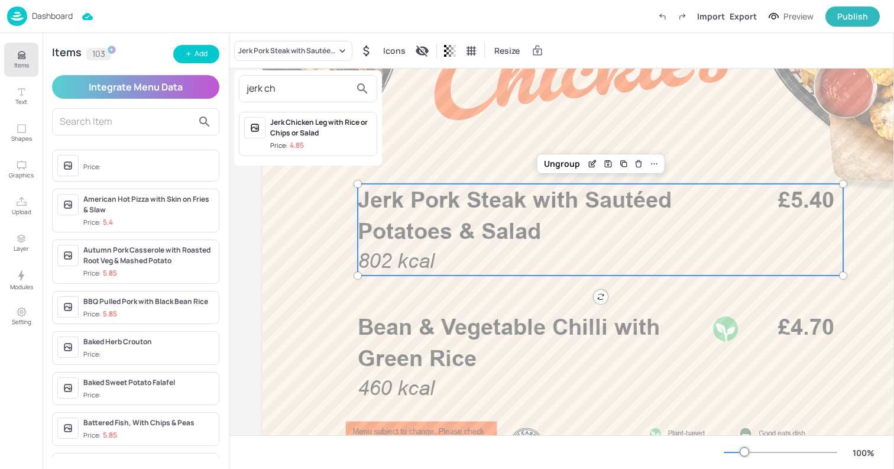
type input "jerk ch"
click at [317, 147] on span "Price: 4.85" at bounding box center [321, 146] width 102 height 10
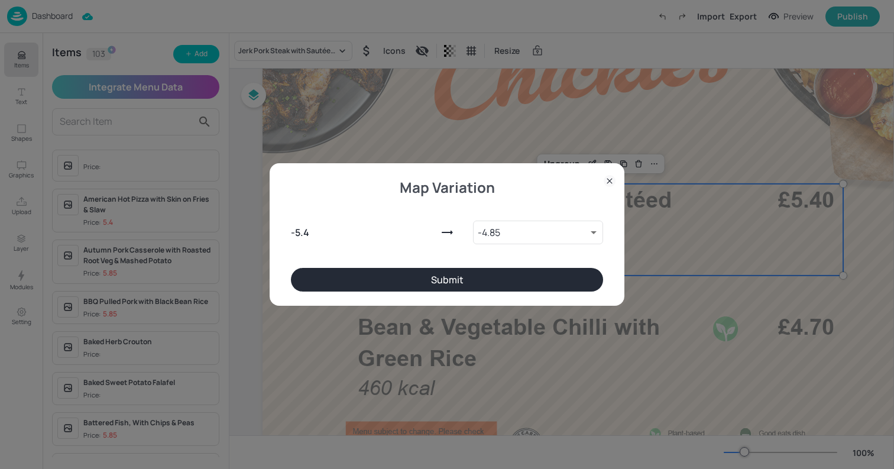
click at [410, 298] on div "Map Variation - 5.4 - 4.85 10058029 ​ Submit" at bounding box center [446, 234] width 355 height 142
click at [397, 280] on button "Submit" at bounding box center [447, 280] width 312 height 24
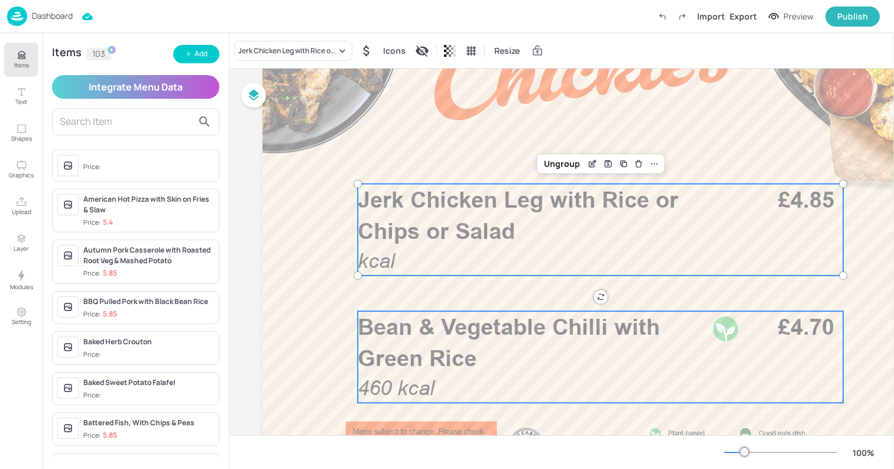
click at [427, 356] on span "Bean & Vegetable Chilli with Green Rice" at bounding box center [509, 342] width 302 height 58
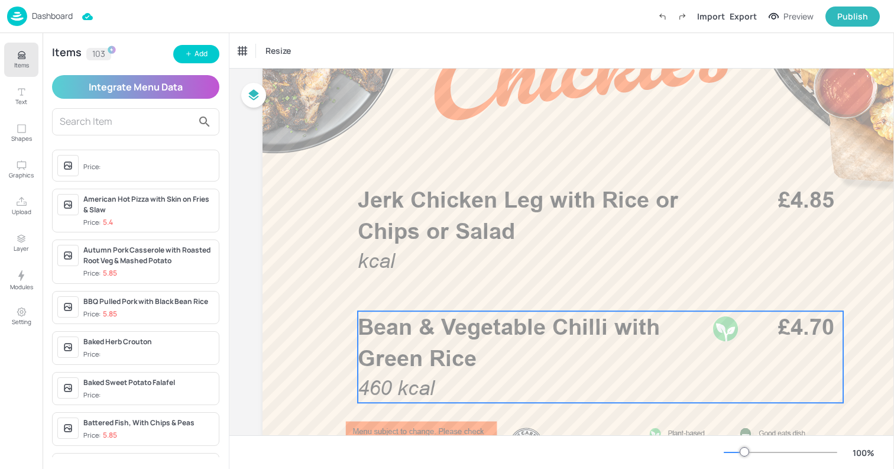
click at [396, 379] on span "460 kcal" at bounding box center [396, 388] width 77 height 24
click at [141, 167] on span "Price:" at bounding box center [148, 166] width 131 height 19
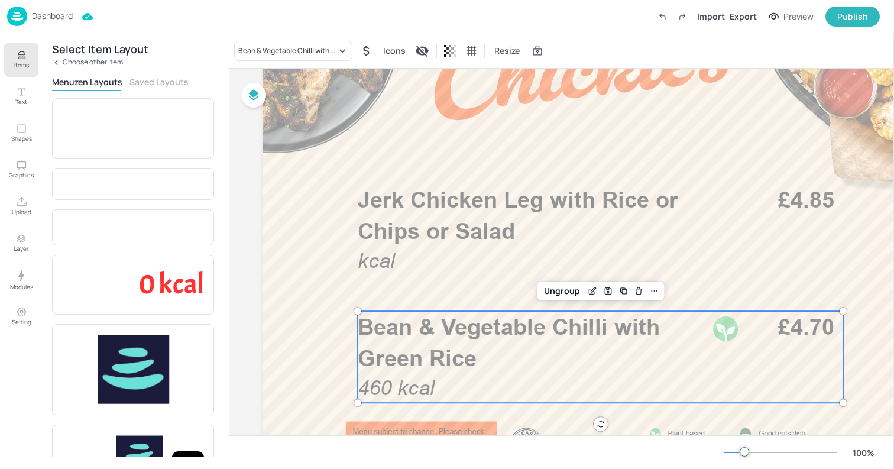
click at [80, 64] on p "Choose other item" at bounding box center [93, 62] width 60 height 8
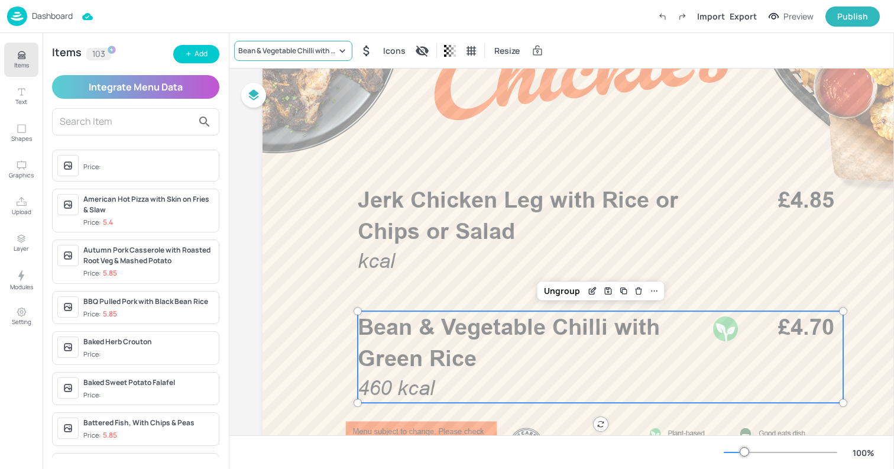
click at [294, 54] on div "Bean & Vegetable Chilli with Green Rice" at bounding box center [287, 51] width 98 height 11
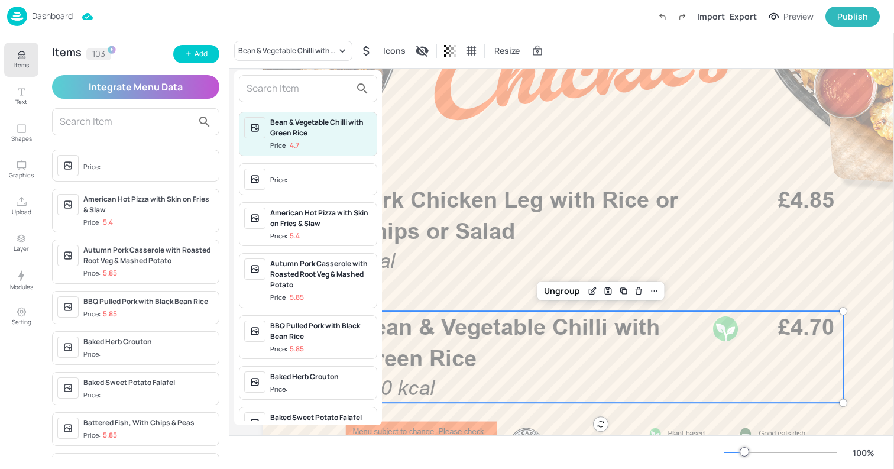
click at [300, 184] on span "Price:" at bounding box center [321, 180] width 102 height 19
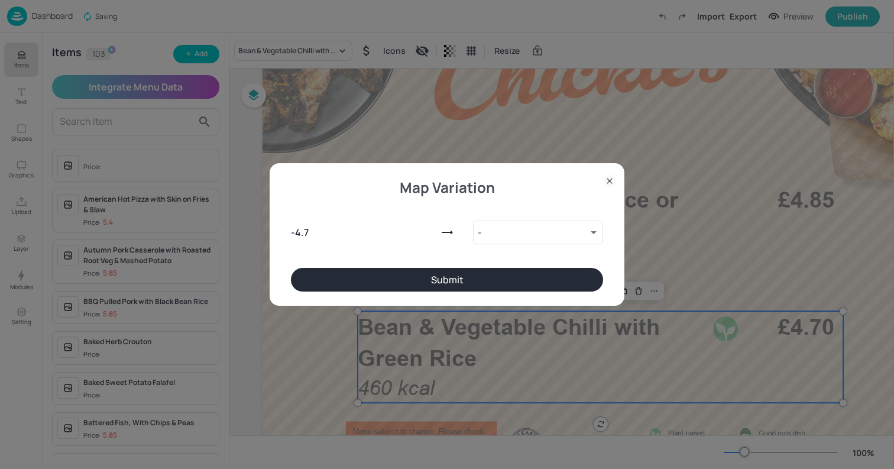
click at [392, 278] on button "Submit" at bounding box center [447, 280] width 312 height 24
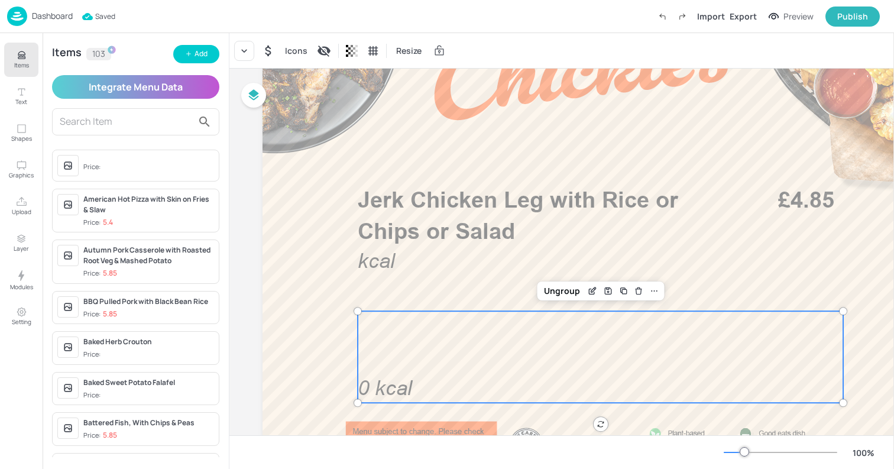
click at [568, 356] on div "0 kcal" at bounding box center [600, 357] width 485 height 92
click at [638, 288] on icon "Delete" at bounding box center [638, 288] width 2 height 2
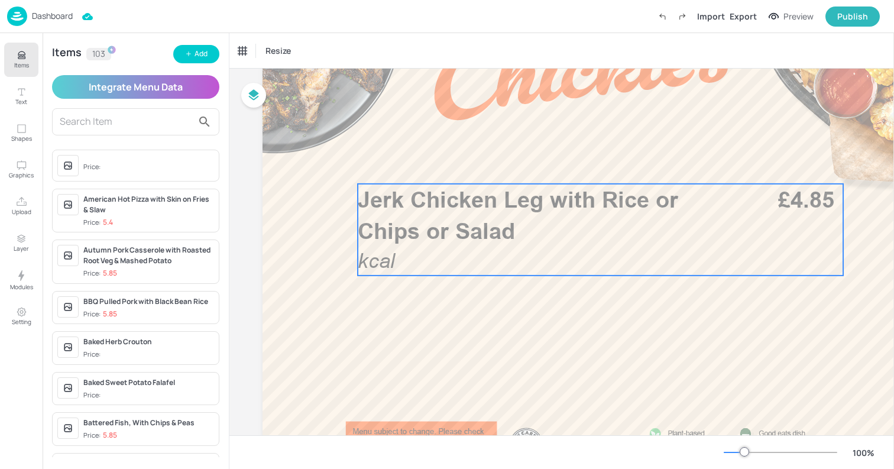
click at [498, 220] on span "Jerk Chicken Leg with Rice or Chips or Salad" at bounding box center [518, 215] width 320 height 58
click at [587, 163] on icon "Edit Item" at bounding box center [592, 163] width 10 height 9
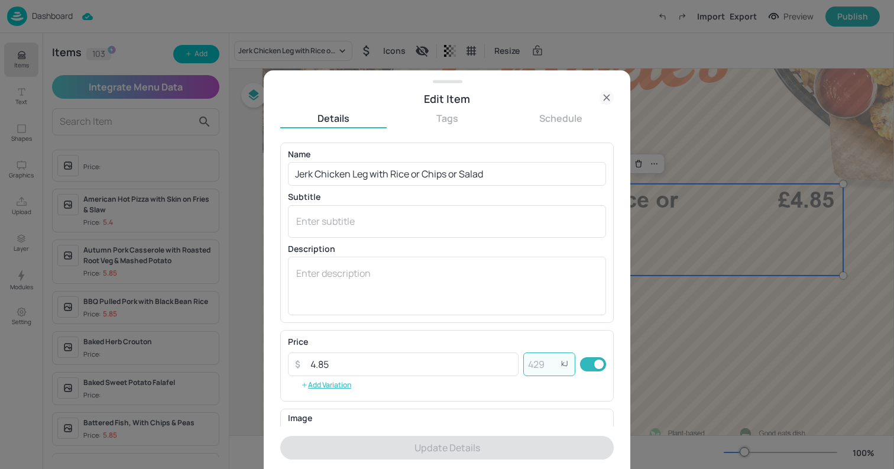
click at [535, 370] on input "number" at bounding box center [542, 364] width 38 height 24
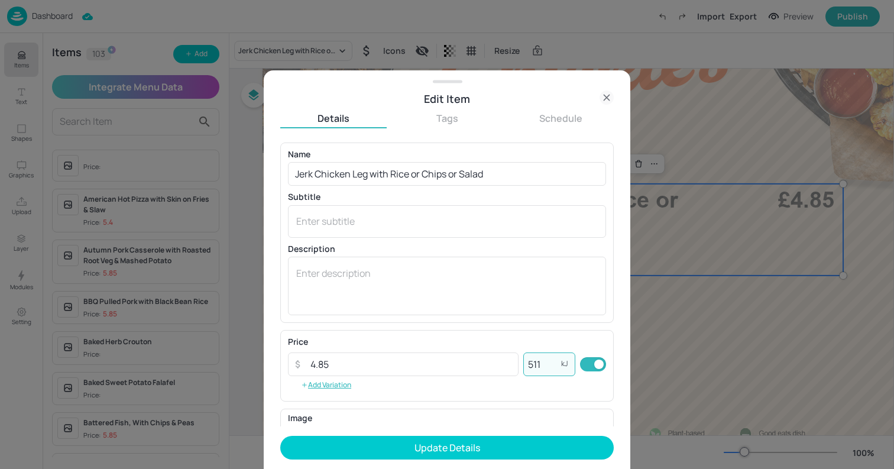
type input "511"
click at [280, 436] on button "Update Details" at bounding box center [446, 448] width 333 height 24
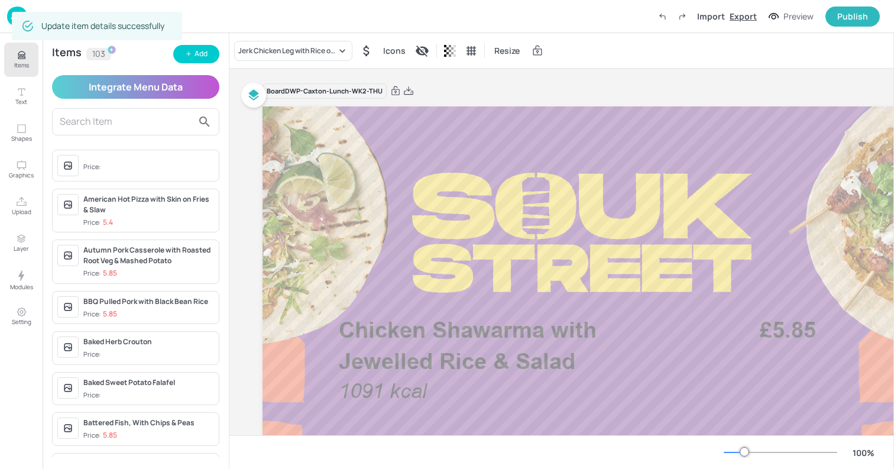
click at [749, 19] on div "Export" at bounding box center [742, 16] width 27 height 12
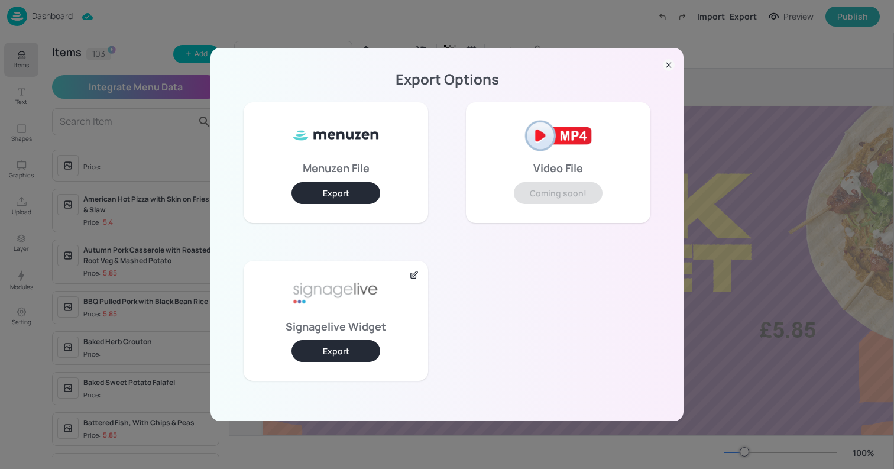
click at [333, 353] on button "Export" at bounding box center [335, 351] width 89 height 22
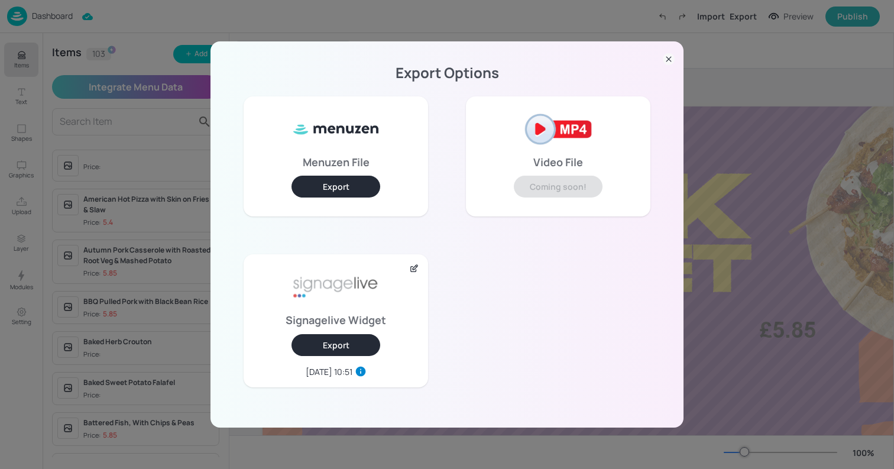
click at [533, 18] on div "Export Options Menuzen File Export Video File Coming soon! Signagelive Widget E…" at bounding box center [447, 234] width 894 height 469
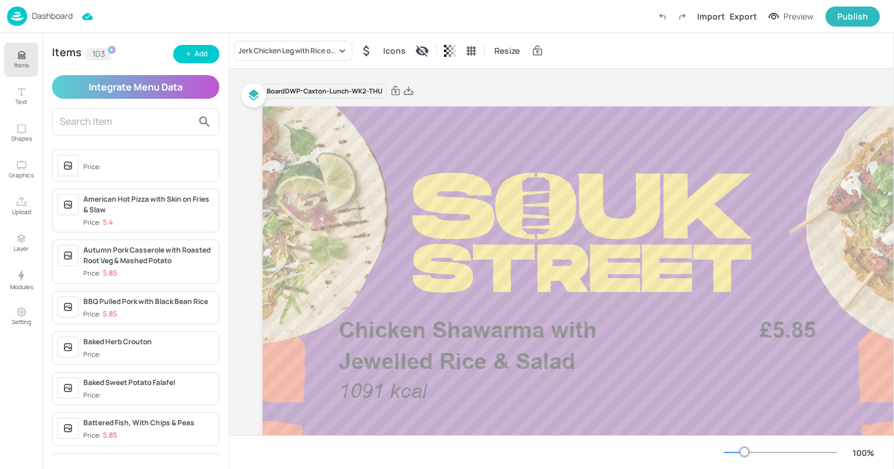
click at [19, 15] on img at bounding box center [17, 17] width 20 height 20
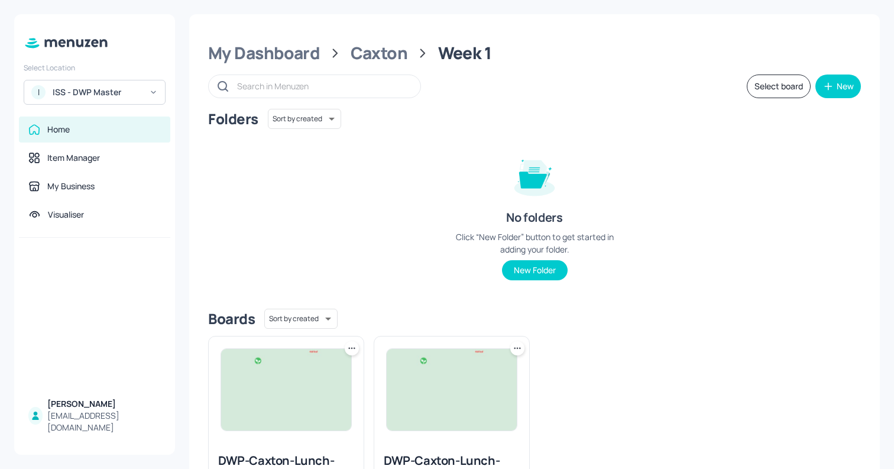
scroll to position [48, 0]
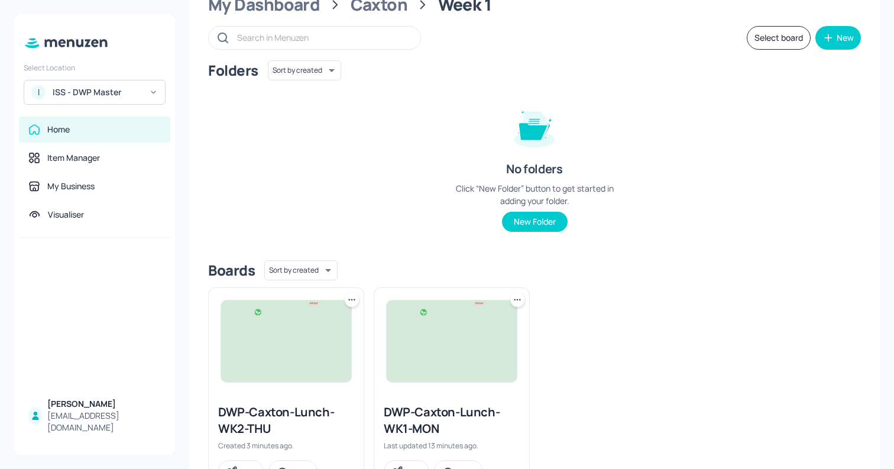
click at [790, 41] on button "Select board" at bounding box center [778, 38] width 64 height 24
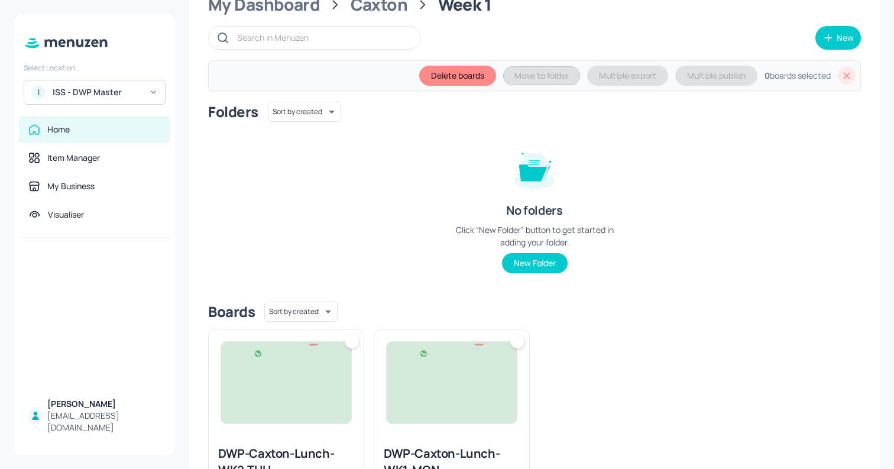
click at [328, 377] on img at bounding box center [286, 383] width 130 height 82
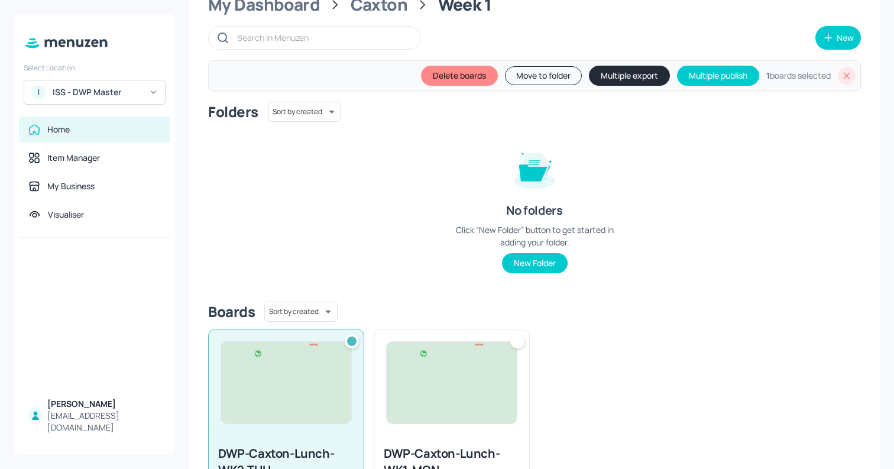
click at [545, 77] on button "Move to folder" at bounding box center [543, 75] width 77 height 19
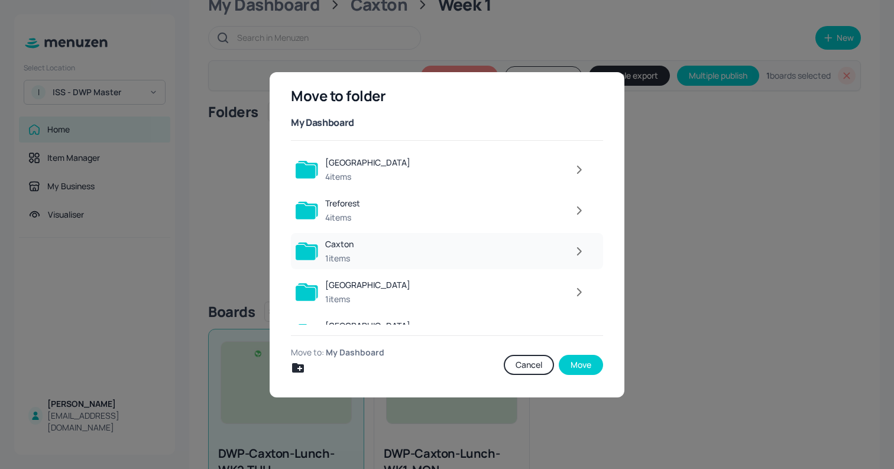
click at [412, 246] on div at bounding box center [475, 251] width 231 height 24
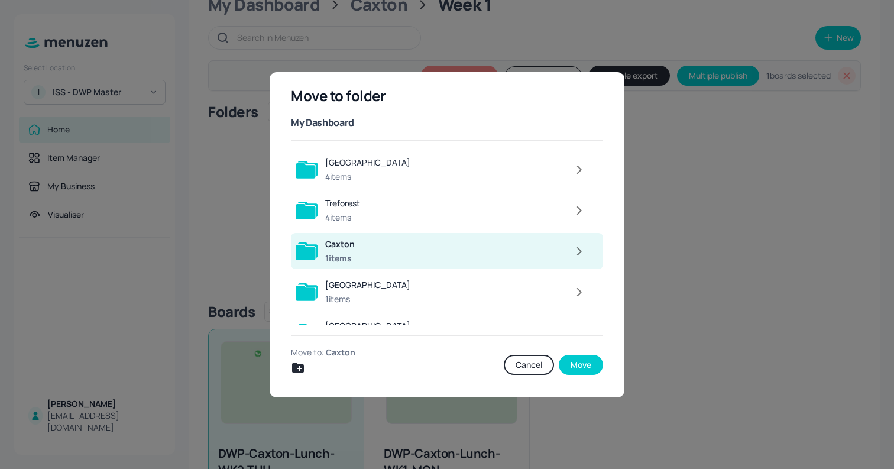
click at [579, 252] on icon "button" at bounding box center [578, 251] width 15 height 14
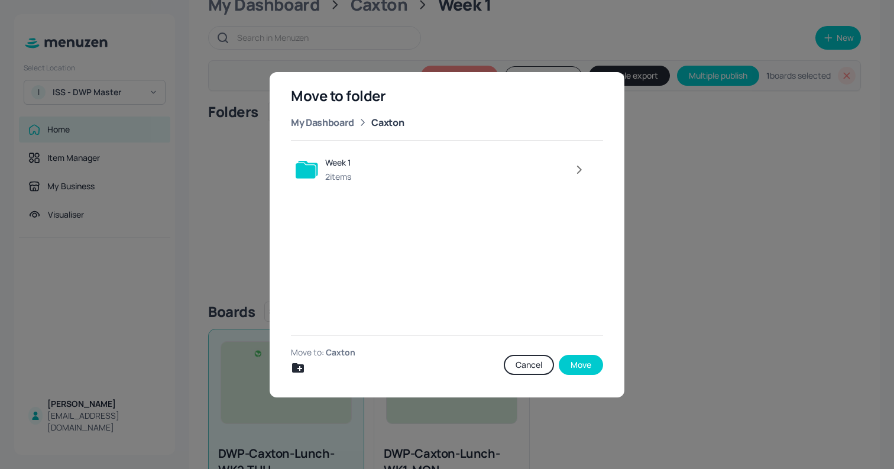
click at [294, 376] on div "Move to folder My Dashboard Caxton Week 1 2 items Move to: Caxton Cancel Move" at bounding box center [446, 234] width 355 height 325
click at [294, 364] on icon "Create new folder" at bounding box center [298, 367] width 12 height 9
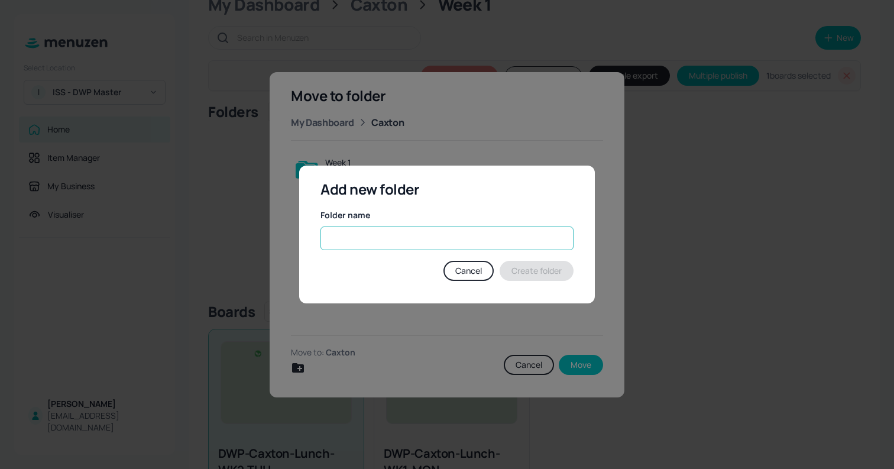
click at [361, 237] on input "text" at bounding box center [446, 238] width 253 height 24
type input "Week 2"
click at [531, 268] on button "Create folder" at bounding box center [536, 271] width 74 height 20
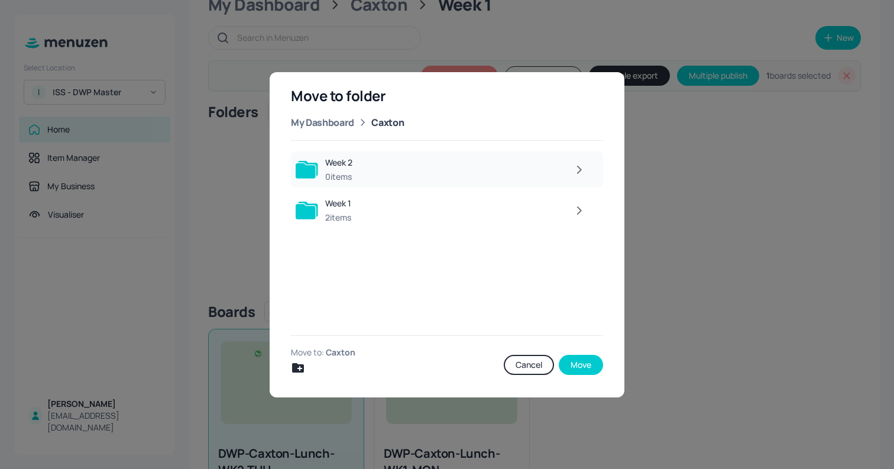
click at [580, 170] on icon "button" at bounding box center [579, 169] width 4 height 7
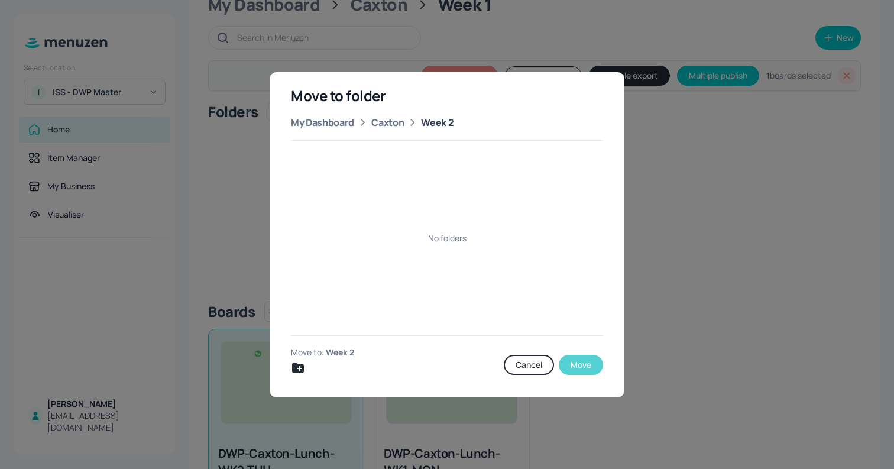
click at [583, 363] on button "Move" at bounding box center [580, 365] width 44 height 20
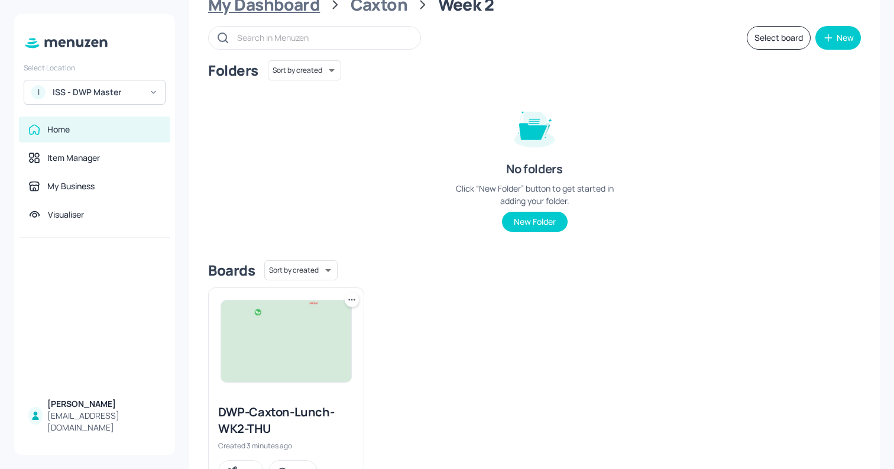
click at [273, 9] on div "My Dashboard" at bounding box center [264, 4] width 112 height 21
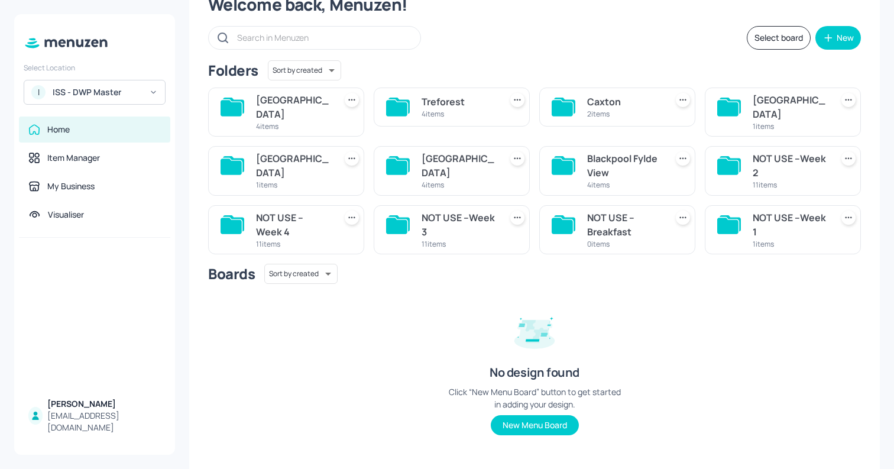
click at [351, 212] on icon at bounding box center [352, 218] width 12 height 12
click at [457, 287] on div at bounding box center [447, 234] width 894 height 469
click at [781, 42] on button "Select board" at bounding box center [778, 38] width 64 height 24
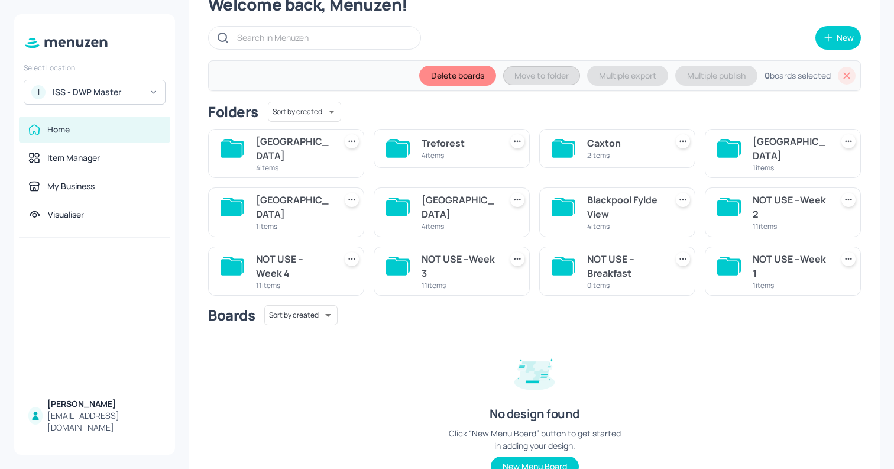
click at [353, 253] on icon at bounding box center [352, 259] width 12 height 12
click at [442, 362] on div at bounding box center [447, 234] width 894 height 469
click at [314, 280] on div "11 items" at bounding box center [293, 285] width 74 height 10
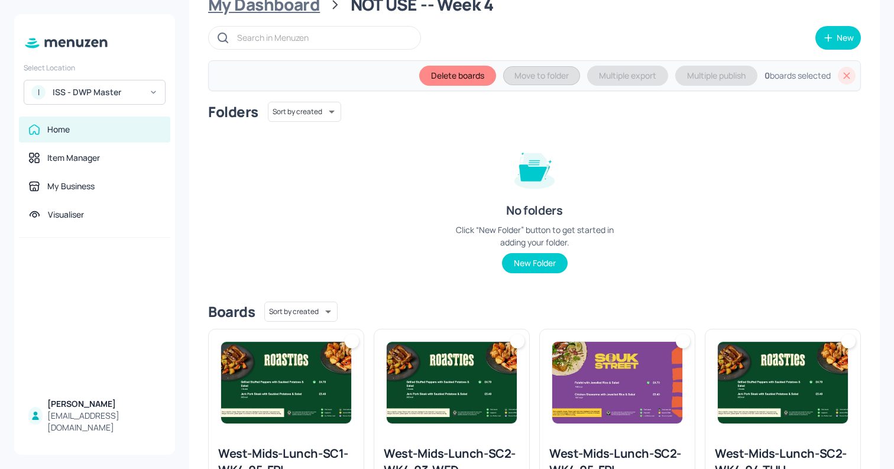
click at [287, 4] on div "My Dashboard" at bounding box center [264, 4] width 112 height 21
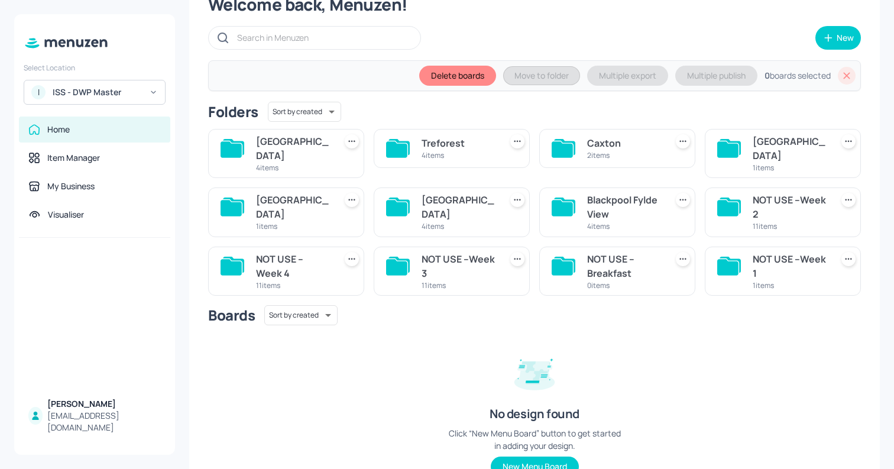
click at [844, 74] on icon at bounding box center [846, 75] width 7 height 7
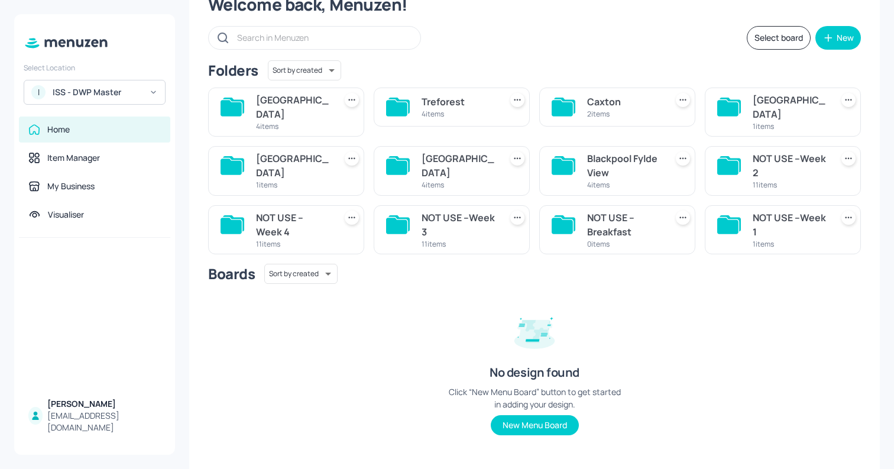
click at [288, 180] on div "1 items" at bounding box center [293, 185] width 74 height 10
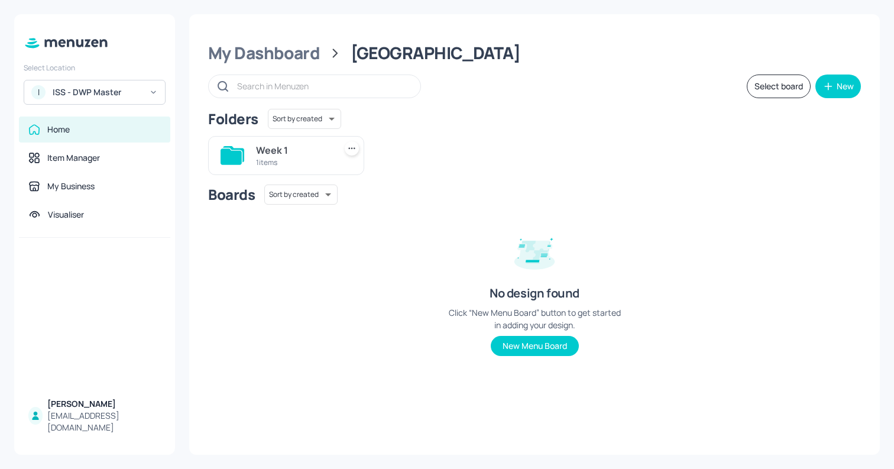
click at [277, 160] on div "1 items" at bounding box center [293, 162] width 74 height 10
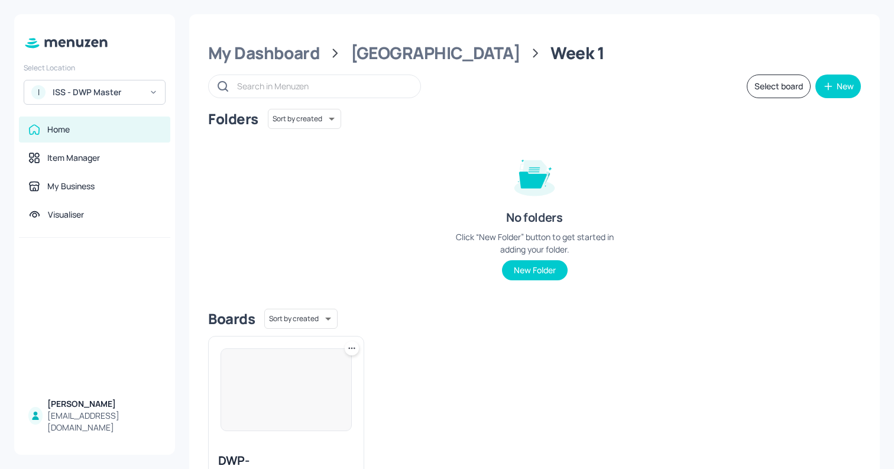
scroll to position [79, 0]
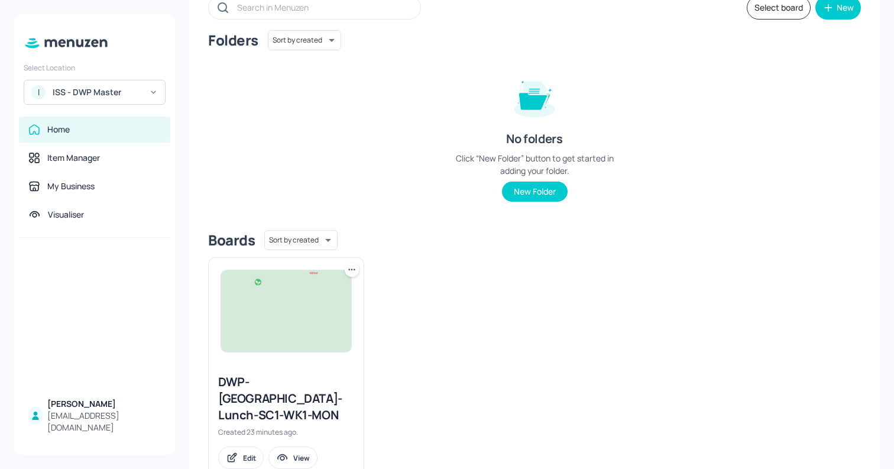
click at [353, 271] on icon at bounding box center [352, 270] width 12 height 12
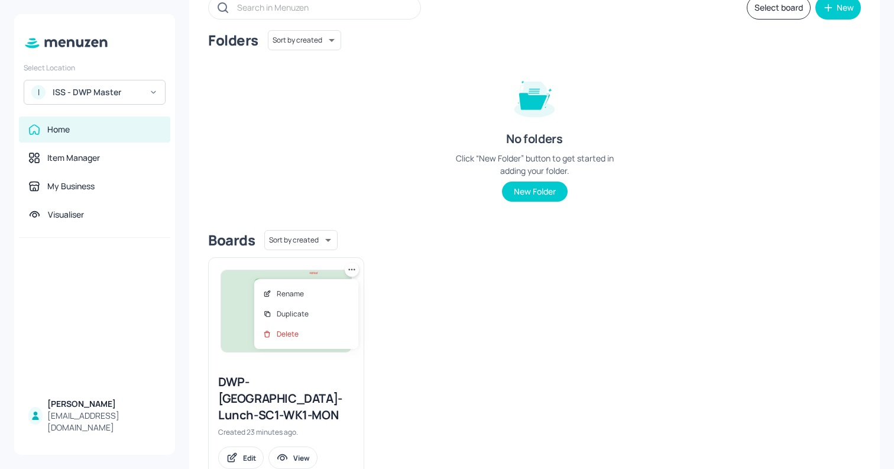
click at [467, 387] on div at bounding box center [447, 234] width 894 height 469
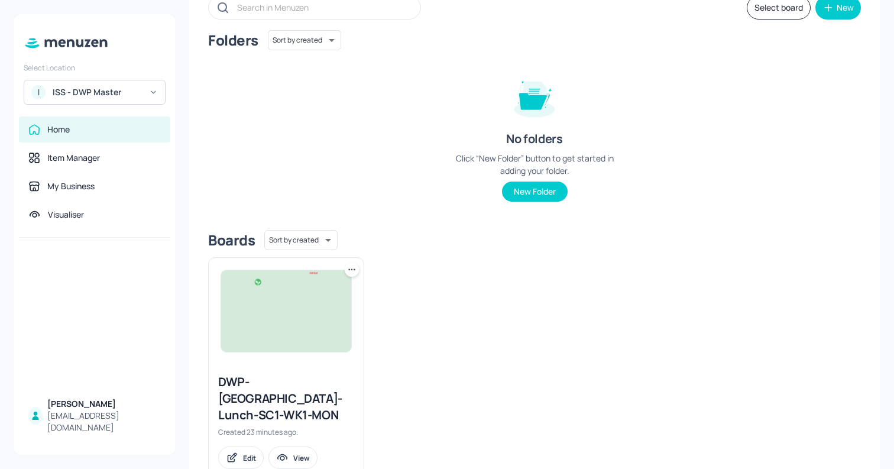
click at [257, 389] on div "DWP-[GEOGRAPHIC_DATA]-Lunch-SC1-WK1-MON" at bounding box center [286, 398] width 136 height 50
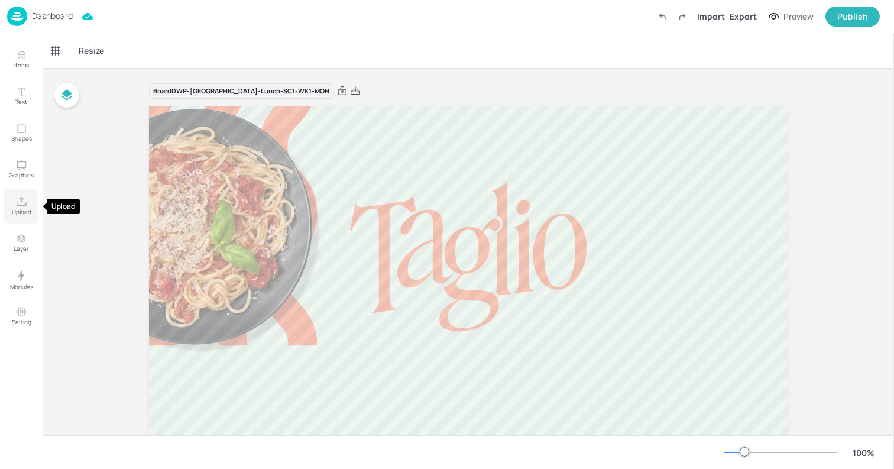
click at [18, 201] on icon "Upload" at bounding box center [21, 201] width 11 height 11
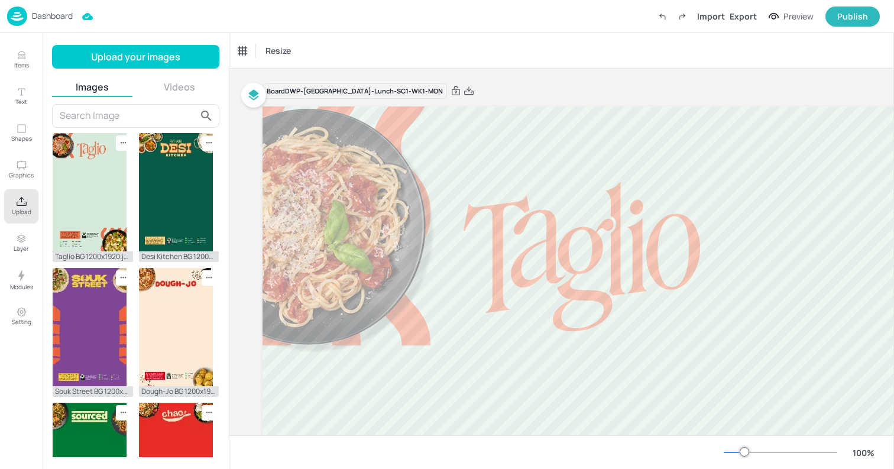
click at [86, 117] on input "text" at bounding box center [128, 115] width 137 height 19
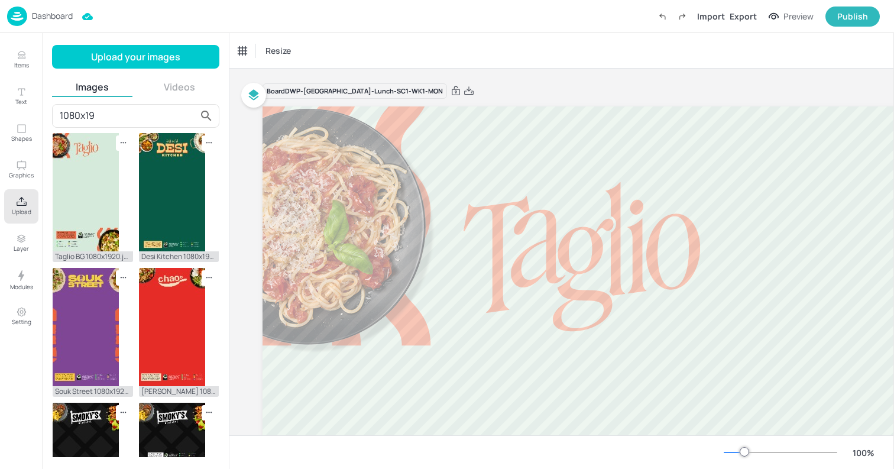
type input "1080x19"
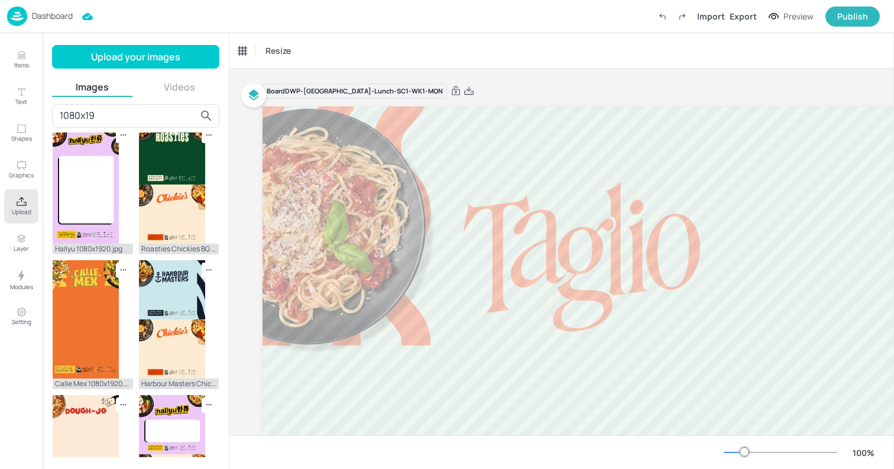
scroll to position [963, 0]
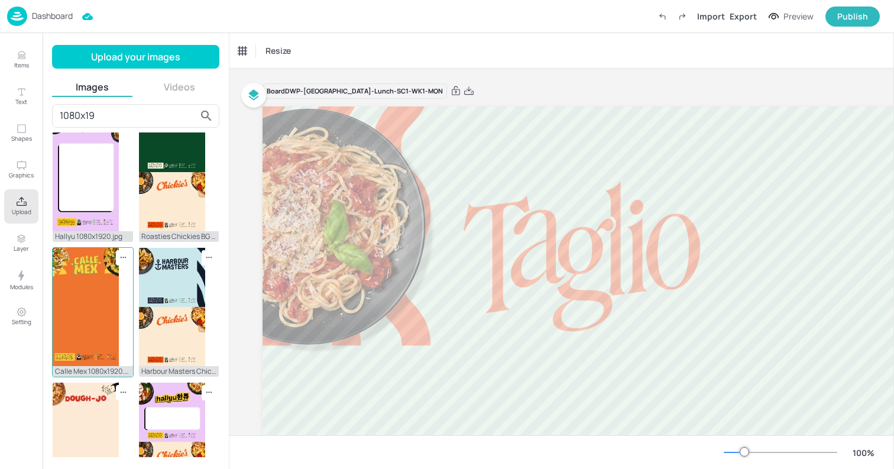
click at [93, 297] on img at bounding box center [86, 307] width 66 height 118
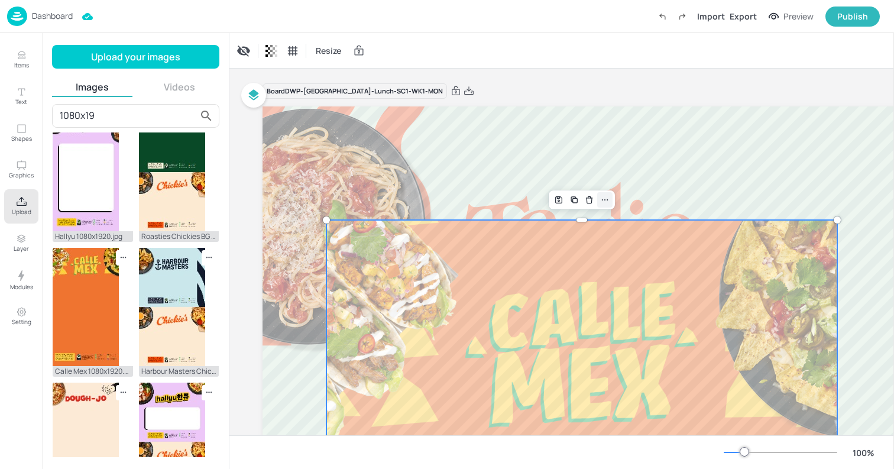
click at [604, 205] on div at bounding box center [604, 199] width 15 height 15
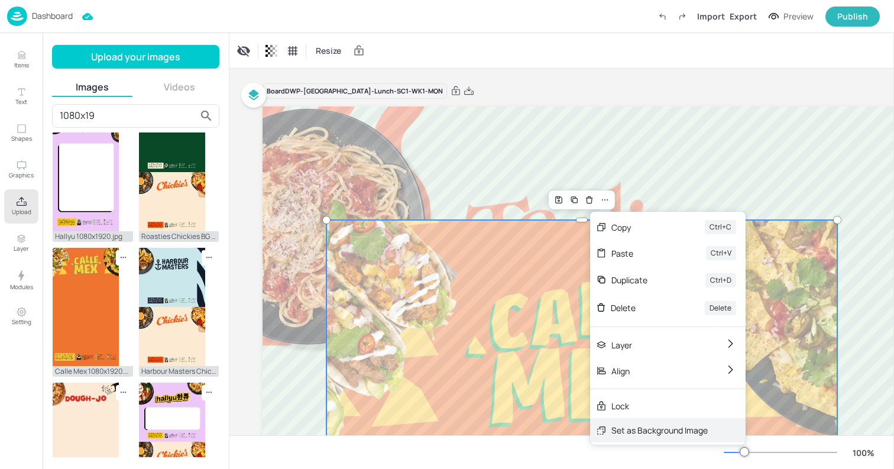
click at [625, 431] on div "Set as Background Image" at bounding box center [659, 430] width 96 height 12
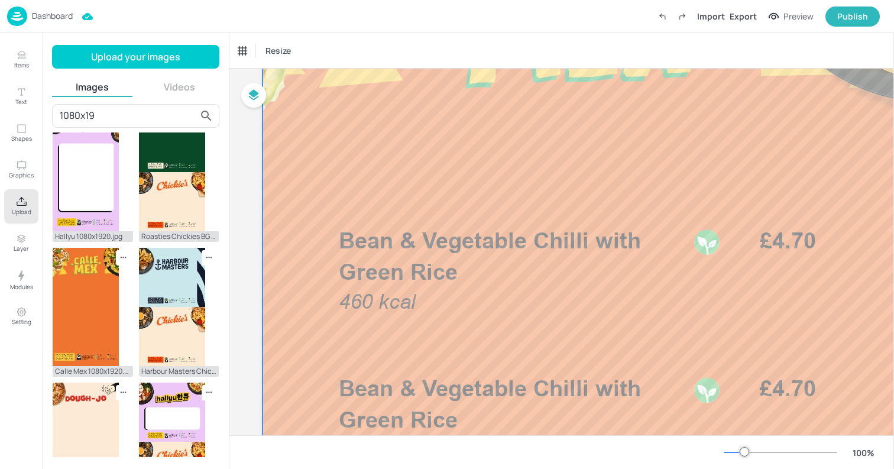
scroll to position [301, 0]
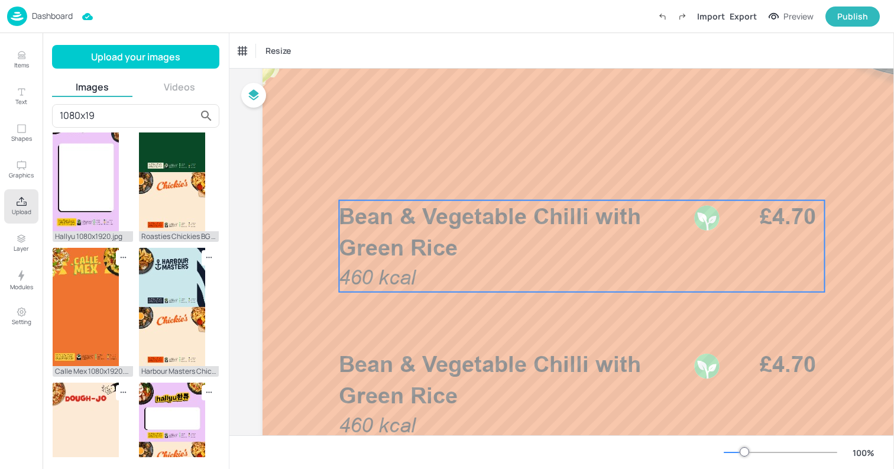
click at [368, 241] on span "Bean & Vegetable Chilli with Green Rice" at bounding box center [490, 232] width 302 height 58
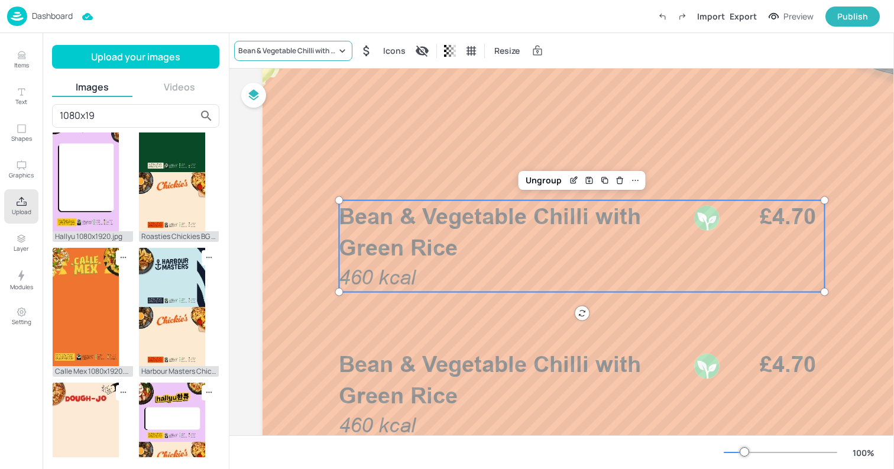
click at [249, 53] on div "Bean & Vegetable Chilli with Green Rice" at bounding box center [287, 51] width 98 height 11
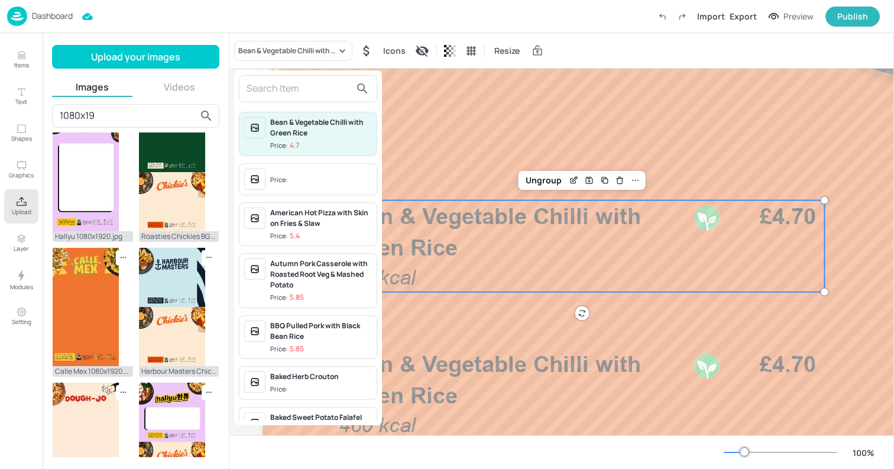
click at [281, 87] on input "text" at bounding box center [298, 88] width 104 height 19
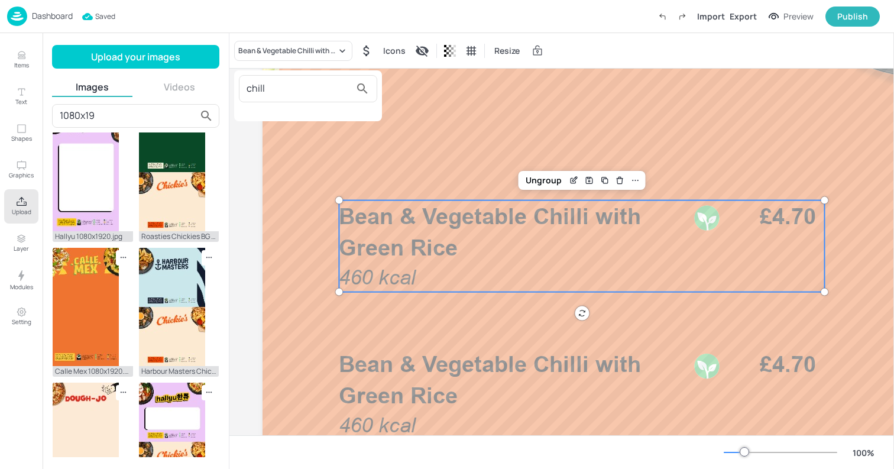
type input "chill"
click at [15, 51] on div at bounding box center [447, 234] width 894 height 469
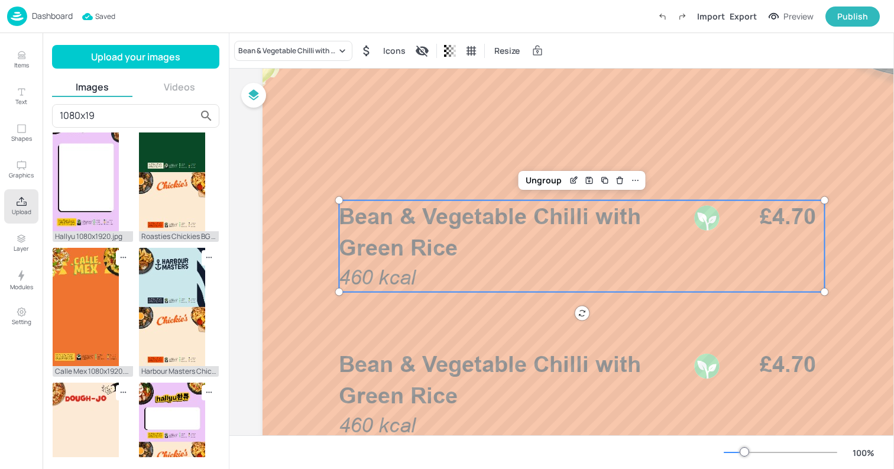
click at [20, 57] on icon "Items" at bounding box center [21, 57] width 7 height 1
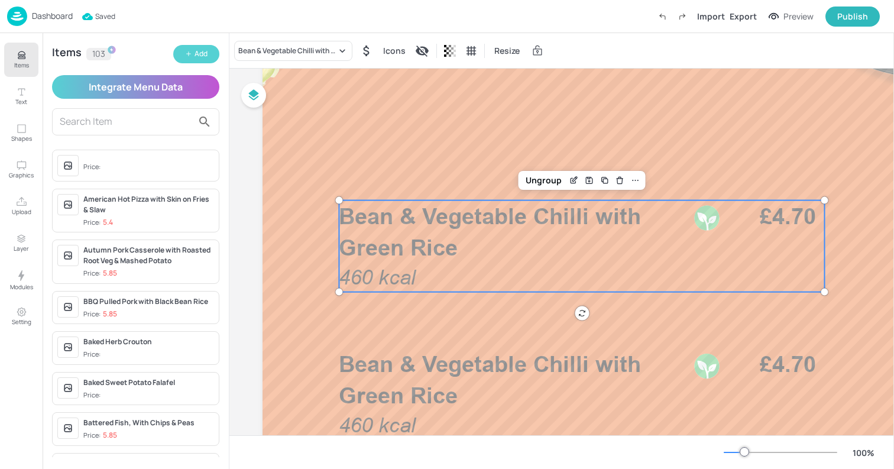
click at [203, 54] on div "Add" at bounding box center [200, 53] width 13 height 11
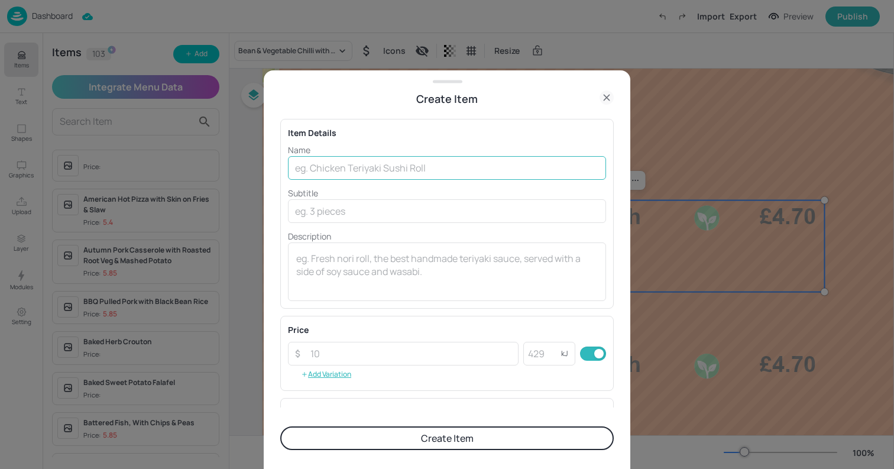
click at [342, 169] on input "text" at bounding box center [447, 168] width 318 height 24
type input "Vegan Chilli with Steamed Rice"
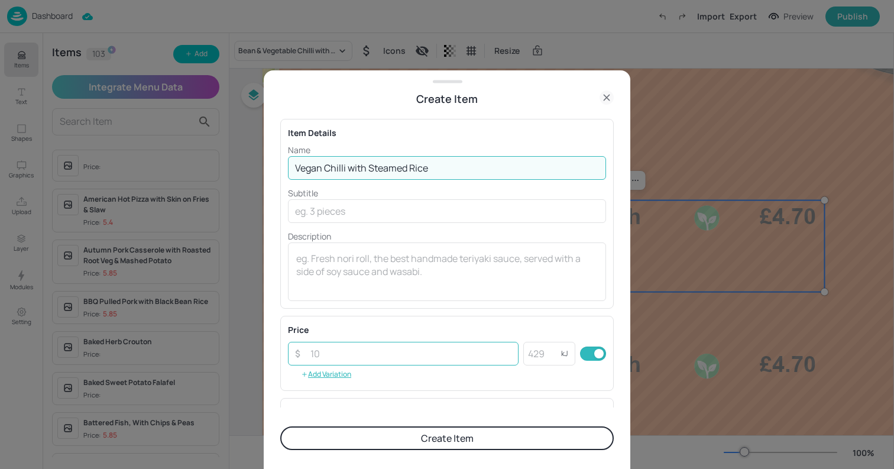
click at [333, 353] on input "number" at bounding box center [410, 354] width 215 height 24
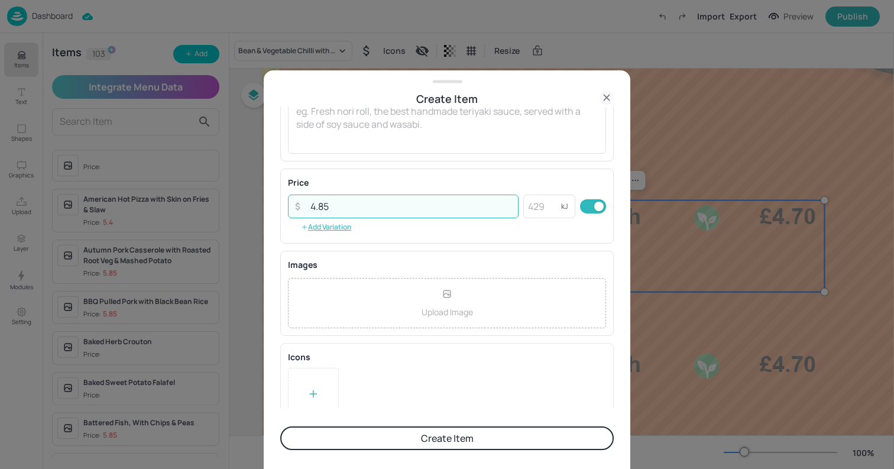
scroll to position [168, 0]
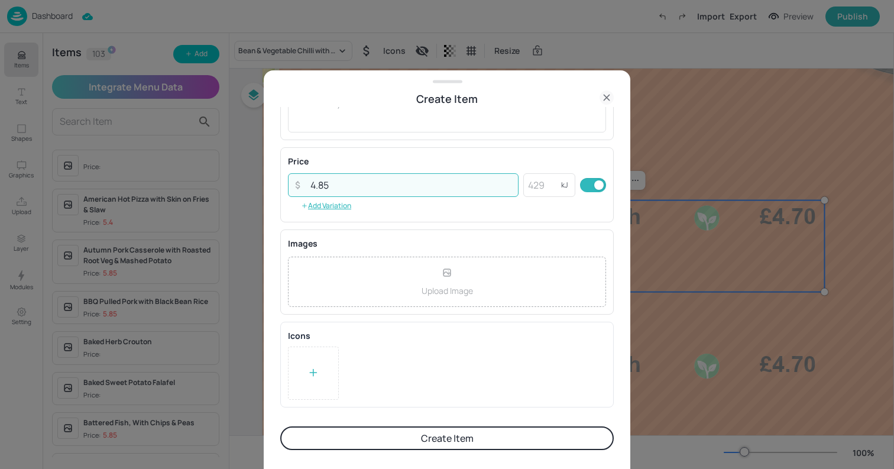
type input "4.85"
click at [301, 377] on div at bounding box center [313, 372] width 51 height 53
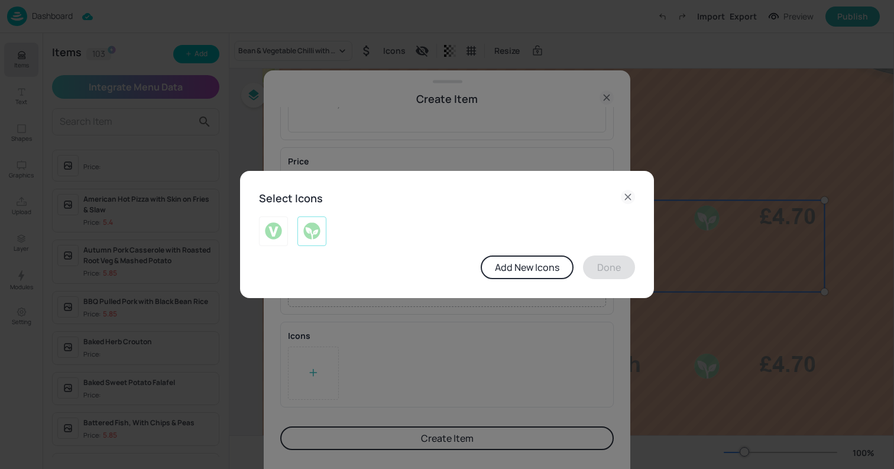
click at [311, 235] on img at bounding box center [312, 231] width 18 height 19
click at [596, 262] on button "Done" at bounding box center [609, 267] width 52 height 24
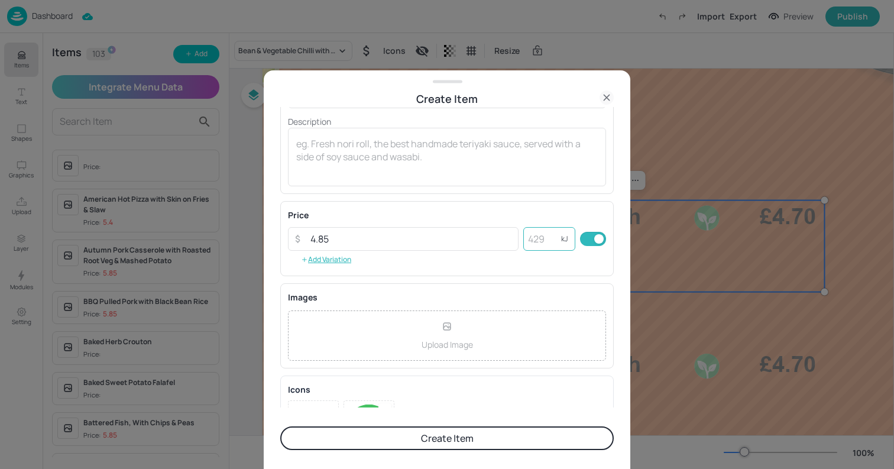
scroll to position [104, 0]
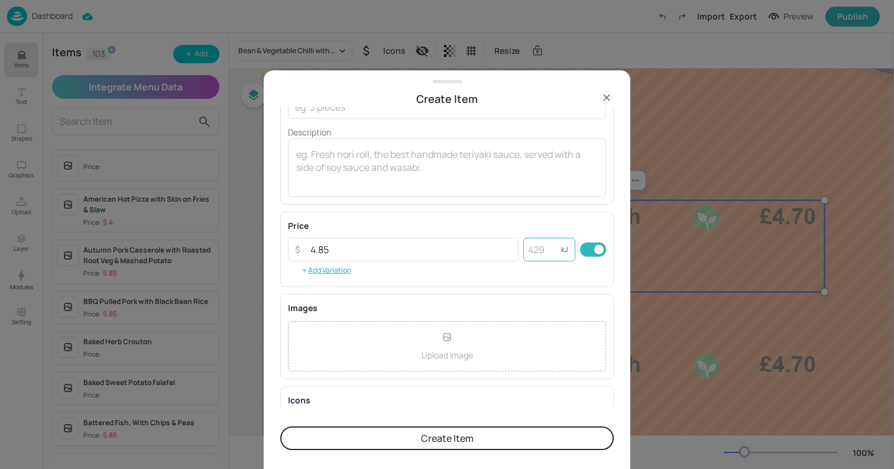
click at [548, 255] on input "number" at bounding box center [542, 250] width 38 height 24
type input "460"
click at [280, 426] on button "Create Item" at bounding box center [446, 438] width 333 height 24
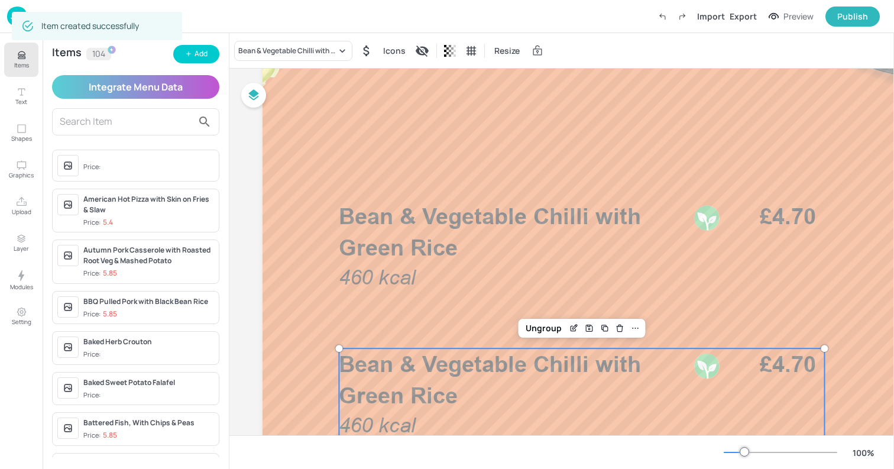
click at [411, 396] on span "Bean & Vegetable Chilli with Green Rice" at bounding box center [490, 379] width 302 height 58
click at [266, 50] on div "Bean & Vegetable Chilli with Green Rice" at bounding box center [287, 51] width 98 height 11
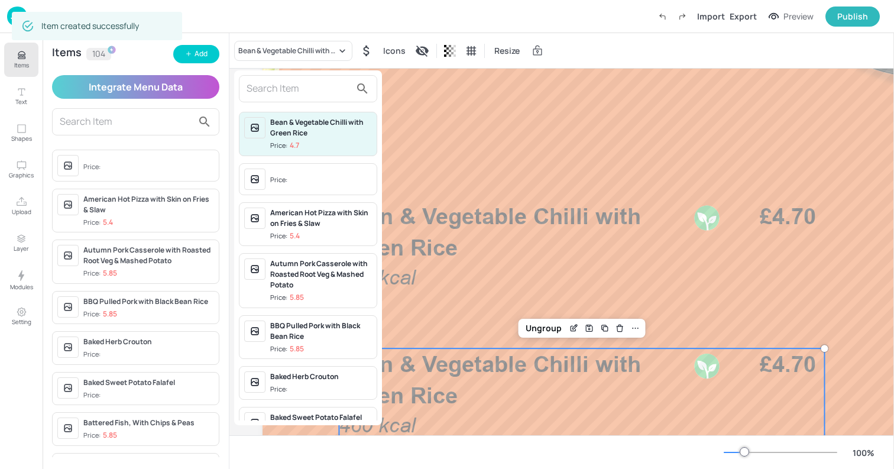
click at [264, 86] on input "text" at bounding box center [298, 88] width 104 height 19
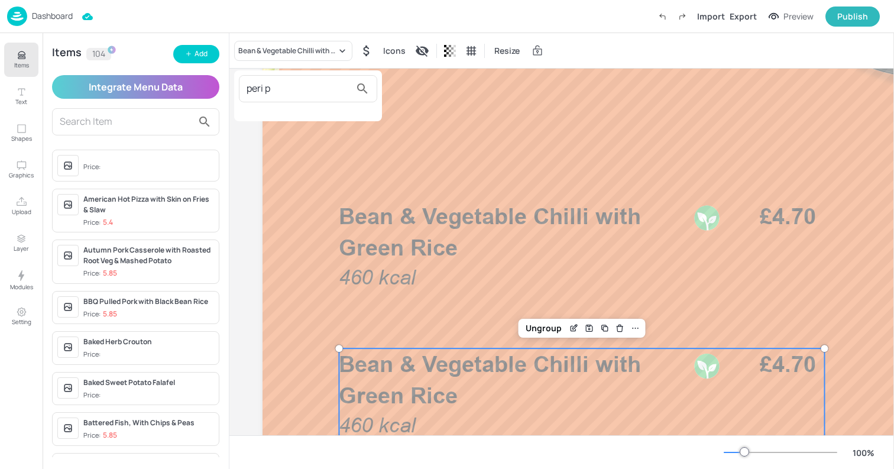
type input "peri p"
click at [200, 57] on div at bounding box center [447, 234] width 894 height 469
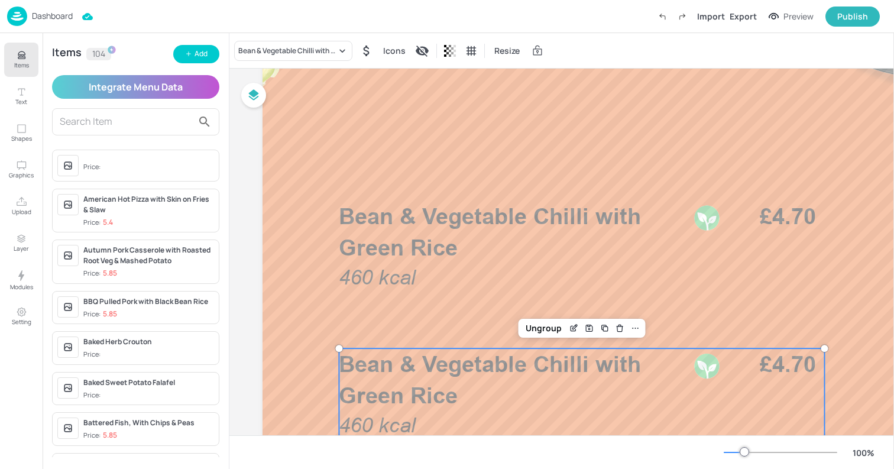
click at [200, 57] on div "Add" at bounding box center [200, 53] width 13 height 11
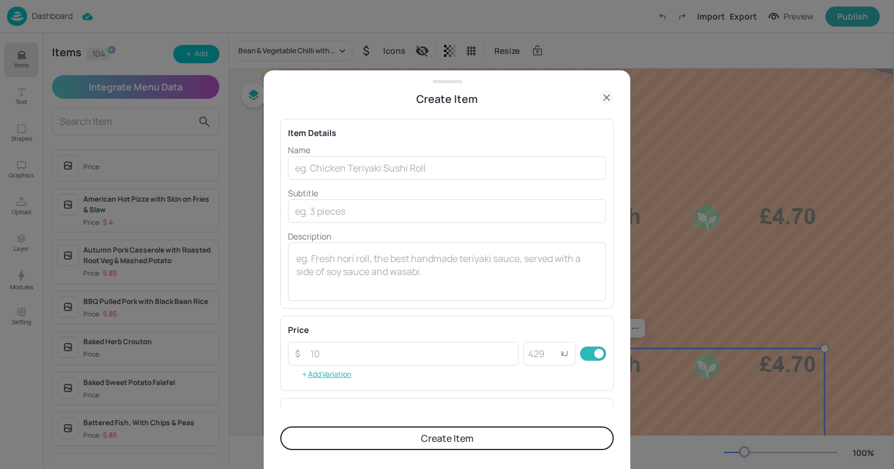
click at [353, 183] on div "Name ​ Subtitle ​ Description x ​" at bounding box center [447, 222] width 318 height 157
click at [348, 172] on input "text" at bounding box center [447, 168] width 318 height 24
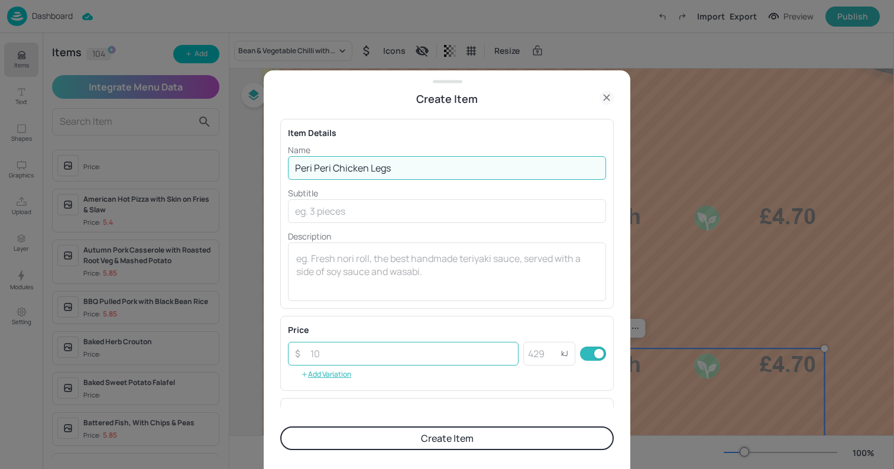
type input "Peri Peri Chicken Legs"
click at [363, 360] on input "number" at bounding box center [410, 354] width 215 height 24
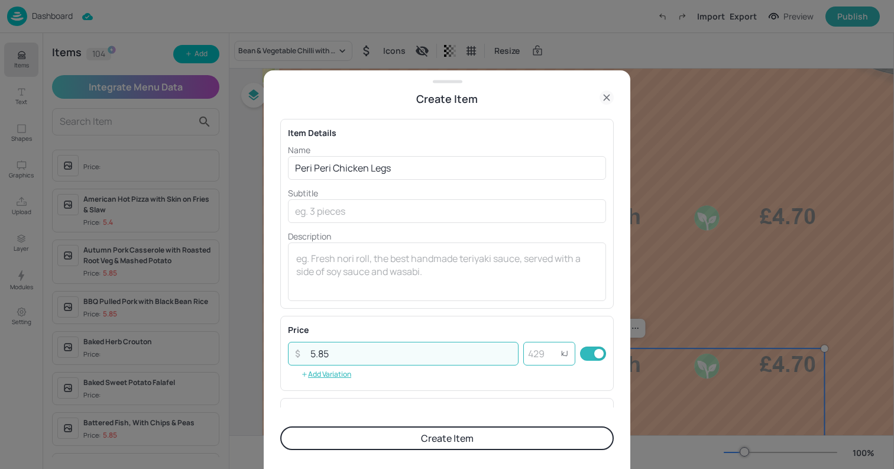
type input "5.85"
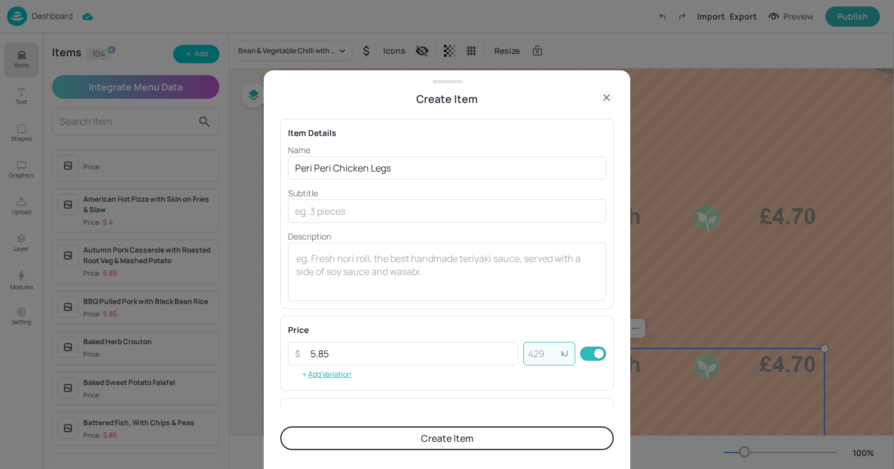
click at [534, 353] on input "number" at bounding box center [542, 354] width 38 height 24
type input "511"
click at [280, 426] on button "Create Item" at bounding box center [446, 438] width 333 height 24
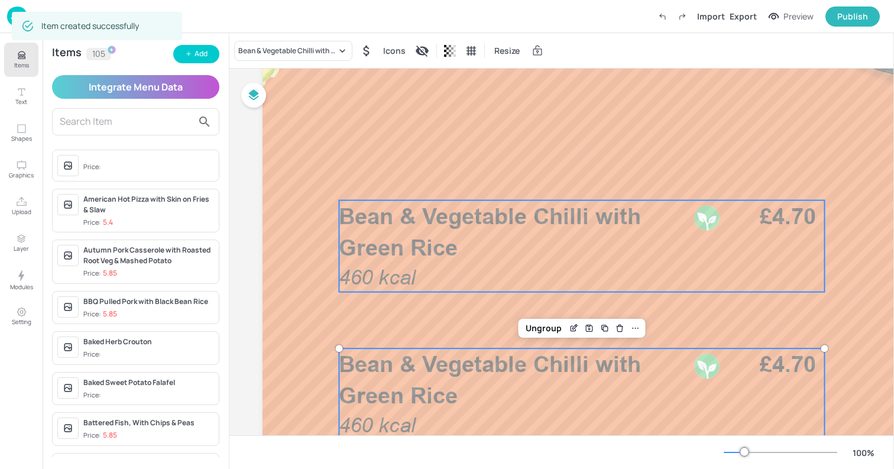
click at [463, 247] on p "Bean & Vegetable Chilli with Green Rice" at bounding box center [512, 231] width 347 height 63
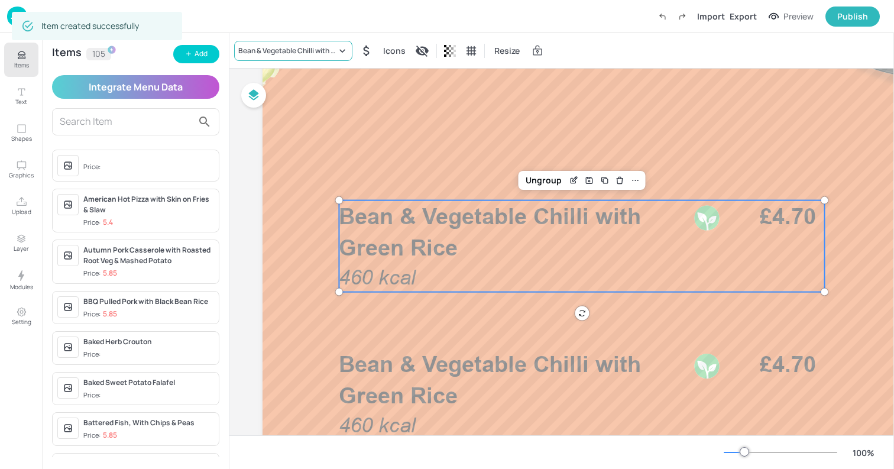
click at [296, 50] on div "Bean & Vegetable Chilli with Green Rice" at bounding box center [287, 51] width 98 height 11
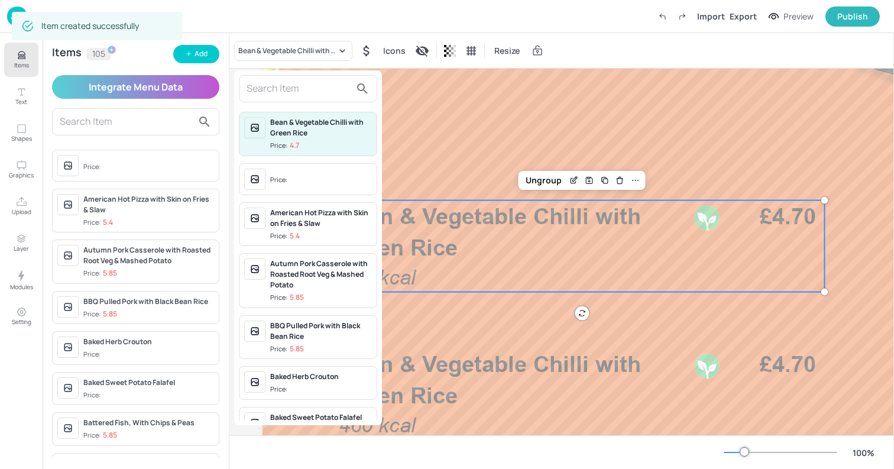
click at [297, 85] on input "text" at bounding box center [298, 88] width 104 height 19
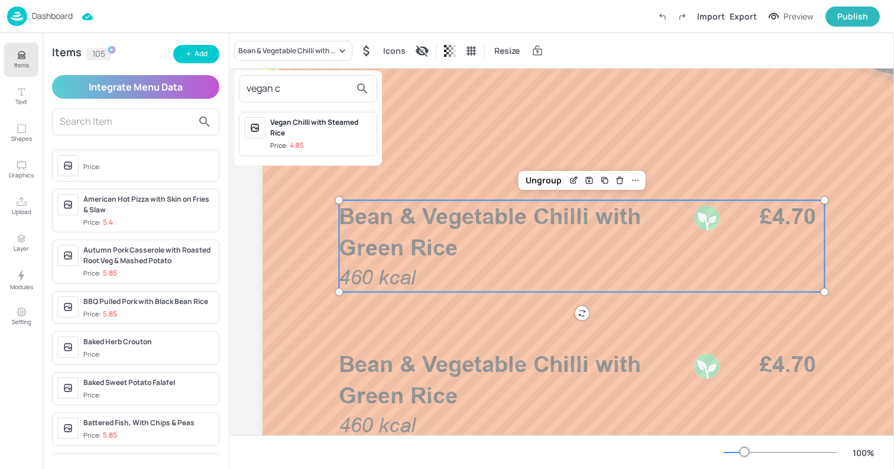
type input "vegan c"
click at [316, 140] on div "Vegan Chilli with Steamed Rice Price: 4.85" at bounding box center [321, 134] width 102 height 34
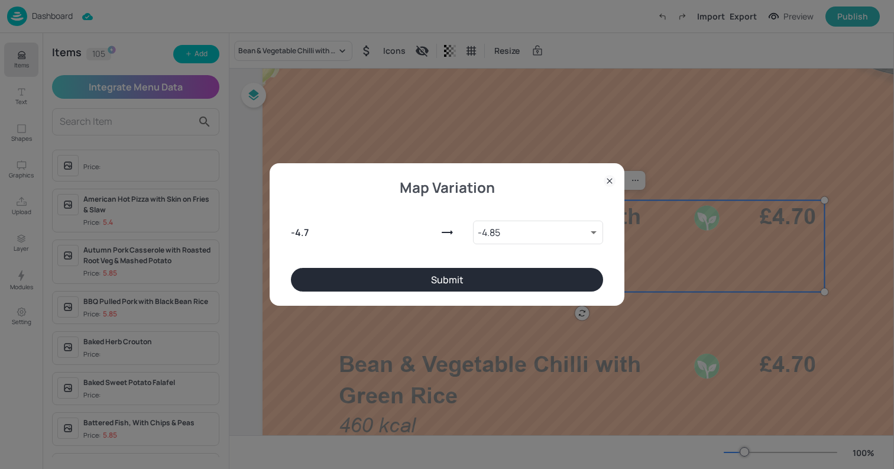
click at [427, 280] on button "Submit" at bounding box center [447, 280] width 312 height 24
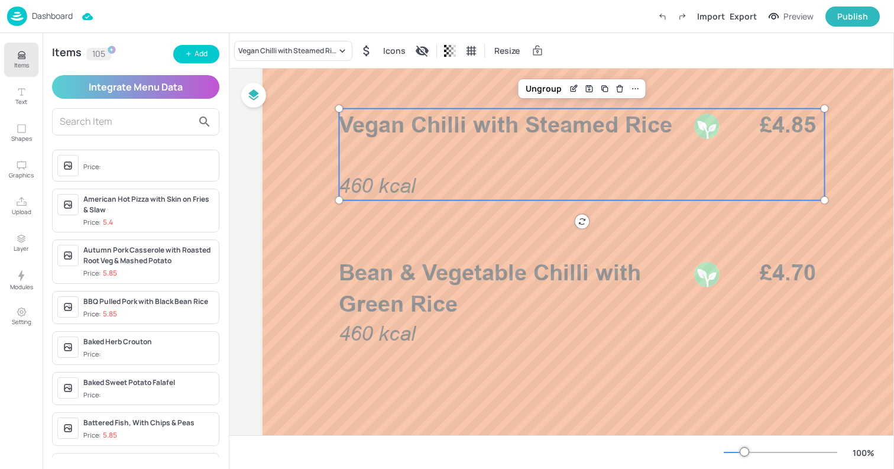
scroll to position [392, 0]
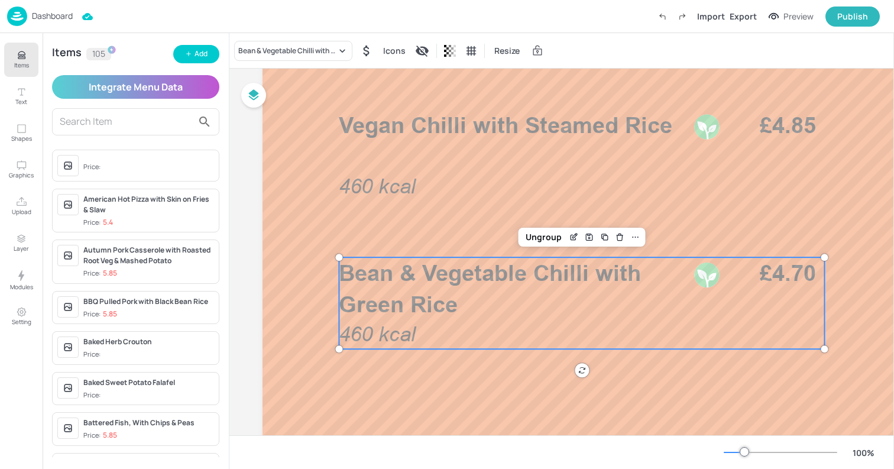
click at [404, 291] on span "Bean & Vegetable Chilli with Green Rice" at bounding box center [490, 288] width 302 height 58
click at [278, 46] on div "Bean & Vegetable Chilli with Green Rice" at bounding box center [287, 51] width 98 height 11
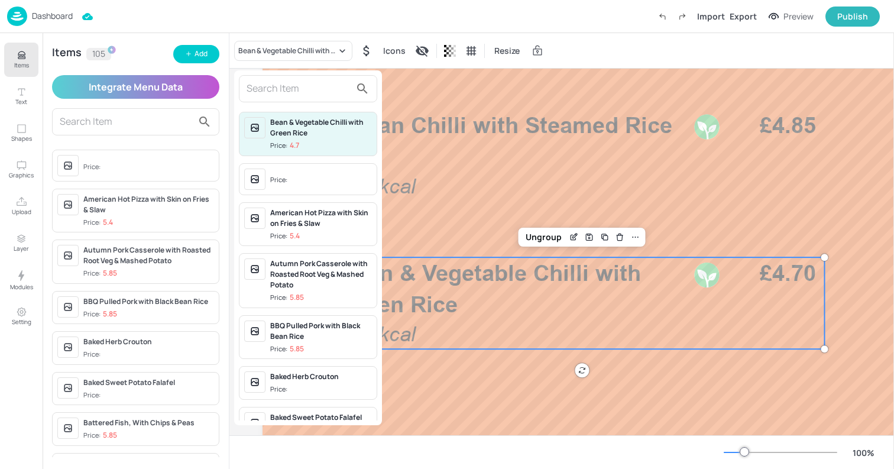
click at [274, 87] on input "text" at bounding box center [298, 88] width 104 height 19
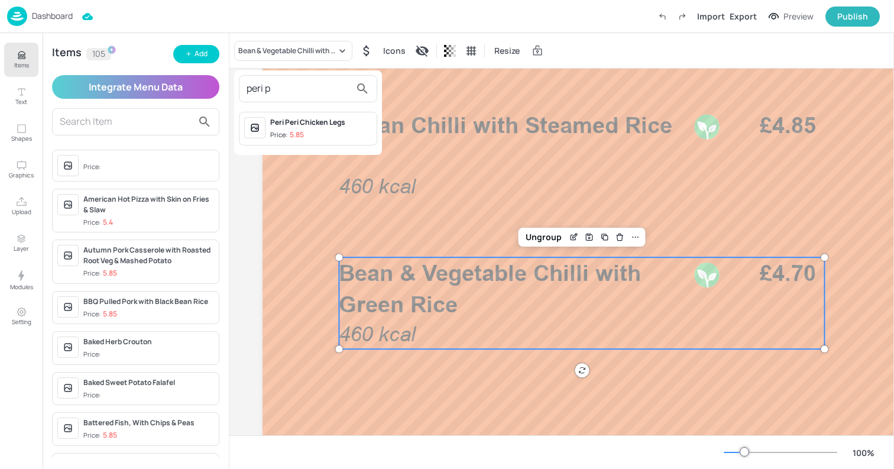
type input "peri p"
click at [281, 131] on div "Price: 5.85" at bounding box center [287, 135] width 34 height 10
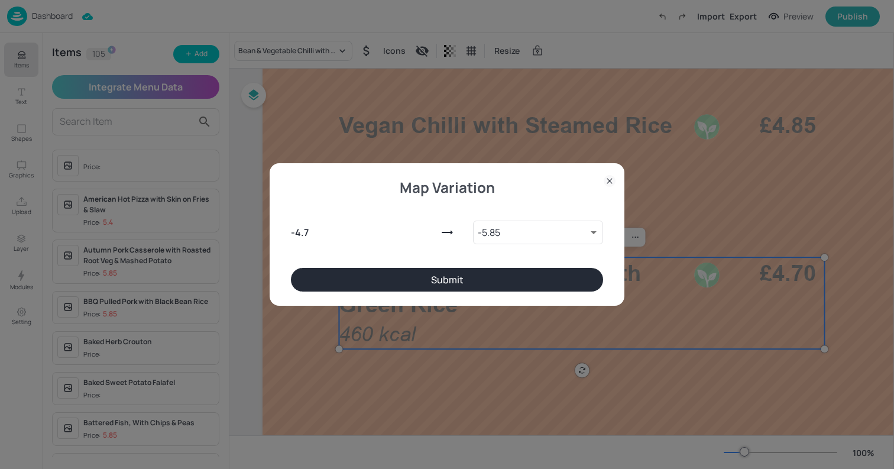
click at [438, 284] on button "Submit" at bounding box center [447, 280] width 312 height 24
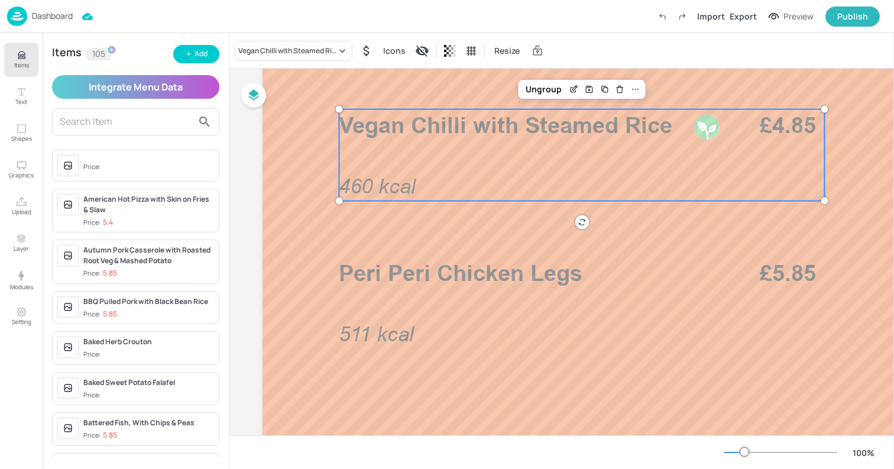
click at [422, 180] on p "460 kcal" at bounding box center [382, 186] width 87 height 29
click at [550, 90] on div "Ungroup" at bounding box center [544, 89] width 46 height 15
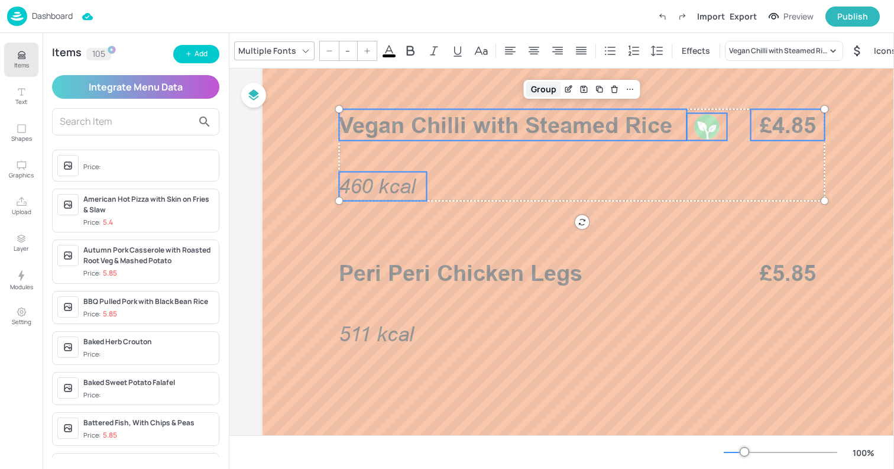
click at [538, 89] on div "Group" at bounding box center [543, 89] width 35 height 15
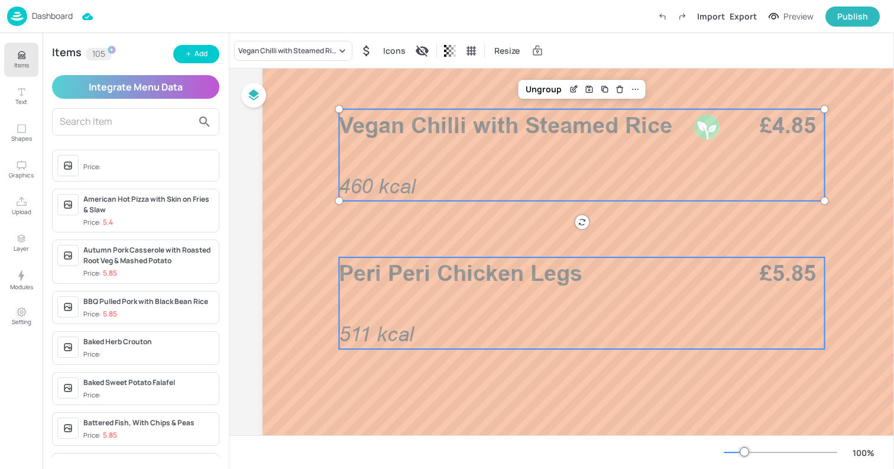
click at [467, 306] on div "Peri Peri Chicken Legs 511 kcal £5.85" at bounding box center [581, 303] width 485 height 92
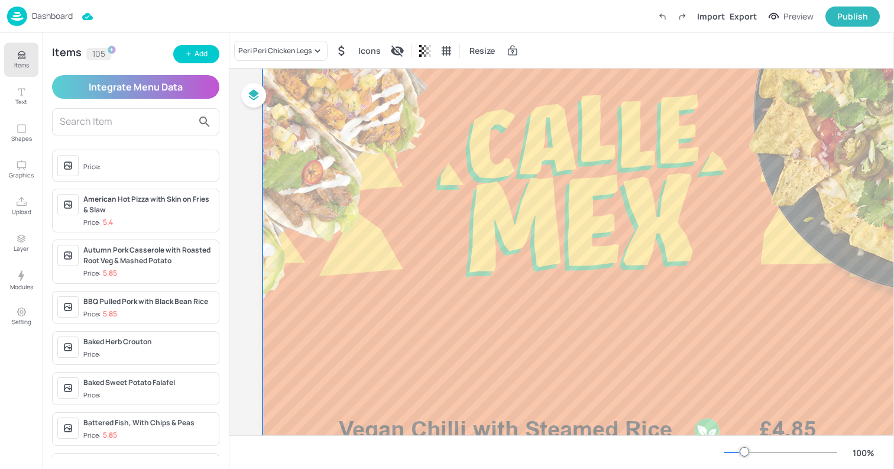
scroll to position [0, 0]
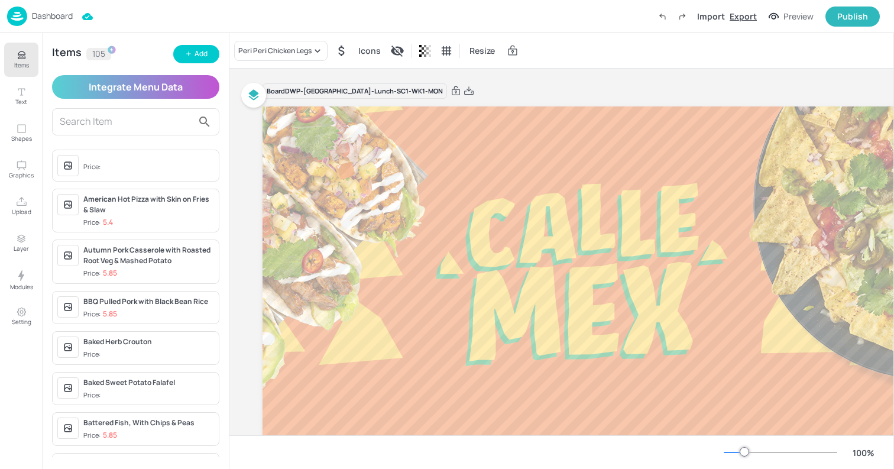
click at [752, 20] on div "Export" at bounding box center [742, 16] width 27 height 12
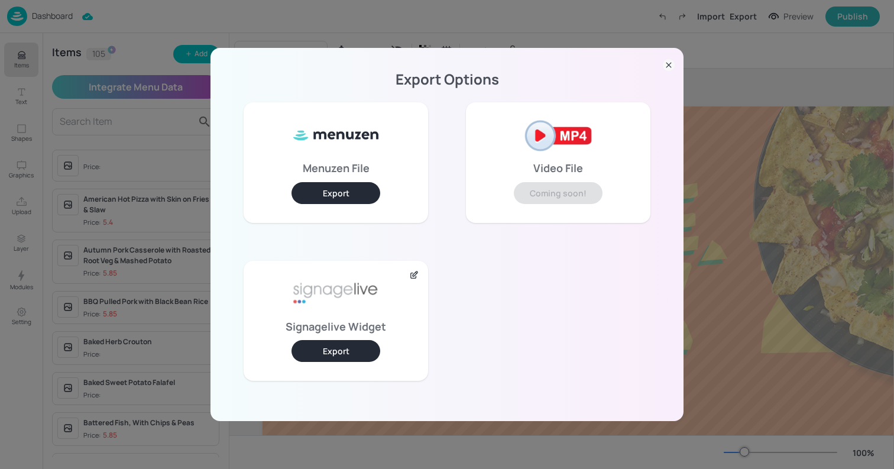
click at [337, 350] on button "Export" at bounding box center [335, 351] width 89 height 22
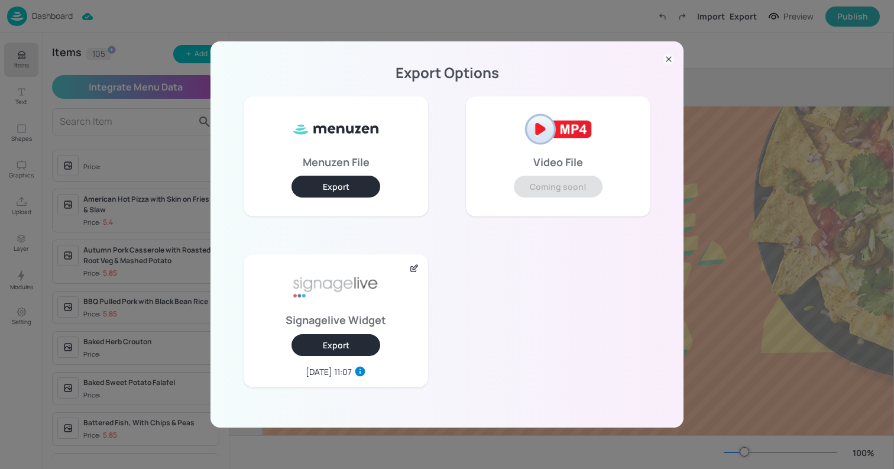
click at [308, 16] on div "Export Options Menuzen File Export Video File Coming soon! Signagelive Widget E…" at bounding box center [447, 234] width 894 height 469
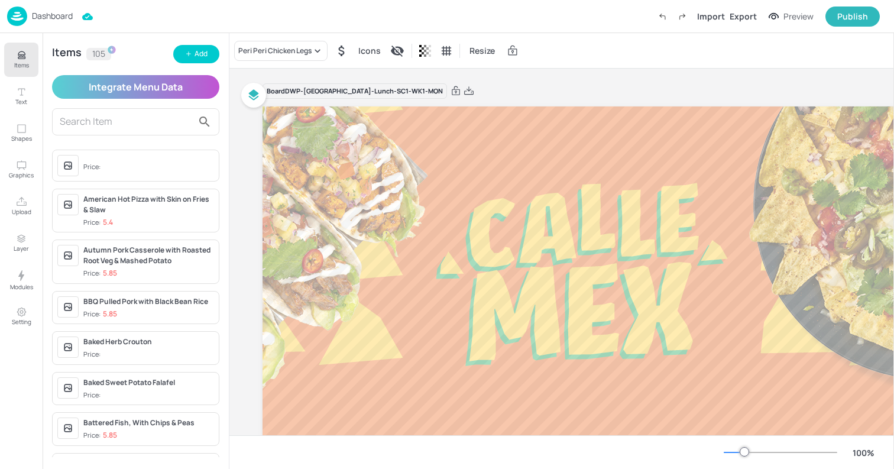
click at [34, 14] on p "Dashboard" at bounding box center [52, 16] width 41 height 8
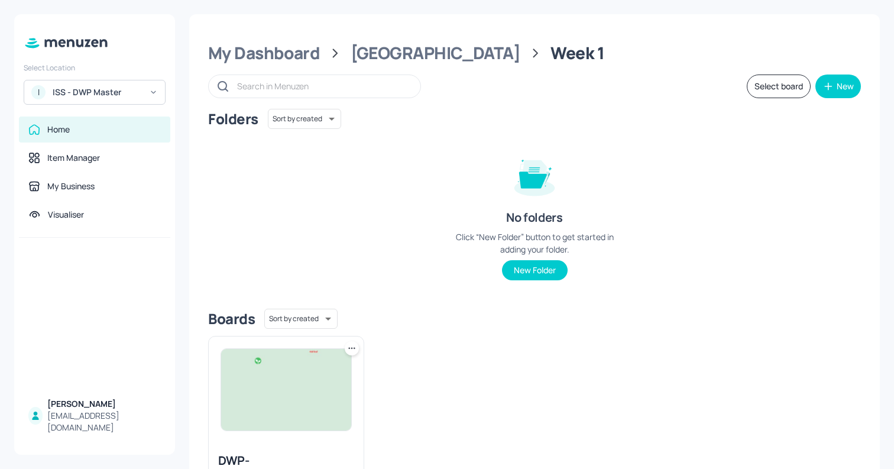
click at [301, 64] on div "My Dashboard Dundee Week 1 Select board New Folders Sort by created id ​ No fol…" at bounding box center [534, 299] width 690 height 571
click at [283, 56] on div "My Dashboard" at bounding box center [264, 53] width 112 height 21
